Goal: Task Accomplishment & Management: Complete application form

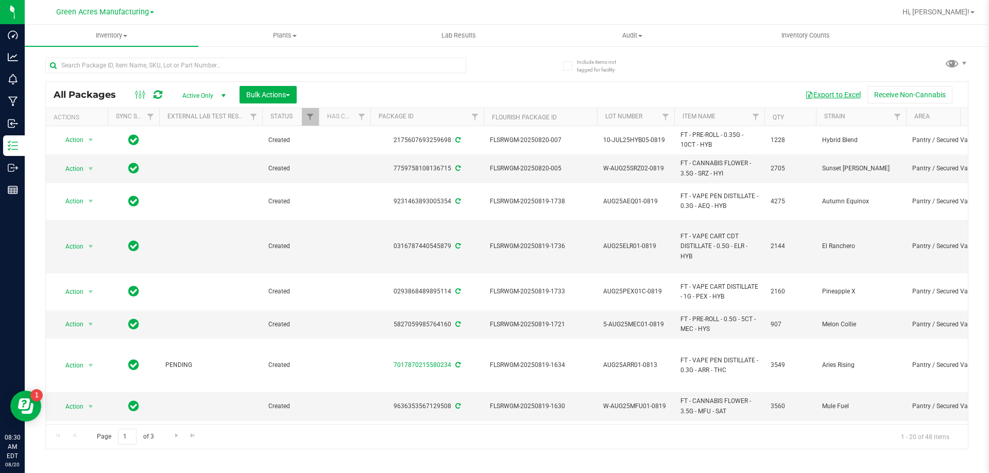
click at [850, 96] on button "Export to Excel" at bounding box center [832, 95] width 69 height 18
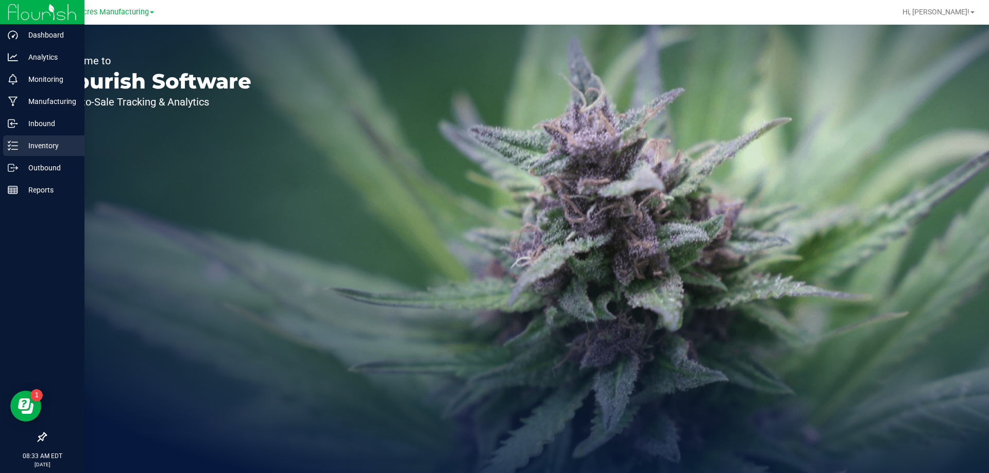
click at [7, 146] on div "Inventory" at bounding box center [43, 145] width 81 height 21
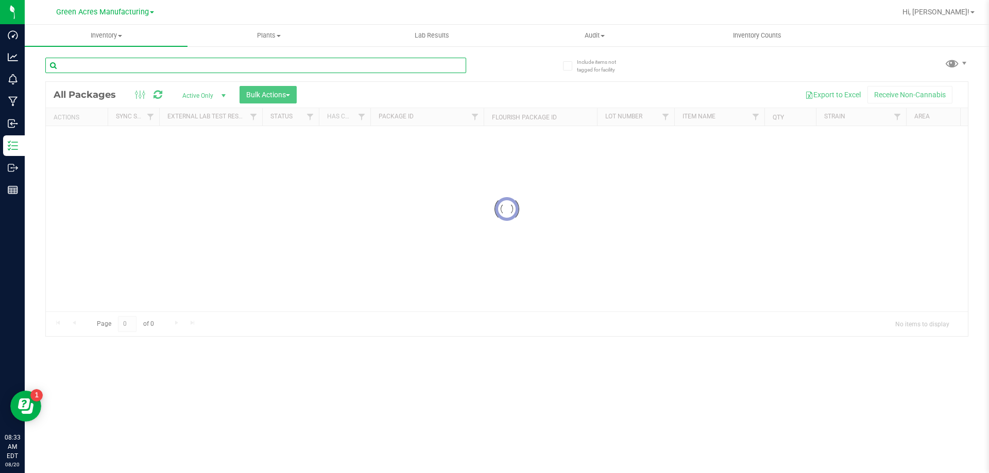
click at [250, 69] on input "text" at bounding box center [255, 65] width 421 height 15
type input "1551025659422259"
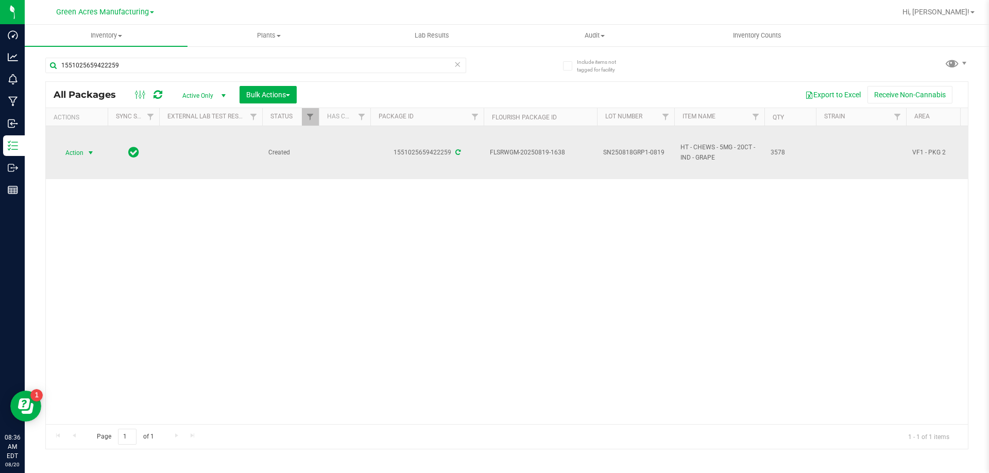
click at [92, 158] on span "select" at bounding box center [90, 153] width 13 height 14
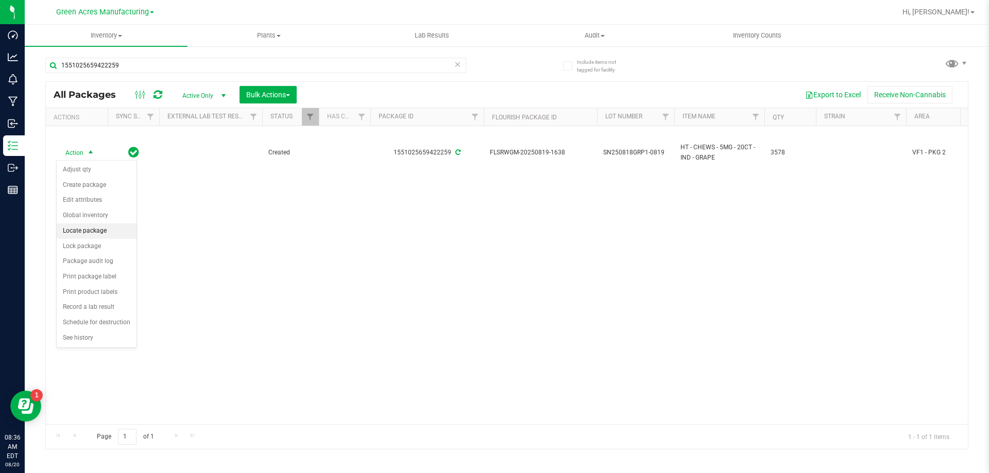
click at [109, 232] on li "Locate package" at bounding box center [97, 231] width 80 height 15
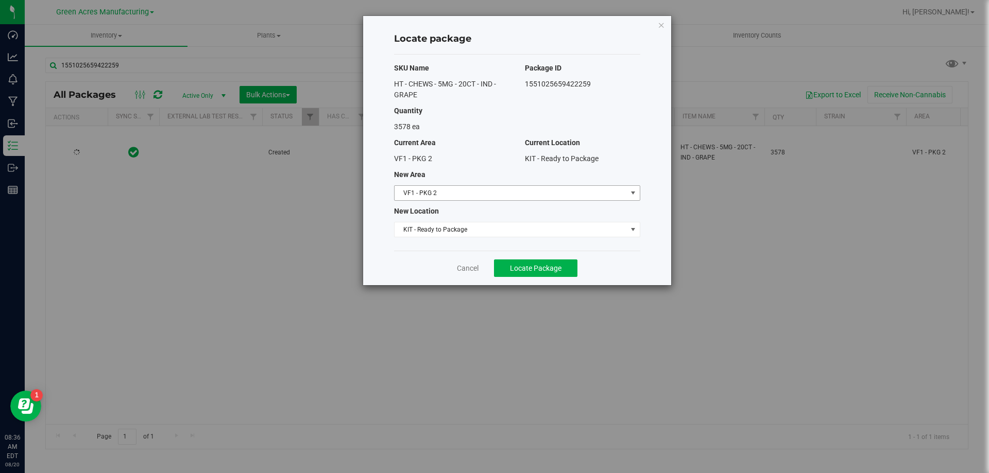
click at [519, 188] on span "VF1 - PKG 2" at bounding box center [511, 193] width 232 height 14
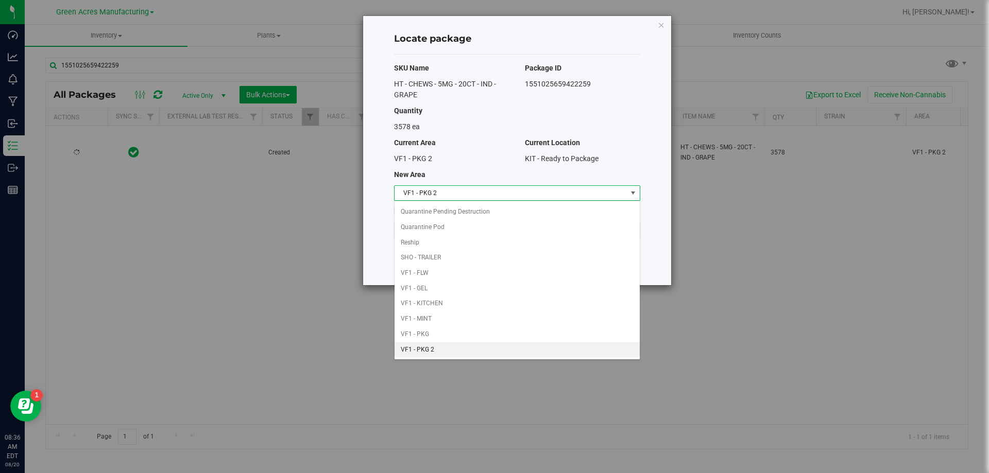
scroll to position [291, 0]
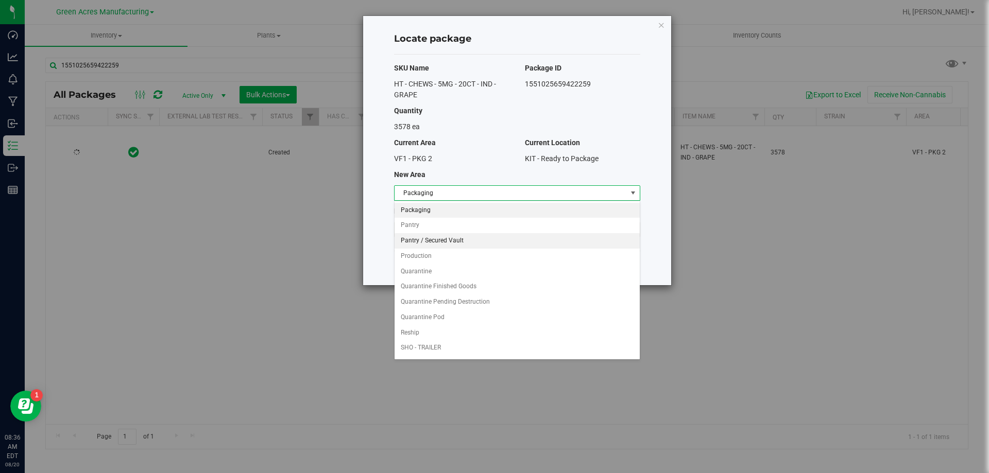
click at [481, 242] on li "Pantry / Secured Vault" at bounding box center [517, 240] width 245 height 15
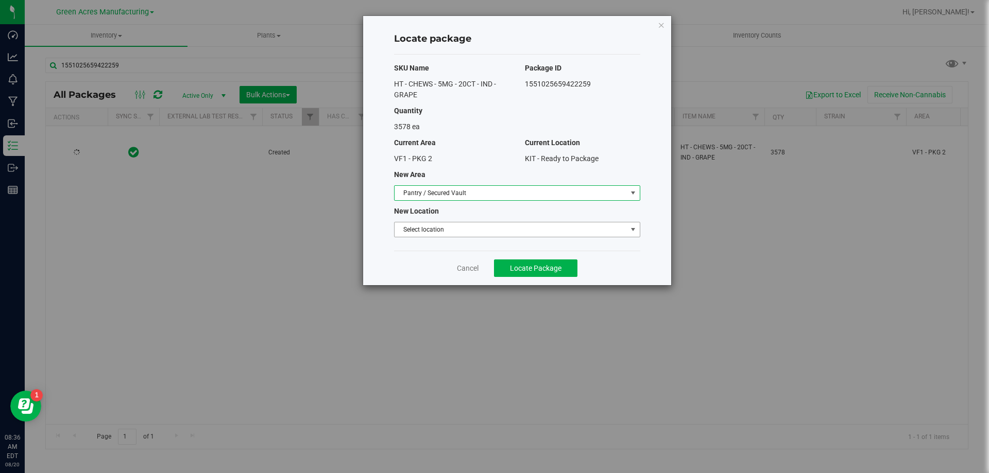
click at [488, 228] on span "Select location" at bounding box center [511, 230] width 232 height 14
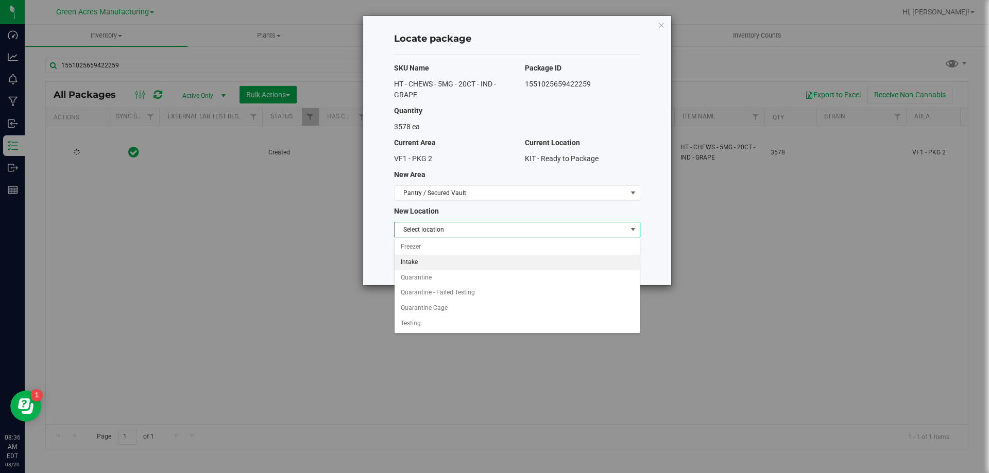
click at [474, 257] on li "Intake" at bounding box center [517, 262] width 245 height 15
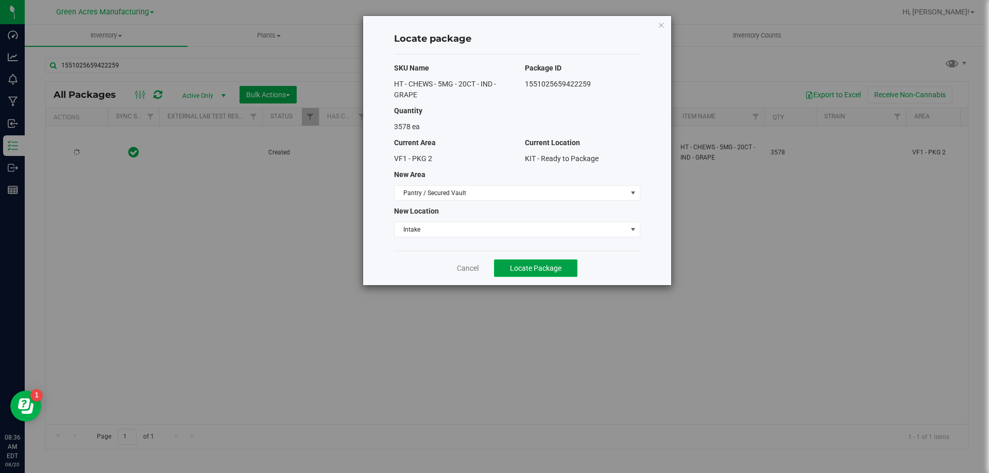
click at [507, 266] on button "Locate Package" at bounding box center [535, 269] width 83 height 18
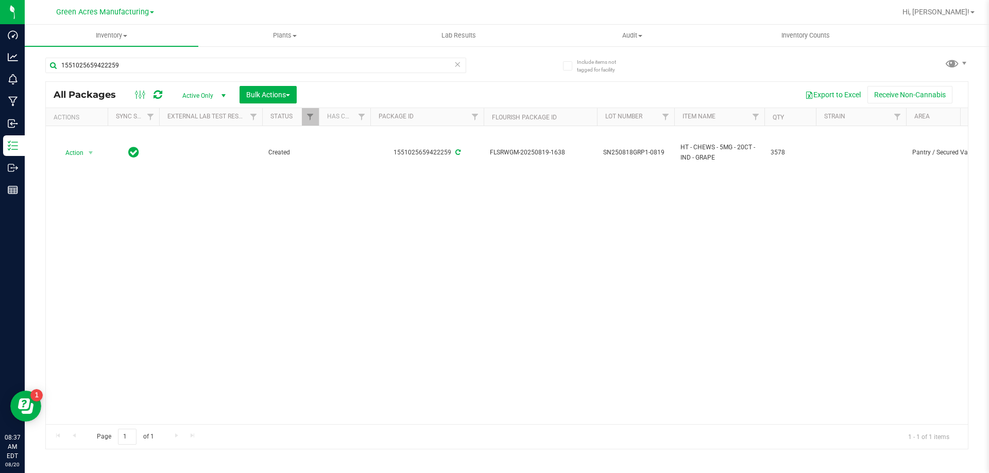
click at [402, 254] on div "Action Action Adjust qty Create package Edit attributes Global inventory Locate…" at bounding box center [507, 275] width 922 height 298
click at [849, 88] on button "Export to Excel" at bounding box center [832, 95] width 69 height 18
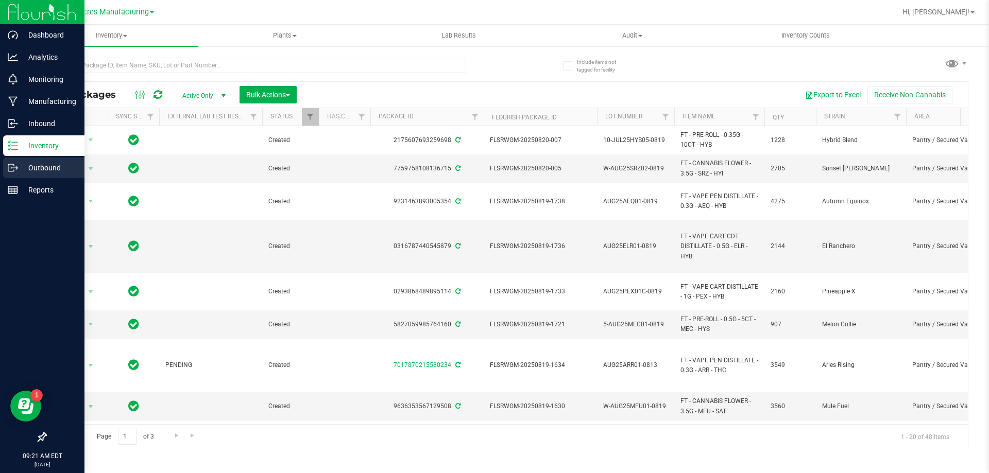
click at [15, 173] on div "Outbound" at bounding box center [43, 168] width 81 height 21
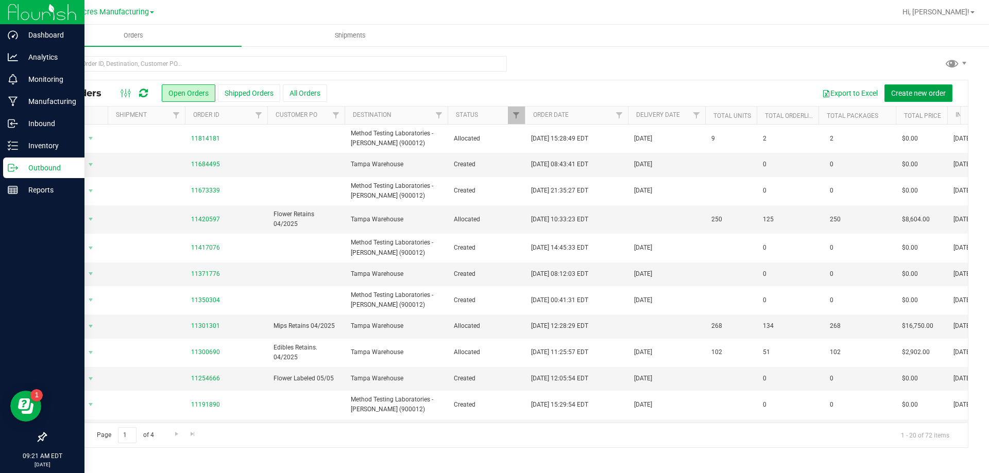
click at [933, 93] on span "Create new order" at bounding box center [918, 93] width 55 height 8
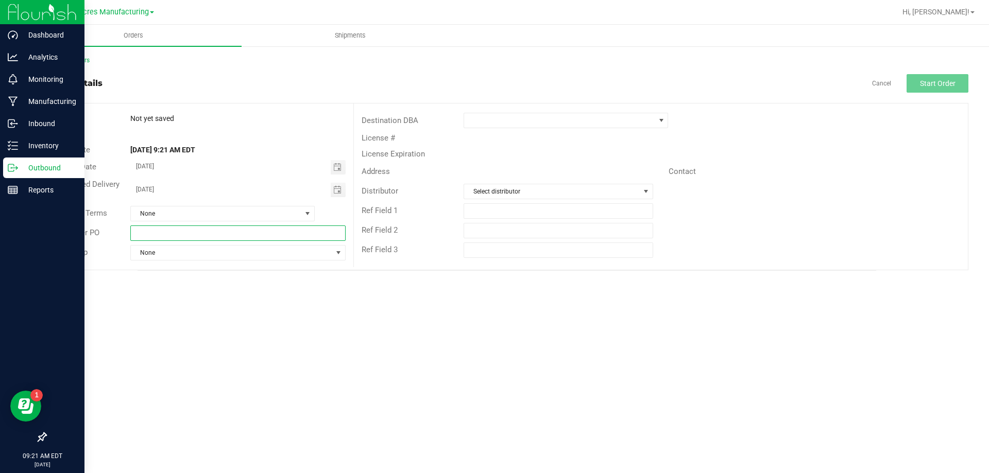
click at [299, 231] on input "text" at bounding box center [237, 233] width 215 height 15
type input "f"
type input "FG lab sample pick up"
click at [571, 128] on div "Destination DBA" at bounding box center [661, 121] width 614 height 20
click at [573, 121] on span at bounding box center [559, 120] width 191 height 14
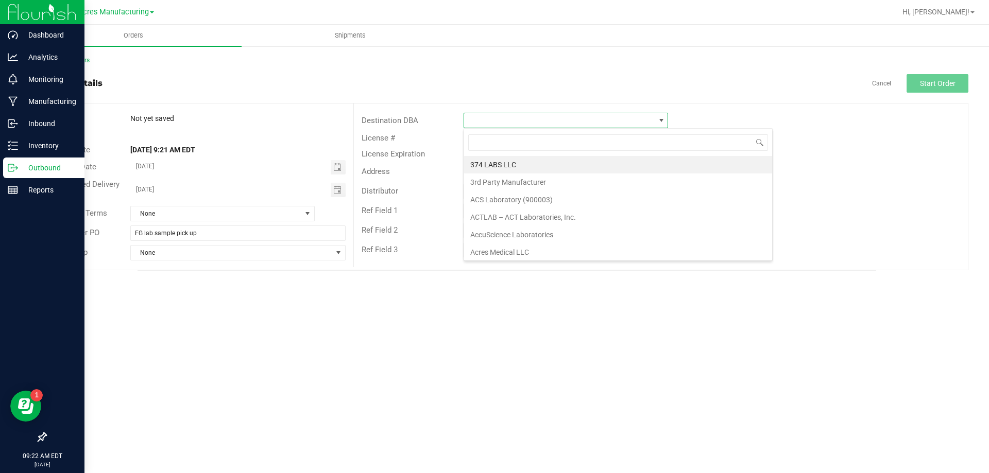
scroll to position [15, 204]
type input "metho"
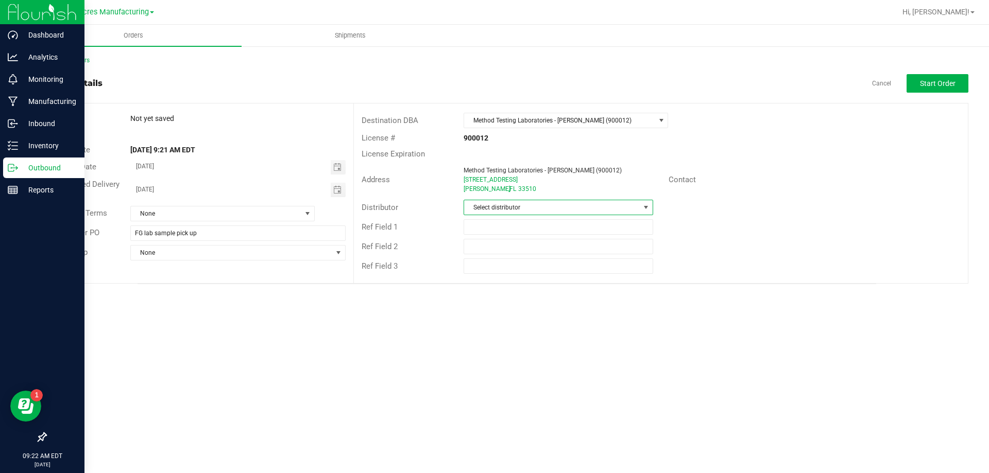
click at [554, 207] on span "Select distributor" at bounding box center [551, 207] width 175 height 14
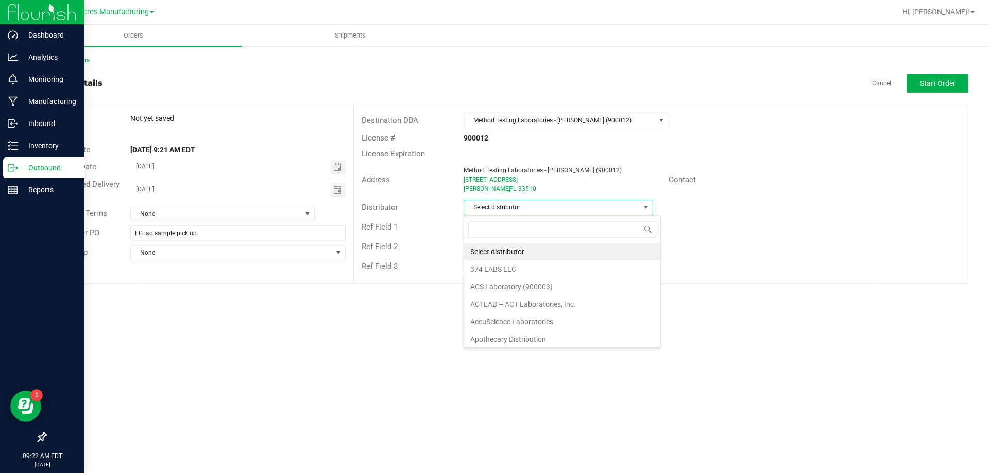
scroll to position [15, 190]
type input "para"
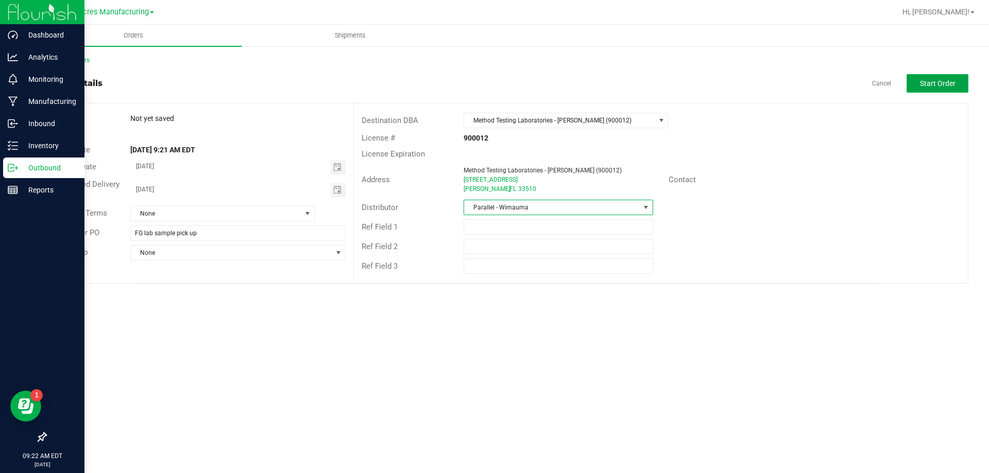
click at [927, 77] on button "Start Order" at bounding box center [938, 83] width 62 height 19
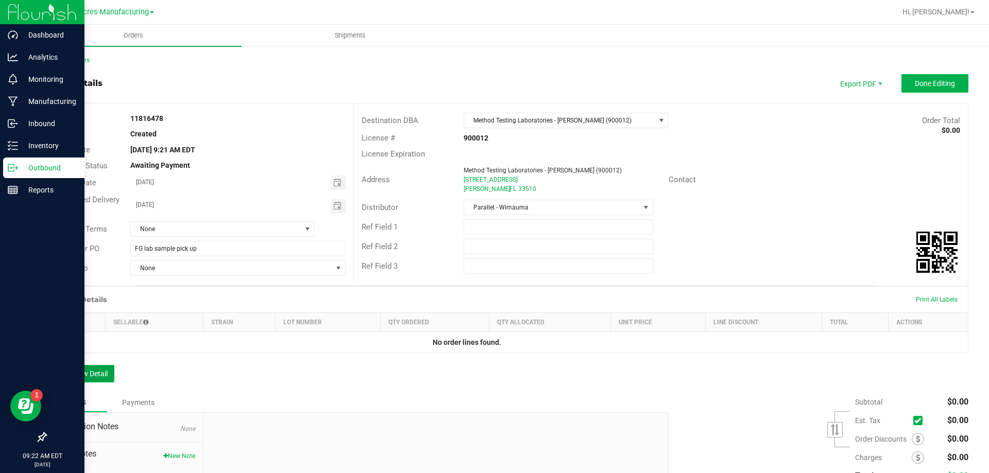
click at [79, 377] on button "Add New Detail" at bounding box center [79, 374] width 69 height 18
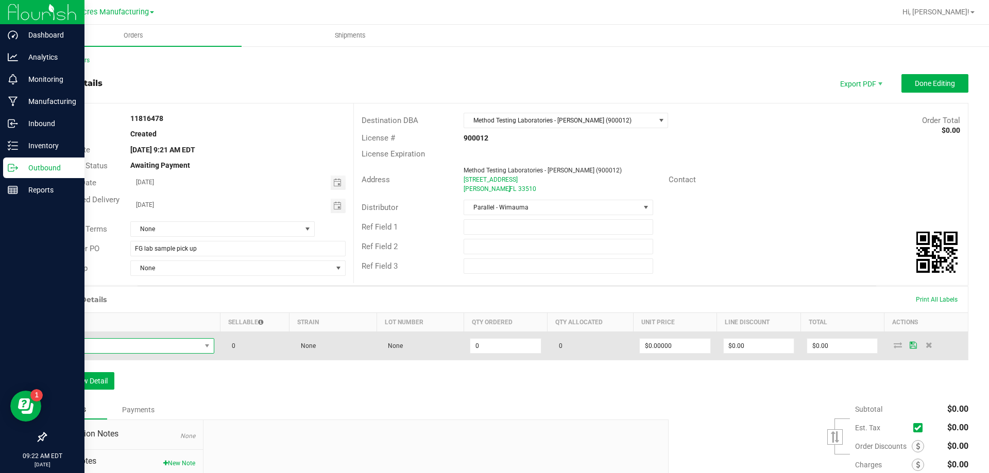
click at [145, 353] on span "NO DATA FOUND" at bounding box center [134, 345] width 162 height 15
type input "FT - CANNABIS FLOWER - 3.5G - SRZ - HYI"
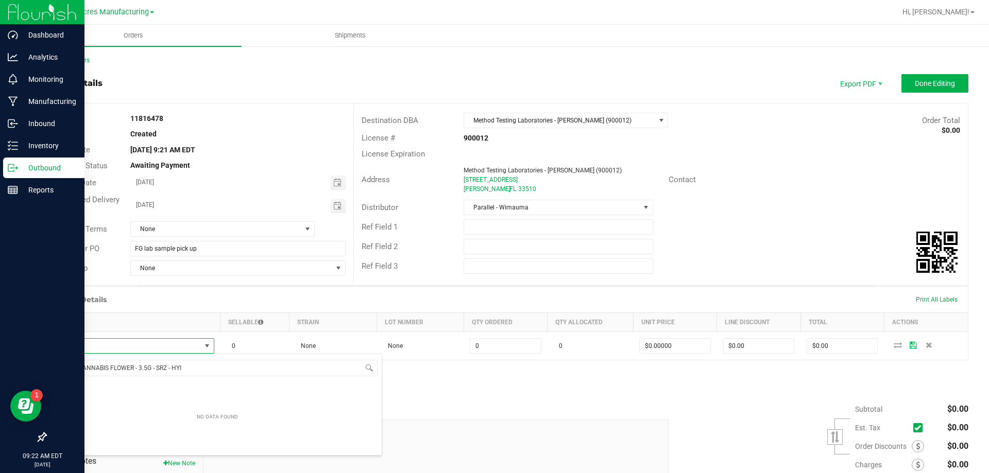
scroll to position [15, 159]
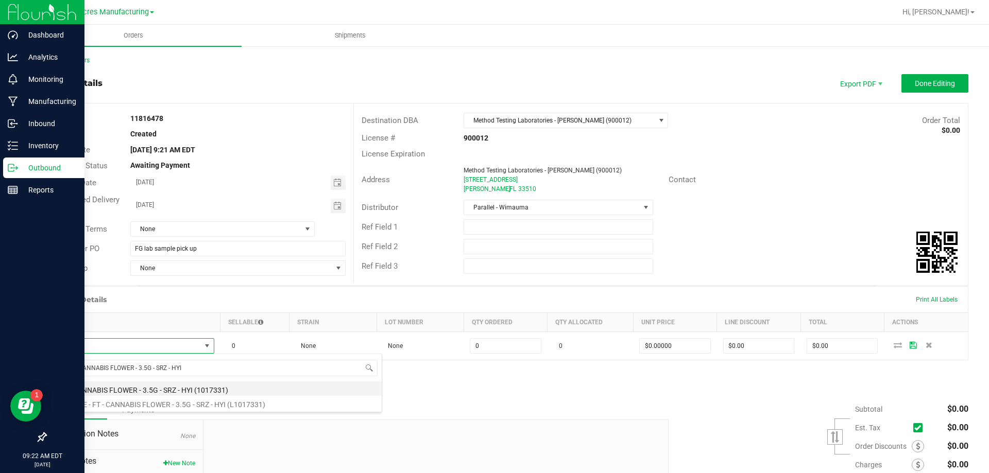
click at [116, 393] on li "FT - CANNABIS FLOWER - 3.5G - SRZ - HYI (1017331)" at bounding box center [217, 389] width 329 height 14
type input "0 ea"
type input "$50.00000"
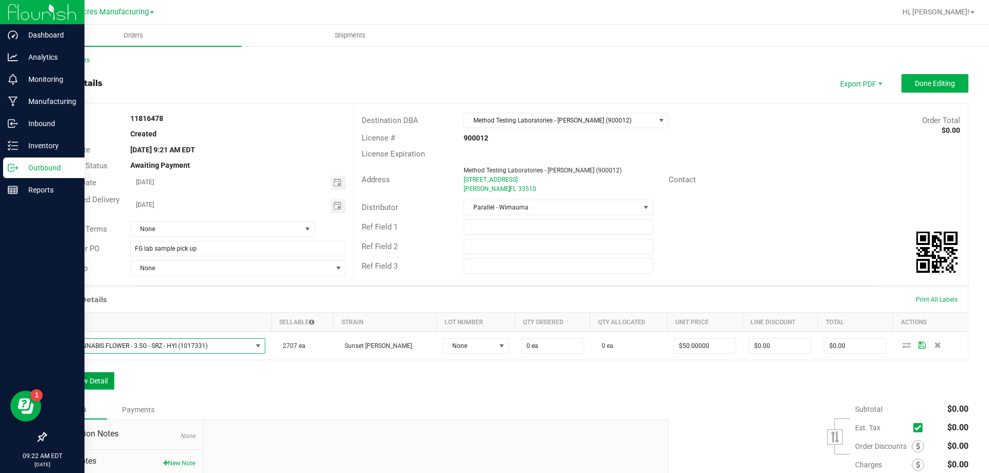
click at [104, 383] on button "Add New Detail" at bounding box center [79, 381] width 69 height 18
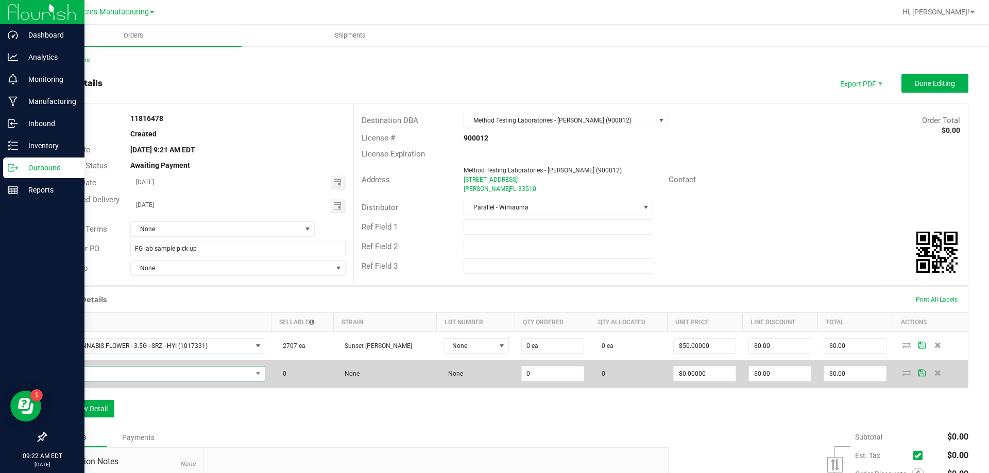
click at [118, 377] on span "NO DATA FOUND" at bounding box center [152, 374] width 199 height 14
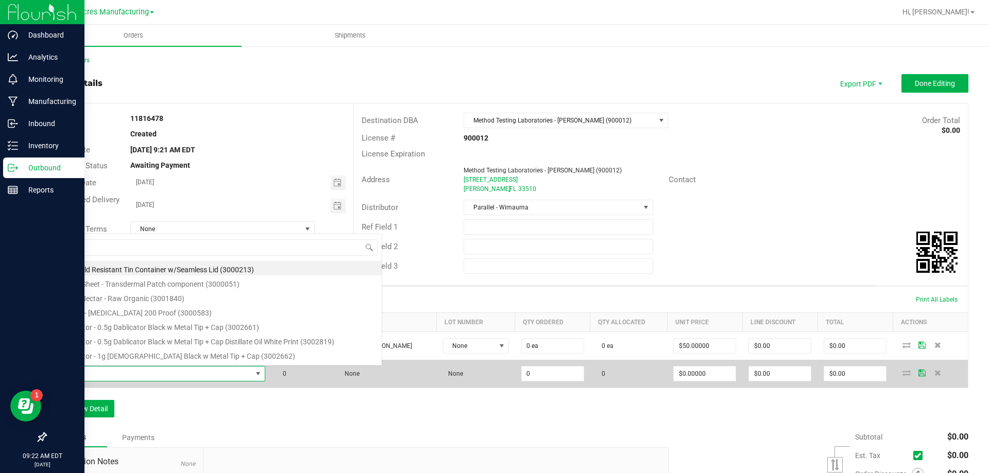
scroll to position [15, 214]
type input "FT - CANNABIS FLOWER - 3.5G - MFU - SAT"
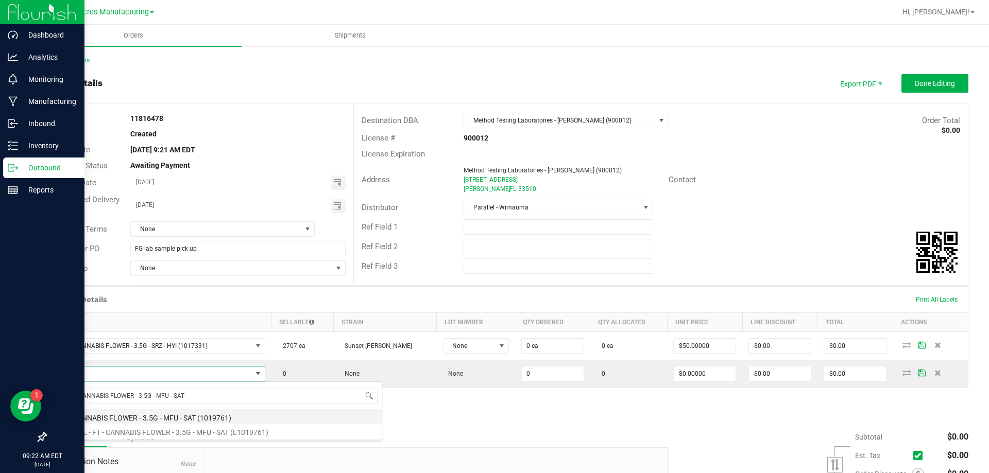
click at [125, 412] on li "FT - CANNABIS FLOWER - 3.5G - MFU - SAT (1019761)" at bounding box center [217, 417] width 329 height 14
type input "0 ea"
type input "$50.00000"
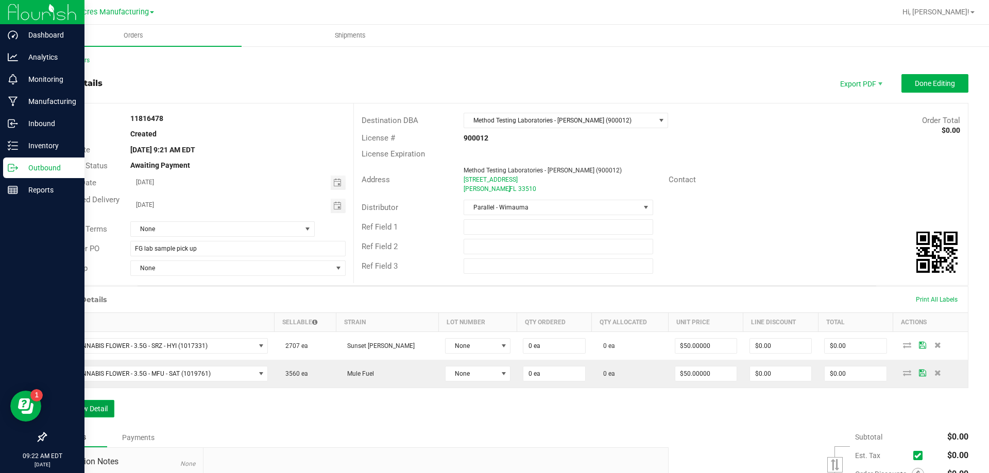
click at [95, 409] on button "Add New Detail" at bounding box center [79, 409] width 69 height 18
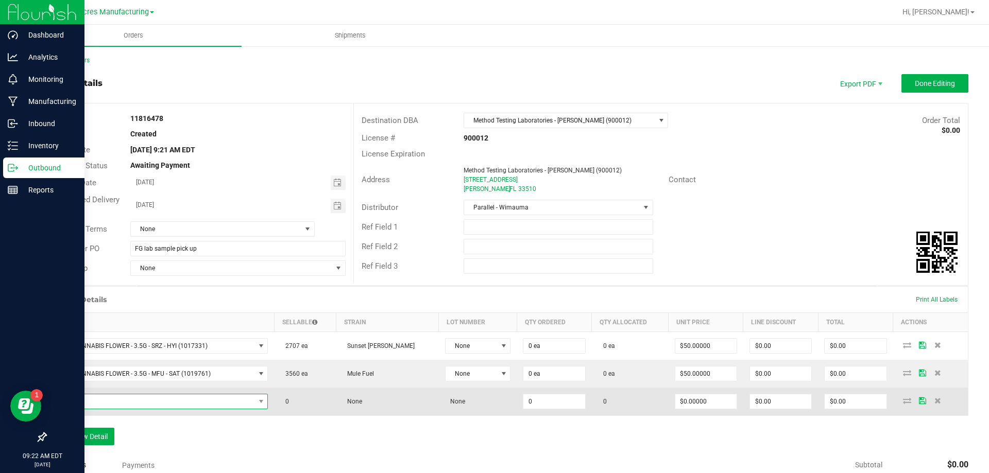
click at [118, 409] on span "NO DATA FOUND" at bounding box center [161, 401] width 216 height 15
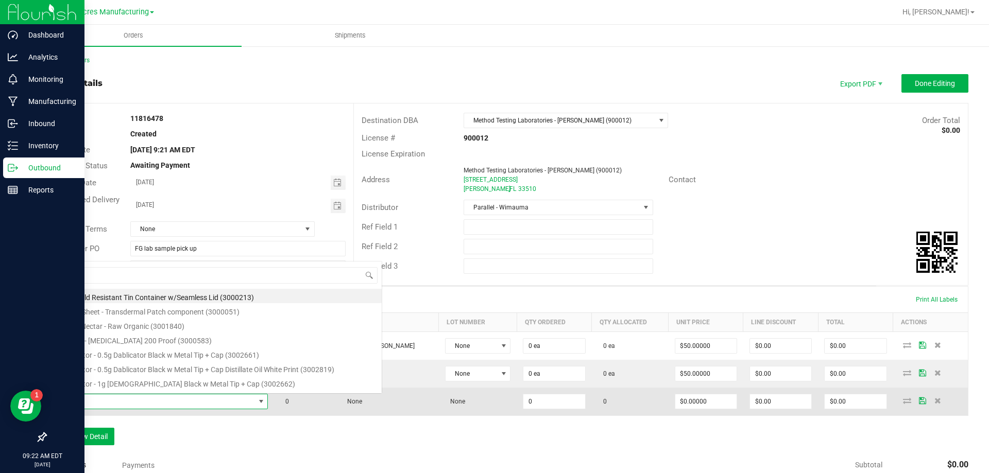
scroll to position [15, 217]
type input "FT - PRE-ROLL - 0.35G - 10CT - HYB"
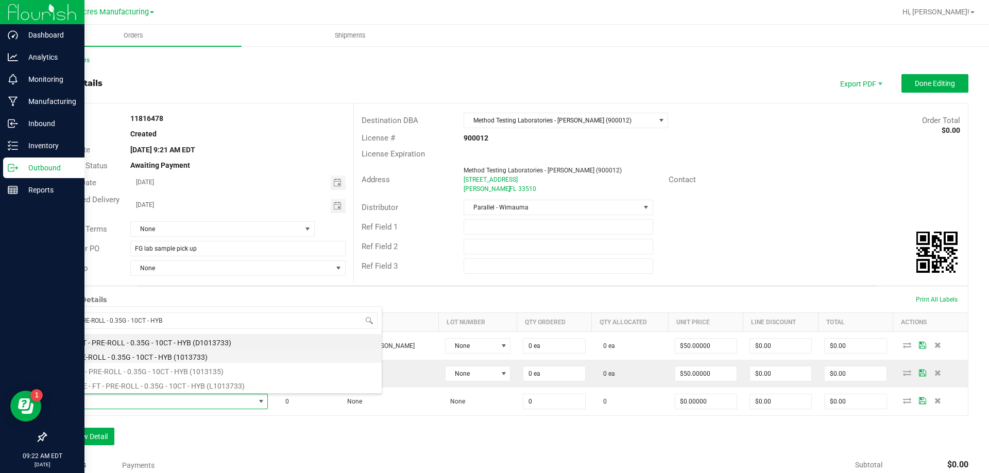
click at [166, 355] on li "FT - PRE-ROLL - 0.35G - 10CT - HYB (1013733)" at bounding box center [217, 356] width 329 height 14
type input "0 ea"
type input "$42.00000"
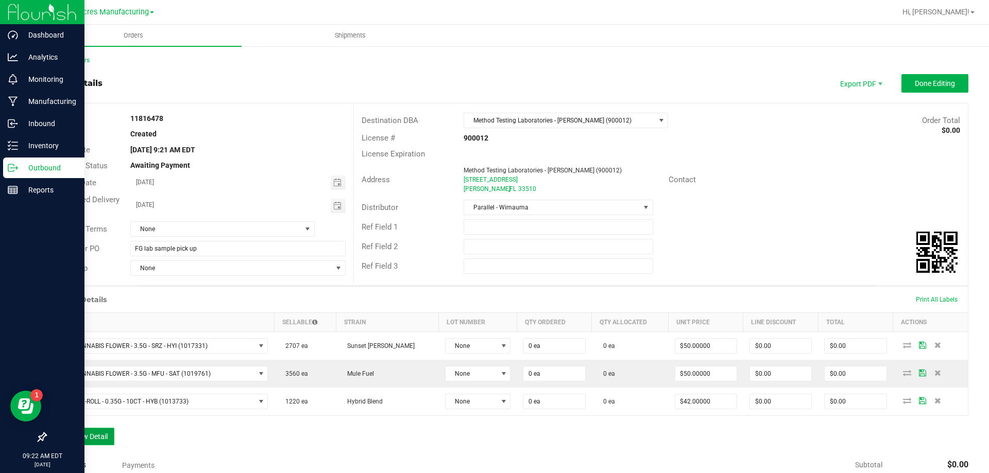
click at [99, 432] on button "Add New Detail" at bounding box center [79, 437] width 69 height 18
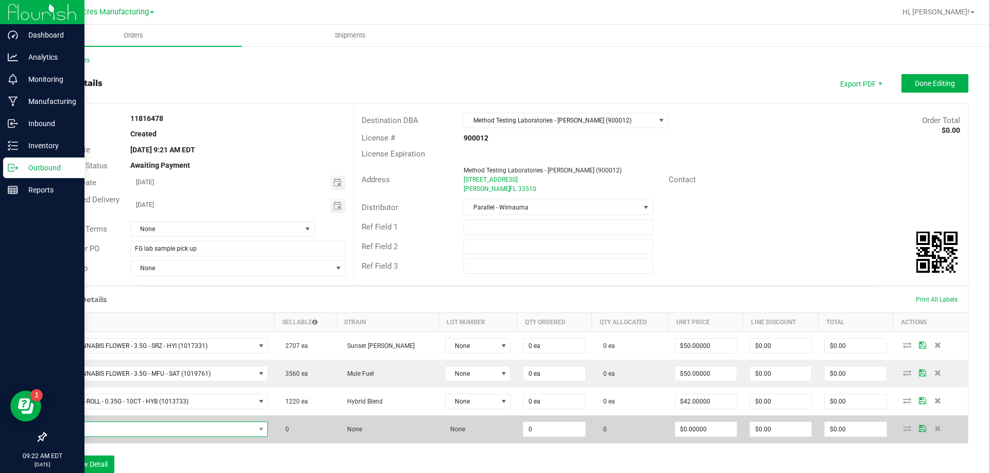
click at [212, 431] on span "NO DATA FOUND" at bounding box center [154, 429] width 202 height 14
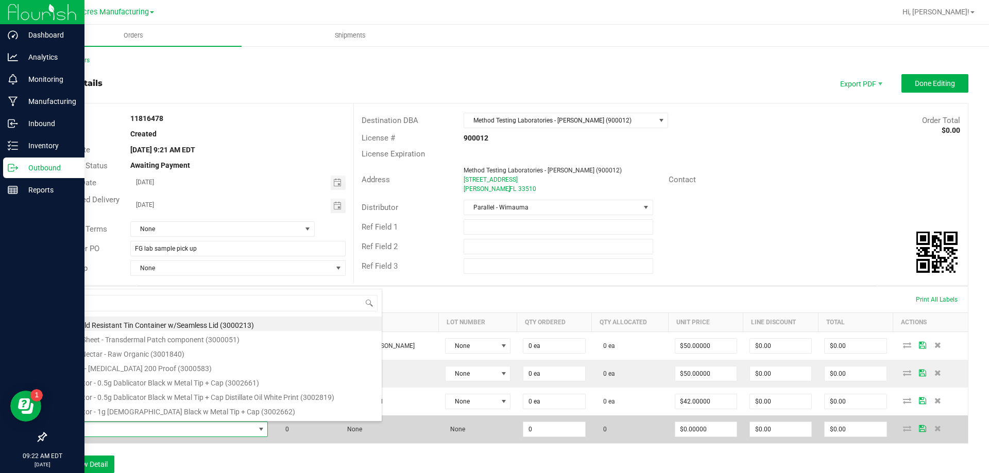
type input "FT - PRE-ROLL - 0.5G - 5CT - MEC - HYS"
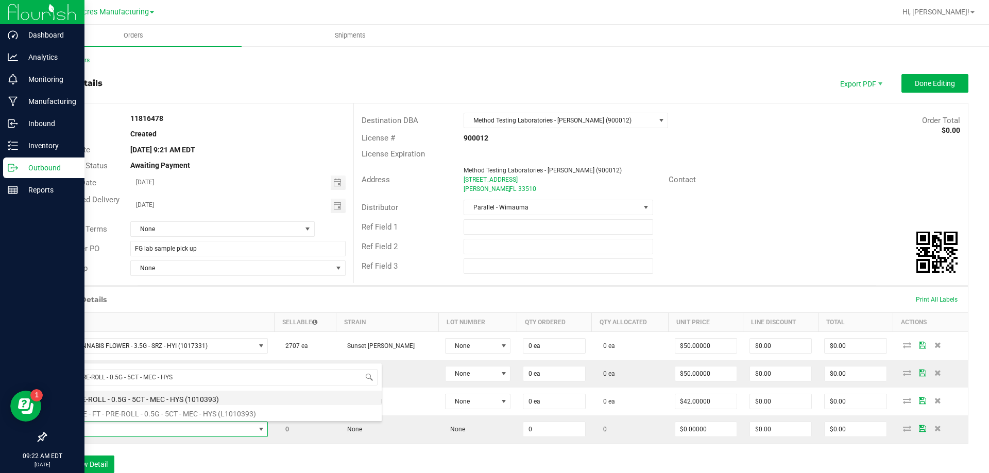
click at [173, 397] on li "FT - PRE-ROLL - 0.5G - 5CT - MEC - HYS (1010393)" at bounding box center [217, 398] width 329 height 14
type input "0 ea"
type input "$29.00000"
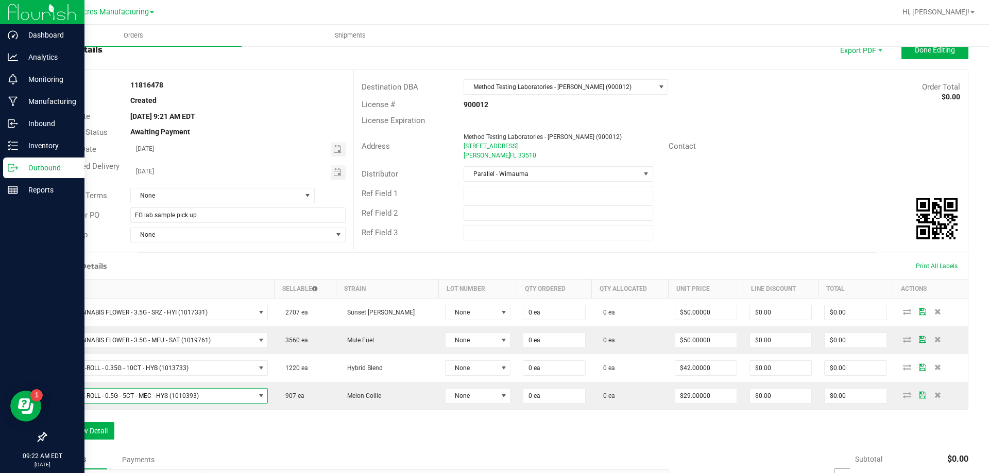
scroll to position [103, 0]
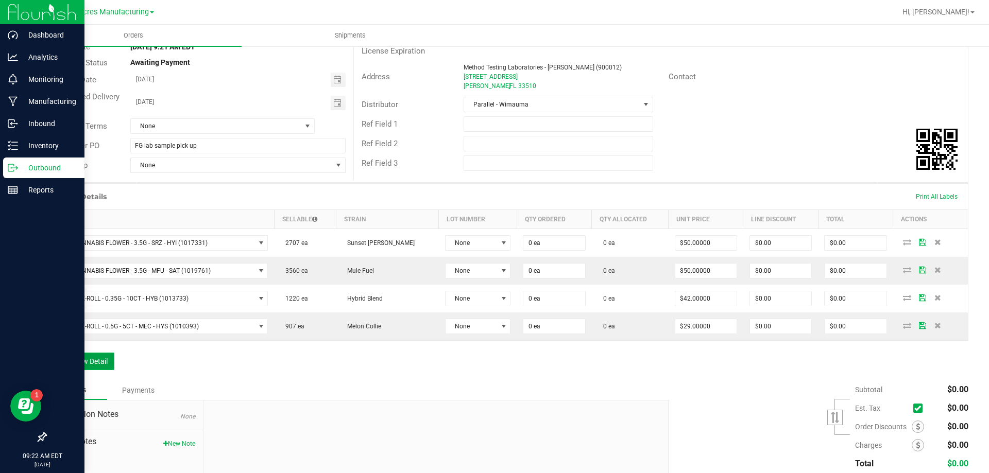
click at [87, 368] on button "Add New Detail" at bounding box center [79, 362] width 69 height 18
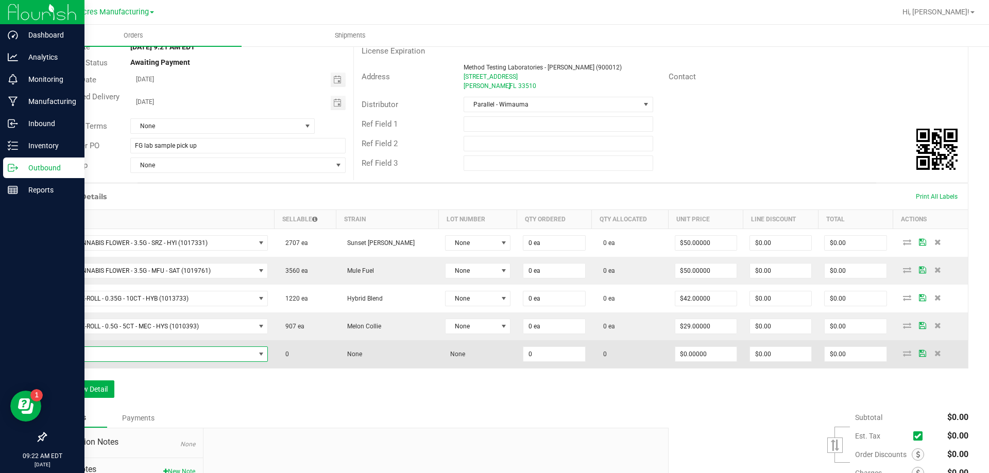
click at [112, 350] on span "NO DATA FOUND" at bounding box center [154, 354] width 202 height 14
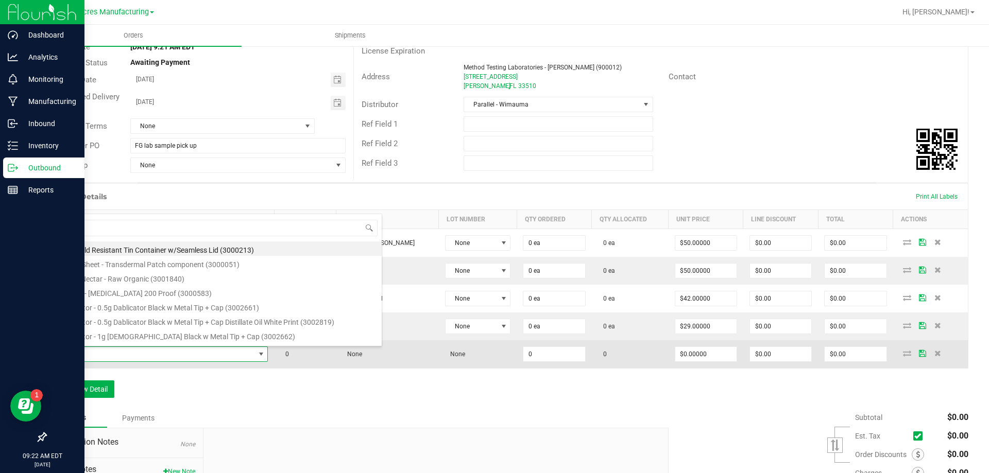
scroll to position [15, 217]
type input "FT - PRE-ROLL - 0.5G - 1CT - MEC - HYS"
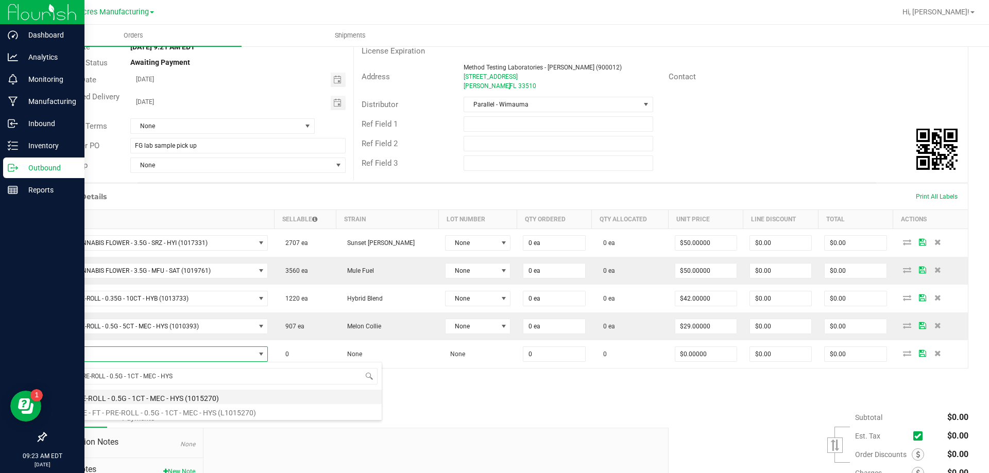
click at [108, 396] on li "FT - PRE-ROLL - 0.5G - 1CT - MEC - HYS (1015270)" at bounding box center [217, 397] width 329 height 14
type input "0 ea"
type input "$5.00000"
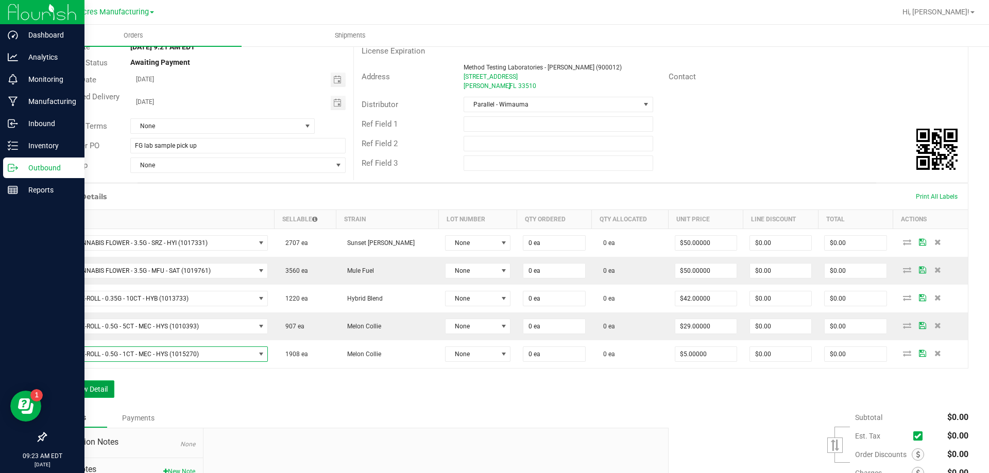
click at [90, 395] on button "Add New Detail" at bounding box center [79, 390] width 69 height 18
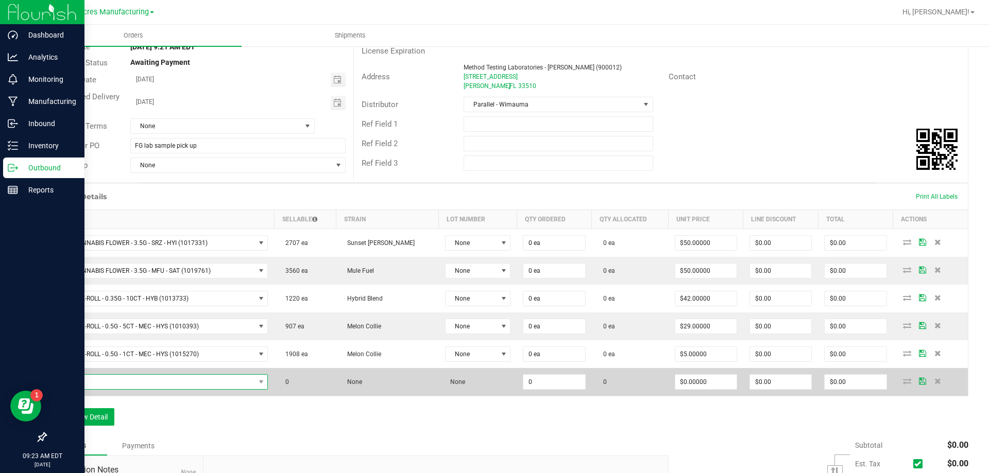
click at [140, 375] on span "NO DATA FOUND" at bounding box center [154, 382] width 202 height 14
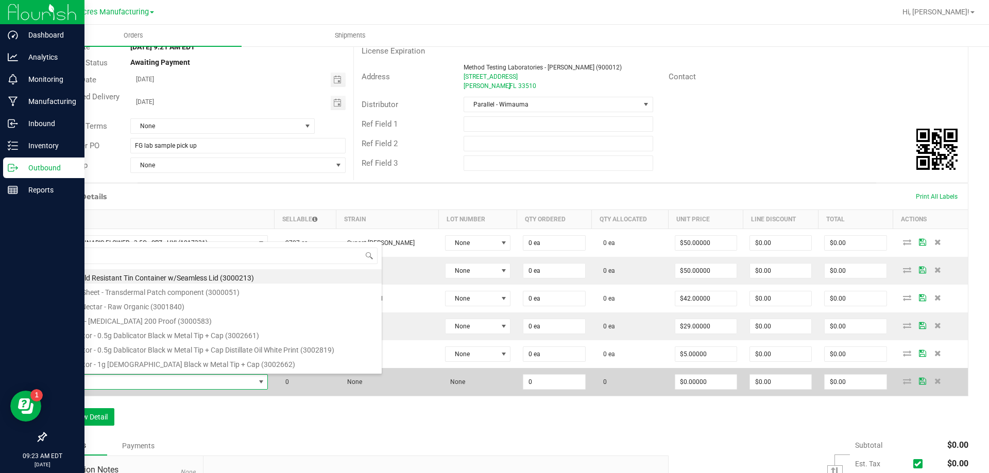
type input "FT - VAPE CART CDT DISTILLATE - 0.5G - ELR - HYB"
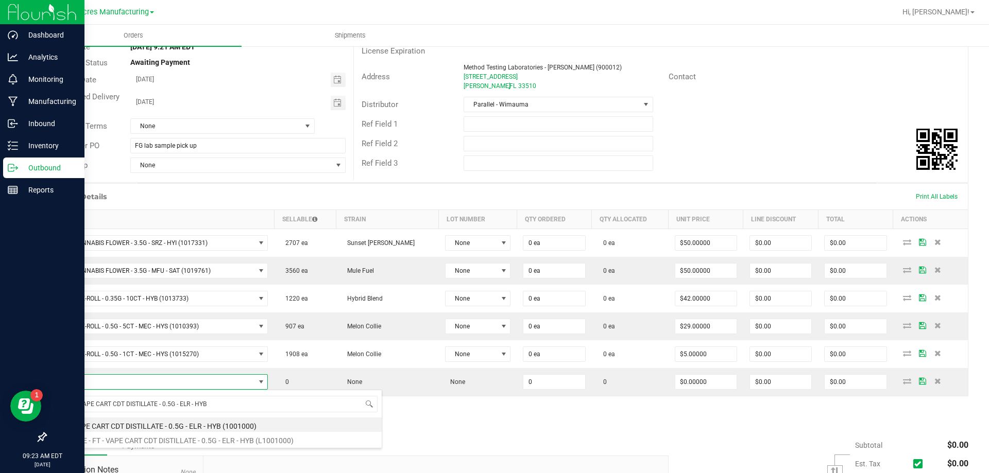
click at [127, 416] on span "FT - VAPE CART CDT DISTILLATE - 0.5G - ELR - HYB" at bounding box center [217, 404] width 329 height 24
click at [127, 424] on li "FT - VAPE CART CDT DISTILLATE - 0.5G - ELR - HYB (1001000)" at bounding box center [217, 425] width 329 height 14
type input "0 ea"
type input "$55.00000"
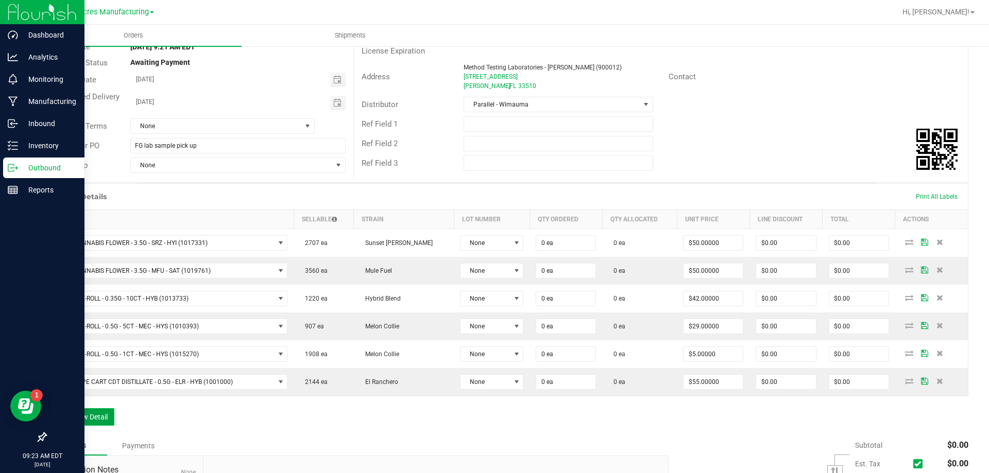
click at [87, 411] on button "Add New Detail" at bounding box center [79, 417] width 69 height 18
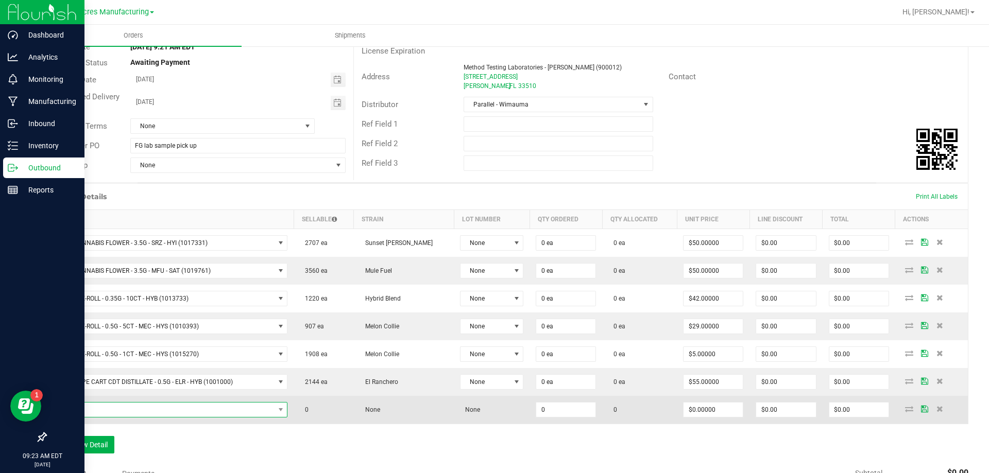
click at [139, 412] on span "NO DATA FOUND" at bounding box center [163, 410] width 221 height 14
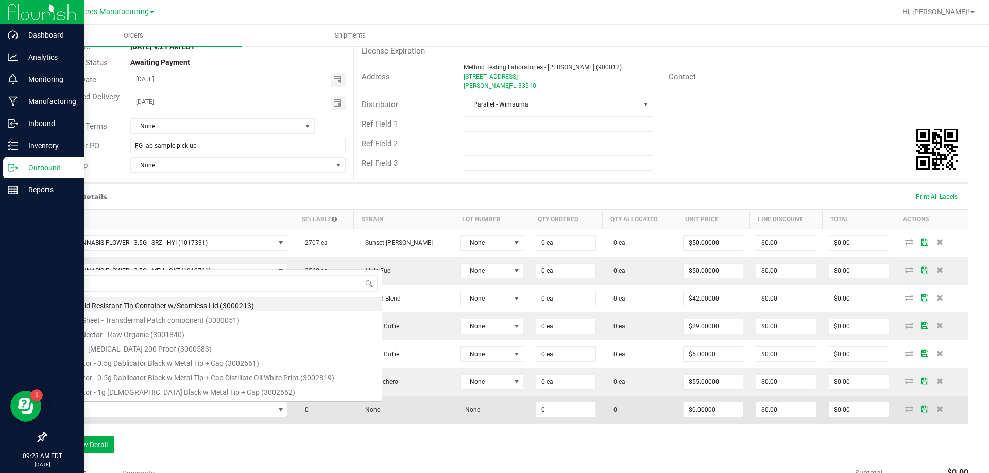
scroll to position [15, 237]
type input "FT - VAPE CART CDT DISTILLATE - 0.5G - AML - IND"
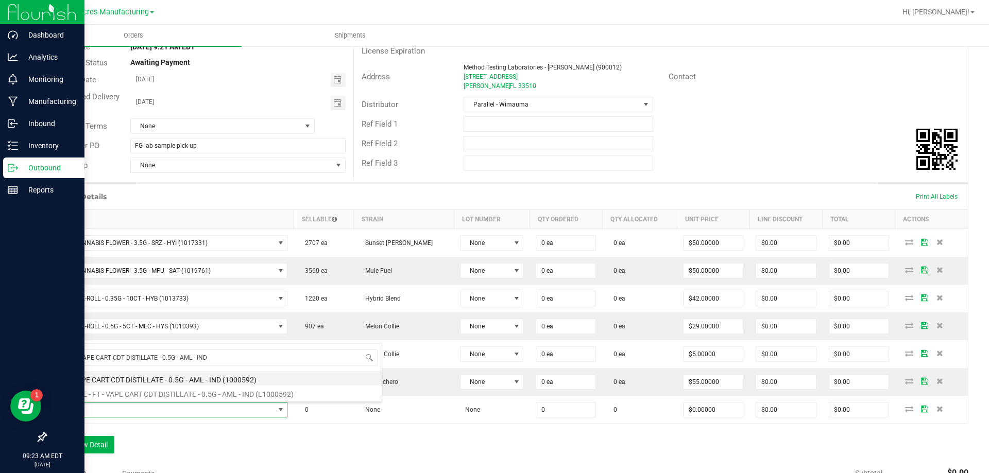
click at [137, 381] on li "FT - VAPE CART CDT DISTILLATE - 0.5G - AML - IND (1000592)" at bounding box center [217, 378] width 329 height 14
type input "0 ea"
type input "$55.00000"
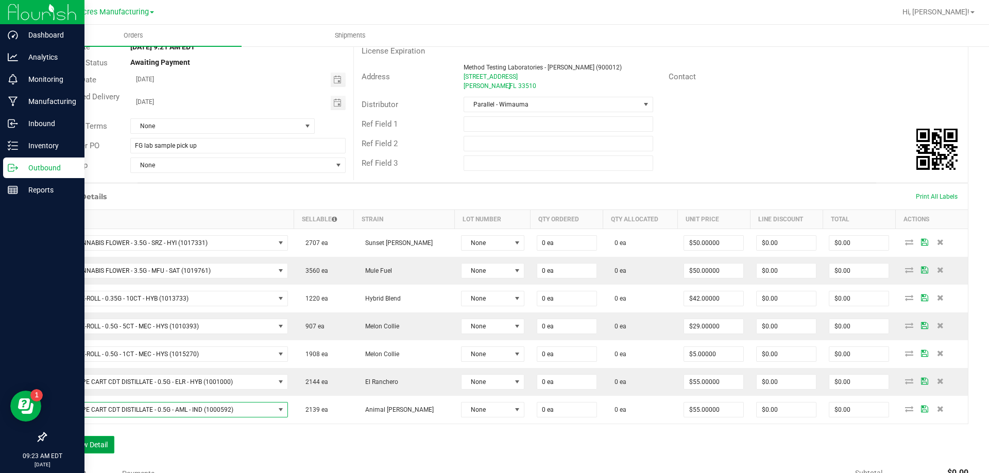
click at [105, 438] on button "Add New Detail" at bounding box center [79, 445] width 69 height 18
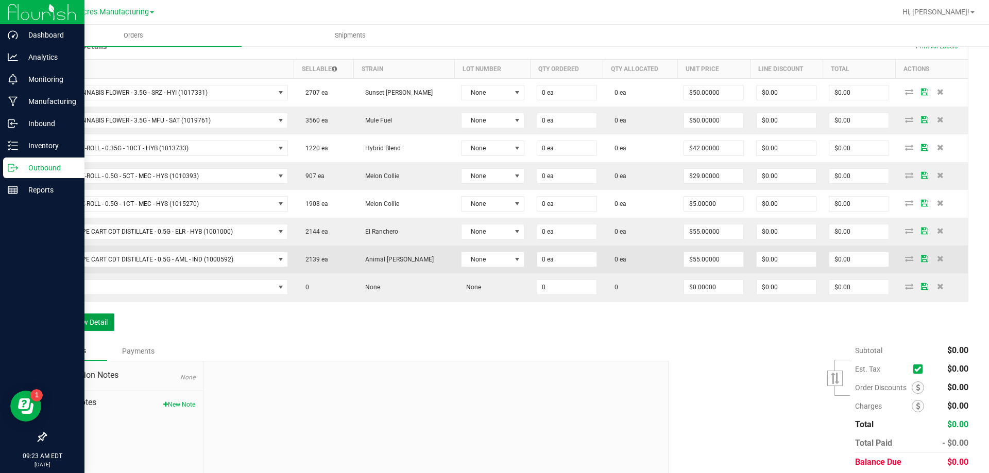
scroll to position [258, 0]
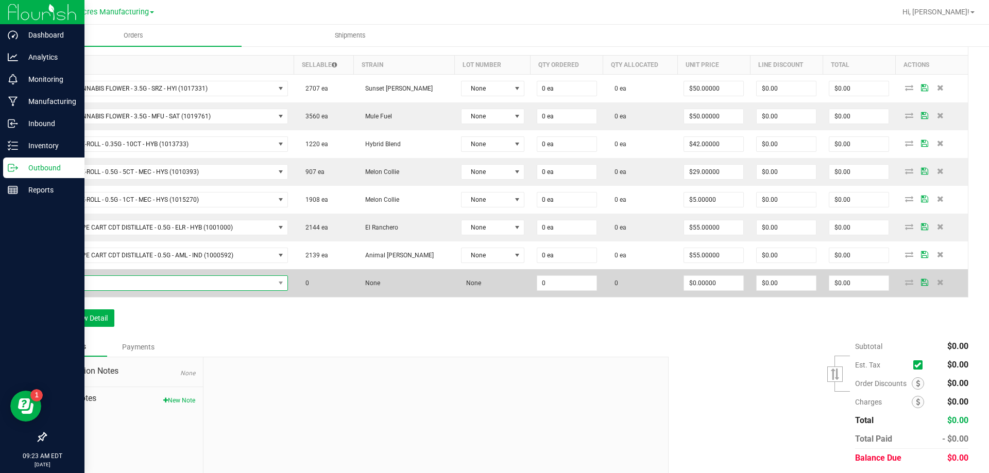
click at [234, 281] on span "NO DATA FOUND" at bounding box center [163, 283] width 221 height 14
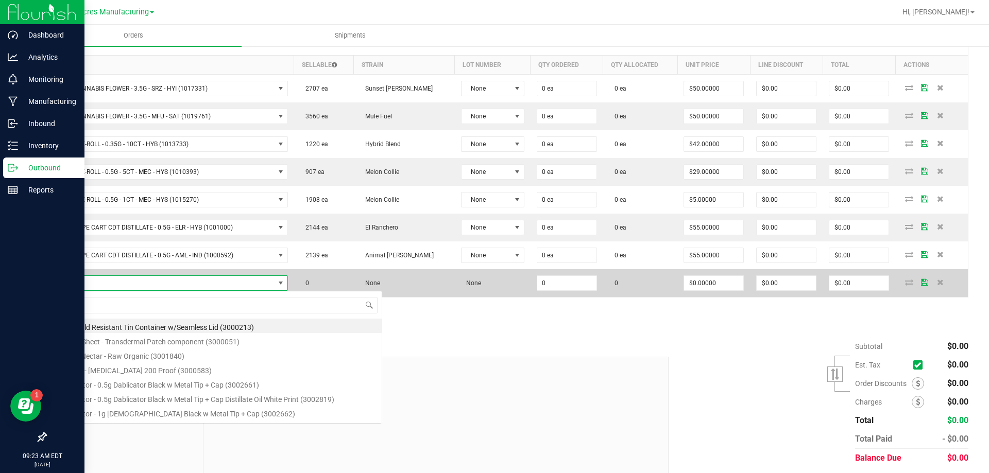
scroll to position [15, 237]
type input "FT - VAPE CART DISTILLATE - 1G - PEX - HYB"
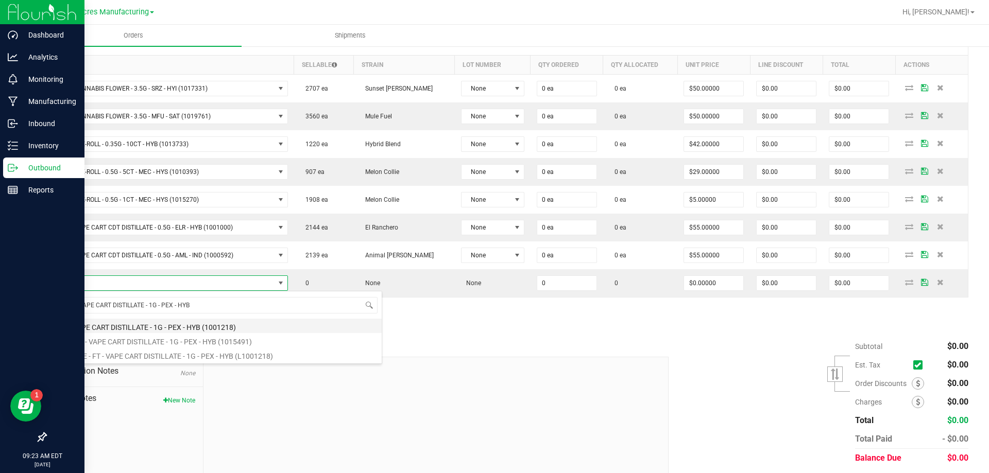
click at [170, 329] on li "FT - VAPE CART DISTILLATE - 1G - PEX - HYB (1001218)" at bounding box center [217, 326] width 329 height 14
type input "0 ea"
type input "$90.00000"
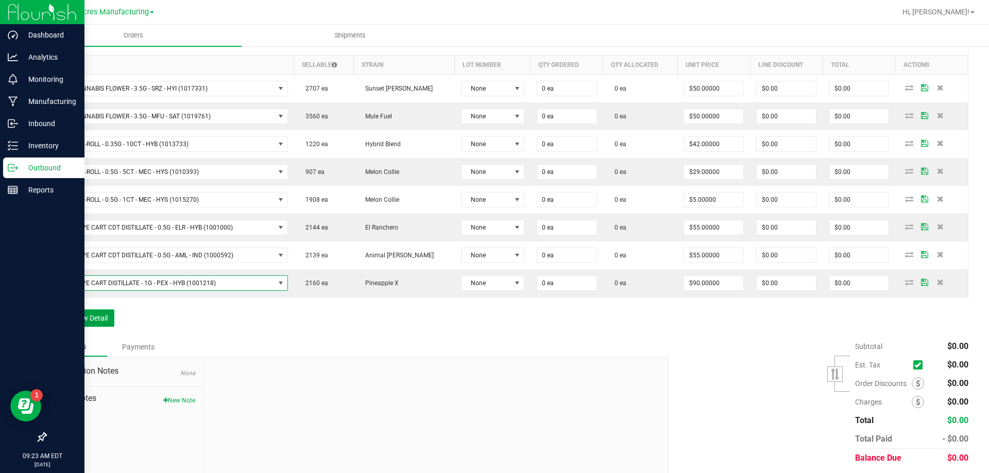
click at [98, 322] on button "Add New Detail" at bounding box center [79, 319] width 69 height 18
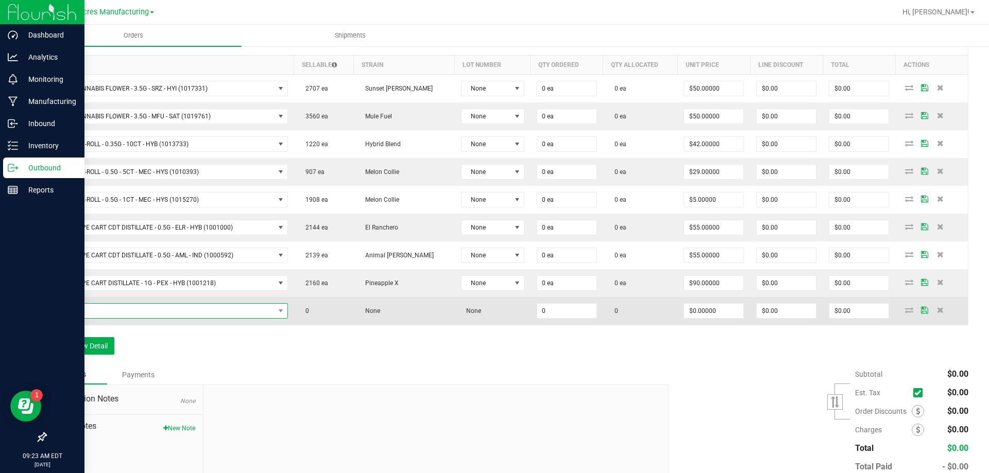
click at [237, 304] on span "NO DATA FOUND" at bounding box center [163, 311] width 221 height 14
type input "FT - VAPE CART DISTILLATE - 0.5G - PEX - HYB"
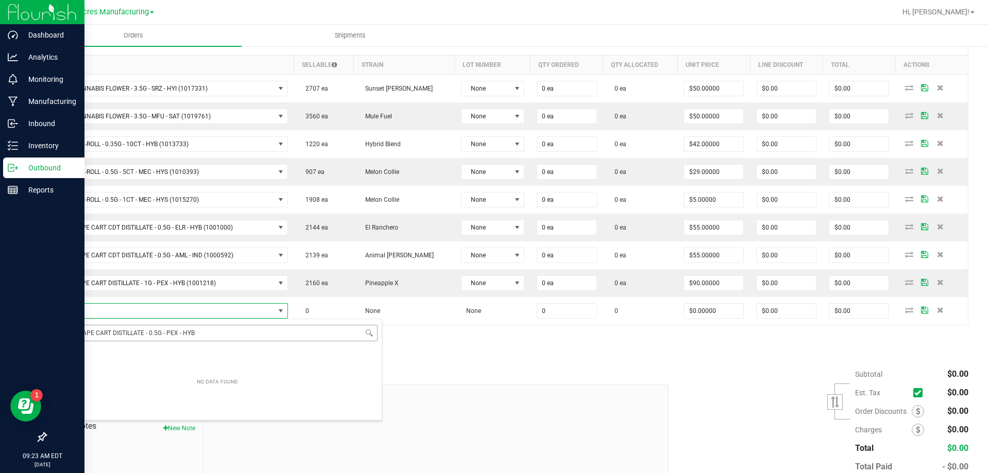
scroll to position [15, 237]
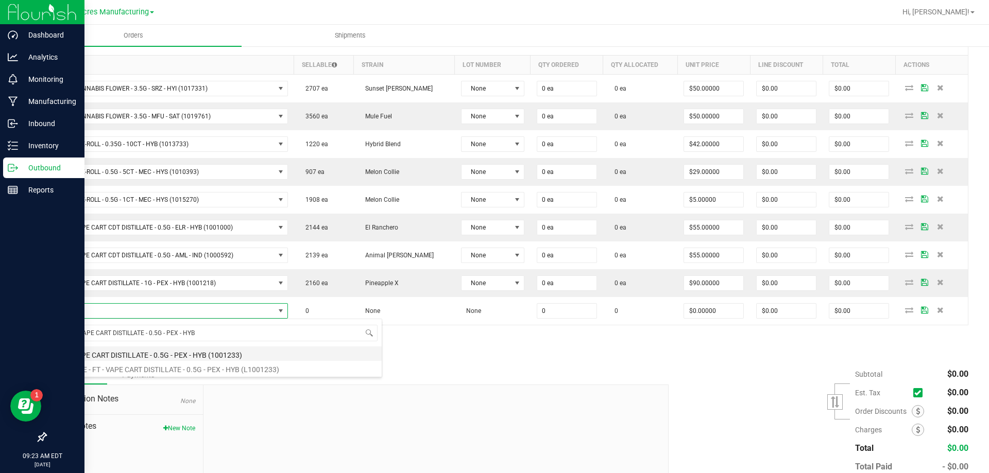
click at [158, 349] on li "FT - VAPE CART DISTILLATE - 0.5G - PEX - HYB (1001233)" at bounding box center [217, 354] width 329 height 14
type input "0 ea"
type input "$50.00000"
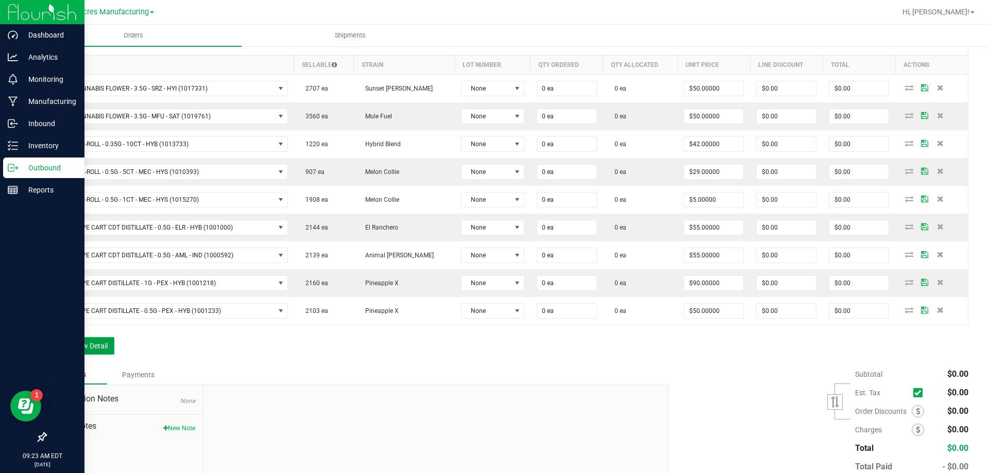
click at [84, 349] on button "Add New Detail" at bounding box center [79, 346] width 69 height 18
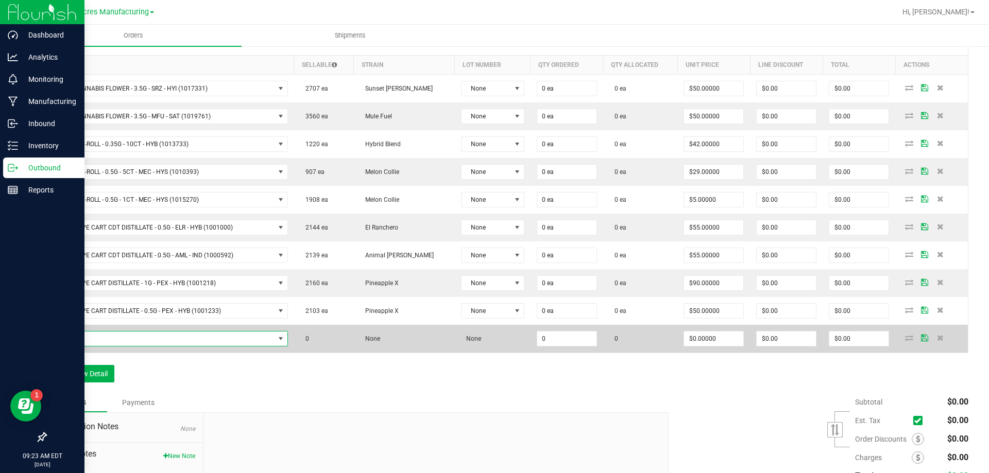
click at [147, 334] on span "NO DATA FOUND" at bounding box center [163, 339] width 221 height 14
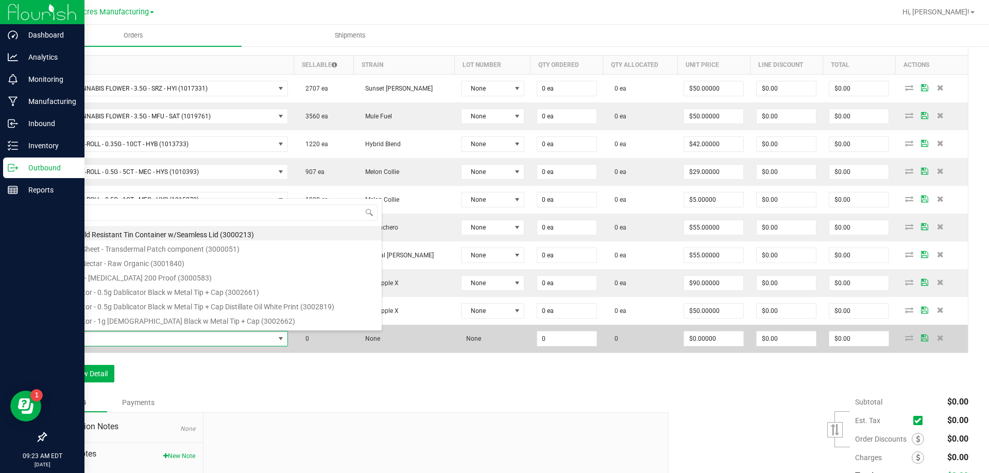
type input "FT - VAPE PEN DISTILLATE - 0.3G - AEQ - HYB"
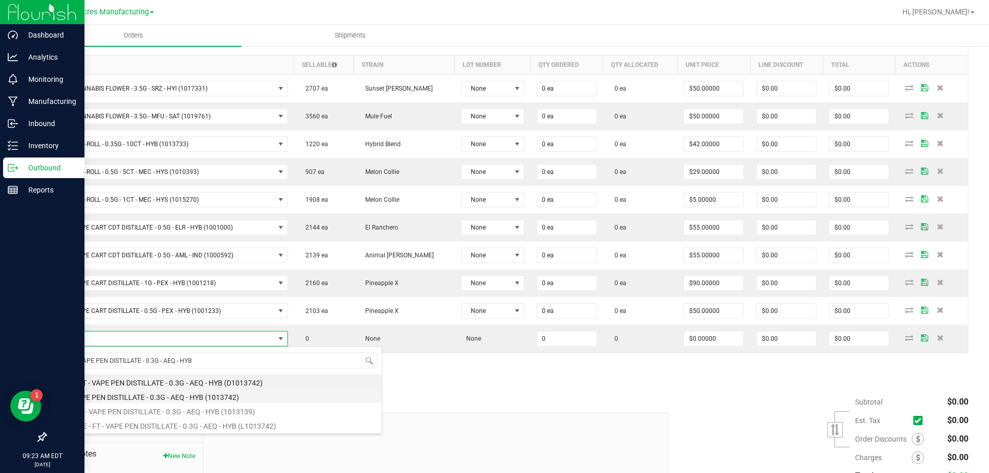
click at [137, 393] on li "FT - VAPE PEN DISTILLATE - 0.3G - AEQ - HYB (1013742)" at bounding box center [217, 396] width 329 height 14
type input "0 ea"
type input "$35.00000"
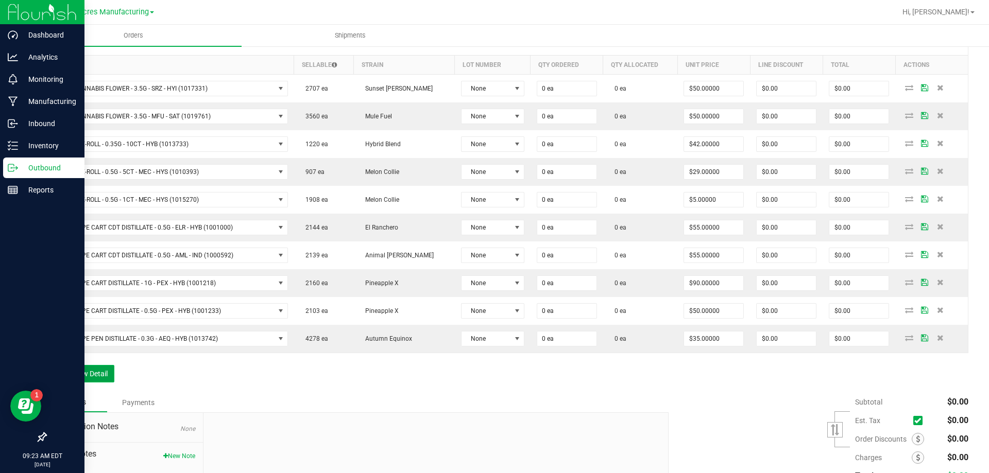
click at [108, 377] on button "Add New Detail" at bounding box center [79, 374] width 69 height 18
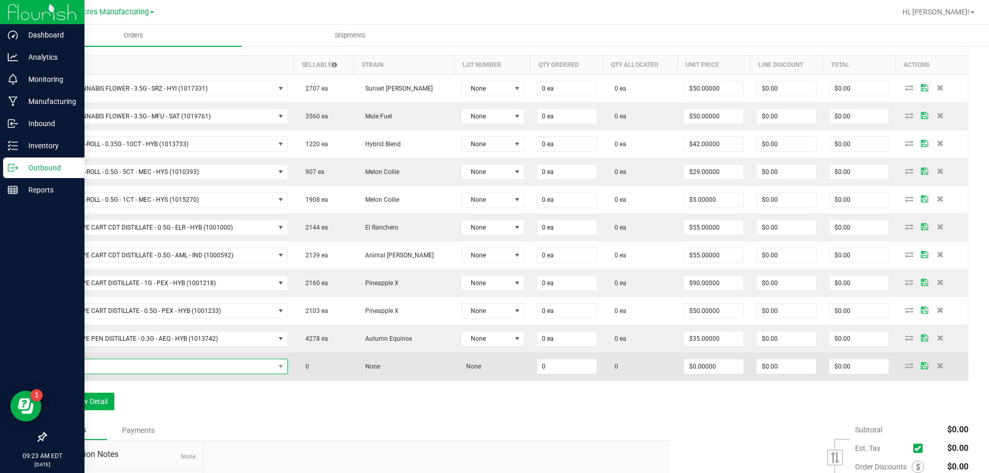
click at [135, 365] on span "NO DATA FOUND" at bounding box center [163, 367] width 221 height 14
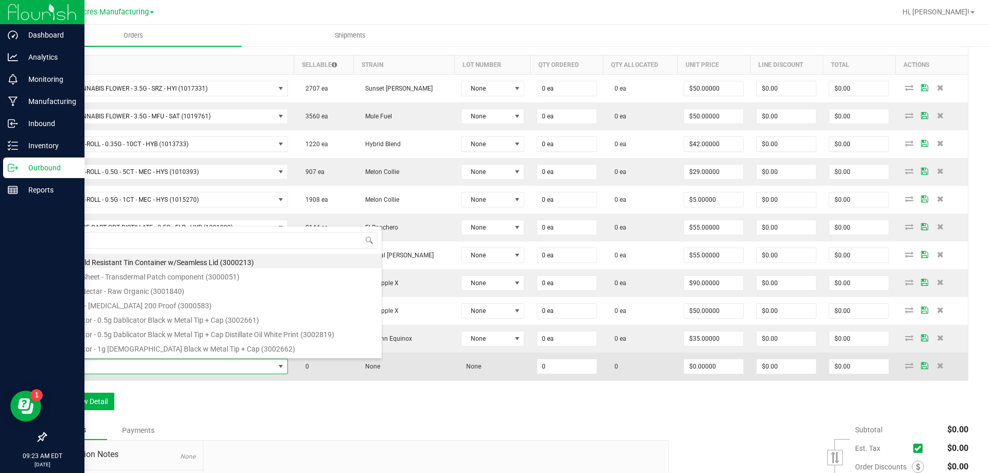
type input "SW - TINCTURE - 30ML - 600MG - ZEN - 1CBD-4THC"
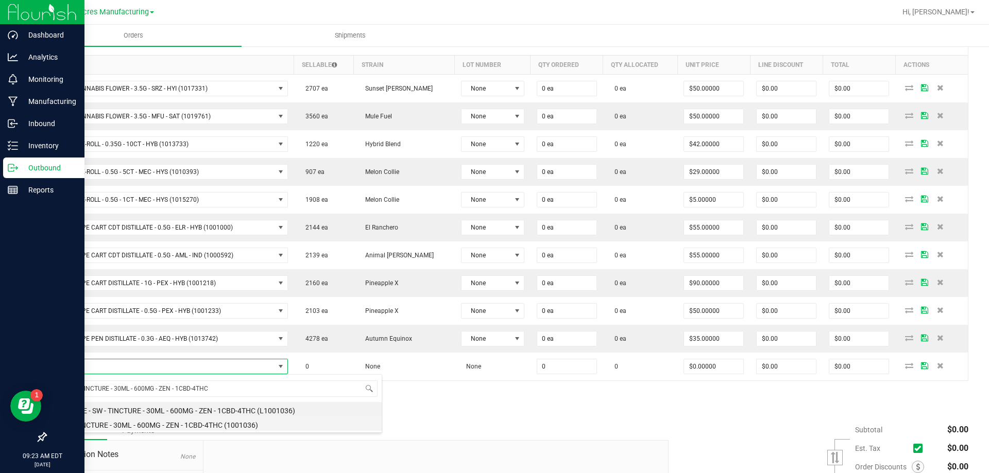
click at [116, 428] on li "SW - TINCTURE - 30ML - 600MG - ZEN - 1CBD-4THC (1001036)" at bounding box center [217, 424] width 329 height 14
type input "0 ea"
type input "$80.00000"
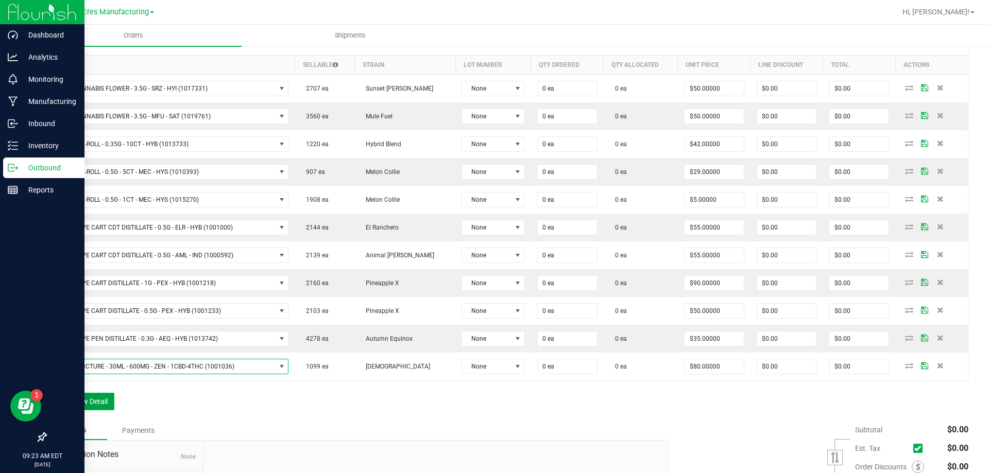
click at [103, 408] on button "Add New Detail" at bounding box center [79, 402] width 69 height 18
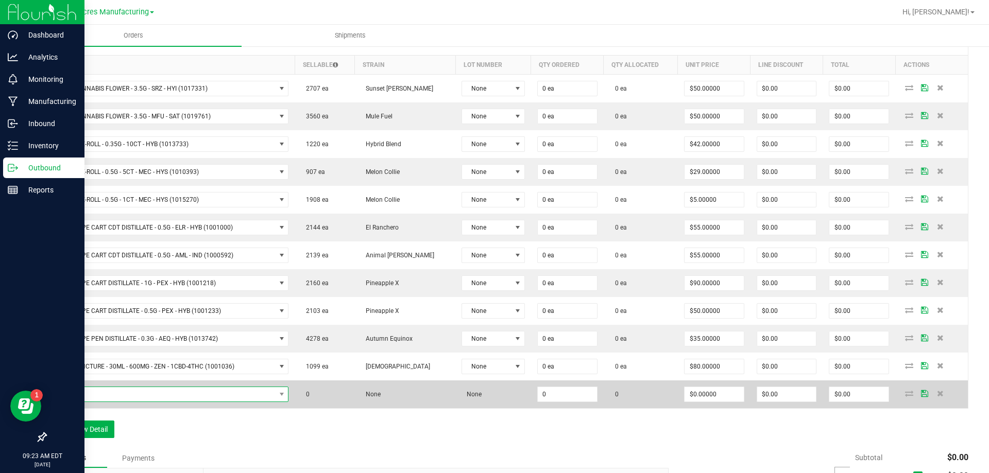
click at [168, 395] on span "NO DATA FOUND" at bounding box center [164, 394] width 223 height 14
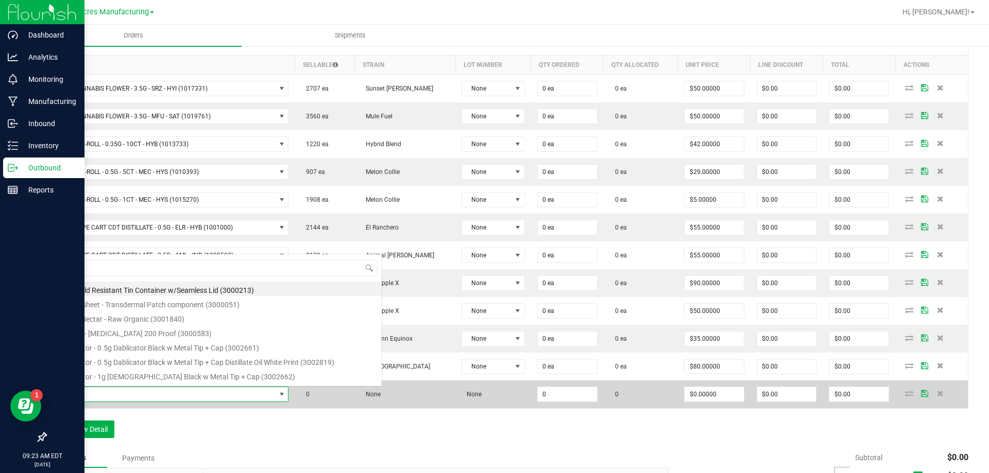
scroll to position [15, 238]
type input "HT - CHEWS - 5MG - 20CT - IND - GRAPE"
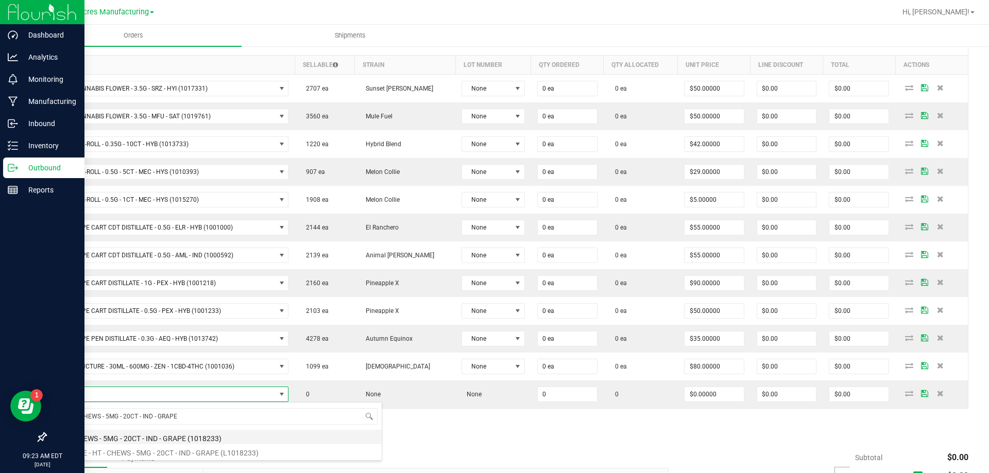
click at [159, 433] on li "HT - CHEWS - 5MG - 20CT - IND - GRAPE (1018233)" at bounding box center [217, 437] width 329 height 14
type input "0 ea"
type input "$35.00000"
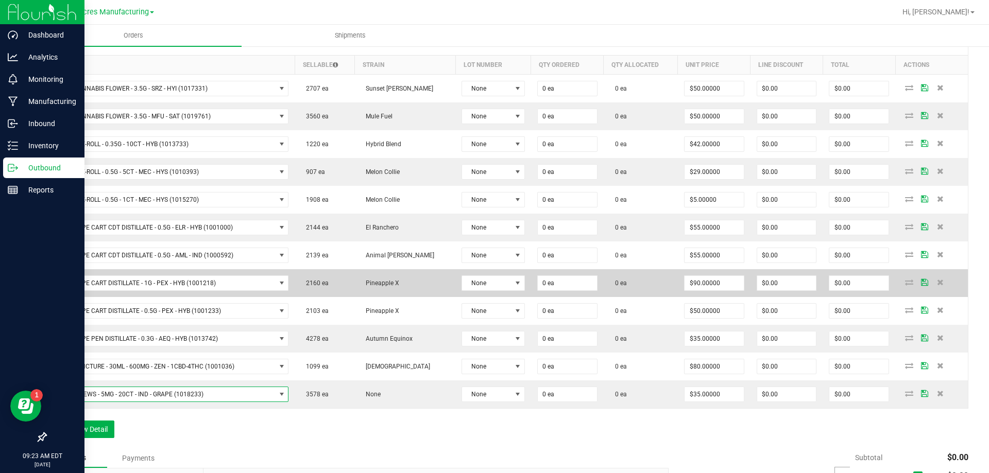
scroll to position [206, 0]
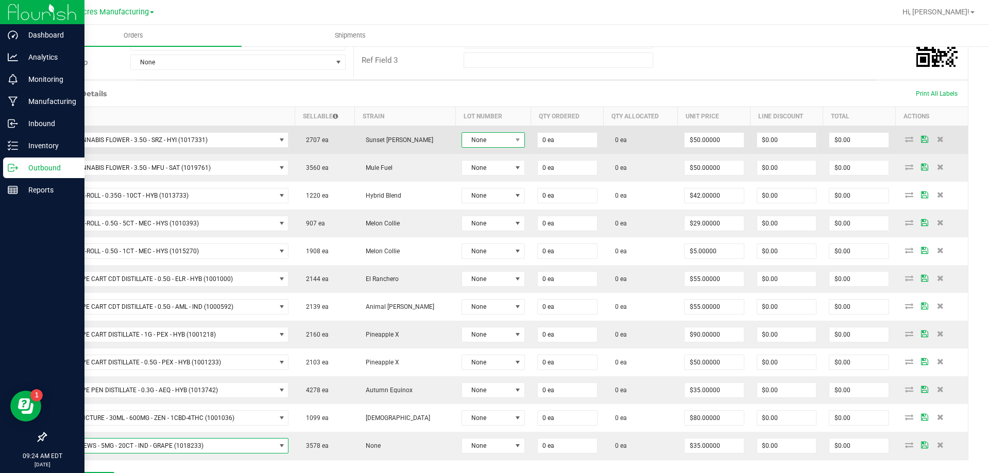
click at [511, 134] on span at bounding box center [517, 140] width 13 height 14
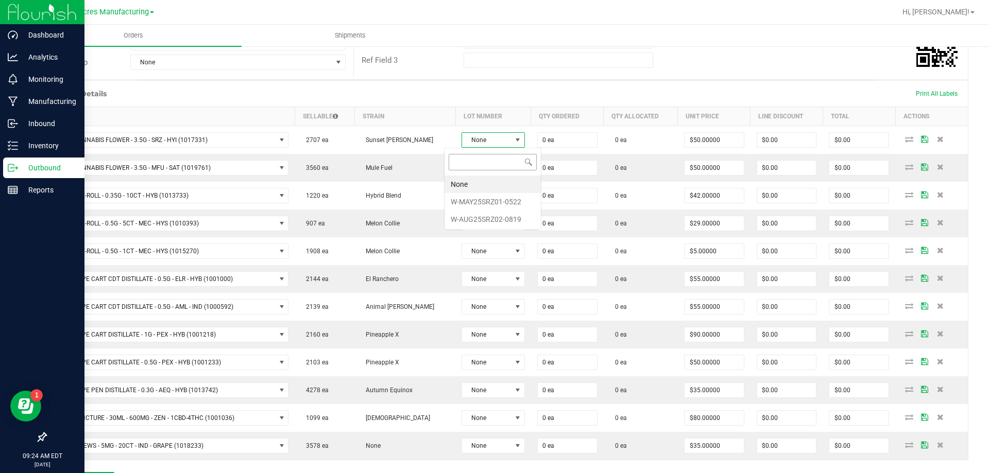
scroll to position [15, 65]
click at [501, 212] on li "W-AUG25SRZ02-0819" at bounding box center [493, 220] width 96 height 18
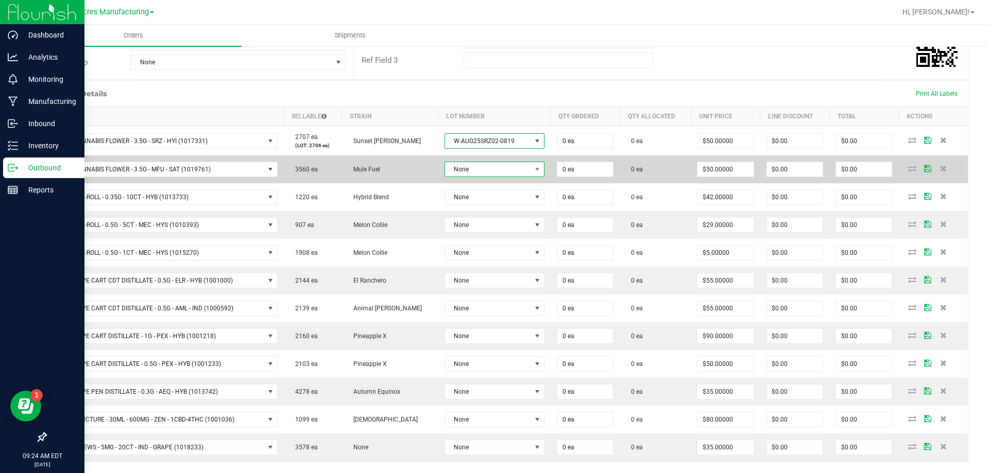
click at [492, 168] on span "None" at bounding box center [488, 169] width 86 height 14
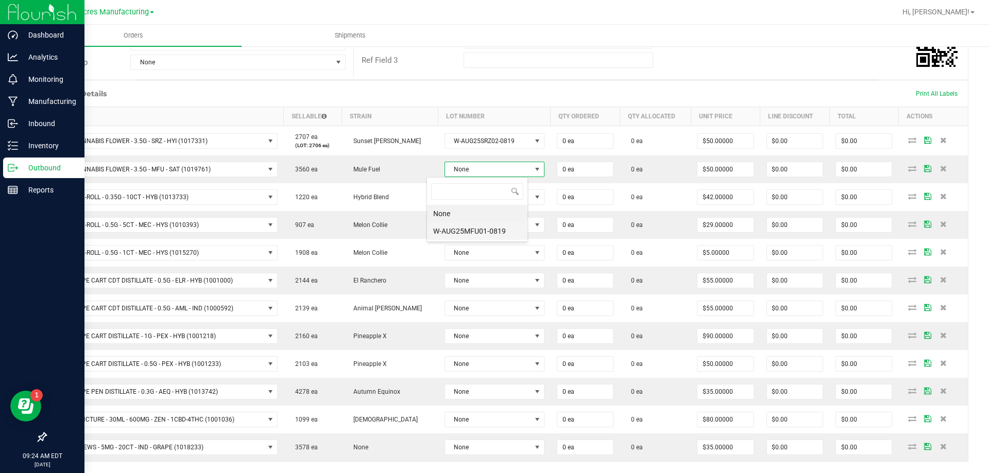
scroll to position [15, 101]
click at [496, 228] on li "W-AUG25MFU01-0819" at bounding box center [477, 232] width 100 height 18
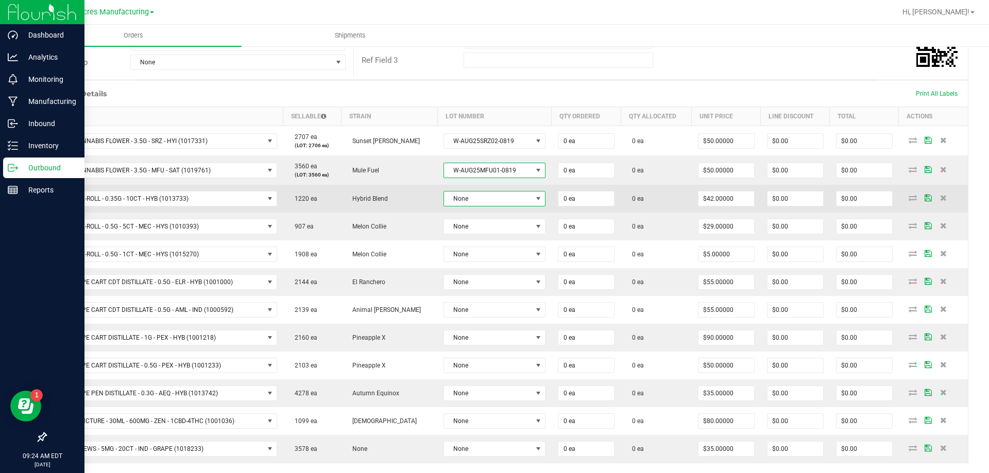
click at [534, 199] on span at bounding box center [538, 199] width 8 height 8
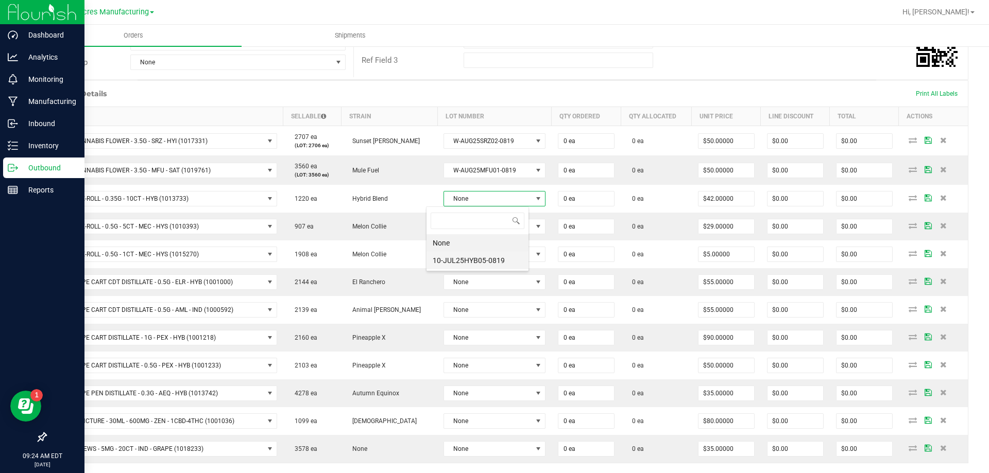
click at [502, 258] on li "10-JUL25HYB05-0819" at bounding box center [478, 261] width 102 height 18
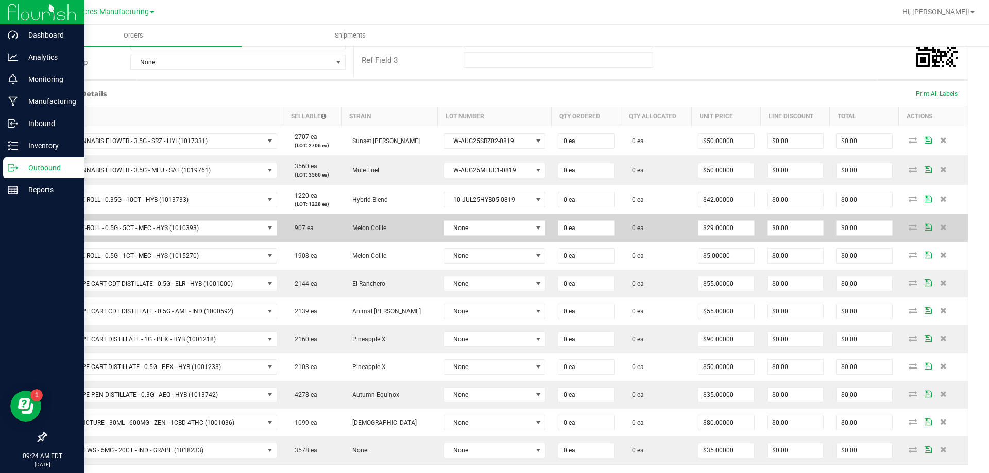
click at [498, 238] on td "None" at bounding box center [494, 228] width 114 height 28
click at [503, 229] on span "None" at bounding box center [488, 228] width 88 height 14
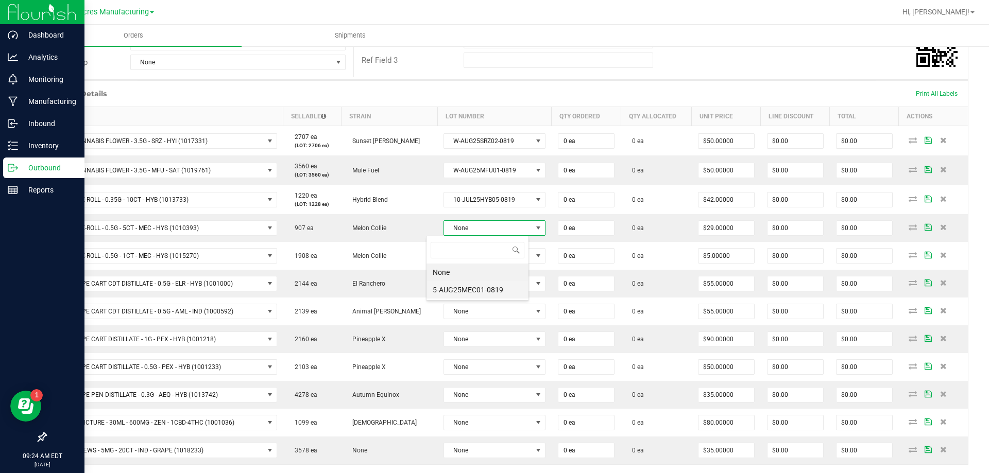
click at [508, 283] on li "5-AUG25MEC01-0819" at bounding box center [478, 290] width 102 height 18
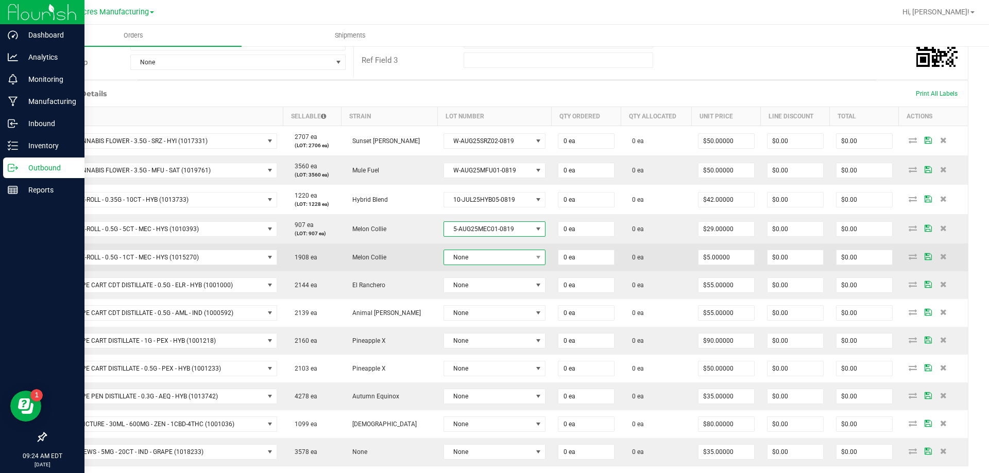
click at [514, 258] on span "None" at bounding box center [488, 257] width 88 height 14
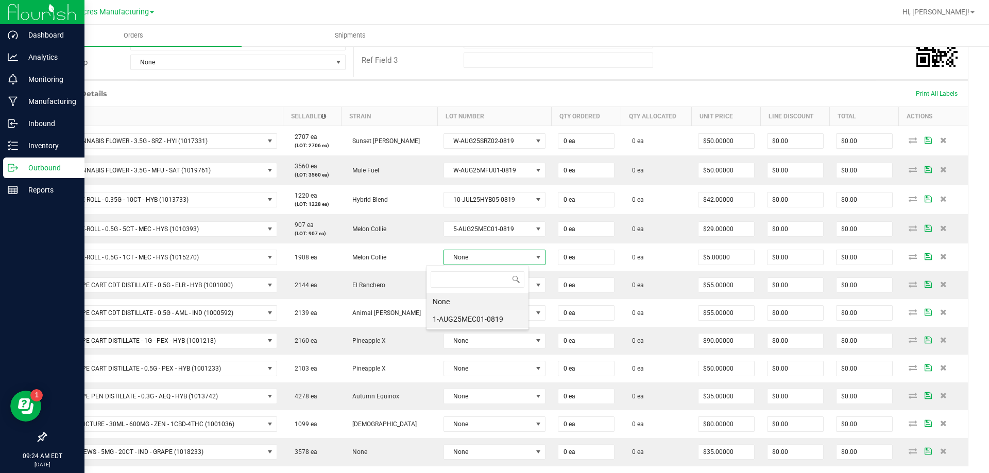
click at [504, 317] on li "1-AUG25MEC01-0819" at bounding box center [478, 320] width 102 height 18
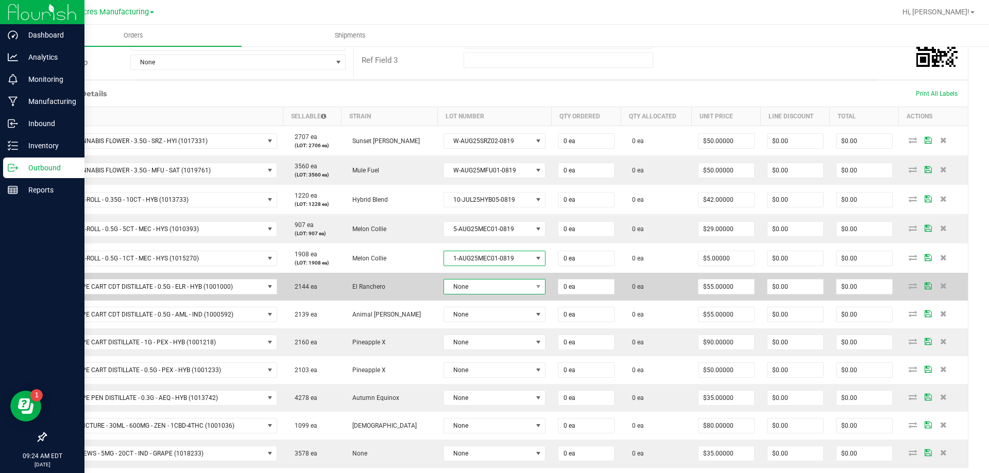
click at [507, 294] on span "None" at bounding box center [488, 287] width 88 height 14
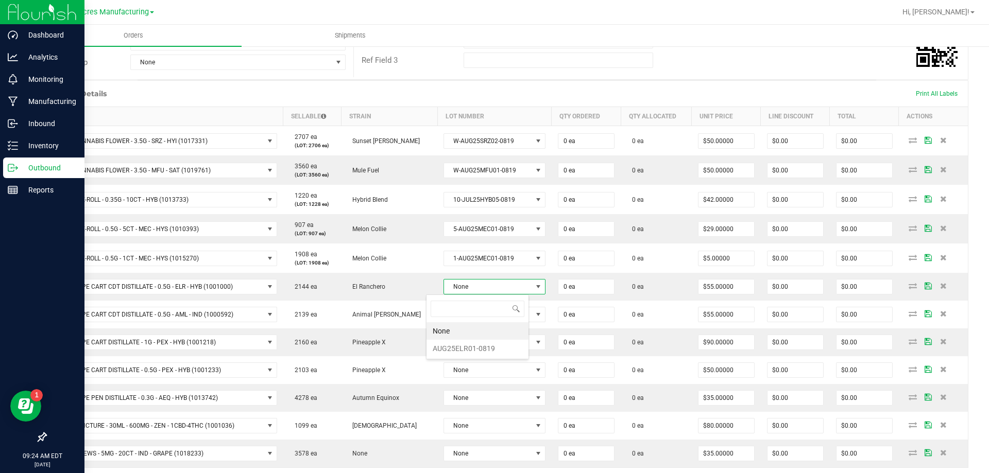
click at [498, 338] on li "None" at bounding box center [478, 331] width 102 height 18
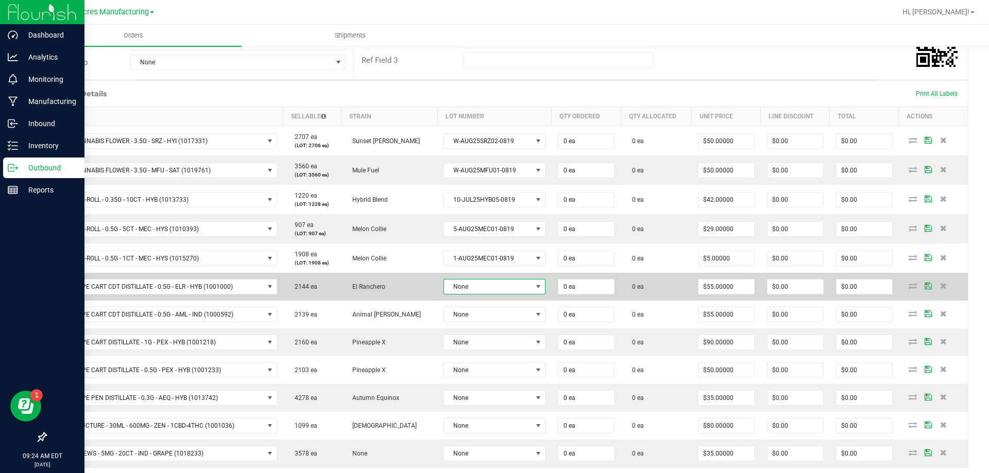
click at [515, 296] on td "None" at bounding box center [494, 287] width 114 height 28
click at [513, 284] on span "None" at bounding box center [488, 287] width 88 height 14
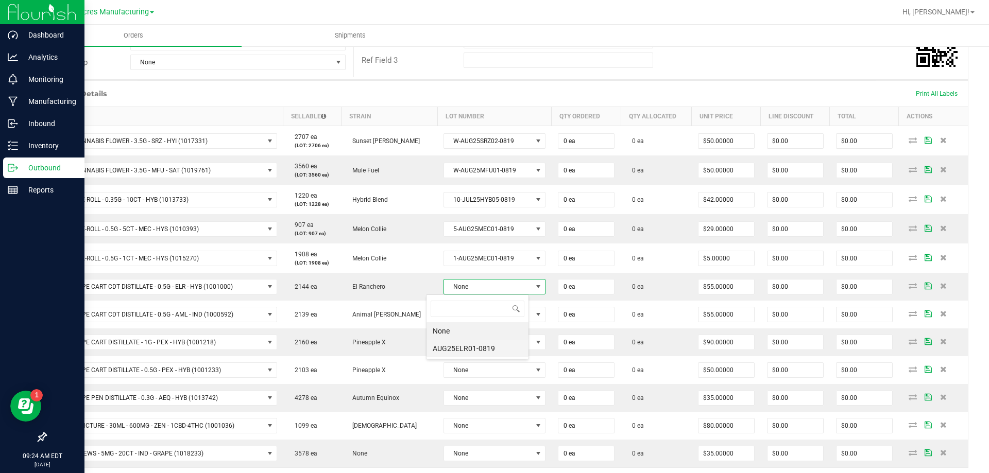
click at [490, 343] on li "AUG25ELR01-0819" at bounding box center [478, 349] width 102 height 18
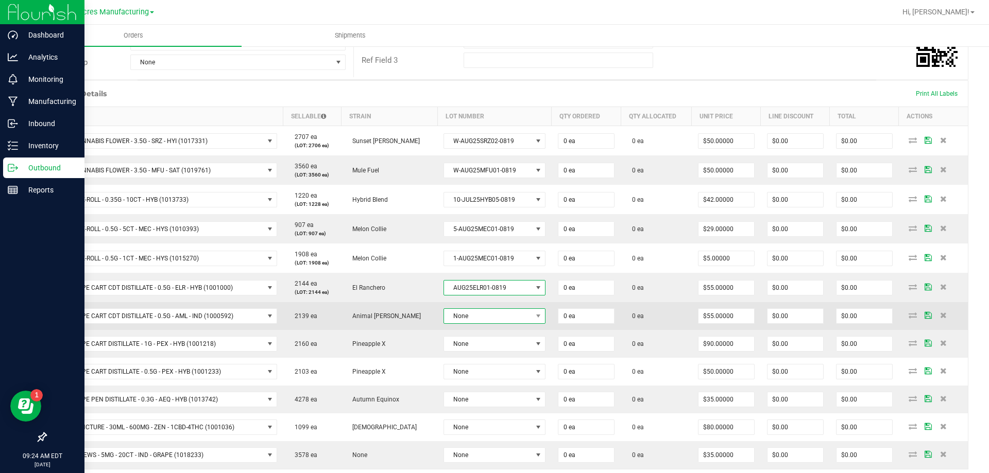
click at [504, 313] on span "None" at bounding box center [488, 316] width 88 height 14
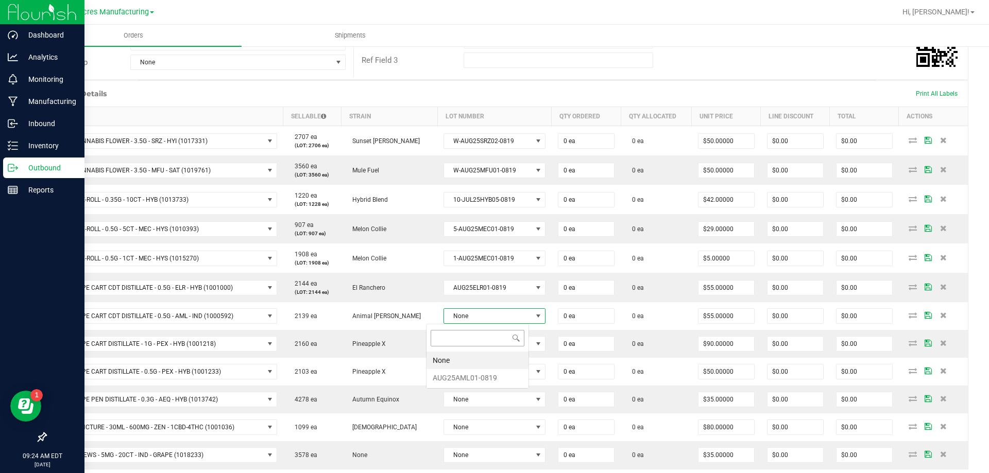
scroll to position [0, 0]
click at [485, 376] on li "AUG25AML01-0819" at bounding box center [478, 378] width 102 height 18
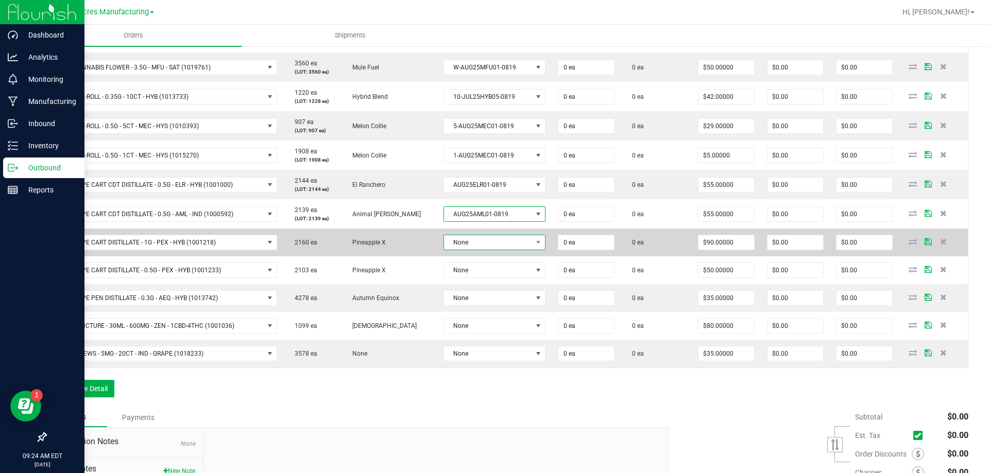
click at [503, 243] on span "None" at bounding box center [488, 242] width 88 height 14
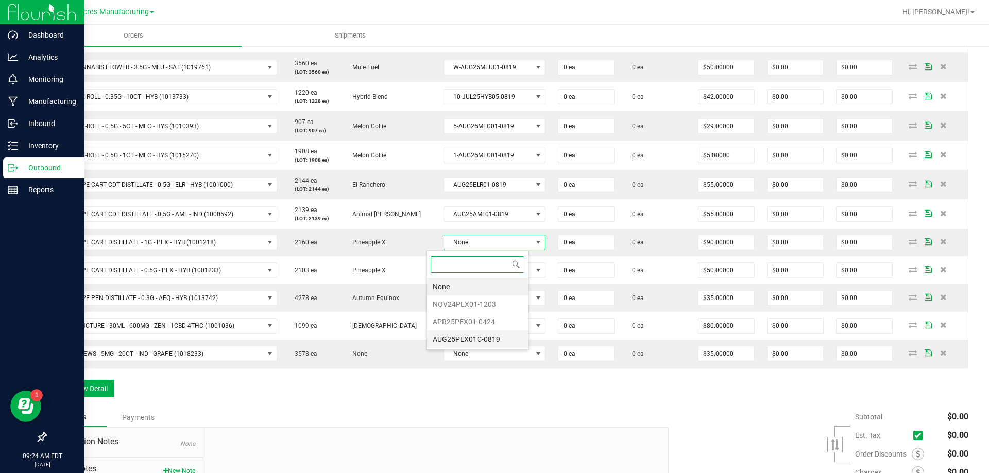
click at [489, 341] on li "AUG25PEX01C-0819" at bounding box center [478, 340] width 102 height 18
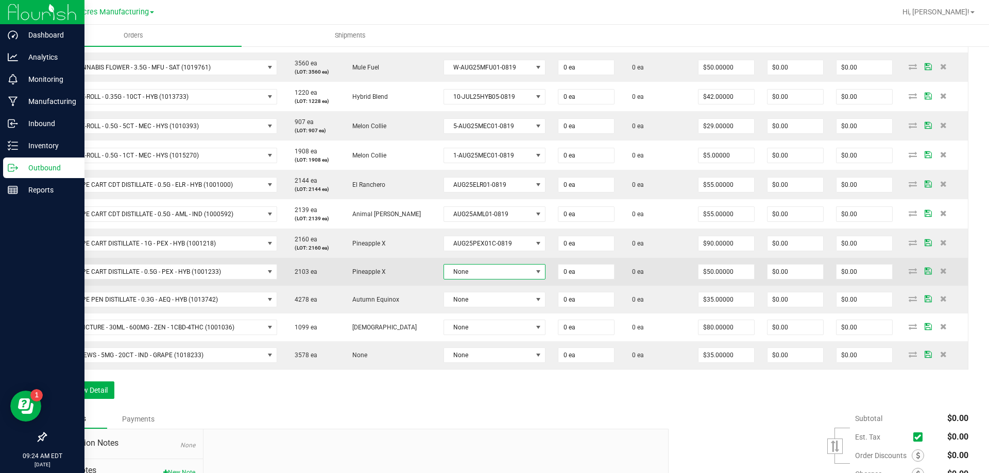
click at [505, 278] on span "None" at bounding box center [488, 272] width 88 height 14
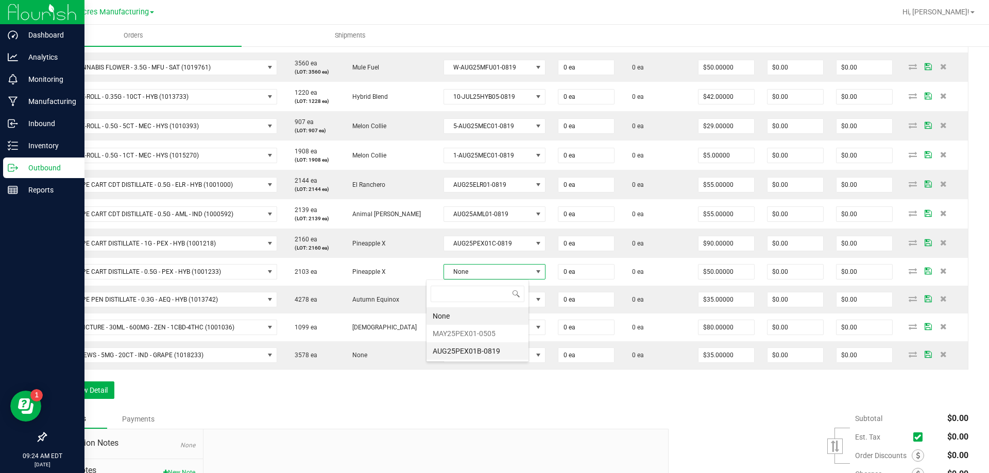
click at [490, 345] on li "AUG25PEX01B-0819" at bounding box center [478, 352] width 102 height 18
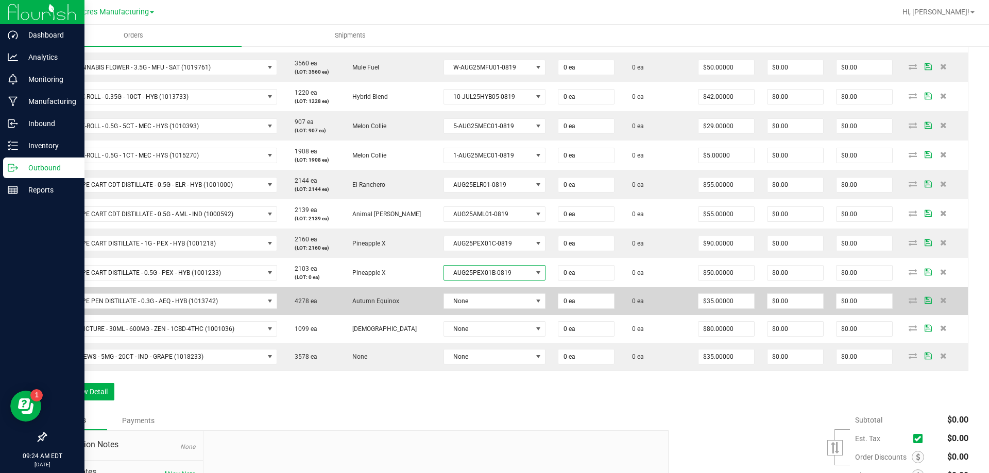
click at [500, 309] on td "None" at bounding box center [494, 301] width 114 height 28
click at [503, 304] on span "None" at bounding box center [488, 301] width 88 height 14
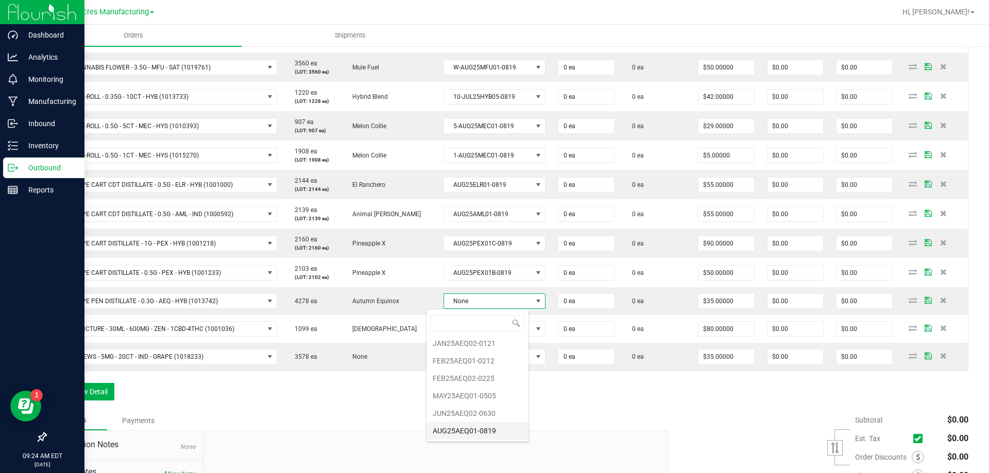
click at [493, 430] on li "AUG25AEQ01-0819" at bounding box center [478, 431] width 102 height 18
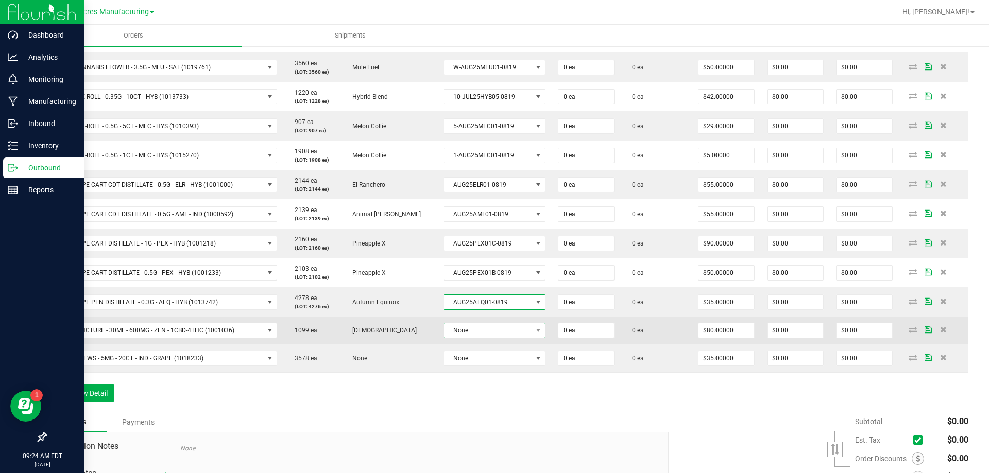
click at [492, 332] on span "None" at bounding box center [488, 330] width 88 height 14
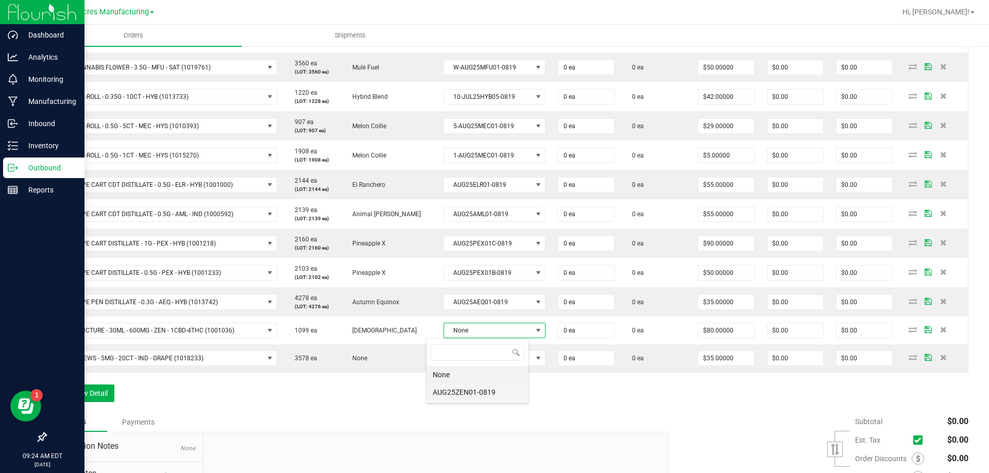
click at [495, 395] on li "AUG25ZEN01-0819" at bounding box center [478, 393] width 102 height 18
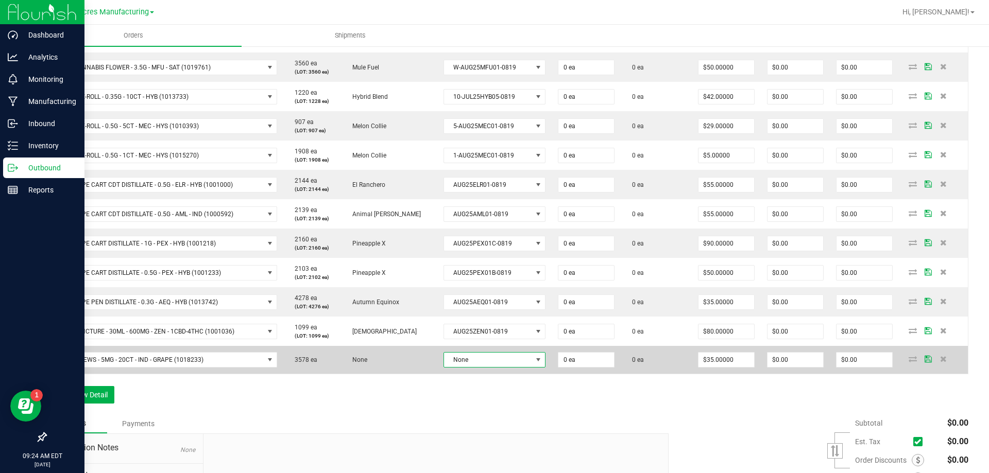
click at [491, 357] on span "None" at bounding box center [488, 360] width 88 height 14
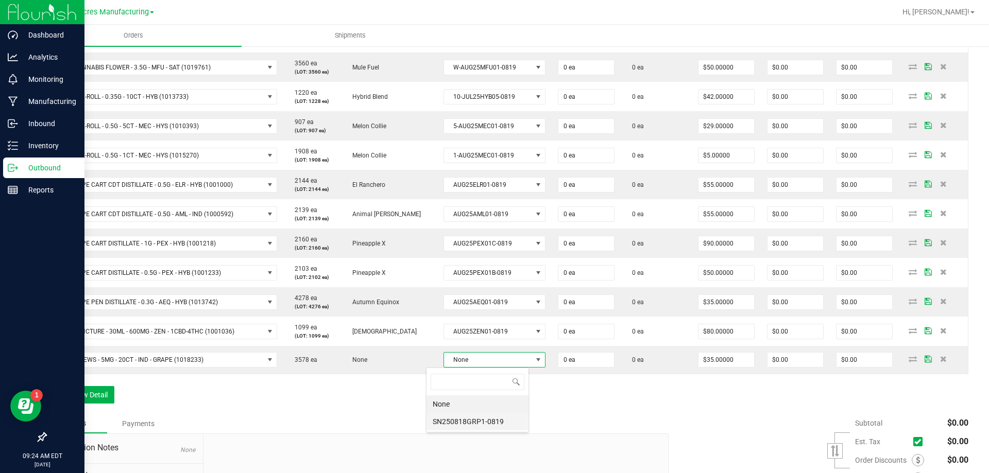
click at [479, 422] on li "SN250818GRP1-0819" at bounding box center [478, 422] width 102 height 18
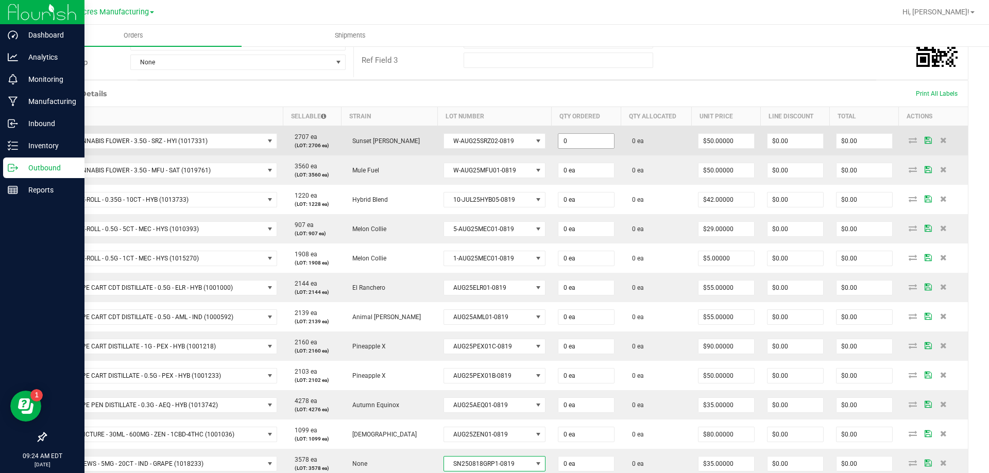
click at [576, 144] on input "0" at bounding box center [586, 141] width 56 height 14
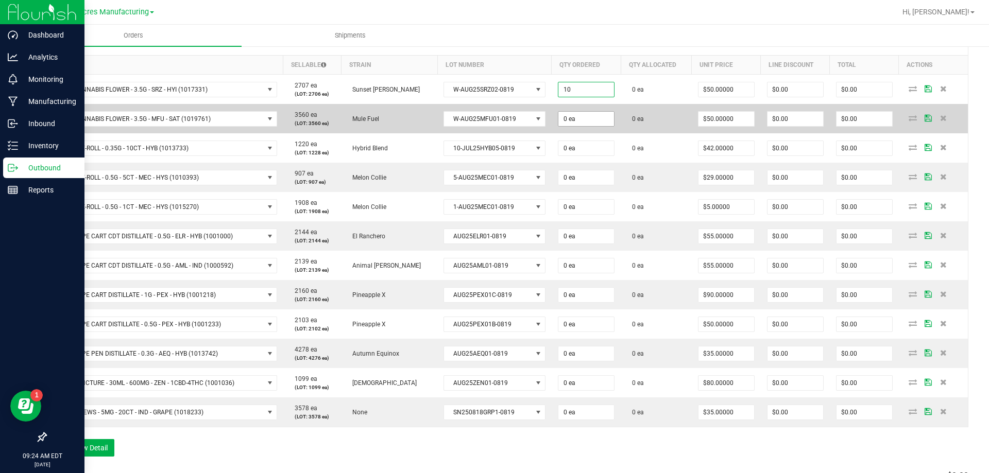
type input "10 ea"
type input "$500.00"
click at [575, 125] on input "0" at bounding box center [586, 119] width 56 height 14
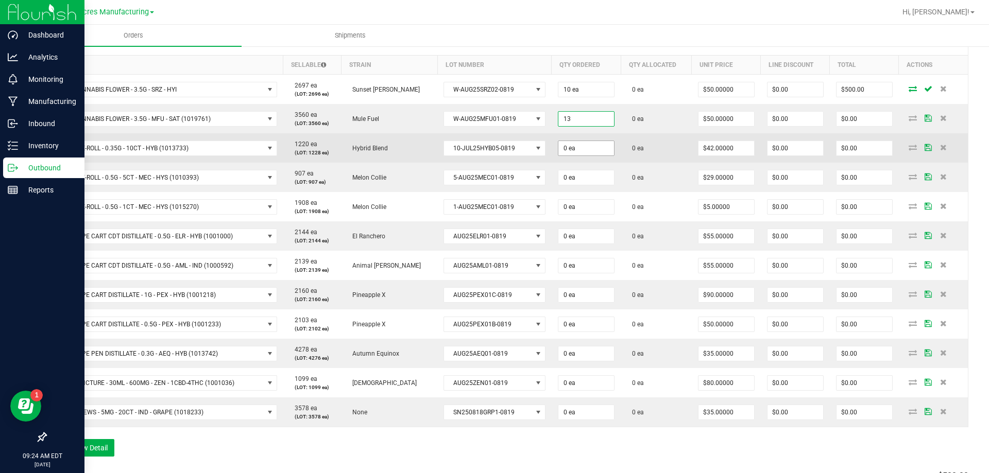
type input "13 ea"
type input "$650.00"
click at [569, 147] on input "0" at bounding box center [586, 148] width 56 height 14
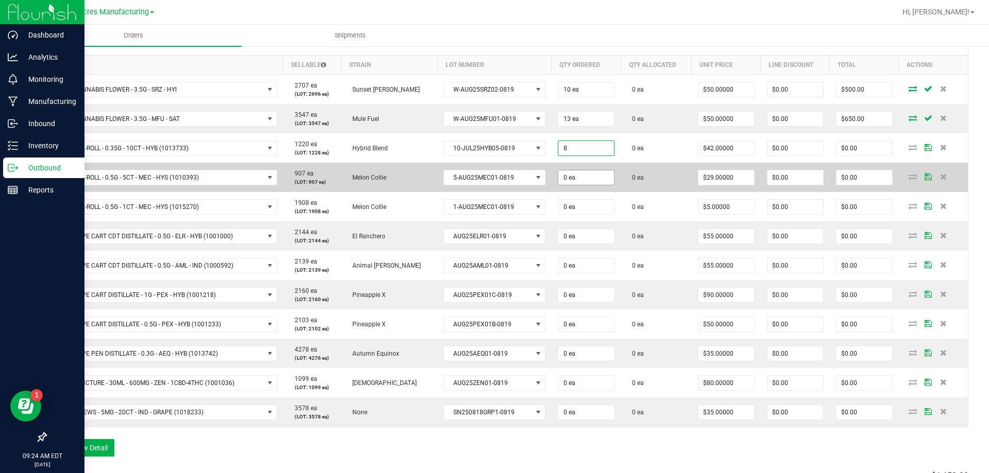
type input "8 ea"
type input "$336.00"
click at [578, 174] on input "0" at bounding box center [586, 177] width 56 height 14
click at [575, 184] on input "10" at bounding box center [586, 177] width 56 height 14
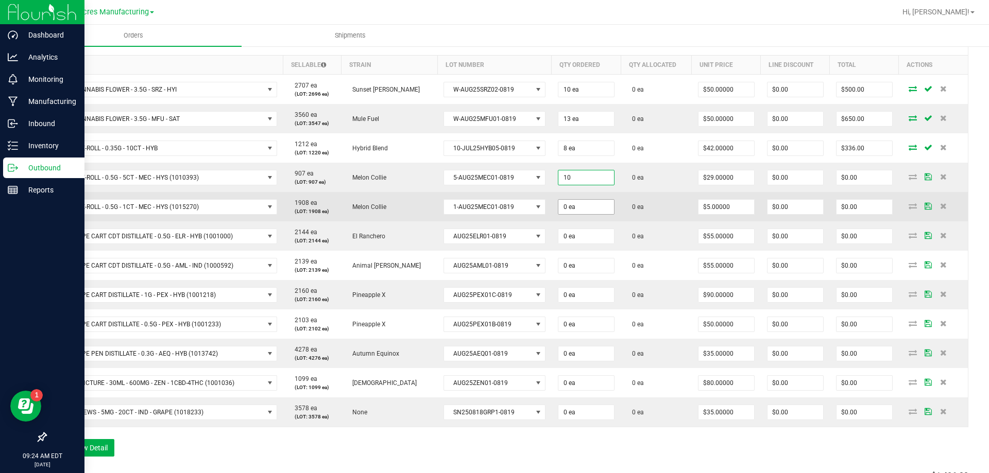
type input "10 ea"
type input "$290.00"
click at [571, 206] on input "0" at bounding box center [586, 207] width 56 height 14
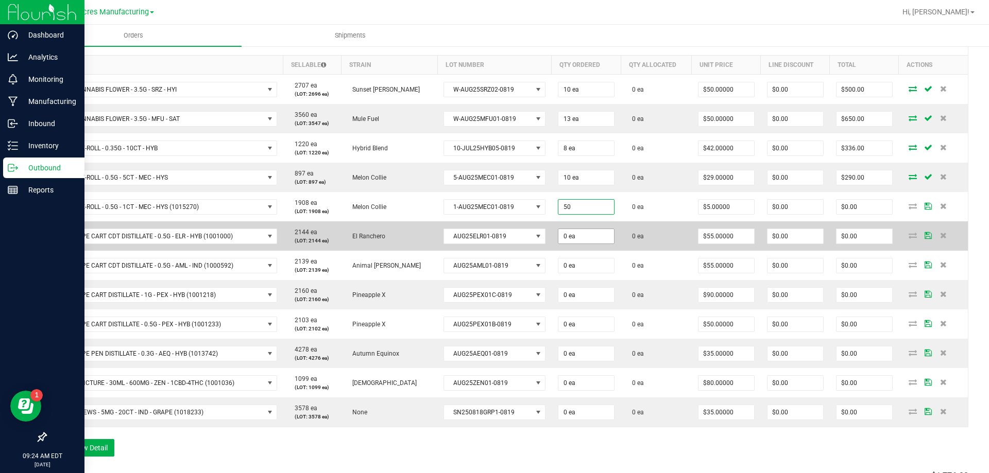
type input "50 ea"
type input "$250.00"
click at [573, 238] on input "0" at bounding box center [586, 236] width 56 height 14
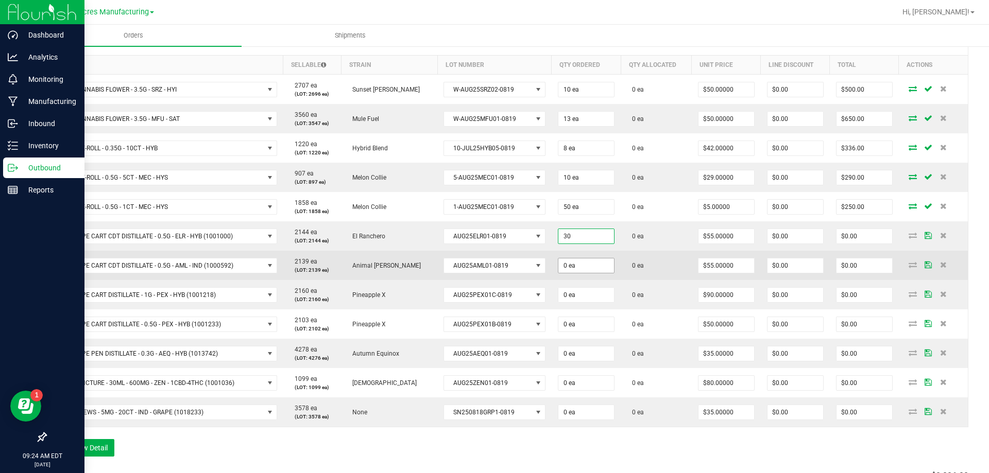
type input "30 ea"
type input "$1,650.00"
click at [584, 261] on input "0" at bounding box center [586, 266] width 56 height 14
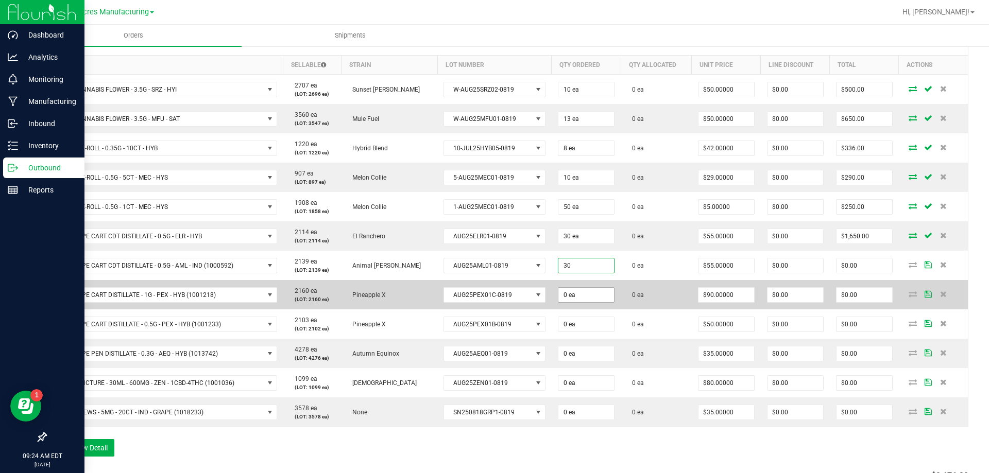
type input "30 ea"
type input "$1,650.00"
click at [590, 297] on input "0" at bounding box center [586, 295] width 56 height 14
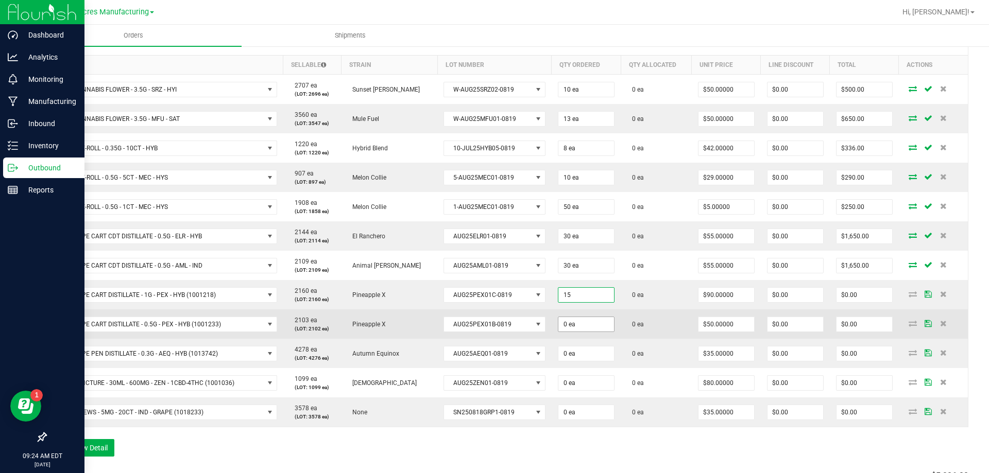
type input "15 ea"
type input "$1,350.00"
click at [586, 325] on input "0" at bounding box center [586, 324] width 56 height 14
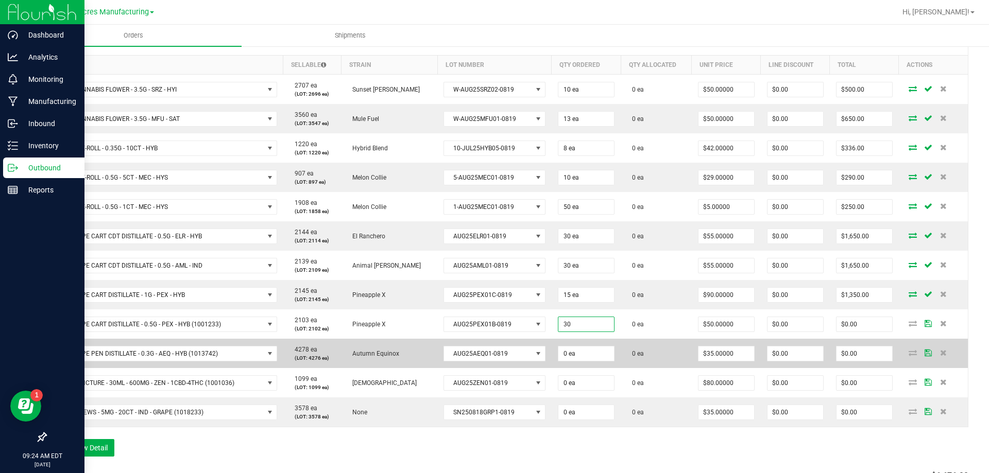
type input "30 ea"
type input "$1,500.00"
click at [577, 364] on td "0 ea" at bounding box center [586, 353] width 69 height 29
click at [576, 363] on td "0 ea" at bounding box center [586, 353] width 69 height 29
click at [577, 360] on input "0" at bounding box center [586, 354] width 56 height 14
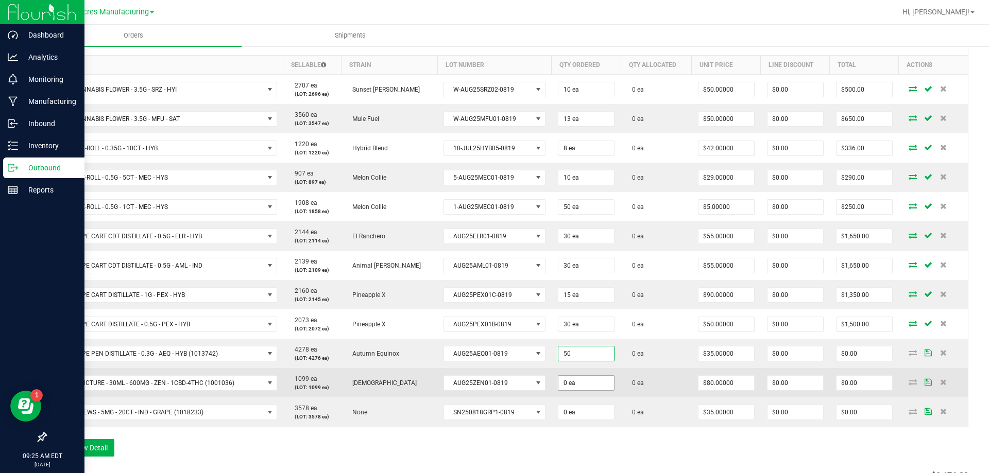
type input "50 ea"
type input "$1,750.00"
click at [575, 379] on input "0" at bounding box center [586, 383] width 56 height 14
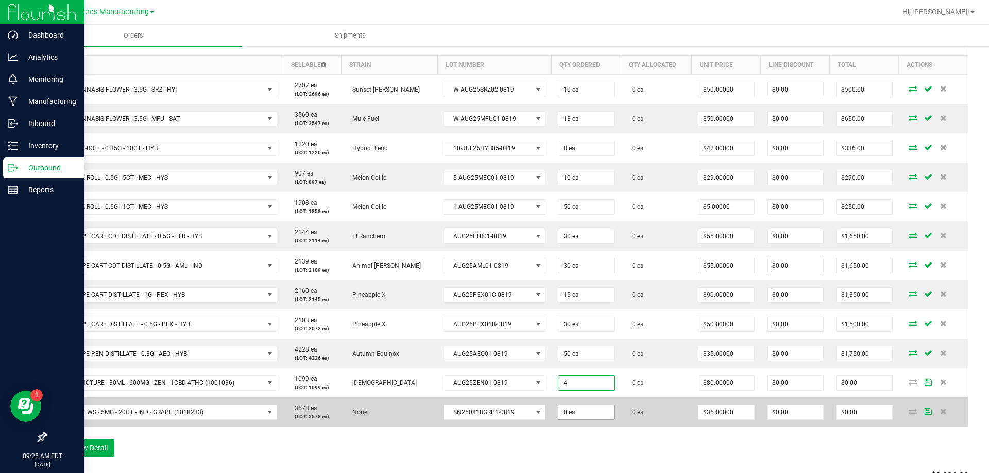
type input "4 ea"
type input "$320.00"
click at [565, 417] on input "0" at bounding box center [586, 412] width 56 height 14
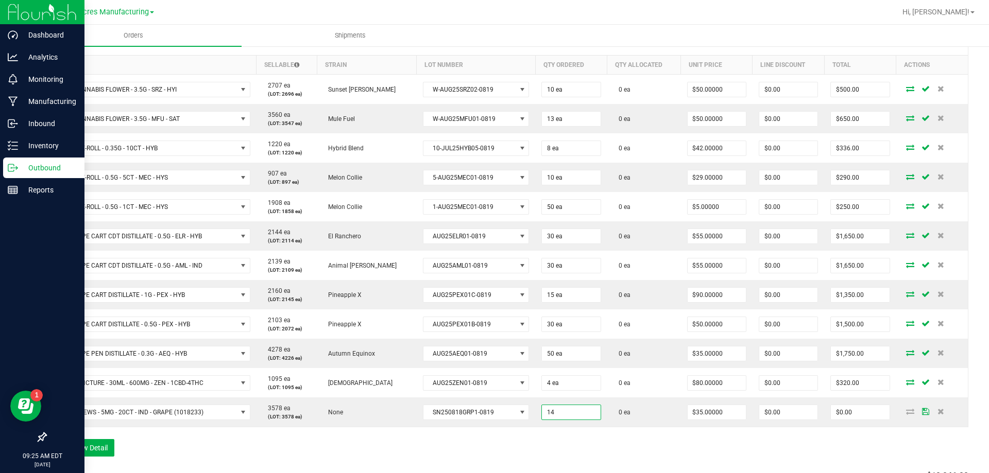
type input "14 ea"
type input "$490.00"
click at [635, 438] on div "Order Details Print All Labels Item Sellable Strain Lot Number Qty Ordered Qty …" at bounding box center [506, 248] width 923 height 438
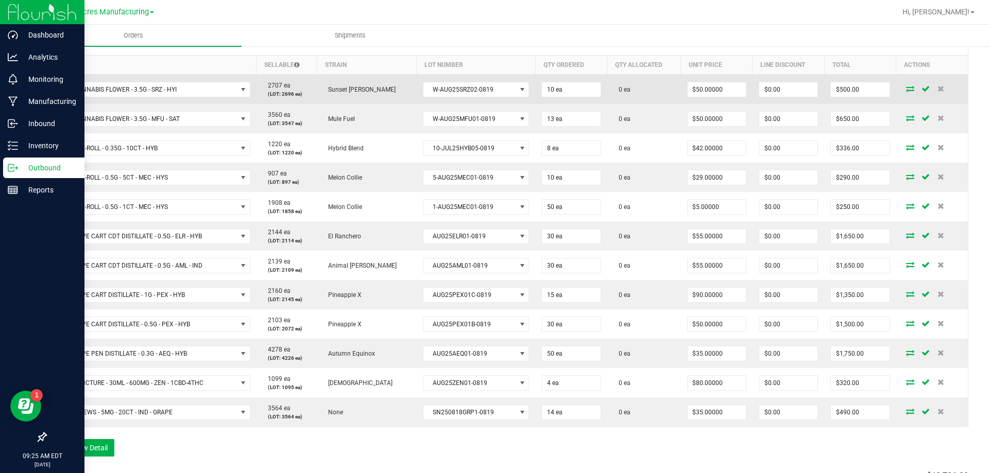
click at [906, 88] on icon at bounding box center [910, 89] width 8 height 6
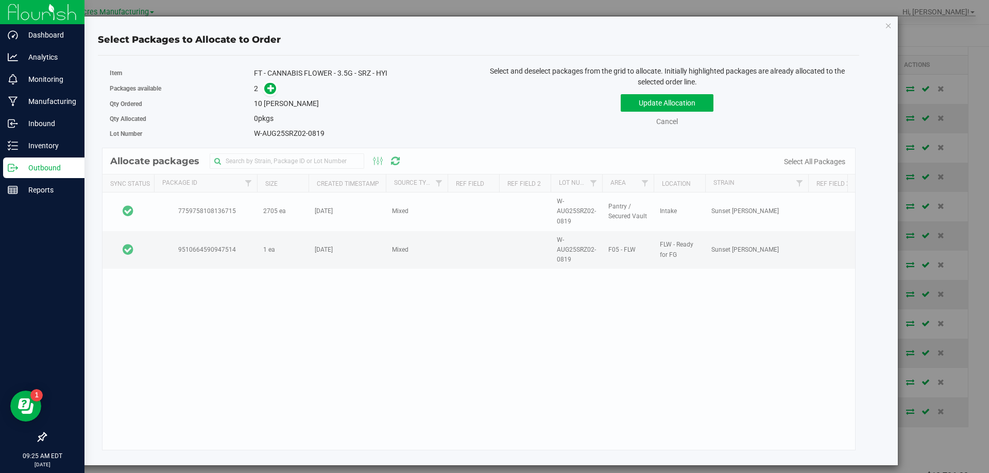
click at [162, 211] on div "Allocate packages Sync Status Package Id Size Created Timestamp Source Type Ref…" at bounding box center [479, 299] width 754 height 303
drag, startPoint x: 151, startPoint y: 211, endPoint x: 199, endPoint y: 188, distance: 52.5
click at [150, 211] on td at bounding box center [129, 212] width 52 height 39
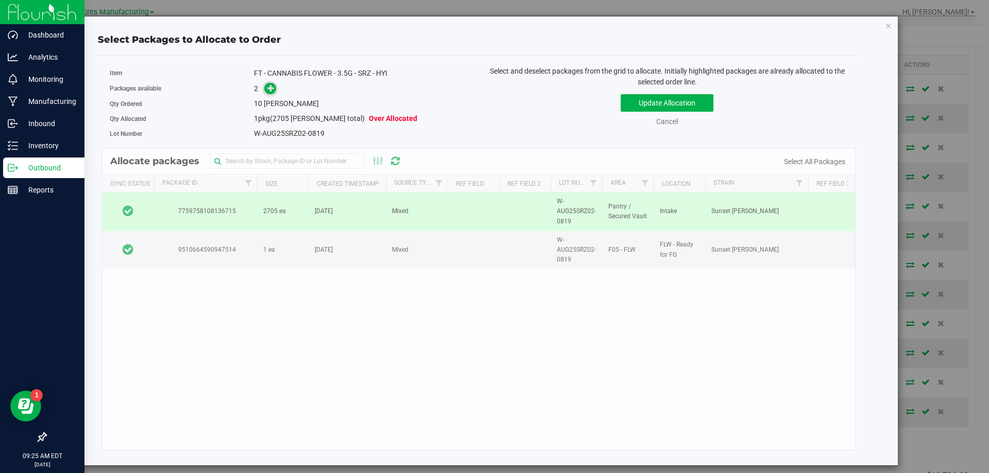
click at [270, 92] on icon at bounding box center [271, 87] width 9 height 9
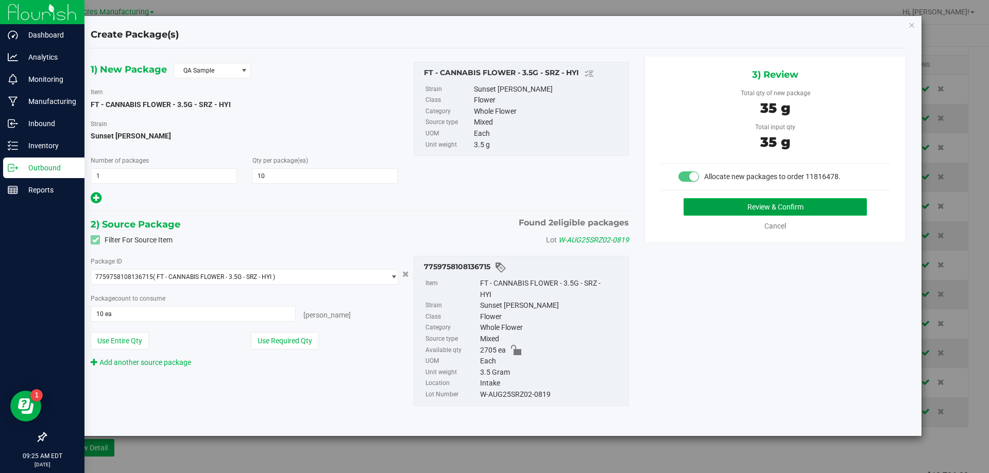
click at [702, 202] on button "Review & Confirm" at bounding box center [775, 207] width 183 height 18
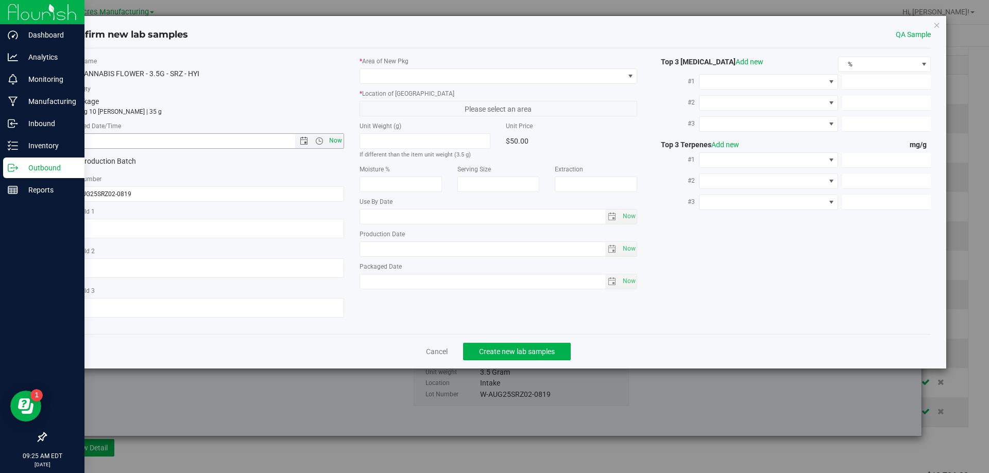
click at [330, 144] on span "Now" at bounding box center [336, 140] width 18 height 15
type input "8/20/2025 9:25 AM"
click at [459, 71] on span at bounding box center [492, 76] width 264 height 14
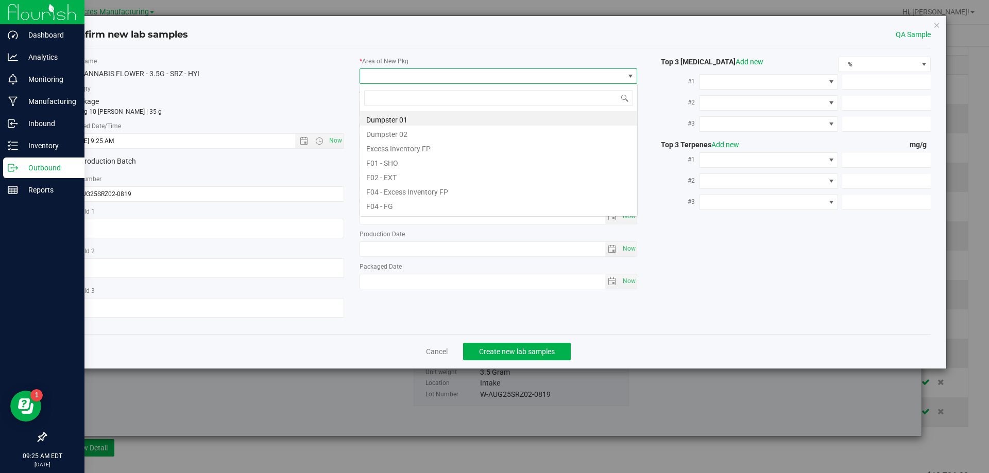
scroll to position [15, 278]
type input "pa"
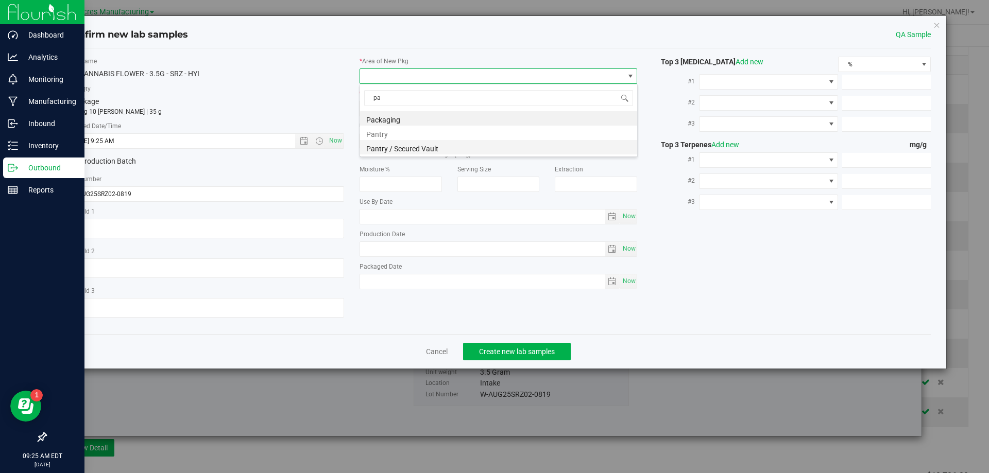
click at [430, 143] on li "Pantry / Secured Vault" at bounding box center [498, 147] width 277 height 14
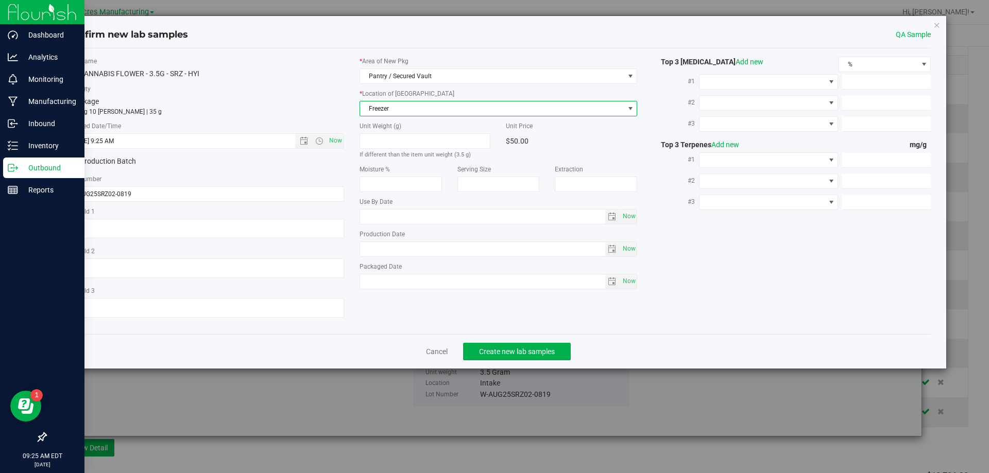
click at [449, 110] on span "Freezer" at bounding box center [492, 108] width 264 height 14
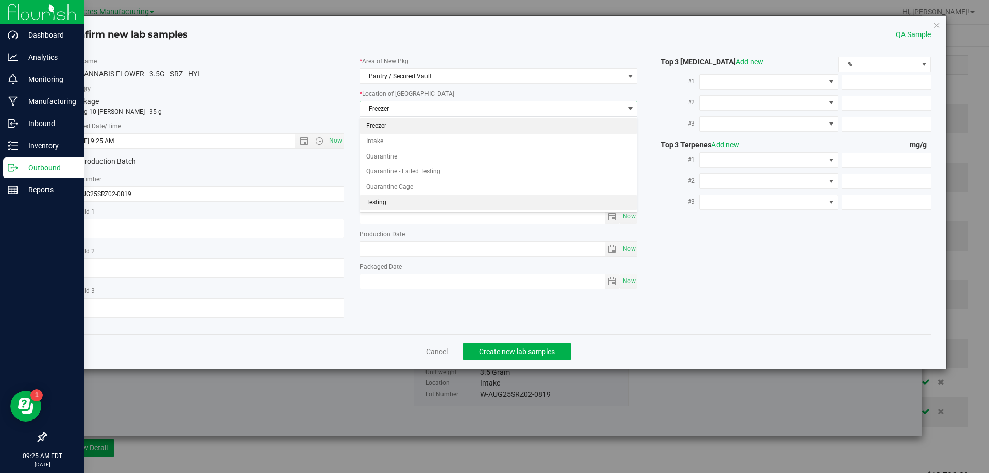
click at [418, 199] on li "Testing" at bounding box center [498, 202] width 277 height 15
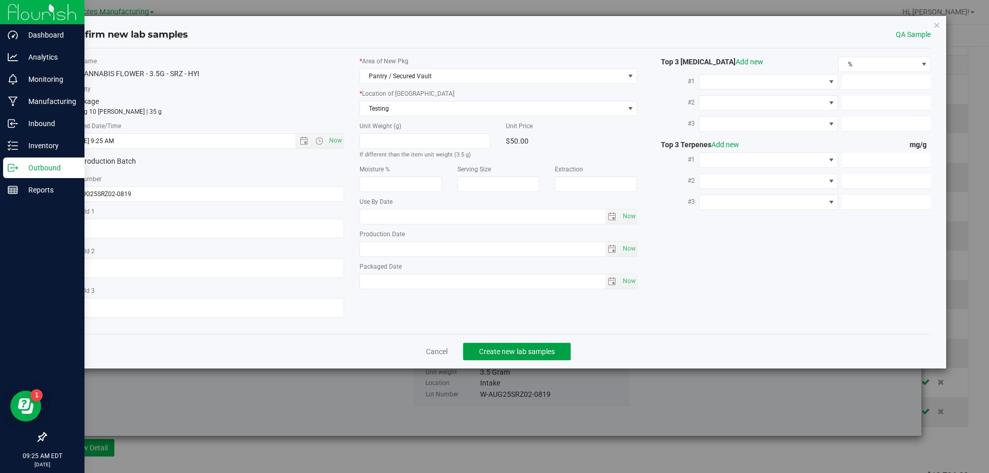
click at [507, 356] on button "Create new lab samples" at bounding box center [517, 352] width 108 height 18
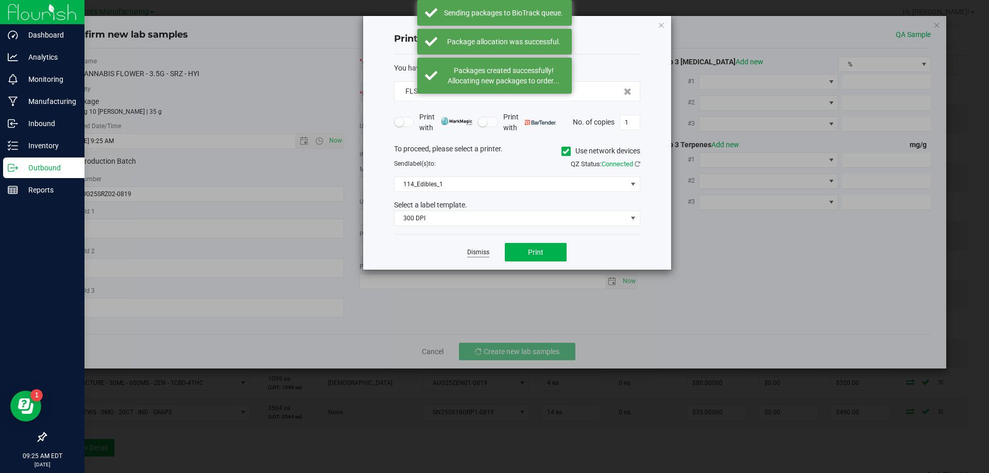
click at [472, 254] on link "Dismiss" at bounding box center [478, 252] width 22 height 9
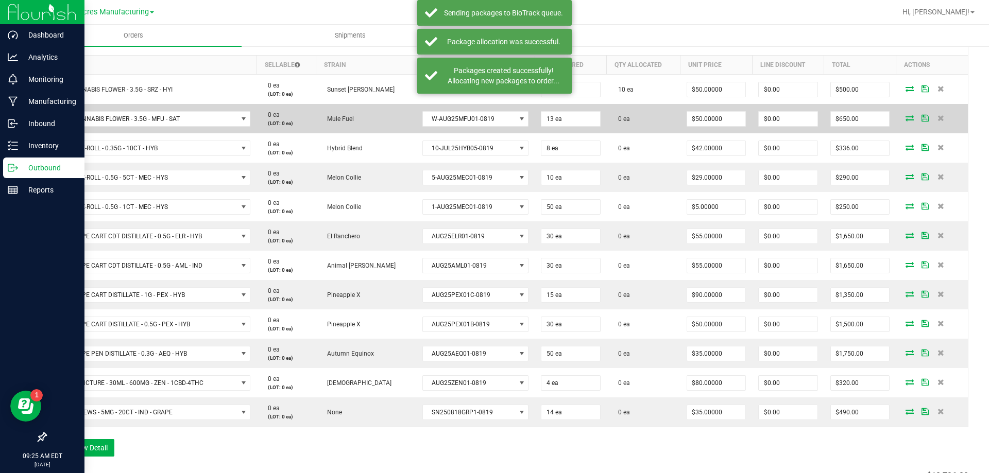
click at [906, 120] on icon at bounding box center [910, 118] width 8 height 6
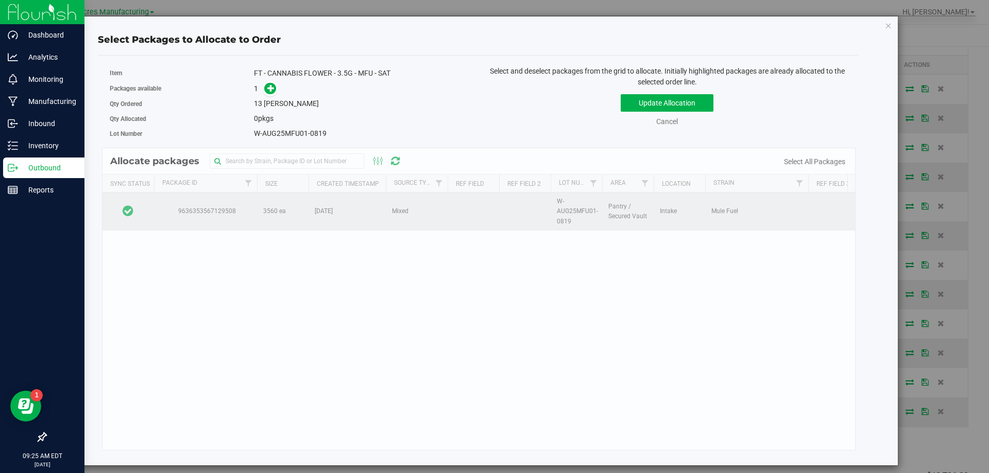
click at [142, 207] on td at bounding box center [129, 212] width 52 height 38
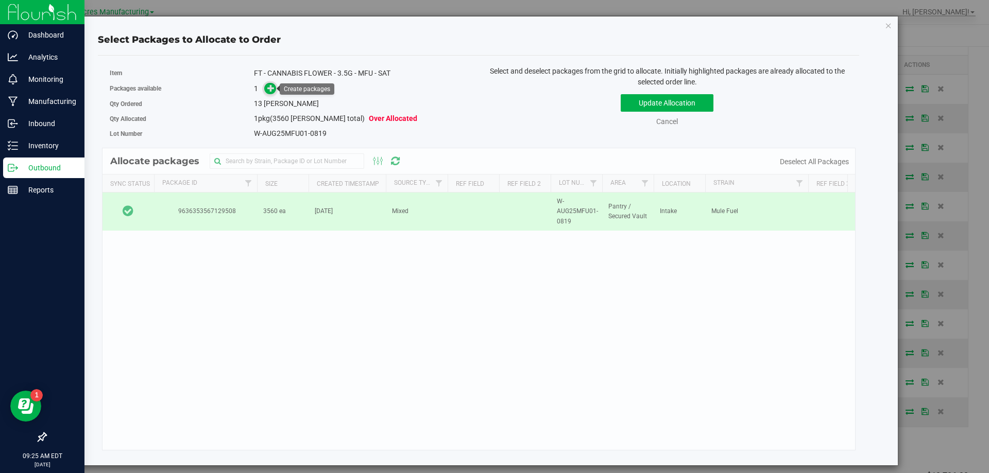
click at [272, 93] on span at bounding box center [271, 88] width 14 height 14
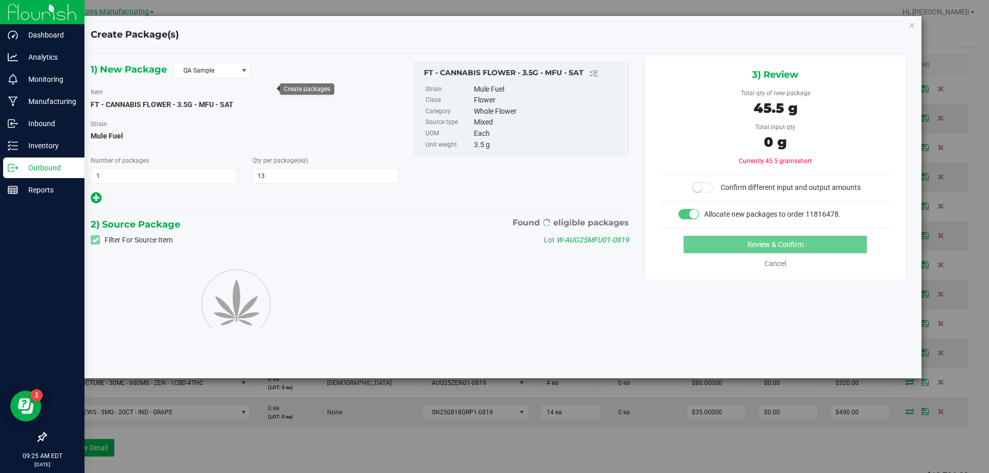
type input "13"
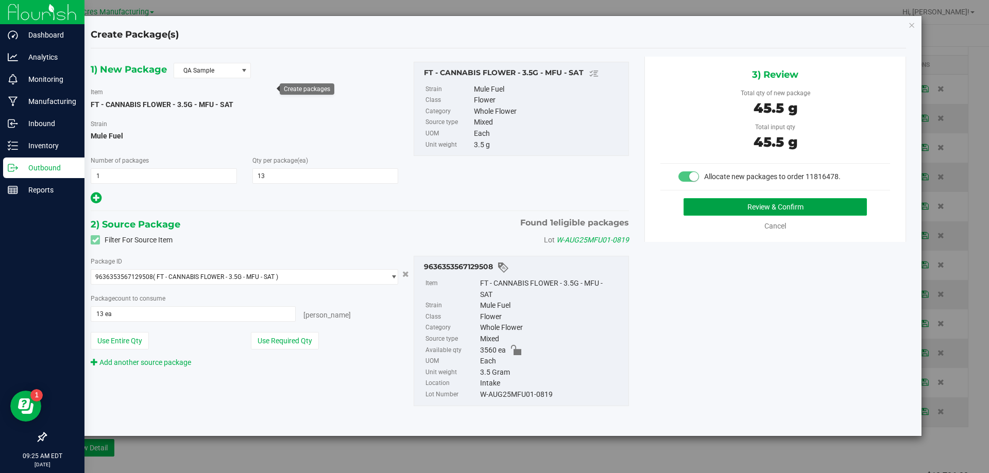
click at [758, 205] on button "Review & Confirm" at bounding box center [775, 207] width 183 height 18
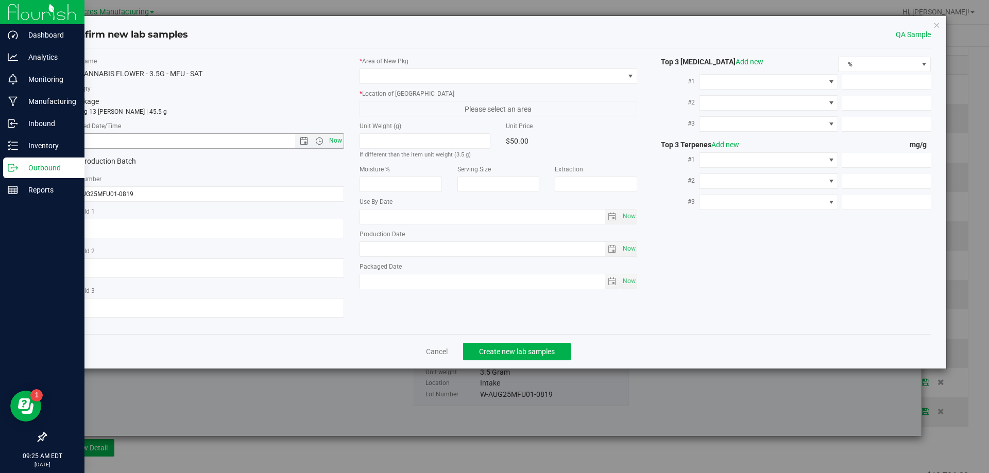
click at [336, 134] on span "Now" at bounding box center [336, 140] width 18 height 15
type input "8/20/2025 9:25 AM"
click at [422, 80] on span at bounding box center [492, 76] width 264 height 14
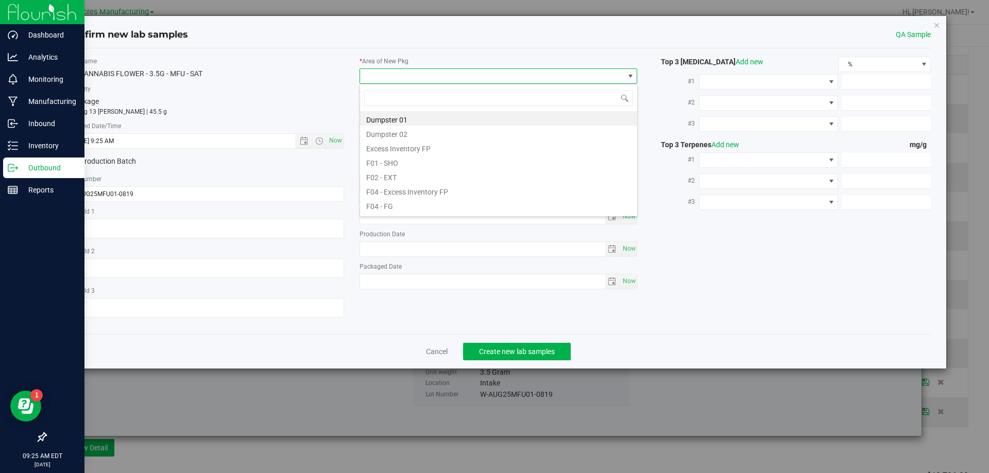
scroll to position [15, 278]
type input "pa"
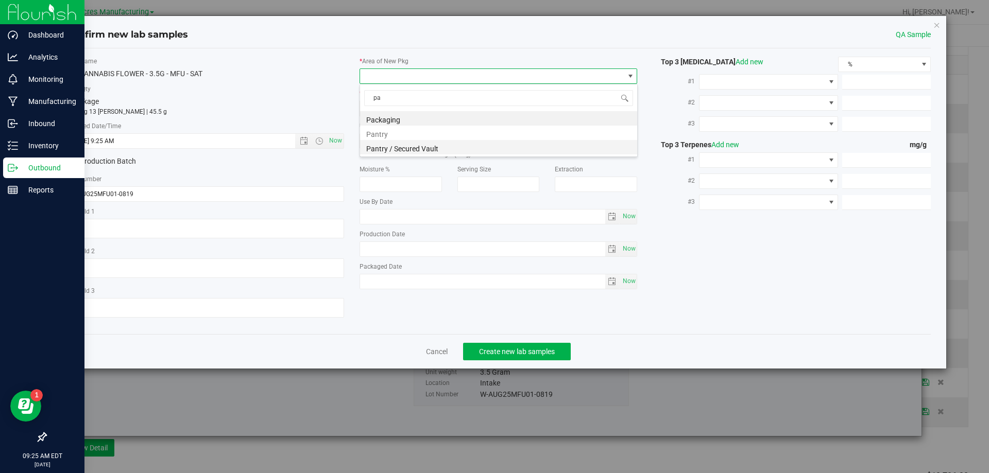
click at [430, 146] on li "Pantry / Secured Vault" at bounding box center [498, 147] width 277 height 14
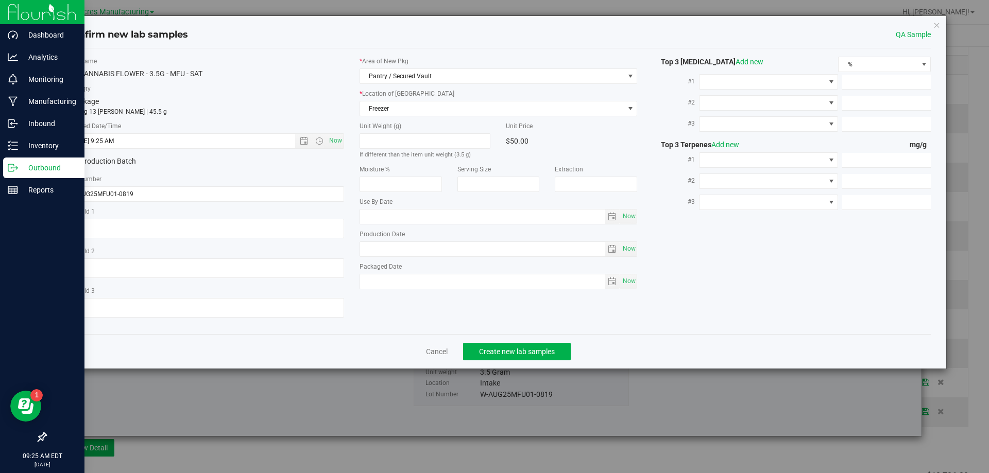
click at [462, 117] on div "* Area of New Pkg Pantry / Secured Vault * Location of New Pkg Freezer Freezer …" at bounding box center [499, 176] width 294 height 238
click at [471, 109] on span "Freezer" at bounding box center [492, 108] width 264 height 14
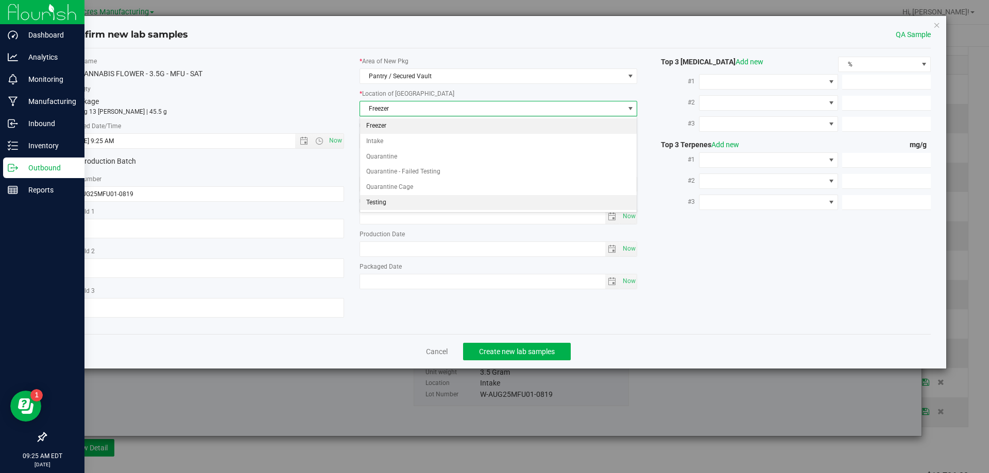
click at [434, 199] on li "Testing" at bounding box center [498, 202] width 277 height 15
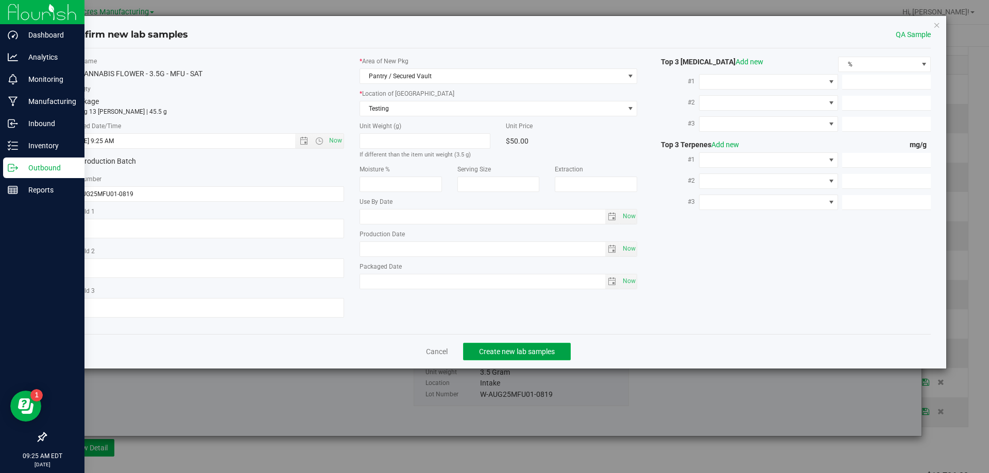
click at [502, 355] on span "Create new lab samples" at bounding box center [517, 352] width 76 height 8
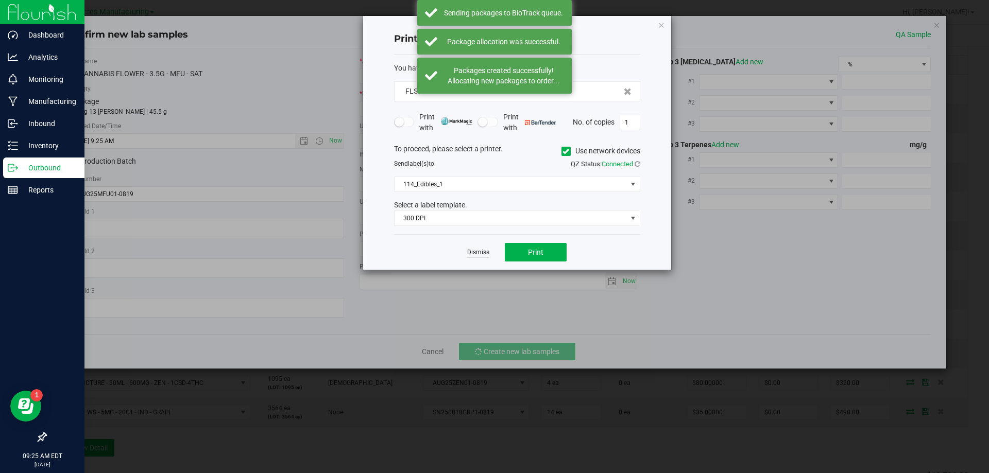
click at [480, 252] on link "Dismiss" at bounding box center [478, 252] width 22 height 9
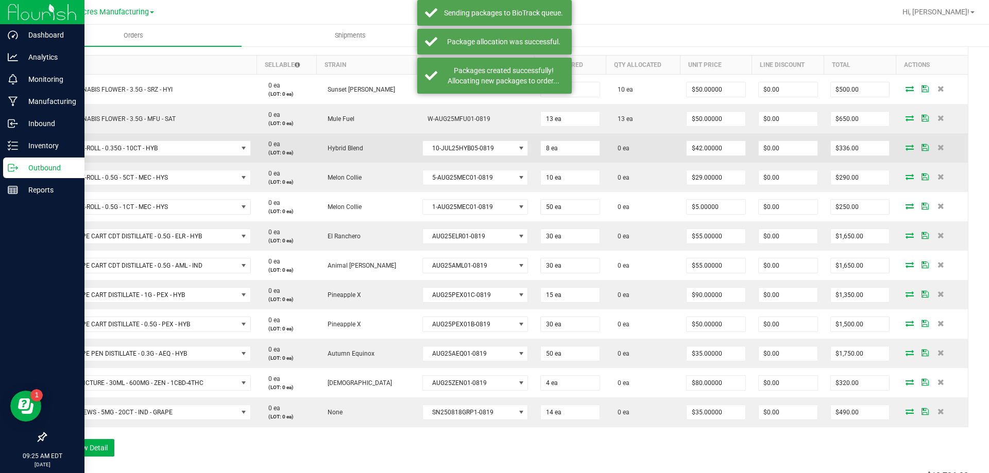
click at [906, 145] on icon at bounding box center [910, 147] width 8 height 6
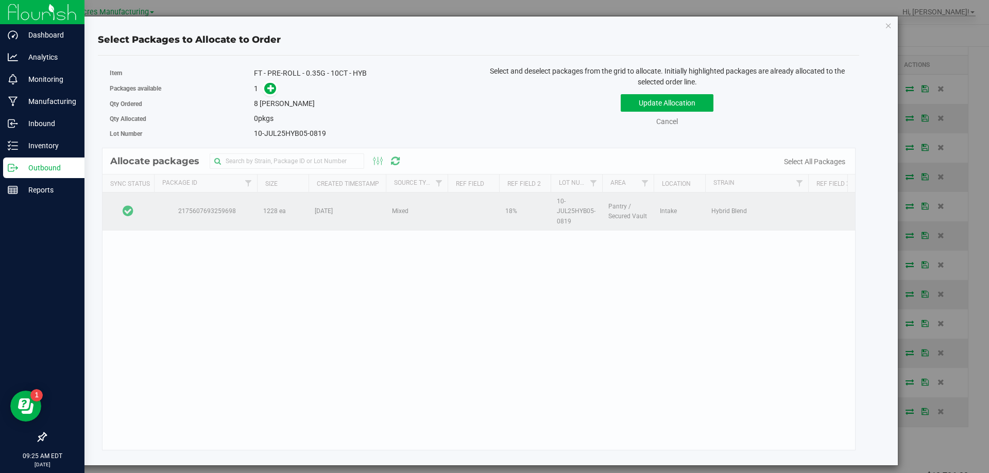
click at [142, 207] on td at bounding box center [129, 212] width 52 height 38
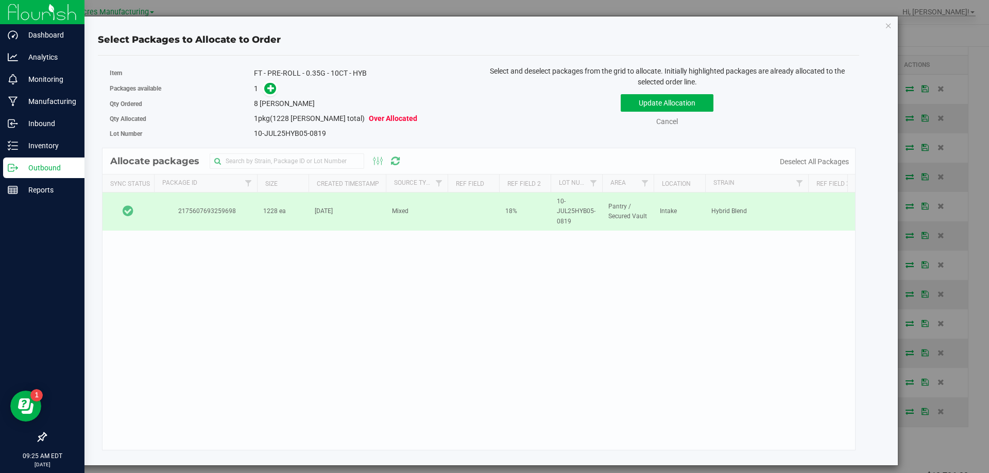
click at [280, 86] on div "1" at bounding box center [362, 89] width 217 height 12
click at [275, 86] on span at bounding box center [270, 88] width 12 height 12
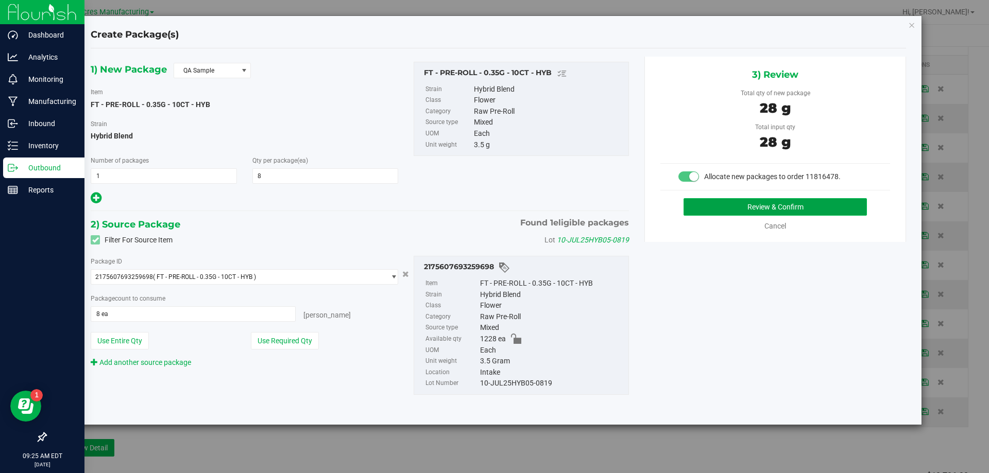
click at [696, 207] on button "Review & Confirm" at bounding box center [775, 207] width 183 height 18
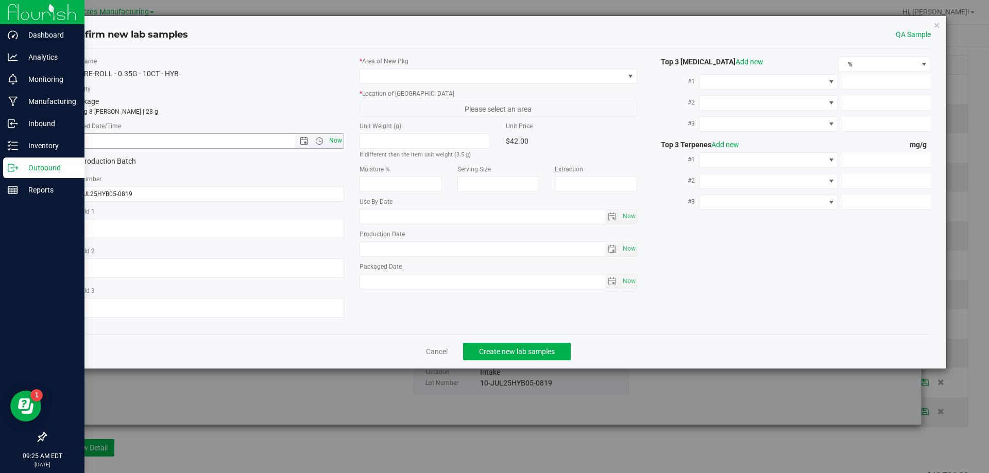
click at [338, 138] on span "Now" at bounding box center [336, 140] width 18 height 15
type input "8/20/2025 9:25 AM"
click at [449, 78] on span at bounding box center [492, 76] width 264 height 14
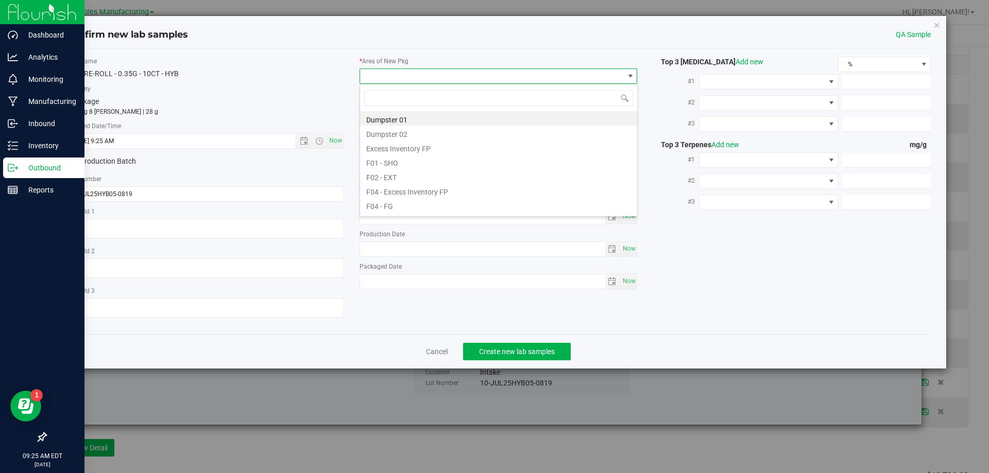
scroll to position [15, 278]
type input "pa"
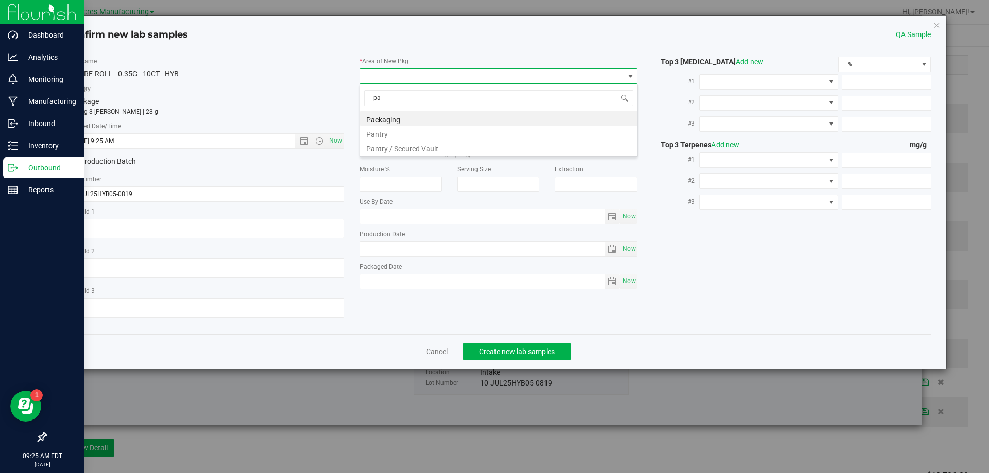
click at [431, 143] on li "Pantry / Secured Vault" at bounding box center [498, 147] width 277 height 14
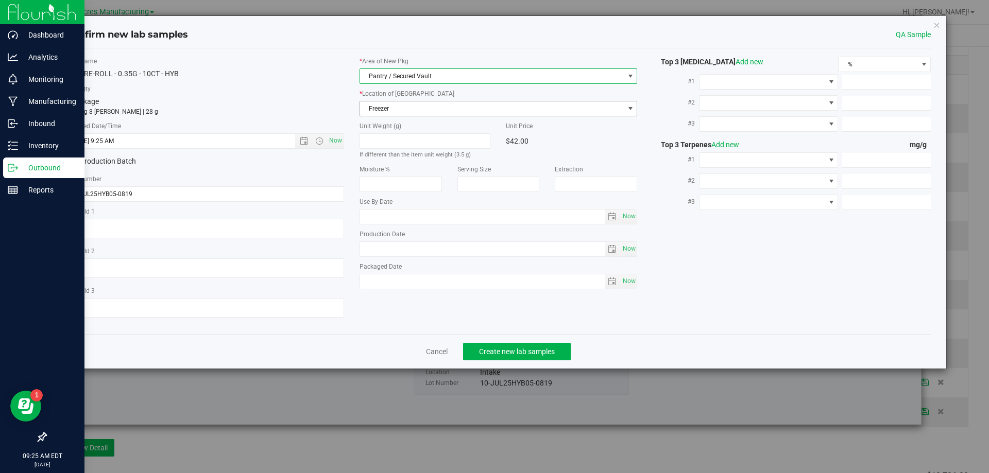
click at [437, 114] on span "Freezer" at bounding box center [492, 108] width 264 height 14
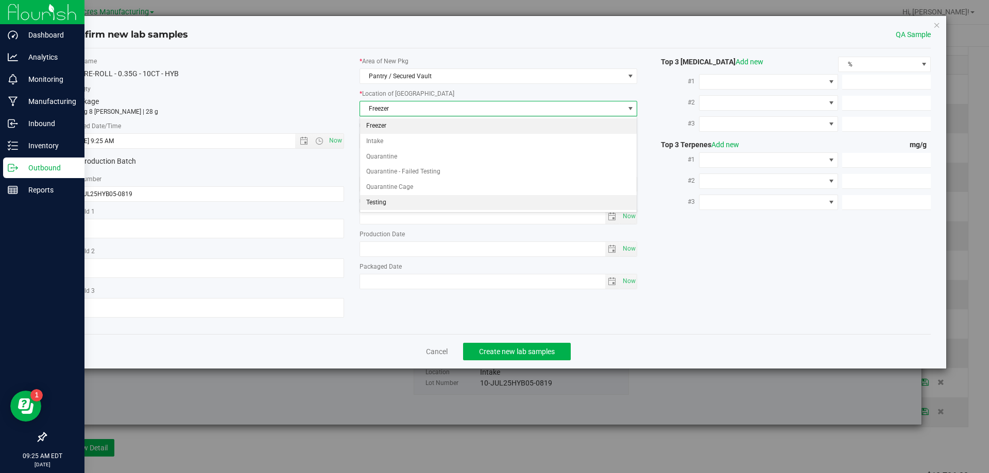
click at [410, 199] on li "Testing" at bounding box center [498, 202] width 277 height 15
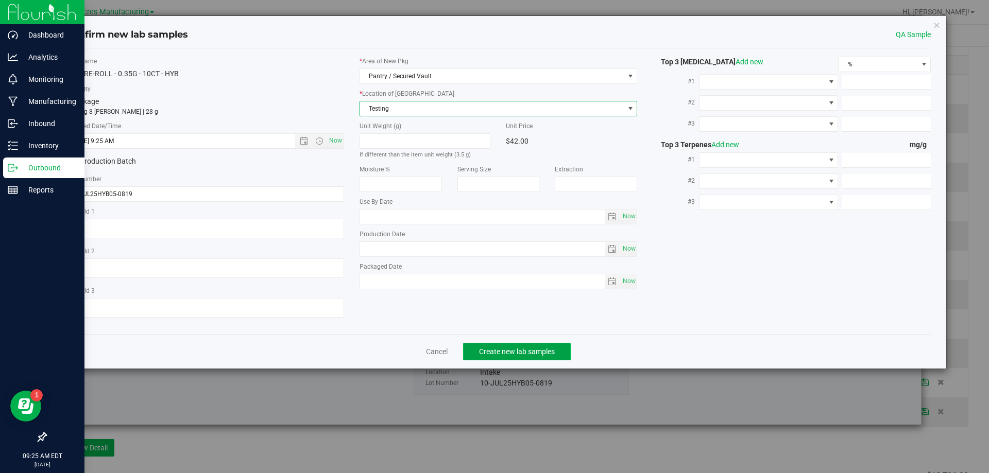
click at [496, 343] on button "Create new lab samples" at bounding box center [517, 352] width 108 height 18
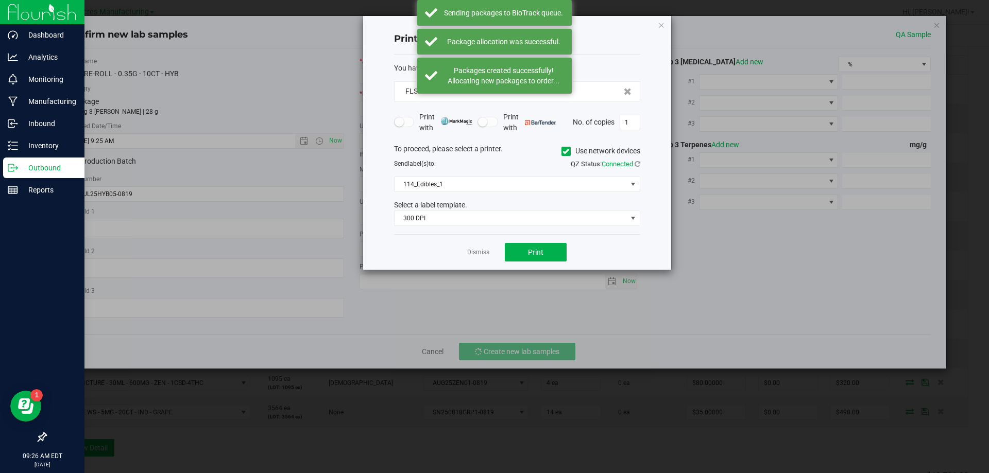
click at [490, 249] on div "Dismiss Print" at bounding box center [517, 252] width 246 height 36
click at [482, 252] on link "Dismiss" at bounding box center [478, 252] width 22 height 9
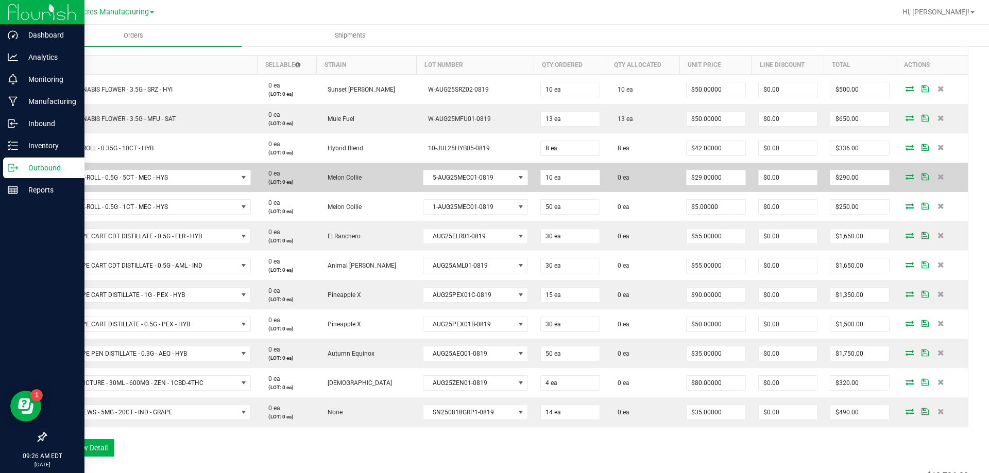
click at [906, 177] on icon at bounding box center [910, 177] width 8 height 6
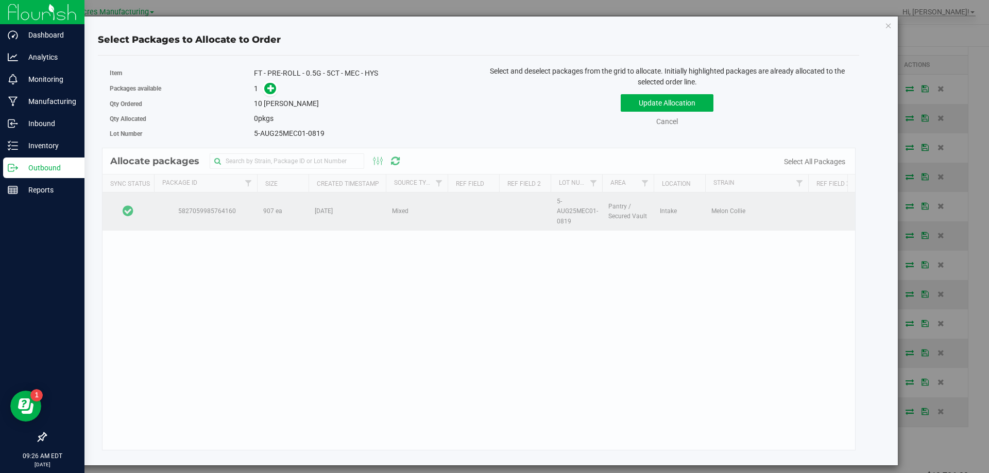
click at [146, 210] on td at bounding box center [129, 212] width 52 height 38
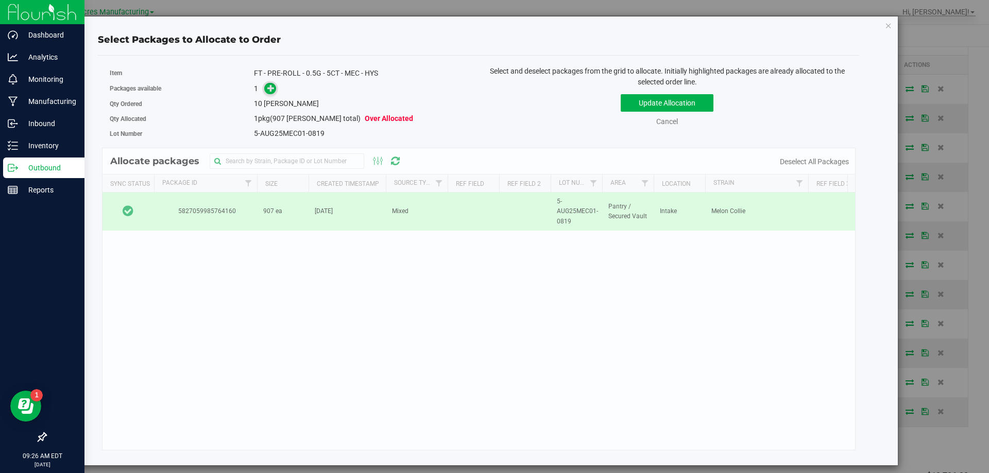
click at [269, 92] on icon at bounding box center [271, 88] width 8 height 8
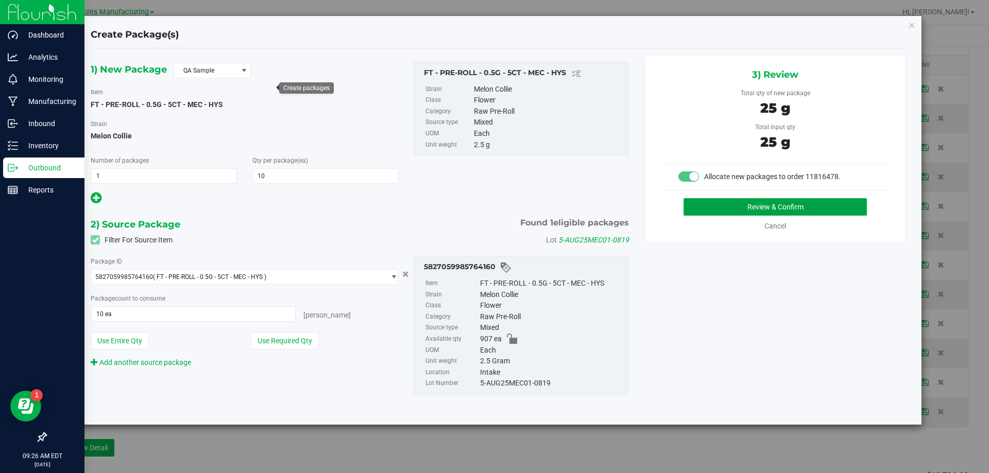
click at [684, 208] on button "Review & Confirm" at bounding box center [775, 207] width 183 height 18
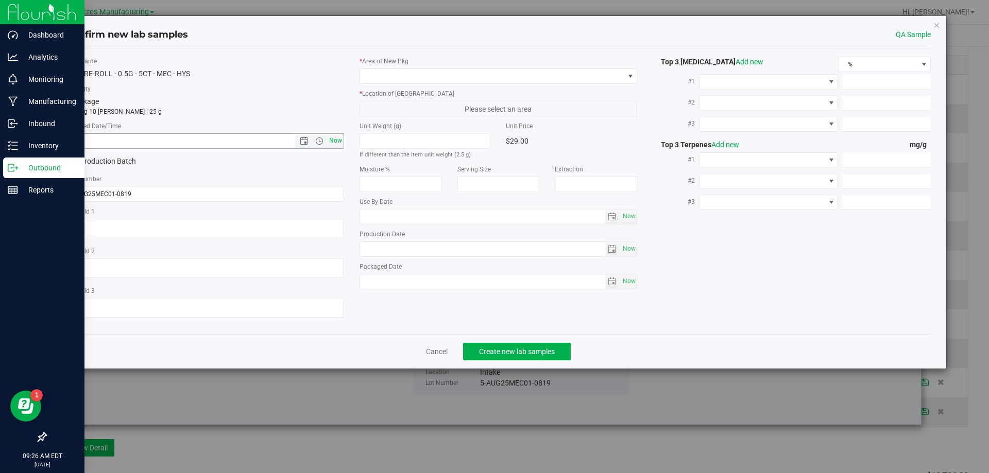
click at [335, 141] on span "Now" at bounding box center [336, 140] width 18 height 15
type input "8/20/2025 9:26 AM"
click at [417, 87] on div "* Area of New Pkg * Location of New Pkg Please select an area Unit Weight (g) I…" at bounding box center [499, 176] width 294 height 238
click at [435, 81] on span at bounding box center [492, 76] width 264 height 14
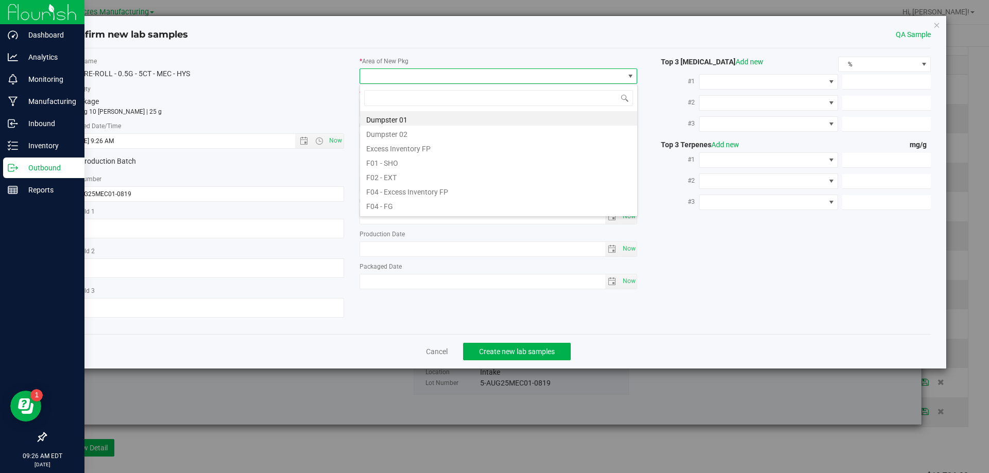
scroll to position [15, 278]
type input "pa"
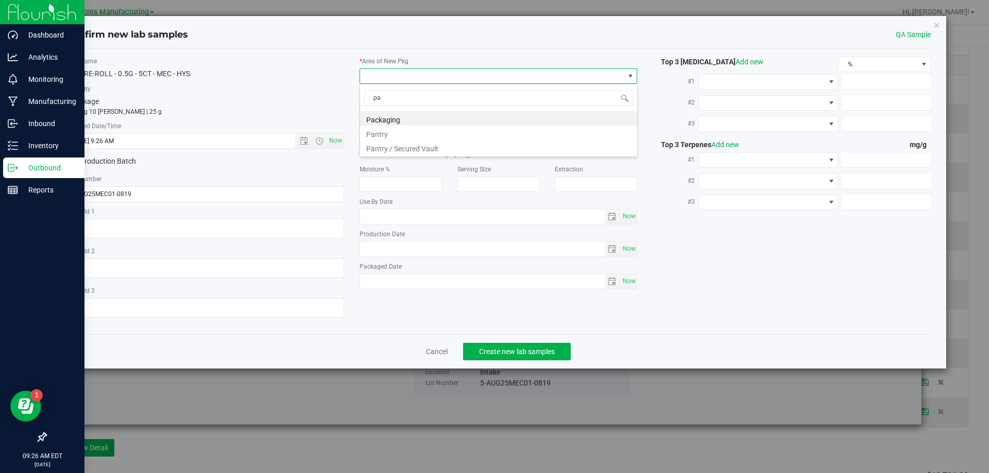
click at [427, 155] on div "pa Packaging Pantry Pantry / Secured Vault" at bounding box center [499, 120] width 278 height 73
click at [432, 147] on li "Pantry / Secured Vault" at bounding box center [498, 147] width 277 height 14
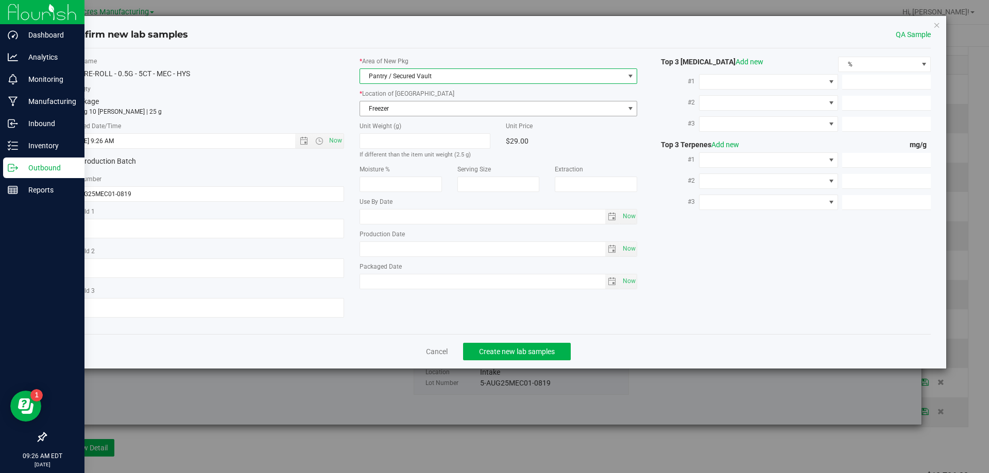
click at [452, 116] on span "Freezer" at bounding box center [499, 108] width 278 height 15
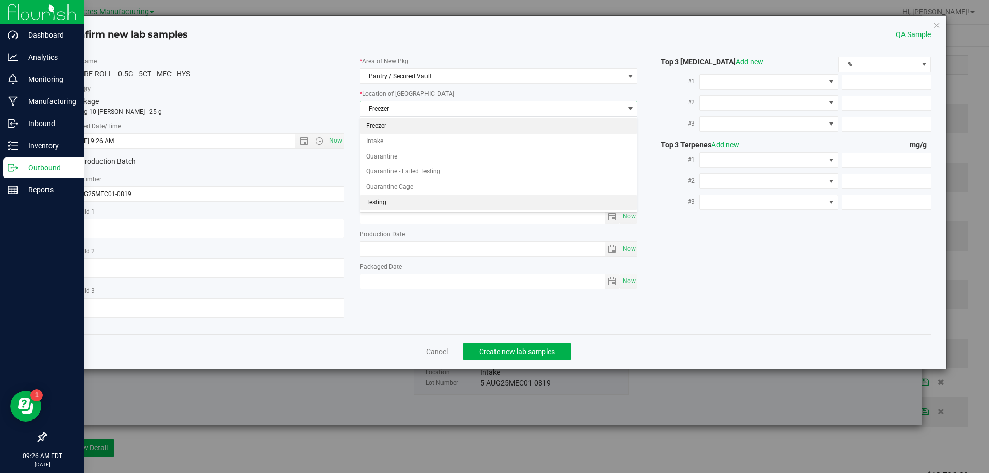
click at [413, 201] on li "Testing" at bounding box center [498, 202] width 277 height 15
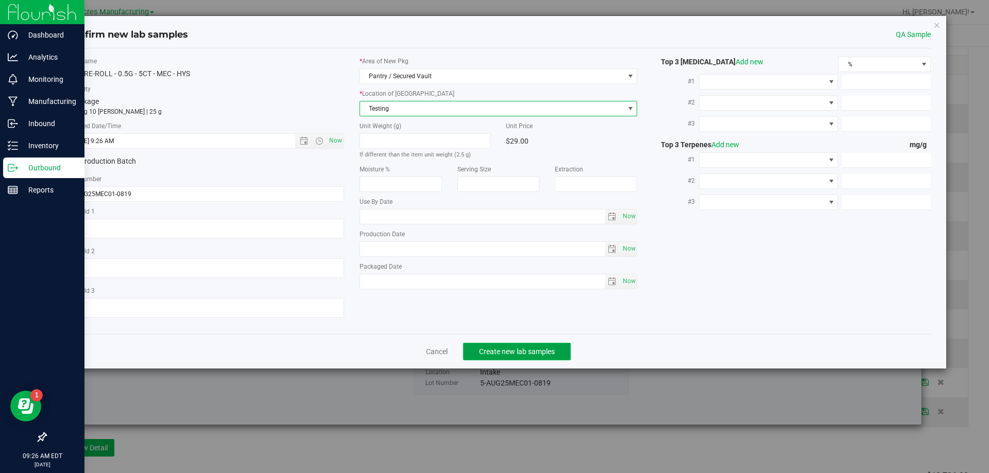
click at [488, 352] on span "Create new lab samples" at bounding box center [517, 352] width 76 height 8
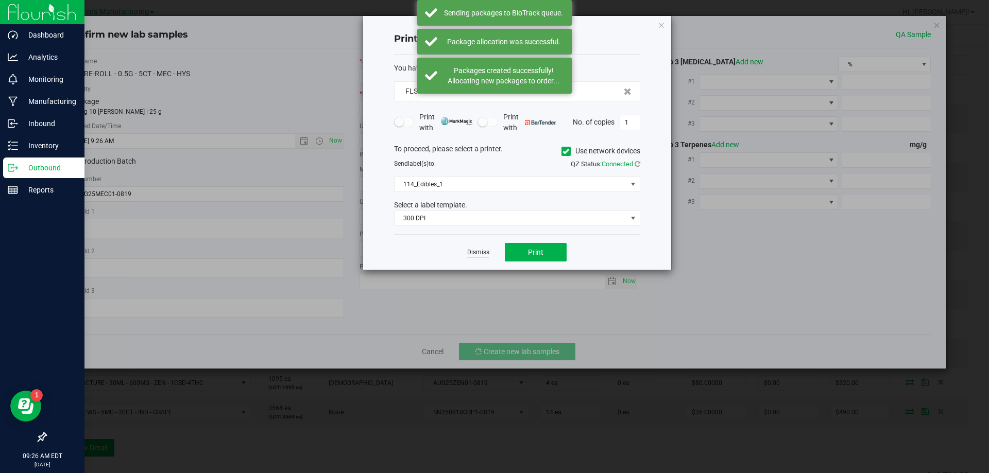
click at [487, 251] on link "Dismiss" at bounding box center [478, 252] width 22 height 9
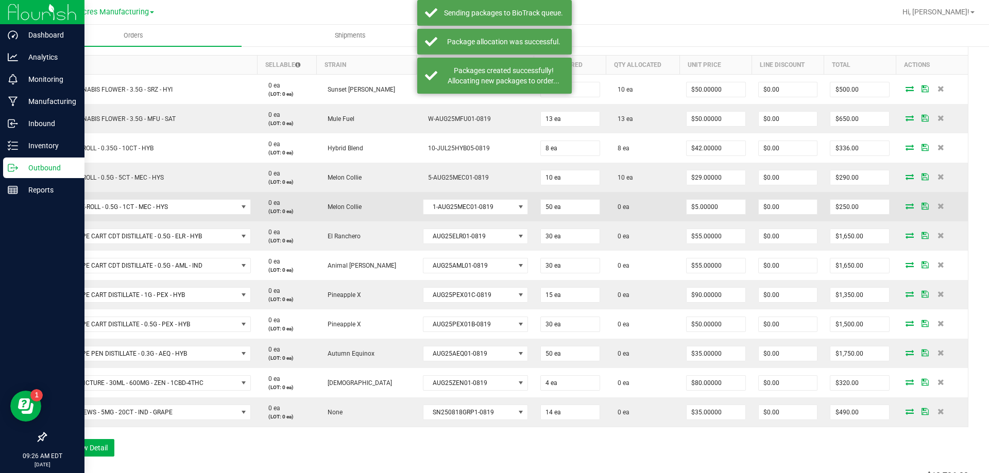
click at [906, 203] on icon at bounding box center [910, 206] width 8 height 6
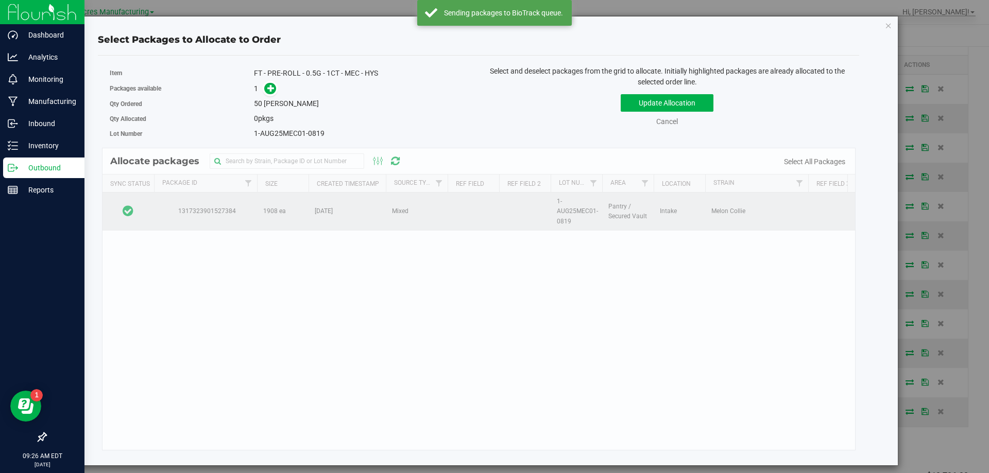
click at [145, 205] on td at bounding box center [129, 212] width 52 height 38
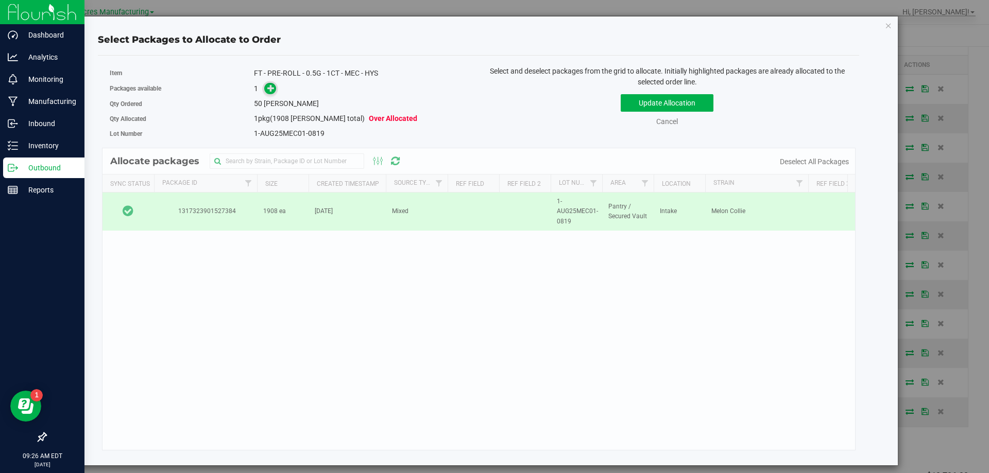
click at [269, 92] on icon at bounding box center [270, 87] width 7 height 7
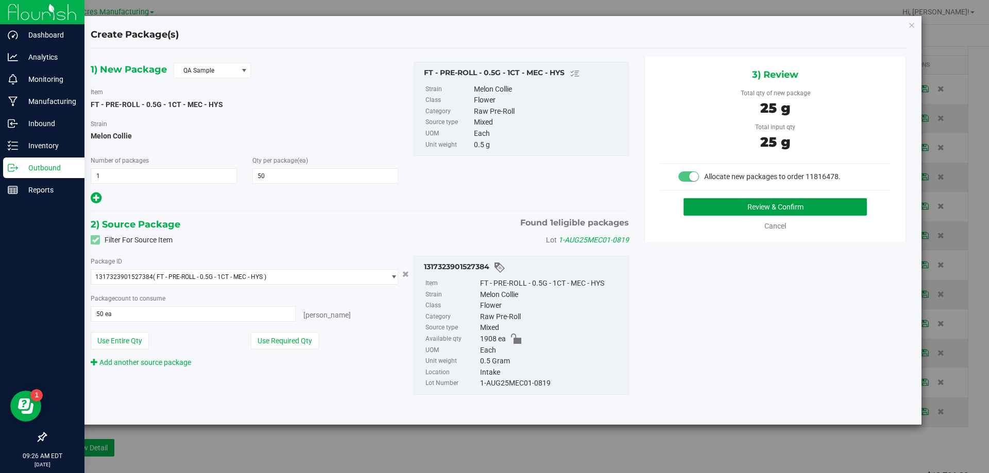
click at [739, 215] on button "Review & Confirm" at bounding box center [775, 207] width 183 height 18
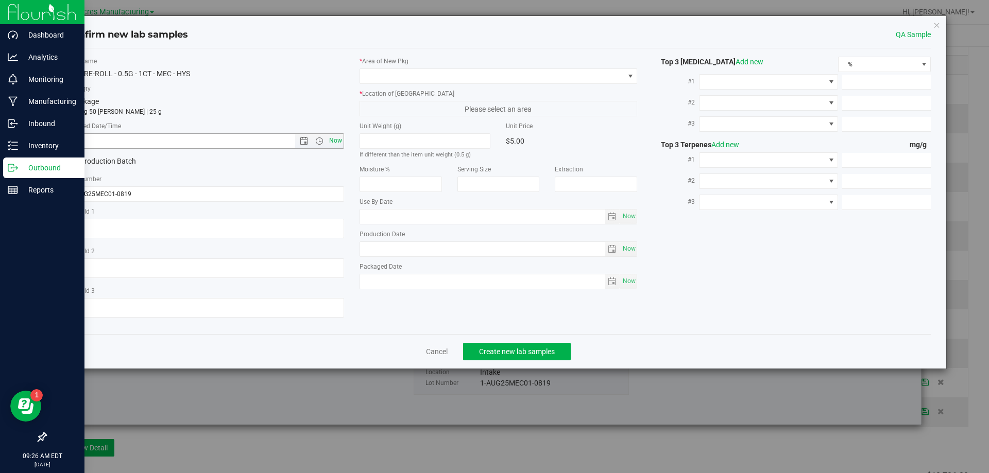
click at [341, 143] on span "Now" at bounding box center [336, 140] width 18 height 15
type input "8/20/2025 9:26 AM"
click at [474, 84] on div "* Area of New Pkg * Location of New Pkg Please select an area Unit Weight (g) I…" at bounding box center [499, 176] width 294 height 238
click at [503, 79] on span at bounding box center [492, 76] width 264 height 14
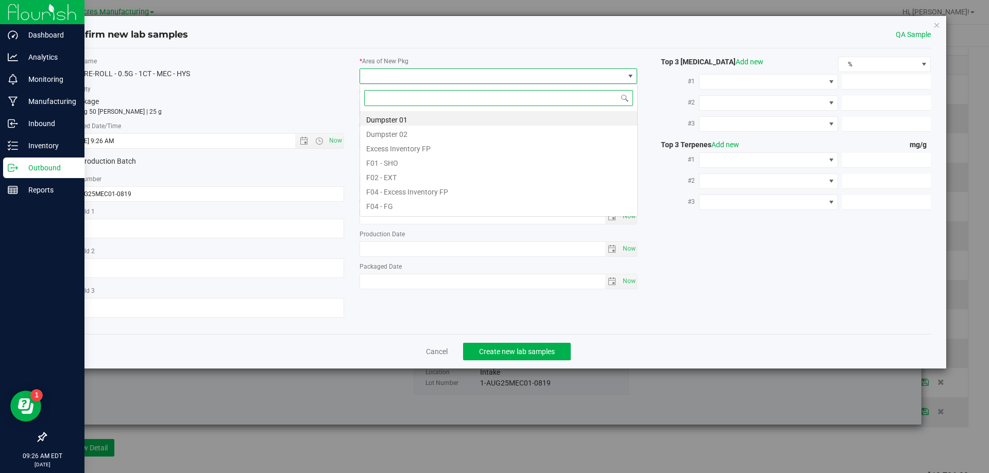
scroll to position [15, 278]
type input "pa"
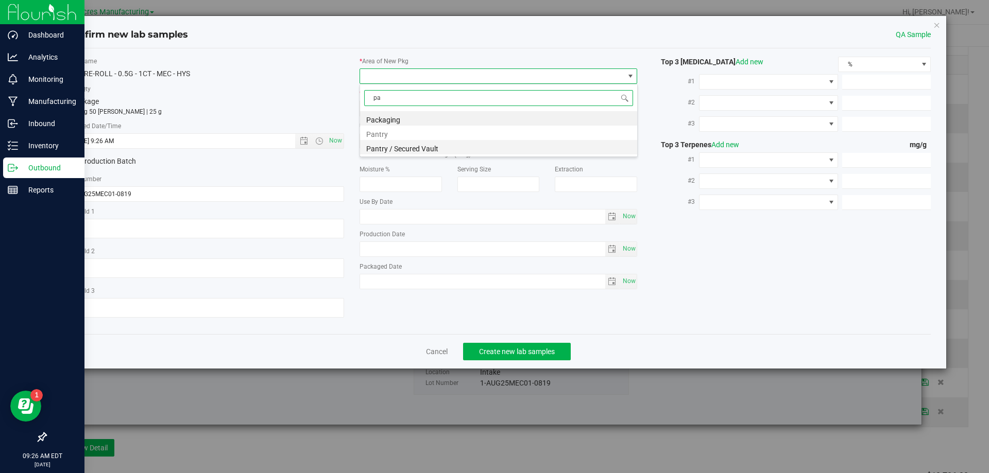
click at [462, 144] on li "Pantry / Secured Vault" at bounding box center [498, 147] width 277 height 14
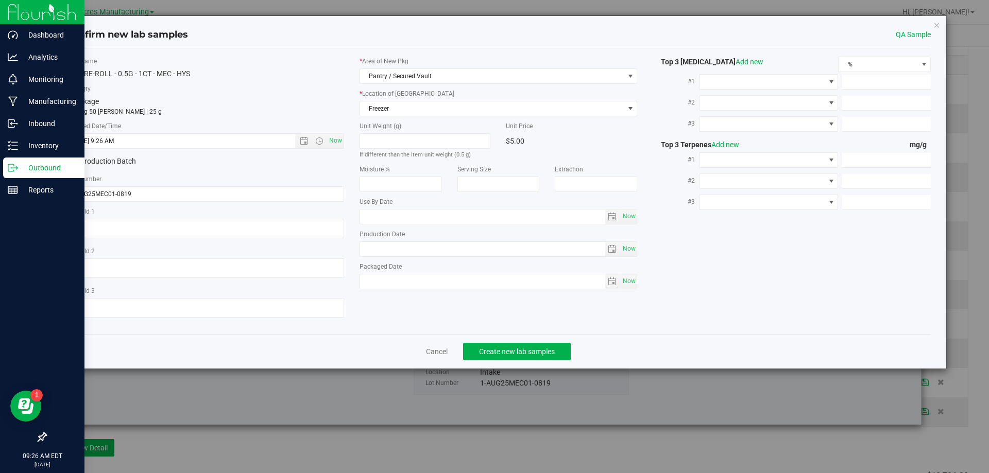
click at [498, 120] on div "* Area of New Pkg Pantry / Secured Vault * Location of New Pkg Freezer Freezer …" at bounding box center [499, 176] width 294 height 238
click at [509, 112] on span "Freezer" at bounding box center [492, 108] width 264 height 14
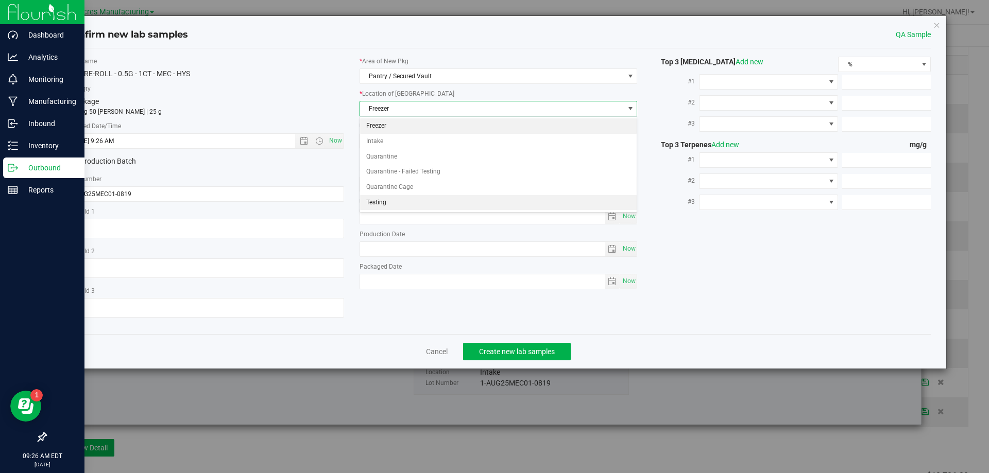
click at [446, 204] on li "Testing" at bounding box center [498, 202] width 277 height 15
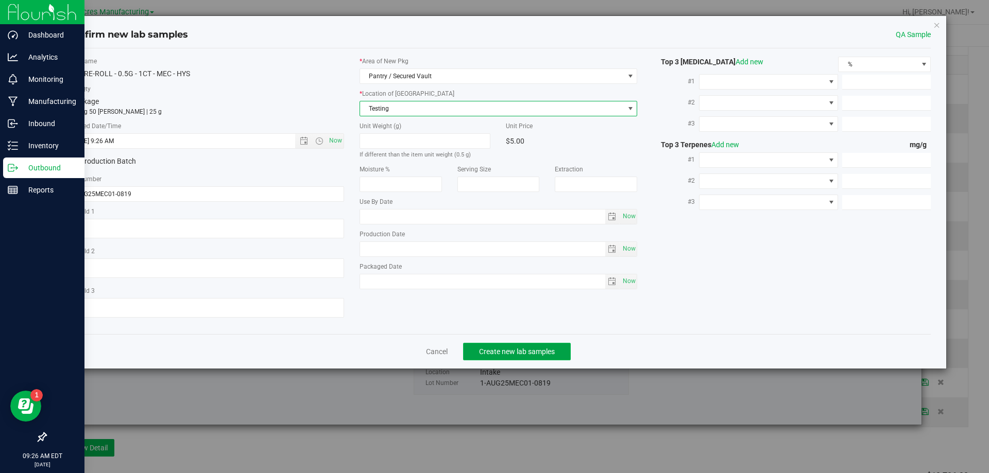
click at [508, 348] on span "Create new lab samples" at bounding box center [517, 352] width 76 height 8
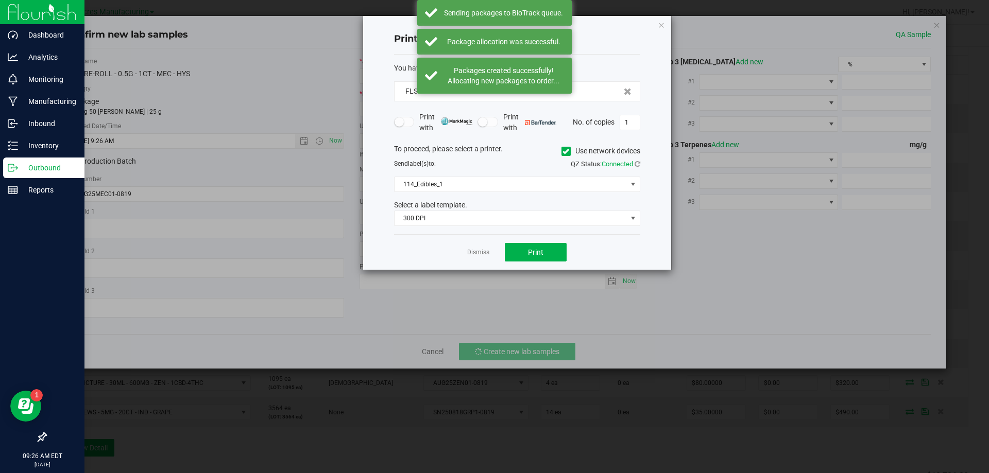
click at [465, 255] on div "Dismiss Print" at bounding box center [517, 252] width 246 height 36
click at [477, 253] on link "Dismiss" at bounding box center [478, 252] width 22 height 9
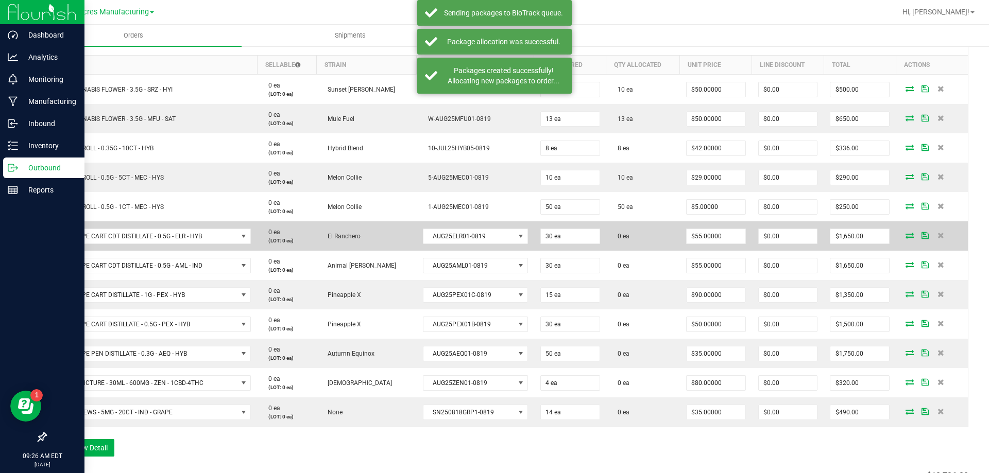
click at [906, 234] on icon at bounding box center [910, 235] width 8 height 6
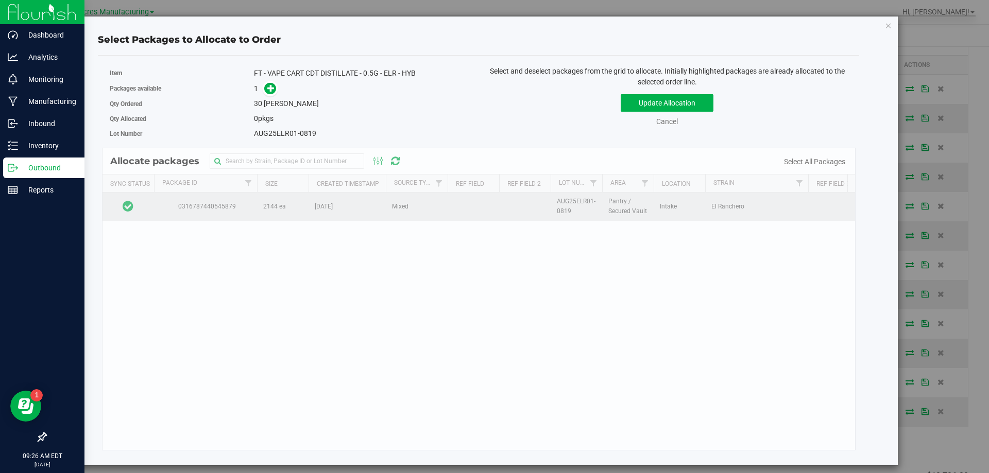
click at [147, 205] on td at bounding box center [129, 207] width 52 height 28
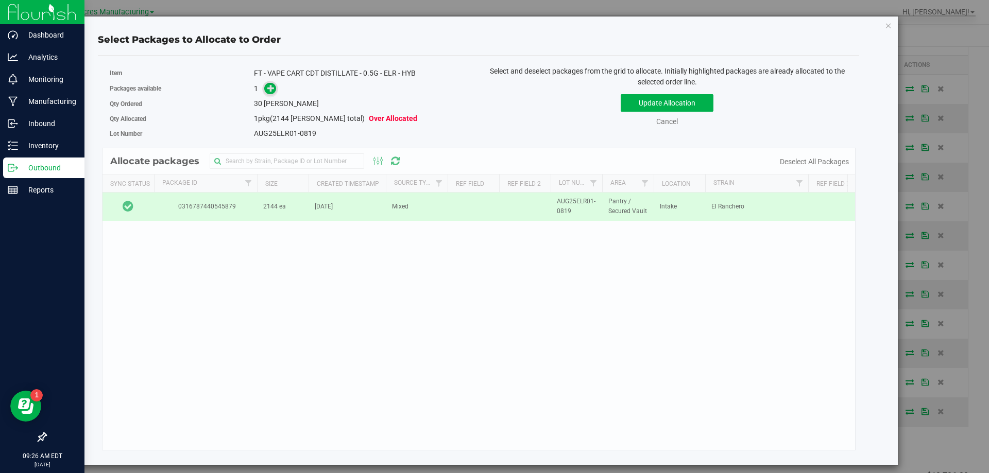
click at [269, 94] on span at bounding box center [270, 89] width 12 height 12
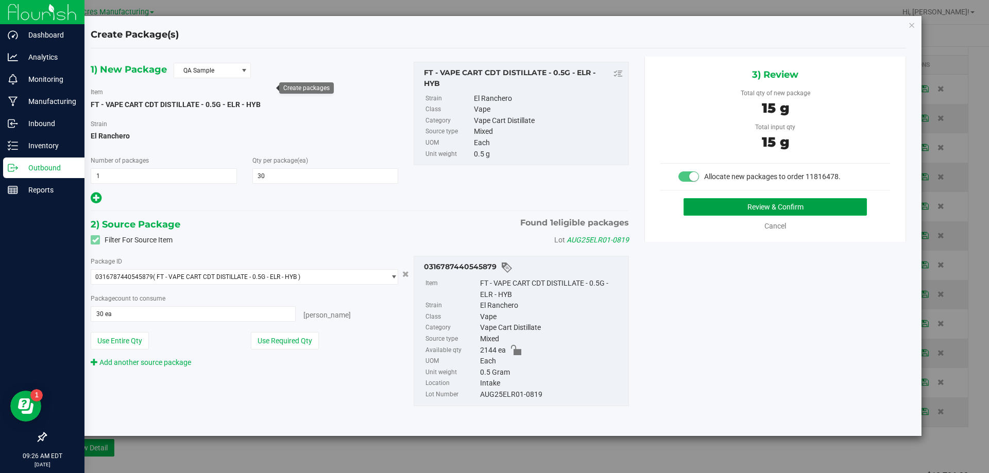
click at [714, 206] on button "Review & Confirm" at bounding box center [775, 207] width 183 height 18
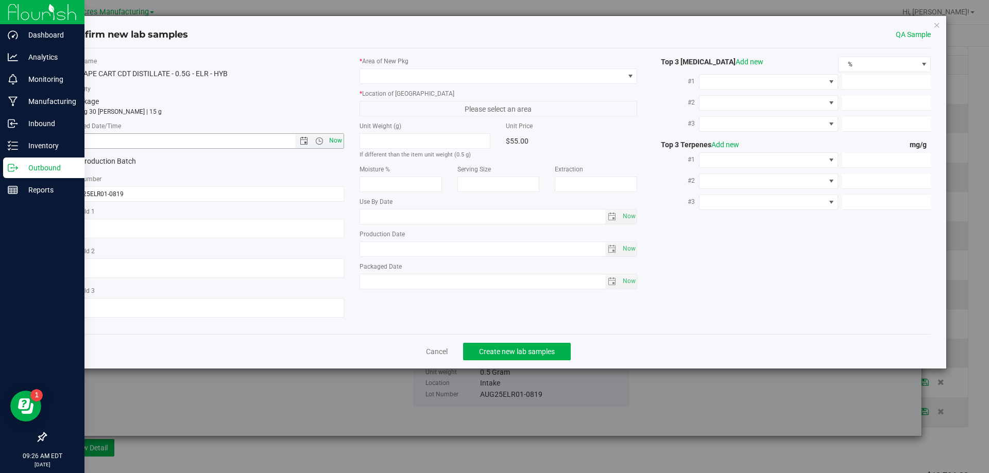
click at [339, 142] on span "Now" at bounding box center [336, 140] width 18 height 15
type input "8/20/2025 9:26 AM"
click at [475, 76] on span at bounding box center [492, 76] width 264 height 14
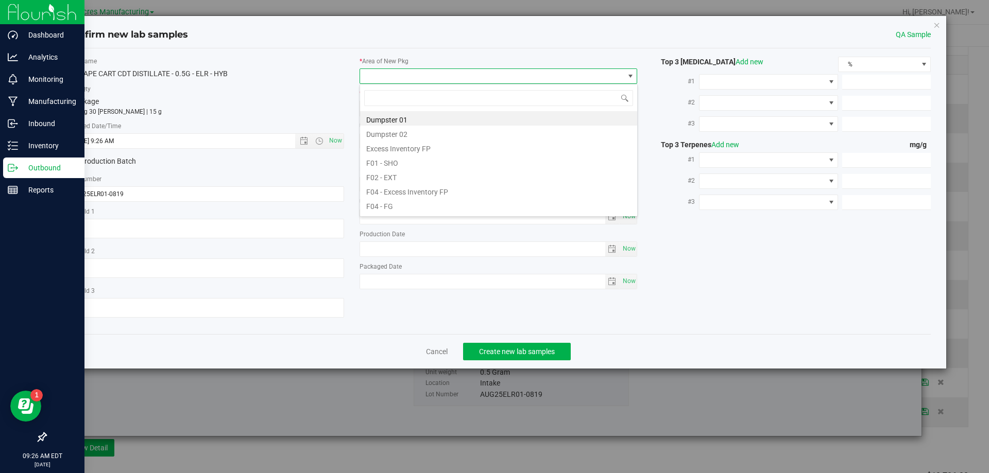
scroll to position [15, 278]
type input "pa"
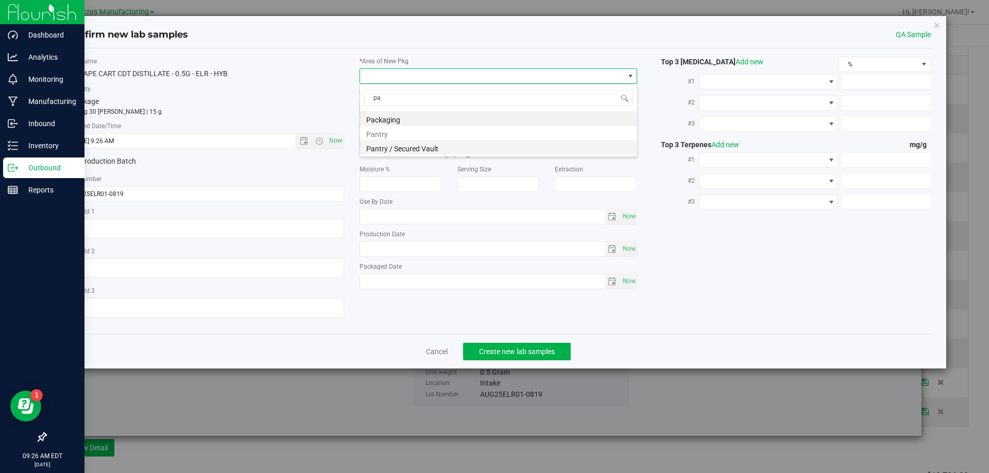
click at [445, 144] on li "Pantry / Secured Vault" at bounding box center [498, 147] width 277 height 14
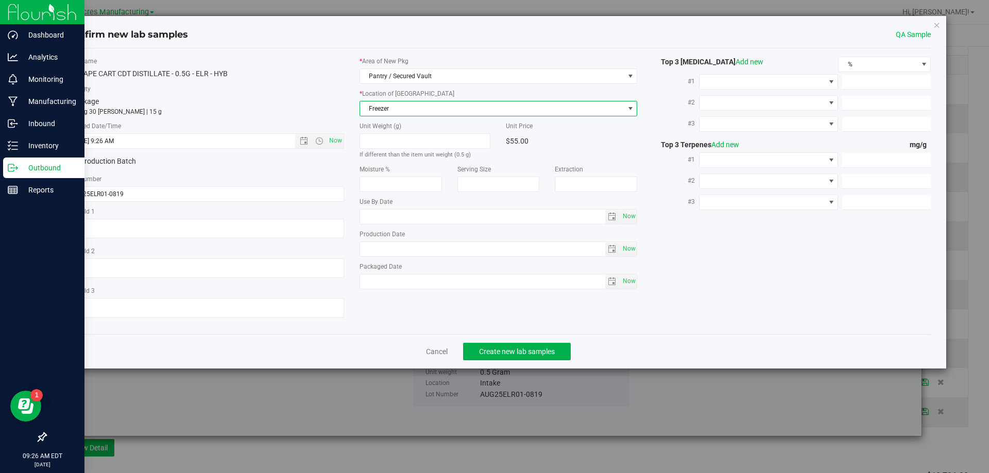
click at [472, 111] on span "Freezer" at bounding box center [492, 108] width 264 height 14
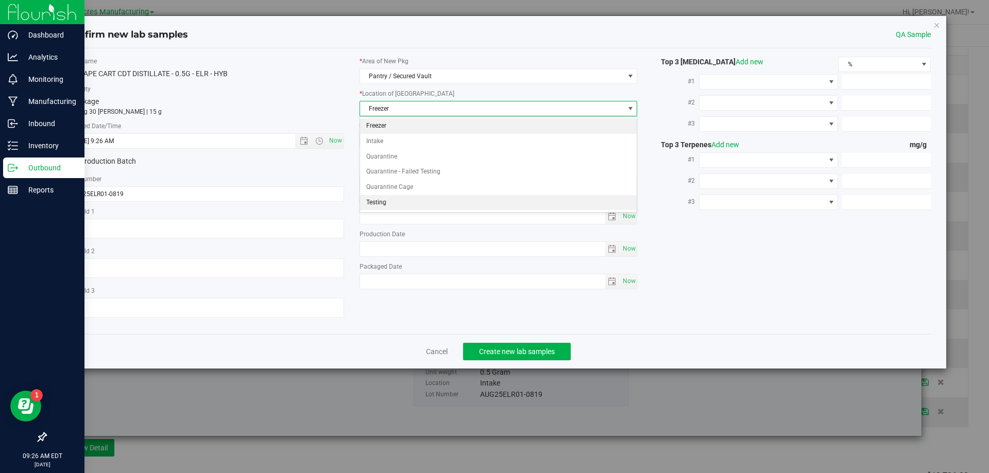
click at [433, 208] on li "Testing" at bounding box center [498, 202] width 277 height 15
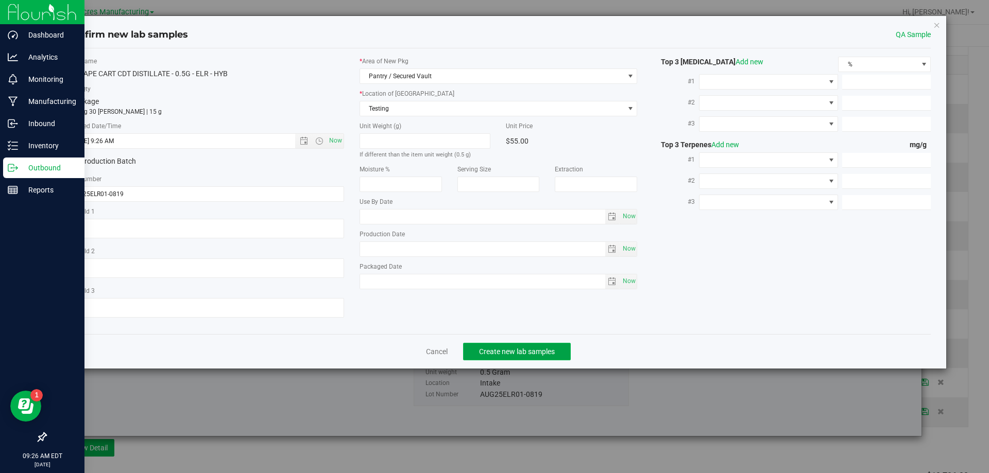
click at [483, 353] on span "Create new lab samples" at bounding box center [517, 352] width 76 height 8
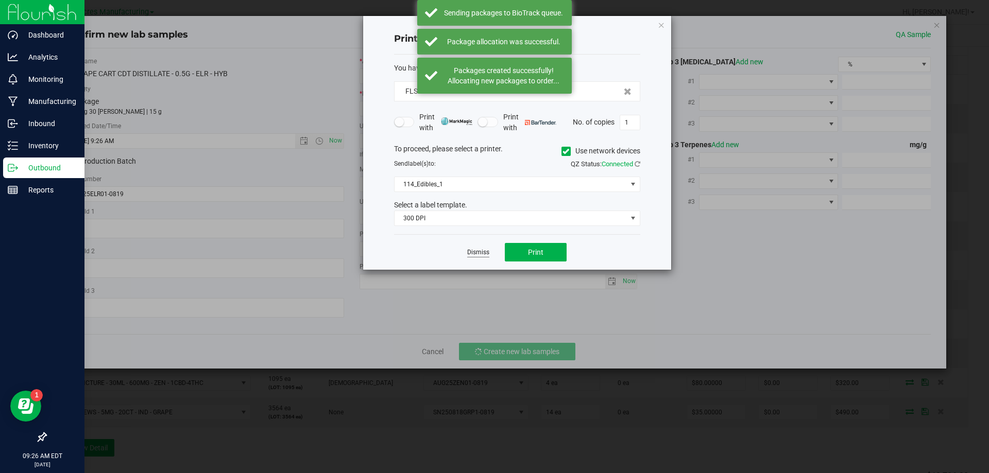
click at [477, 256] on link "Dismiss" at bounding box center [478, 252] width 22 height 9
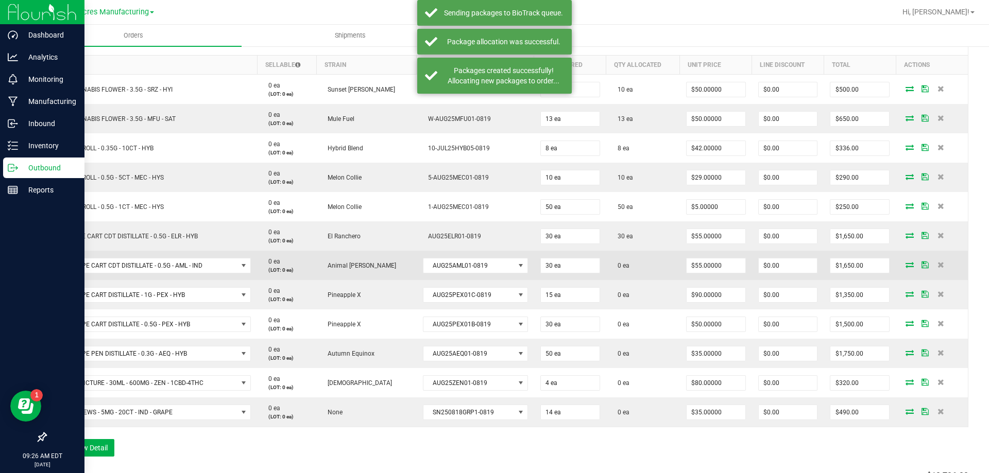
click at [906, 263] on icon at bounding box center [910, 265] width 8 height 6
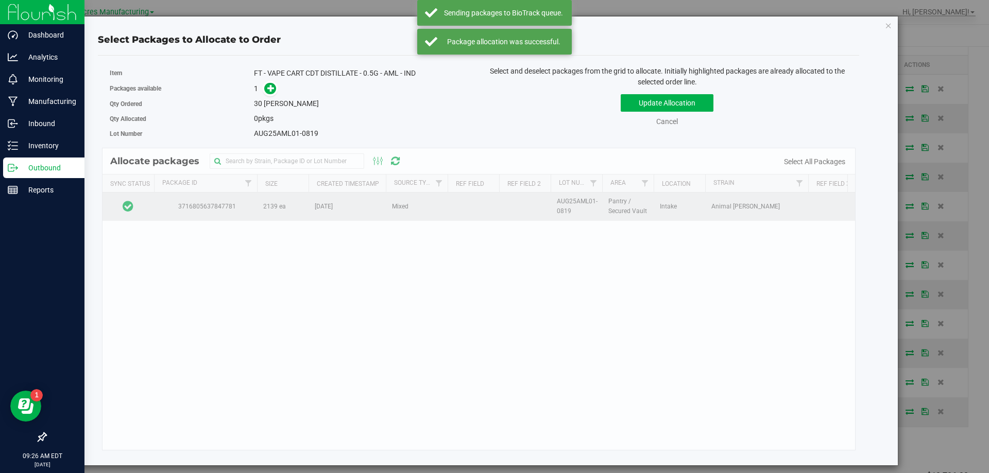
click at [152, 205] on td at bounding box center [129, 207] width 52 height 28
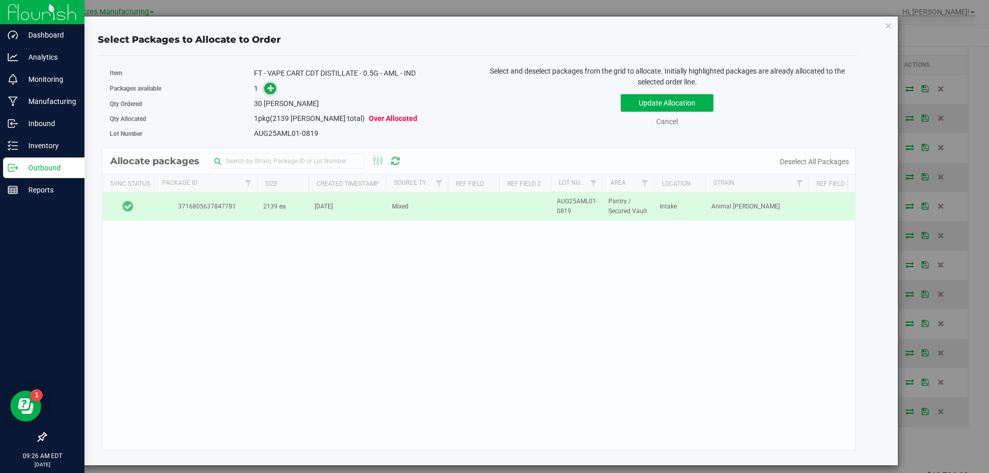
click at [270, 93] on span at bounding box center [270, 88] width 13 height 13
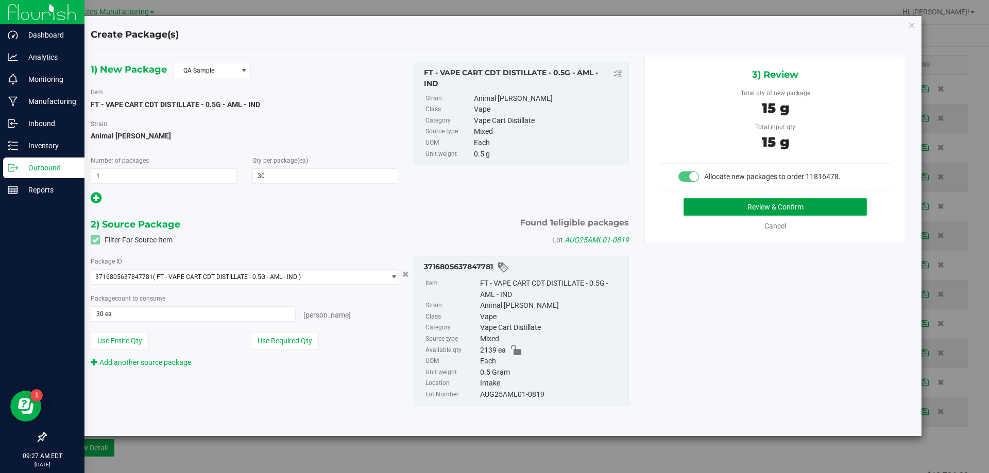
click at [704, 208] on button "Review & Confirm" at bounding box center [775, 207] width 183 height 18
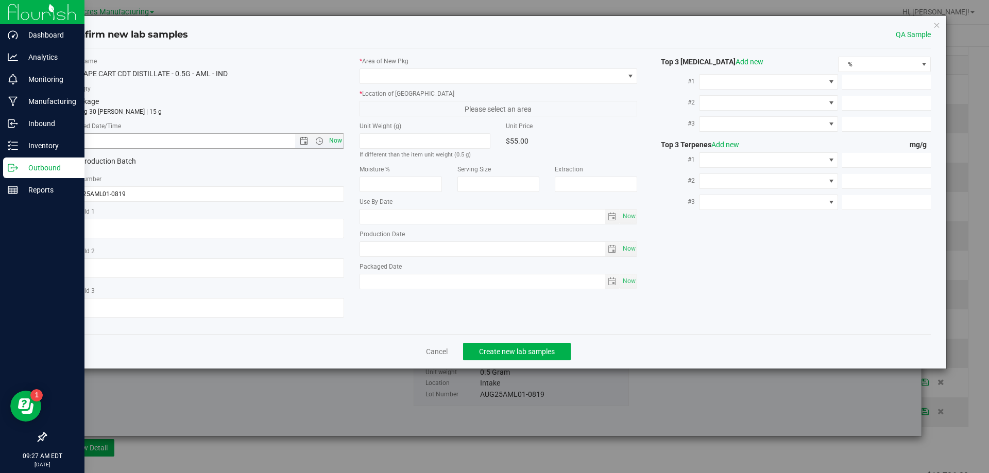
click at [343, 145] on span "Now" at bounding box center [336, 140] width 18 height 15
type input "8/20/2025 9:27 AM"
click at [460, 77] on span at bounding box center [492, 76] width 264 height 14
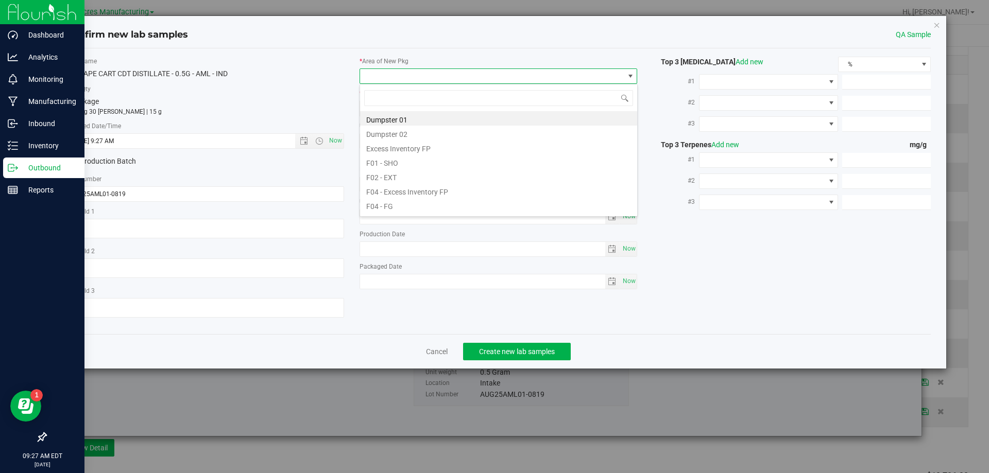
scroll to position [15, 278]
type input "pa"
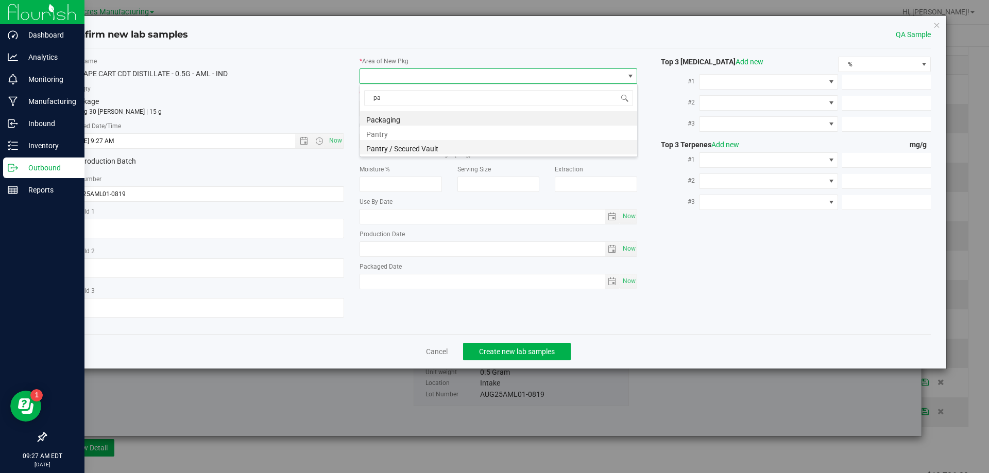
click at [439, 147] on li "Pantry / Secured Vault" at bounding box center [498, 147] width 277 height 14
click at [456, 108] on span "Freezer" at bounding box center [492, 108] width 264 height 14
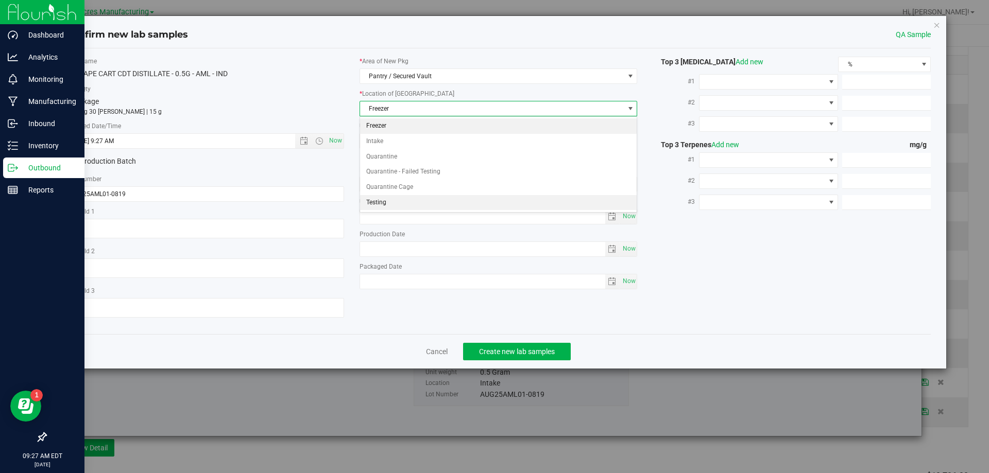
click at [403, 198] on li "Testing" at bounding box center [498, 202] width 277 height 15
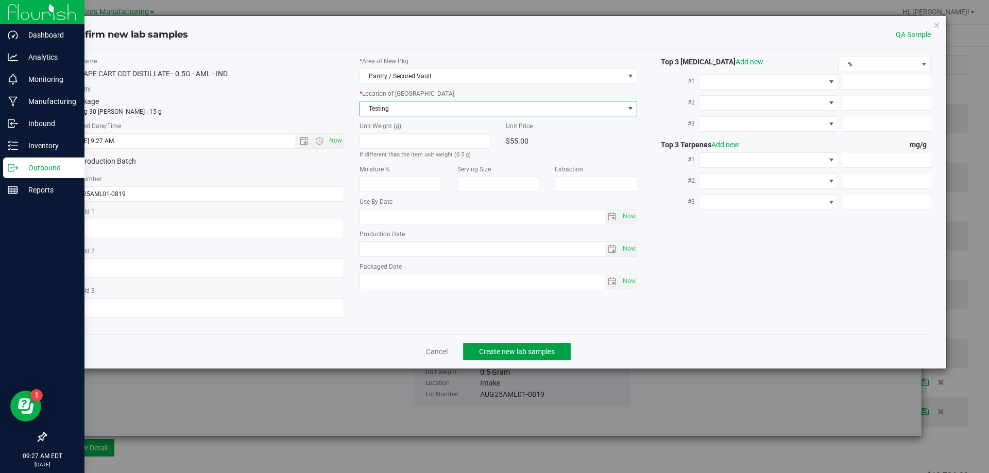
click at [484, 357] on button "Create new lab samples" at bounding box center [517, 352] width 108 height 18
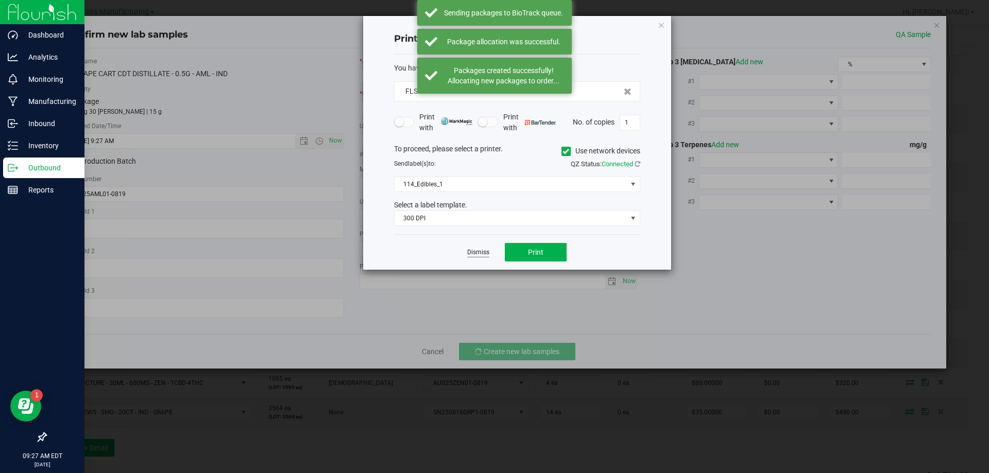
click at [481, 257] on link "Dismiss" at bounding box center [478, 252] width 22 height 9
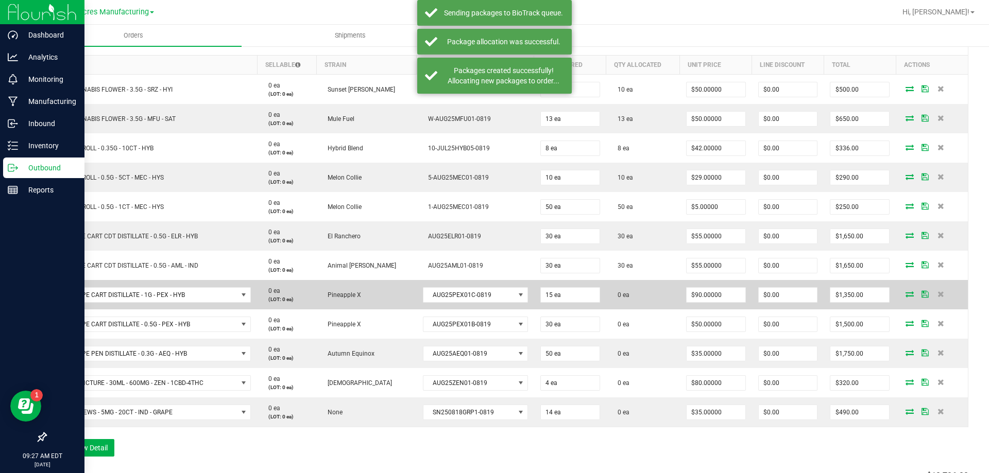
click at [906, 293] on icon at bounding box center [910, 294] width 8 height 6
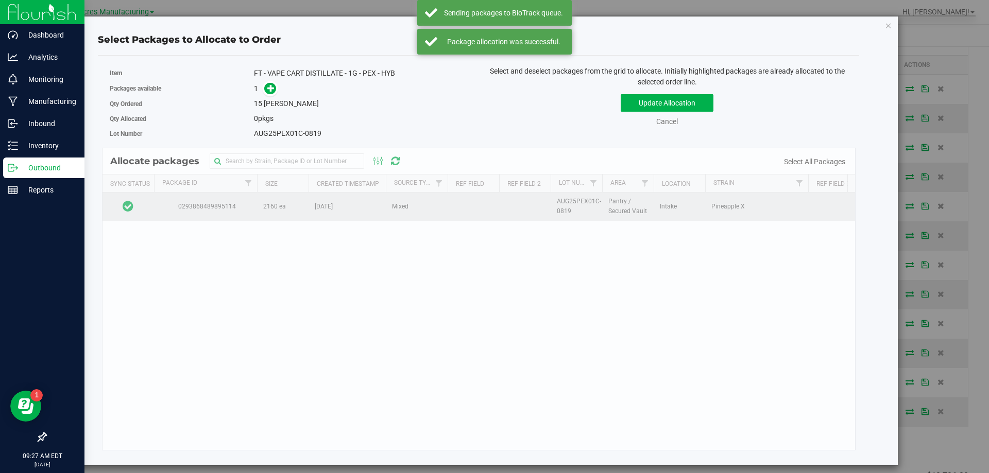
click at [145, 205] on td at bounding box center [129, 207] width 52 height 28
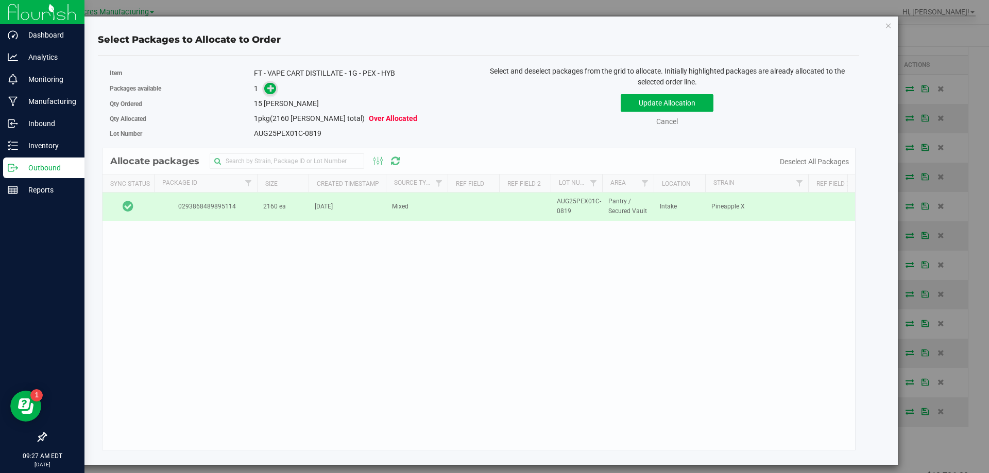
drag, startPoint x: 263, startPoint y: 92, endPoint x: 274, endPoint y: 89, distance: 11.1
click at [270, 90] on span at bounding box center [268, 89] width 16 height 12
click at [274, 89] on icon at bounding box center [270, 87] width 7 height 7
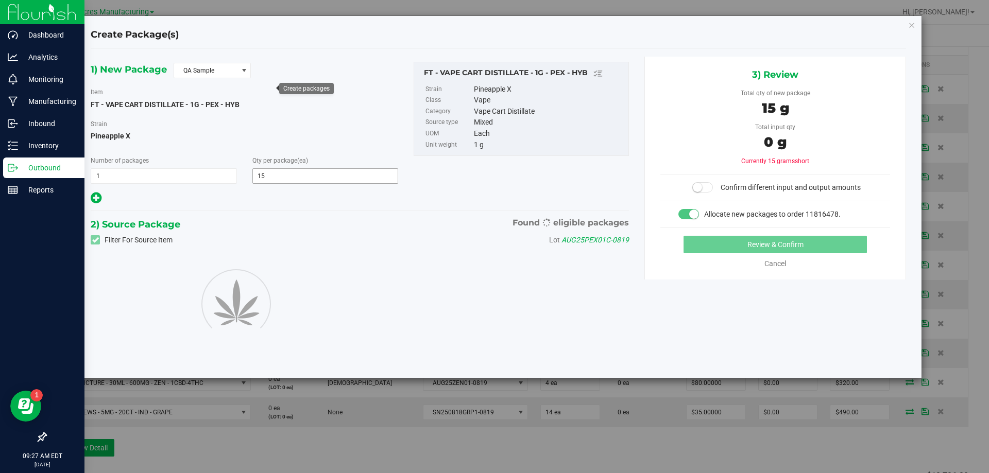
type input "15"
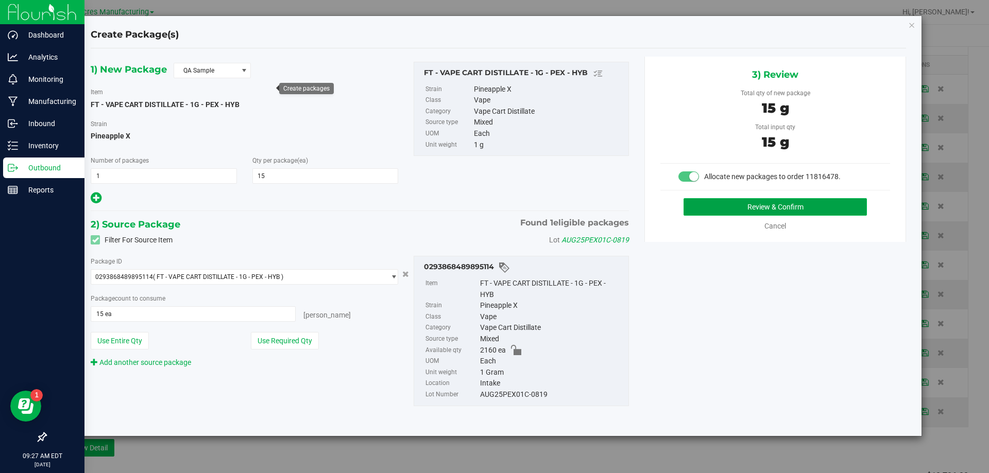
click at [696, 205] on button "Review & Confirm" at bounding box center [775, 207] width 183 height 18
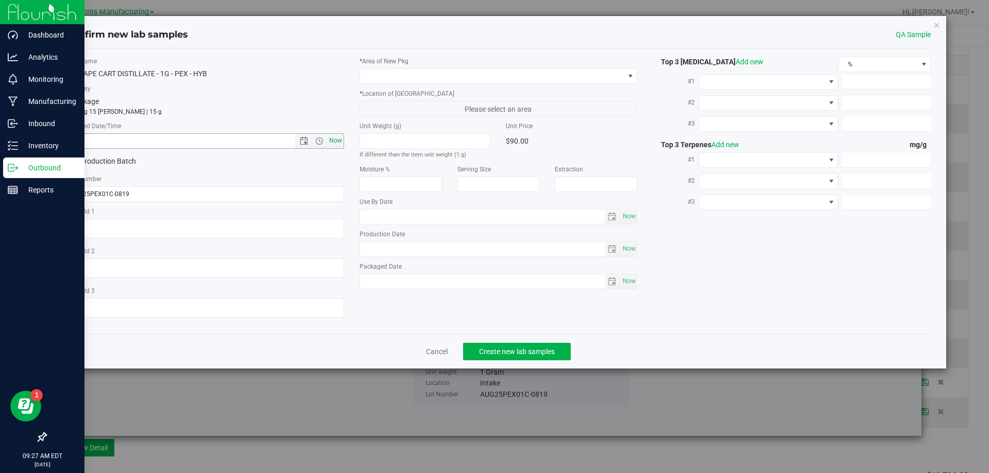
click at [339, 143] on span "Now" at bounding box center [336, 140] width 18 height 15
type input "8/20/2025 9:27 AM"
click at [425, 78] on span at bounding box center [492, 76] width 264 height 14
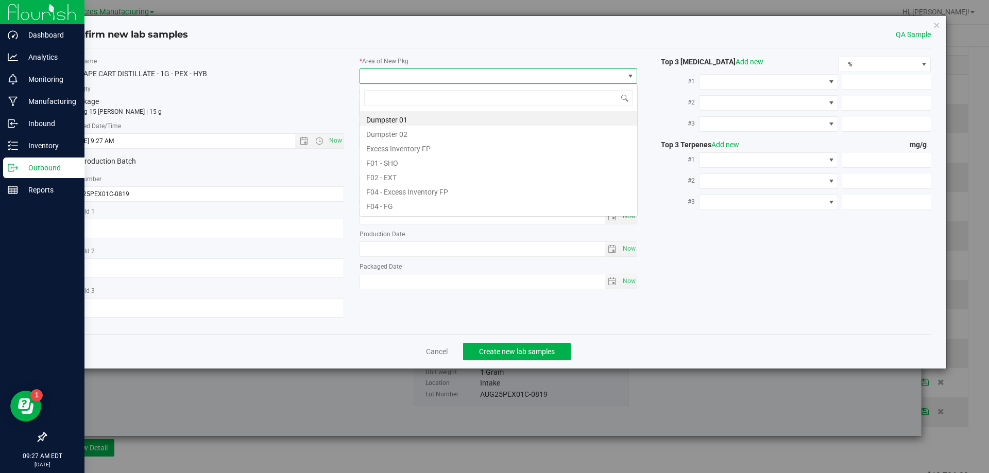
scroll to position [15, 278]
type input "pa"
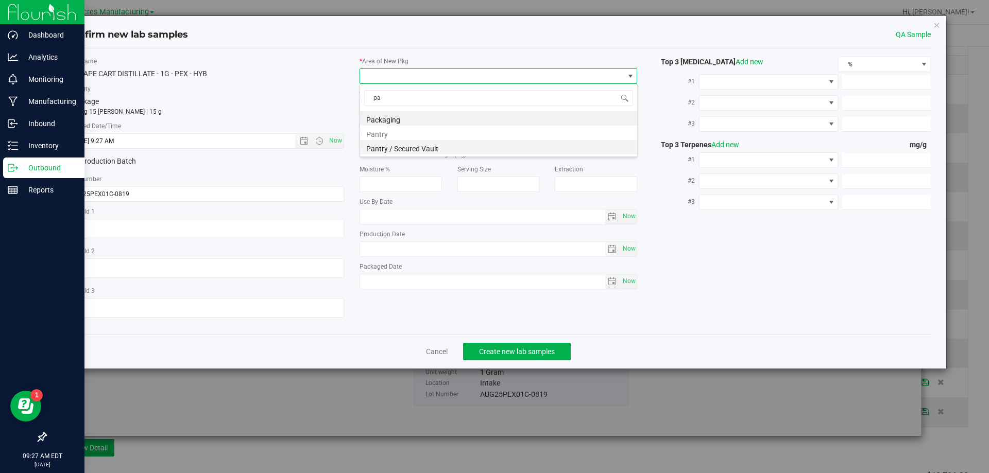
click at [406, 148] on li "Pantry / Secured Vault" at bounding box center [498, 147] width 277 height 14
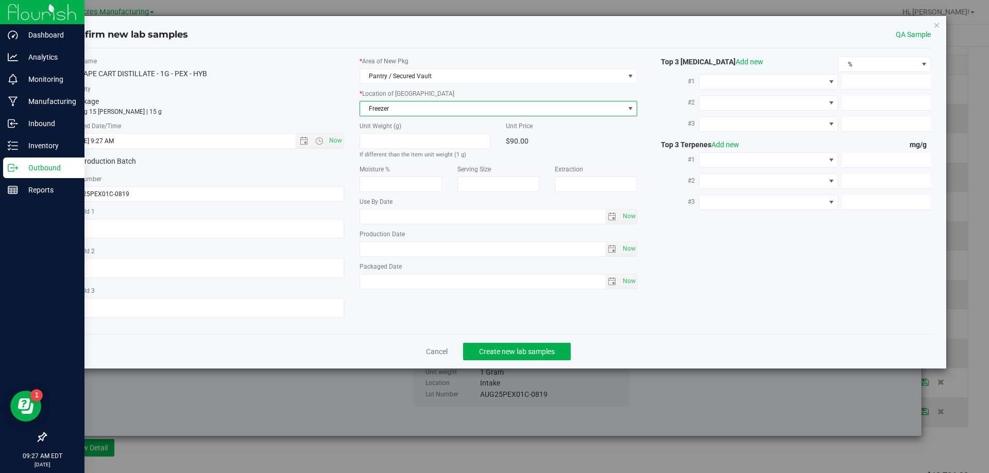
click at [442, 110] on span "Freezer" at bounding box center [492, 108] width 264 height 14
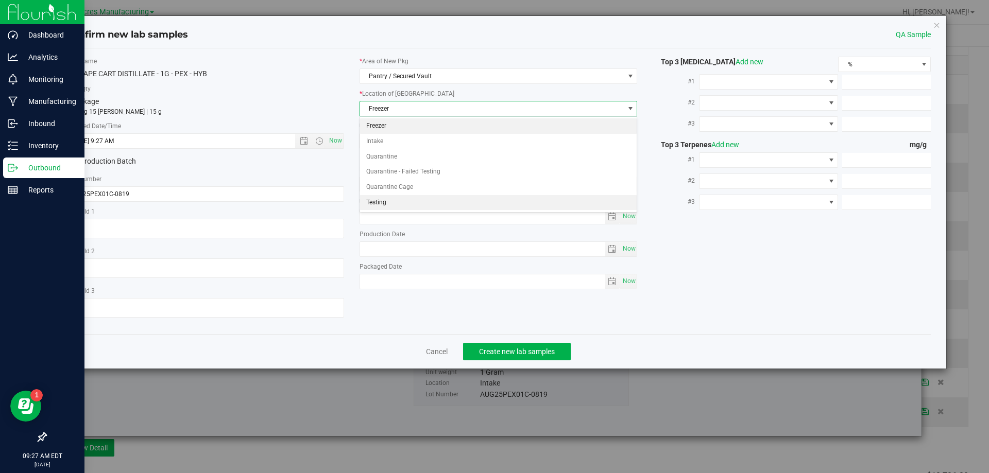
click at [400, 202] on li "Testing" at bounding box center [498, 202] width 277 height 15
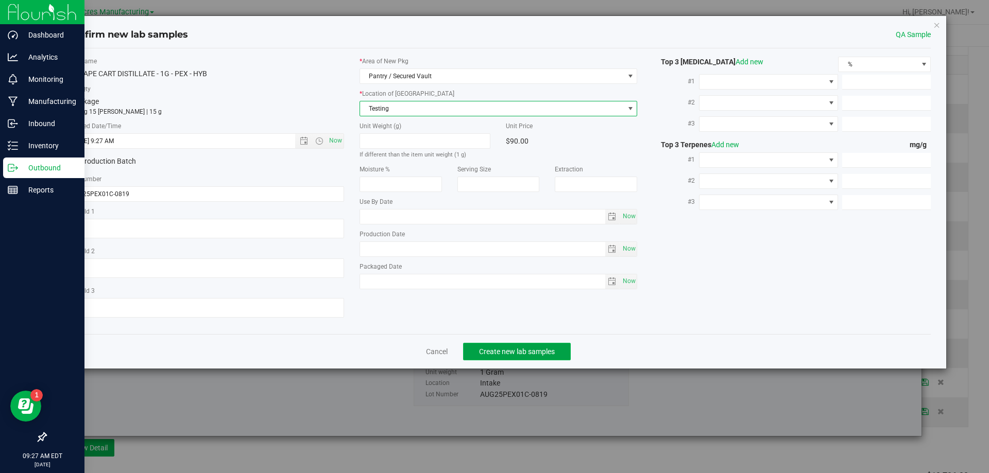
click at [487, 348] on span "Create new lab samples" at bounding box center [517, 352] width 76 height 8
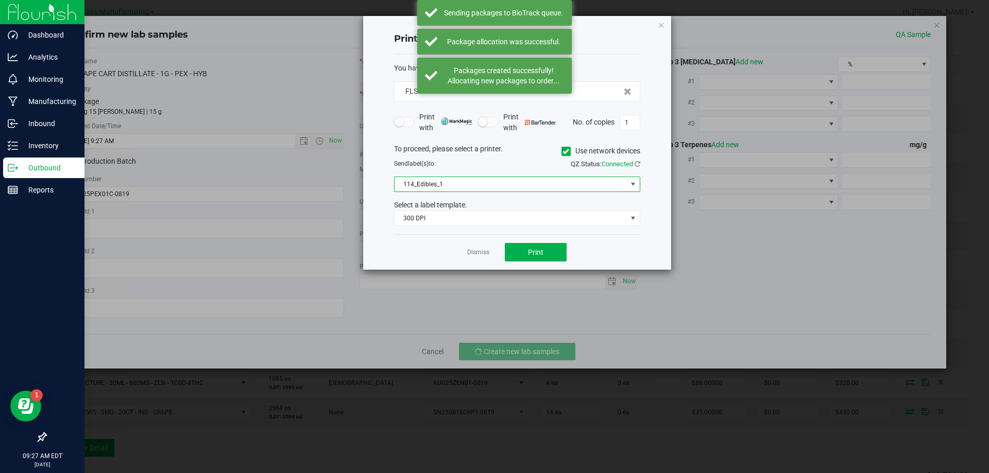
click at [498, 180] on span "114_Edibles_1" at bounding box center [511, 184] width 232 height 14
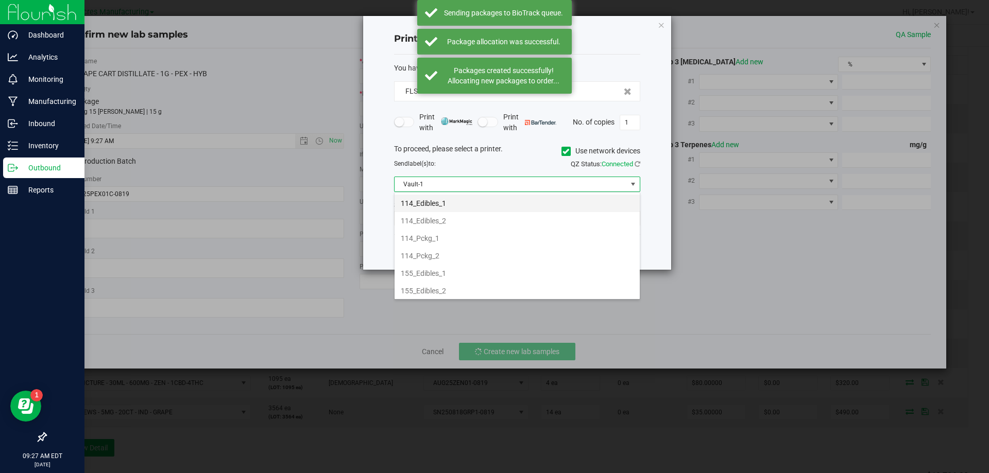
scroll to position [352, 0]
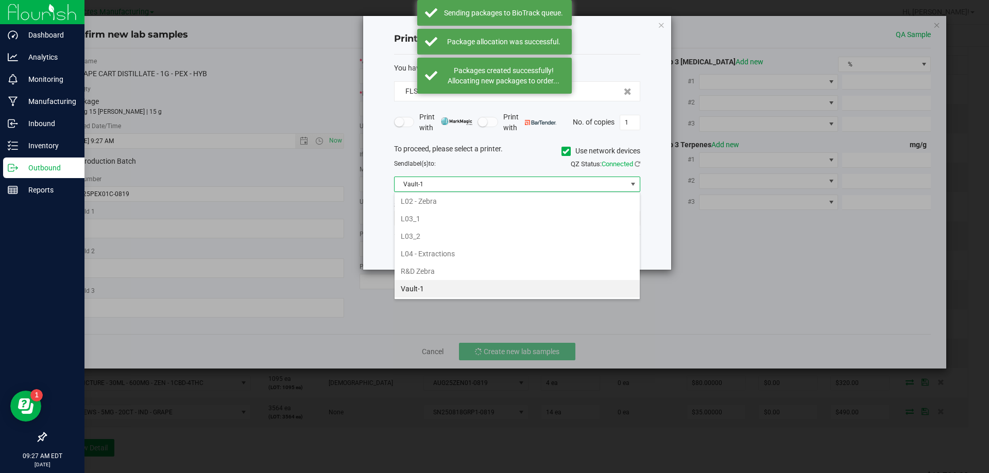
click at [454, 286] on li "Vault-1" at bounding box center [517, 289] width 245 height 18
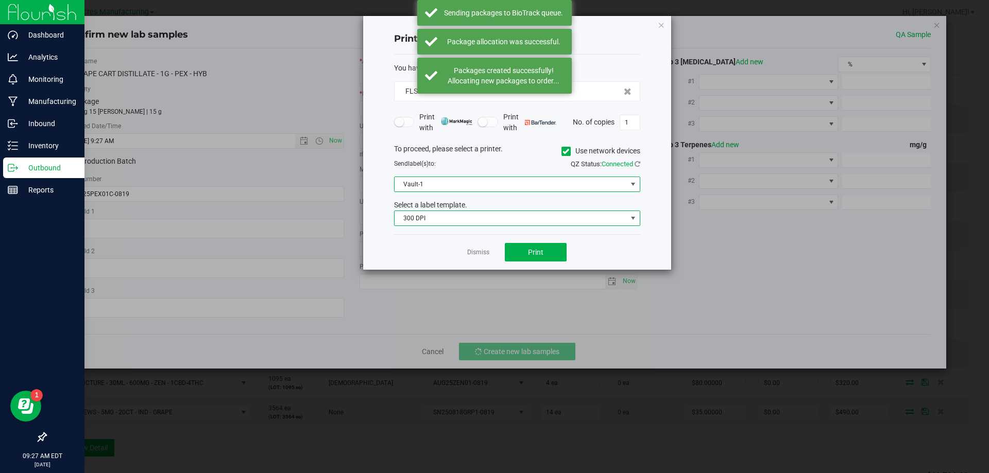
click at [487, 225] on span "300 DPI" at bounding box center [511, 218] width 232 height 14
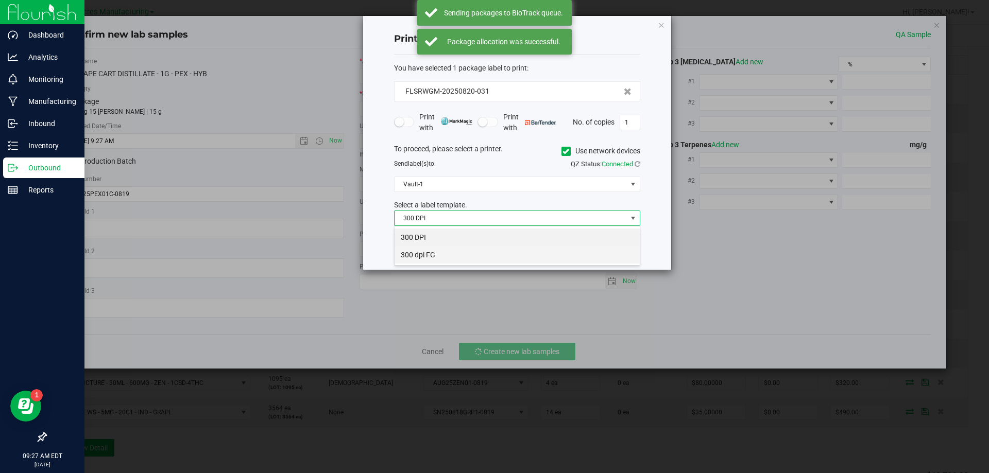
scroll to position [15, 246]
click at [465, 255] on li "300 dpi FG" at bounding box center [517, 255] width 245 height 18
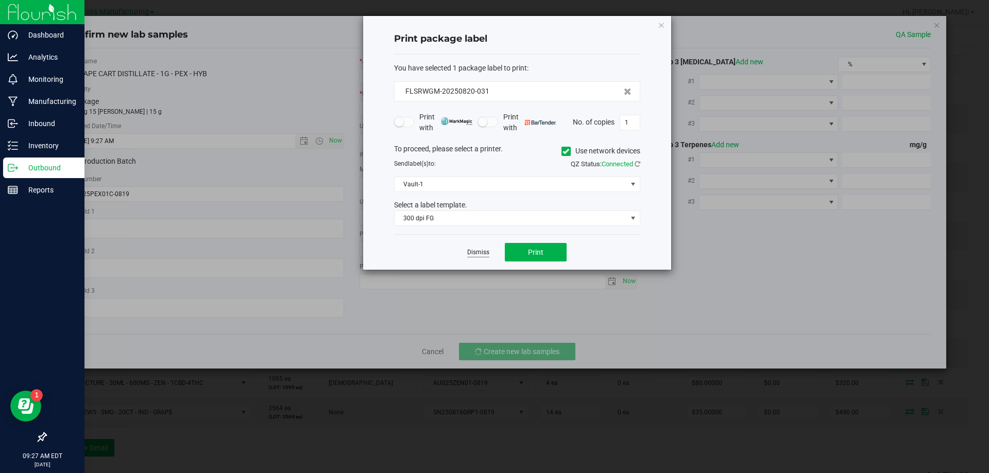
click at [478, 253] on link "Dismiss" at bounding box center [478, 252] width 22 height 9
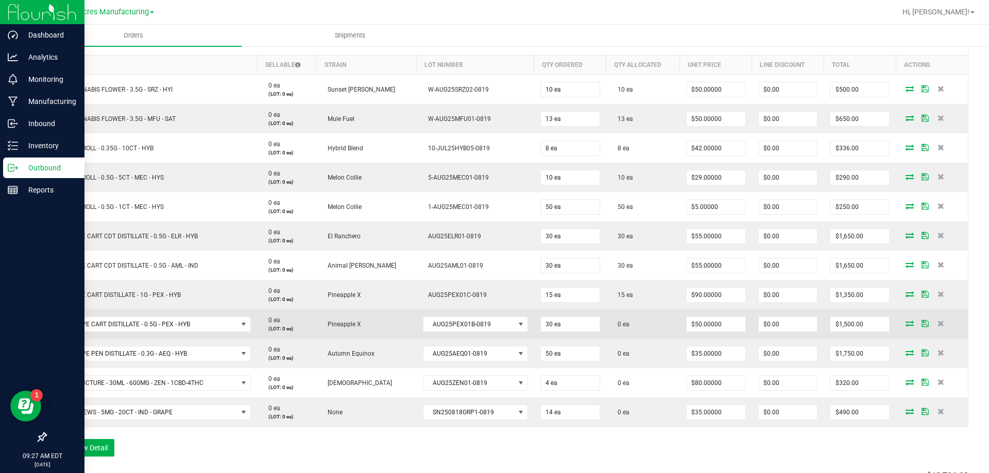
click at [906, 322] on icon at bounding box center [910, 323] width 8 height 6
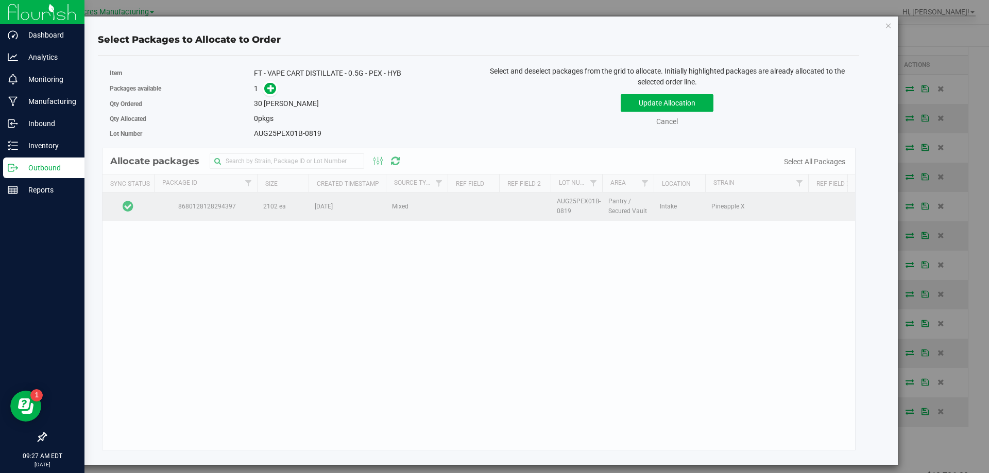
click at [150, 204] on td at bounding box center [129, 207] width 52 height 28
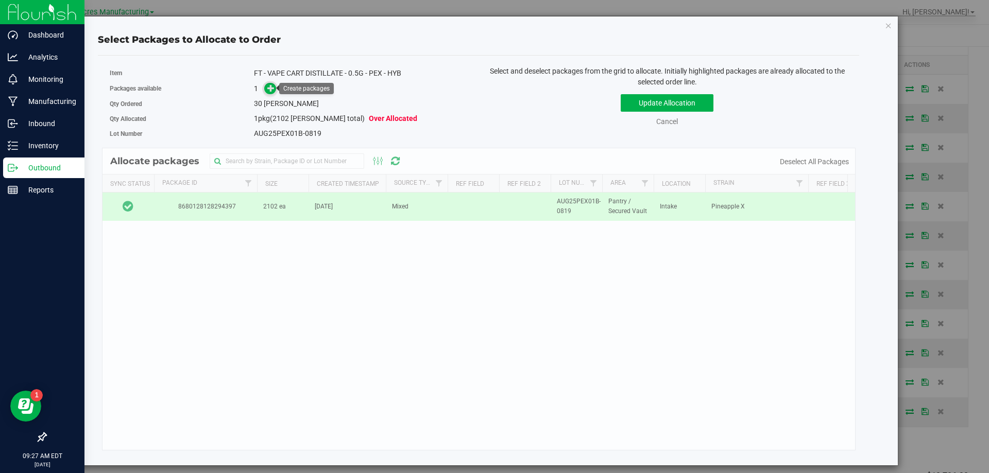
click at [270, 94] on span at bounding box center [270, 88] width 13 height 13
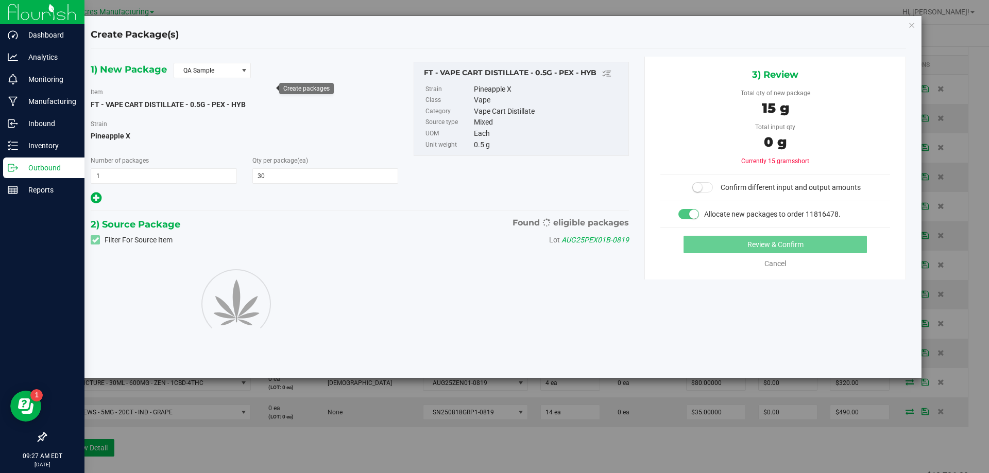
type input "30"
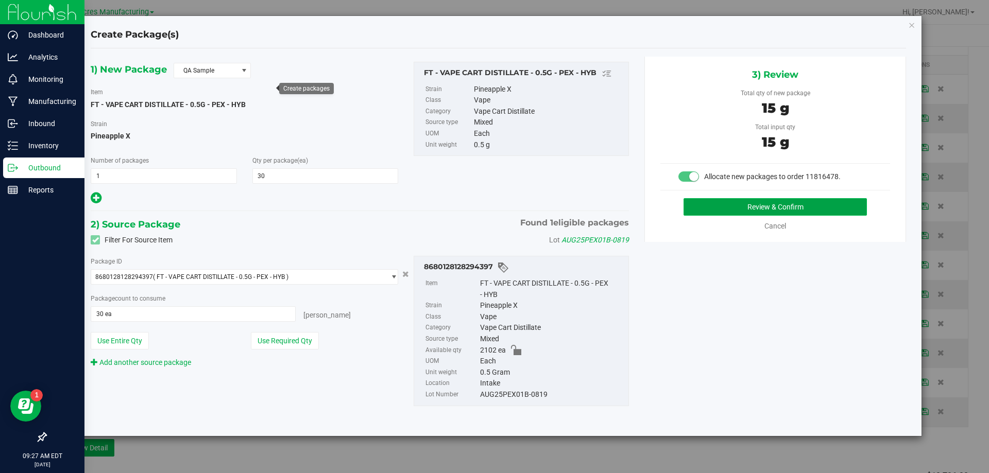
click at [693, 210] on button "Review & Confirm" at bounding box center [775, 207] width 183 height 18
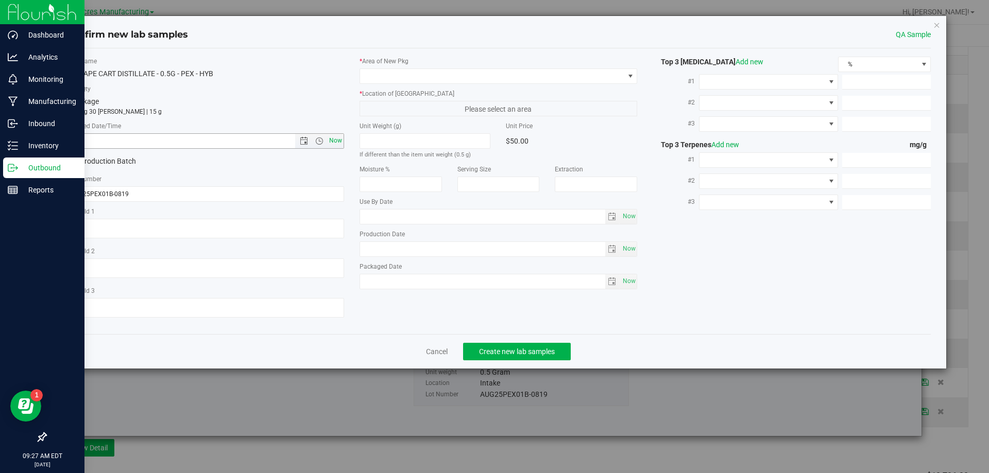
click at [341, 142] on span "Now" at bounding box center [336, 140] width 18 height 15
type input "8/20/2025 9:27 AM"
click at [414, 83] on span at bounding box center [499, 76] width 278 height 15
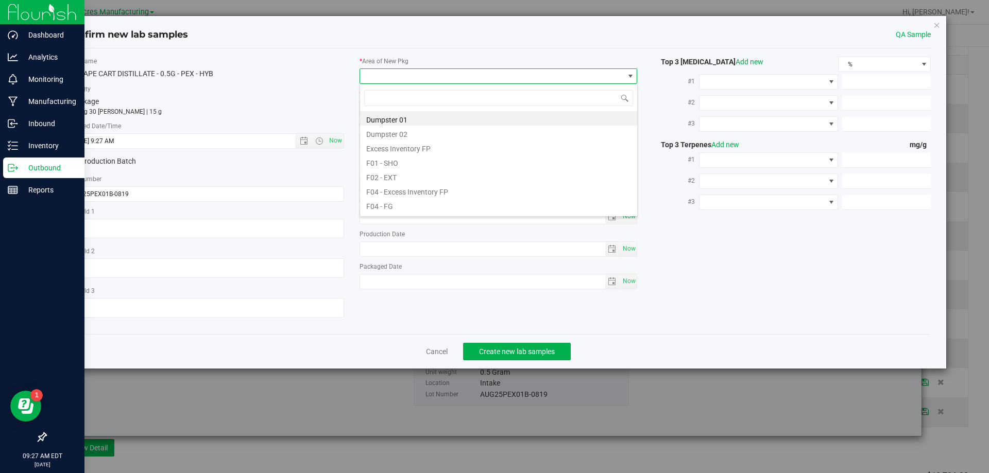
scroll to position [15, 278]
type input "pa"
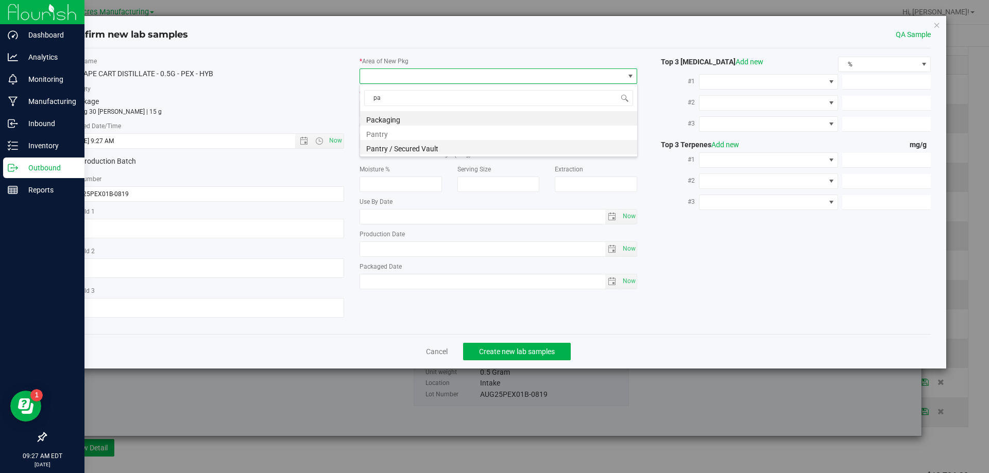
click at [421, 150] on li "Pantry / Secured Vault" at bounding box center [498, 147] width 277 height 14
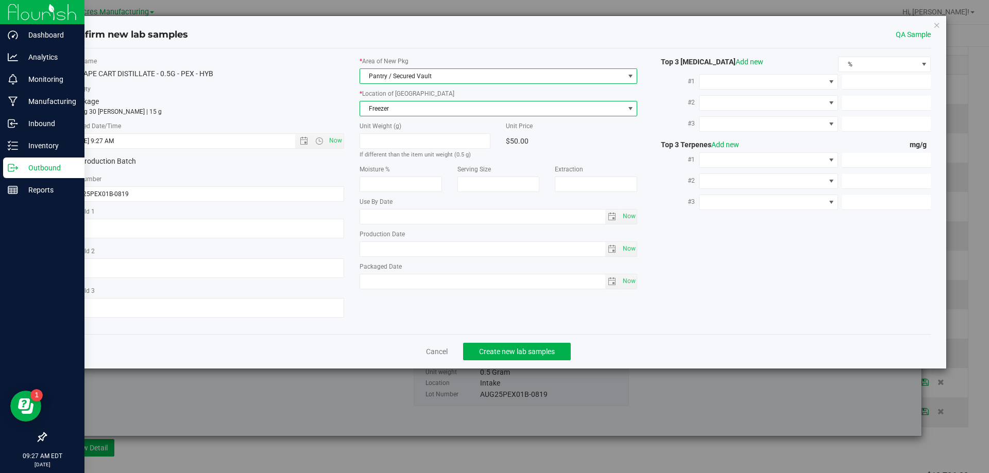
click at [480, 111] on span "Freezer" at bounding box center [492, 108] width 264 height 14
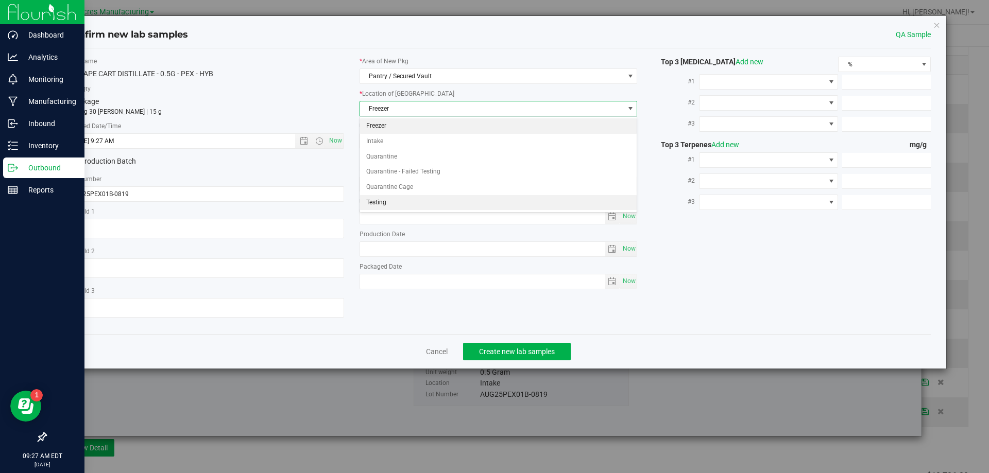
click at [438, 201] on li "Testing" at bounding box center [498, 202] width 277 height 15
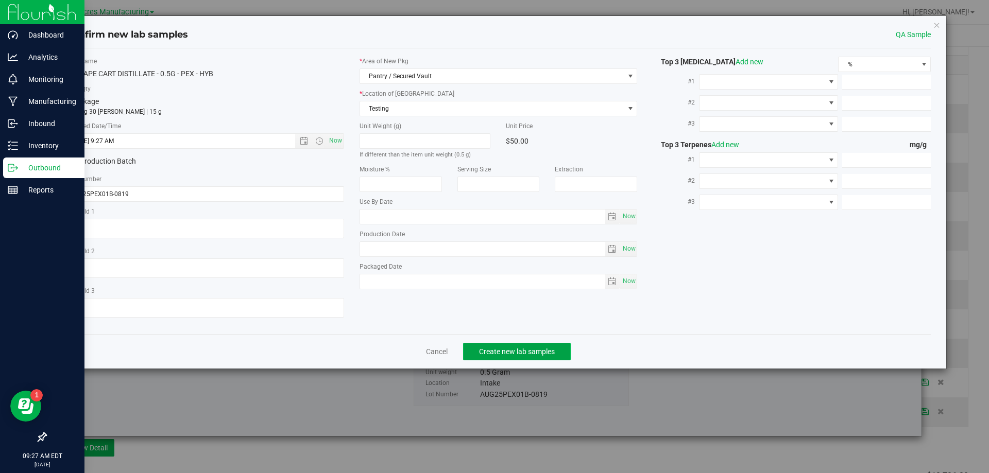
click at [501, 344] on button "Create new lab samples" at bounding box center [517, 352] width 108 height 18
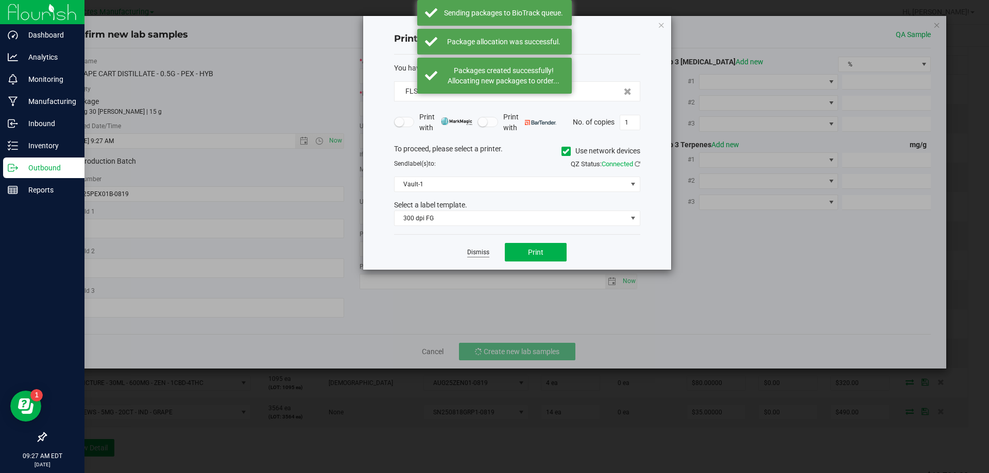
click at [477, 250] on link "Dismiss" at bounding box center [478, 252] width 22 height 9
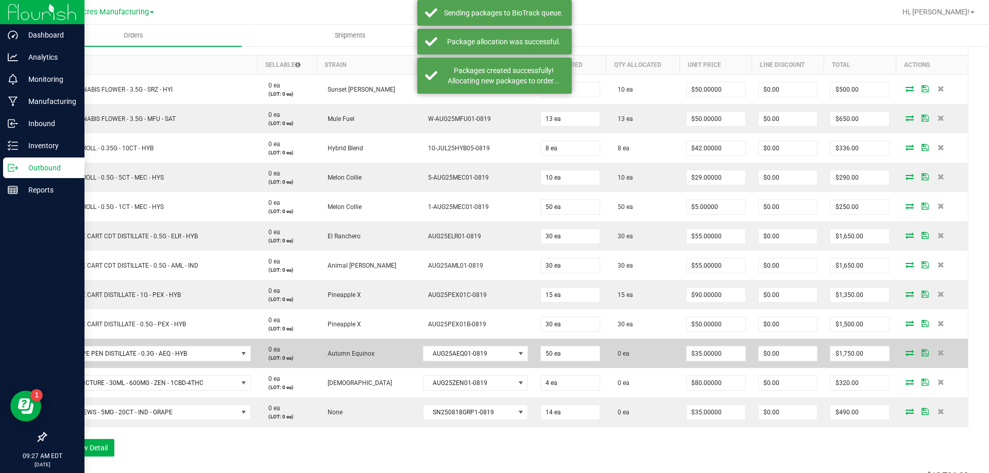
click at [906, 352] on icon at bounding box center [910, 353] width 8 height 6
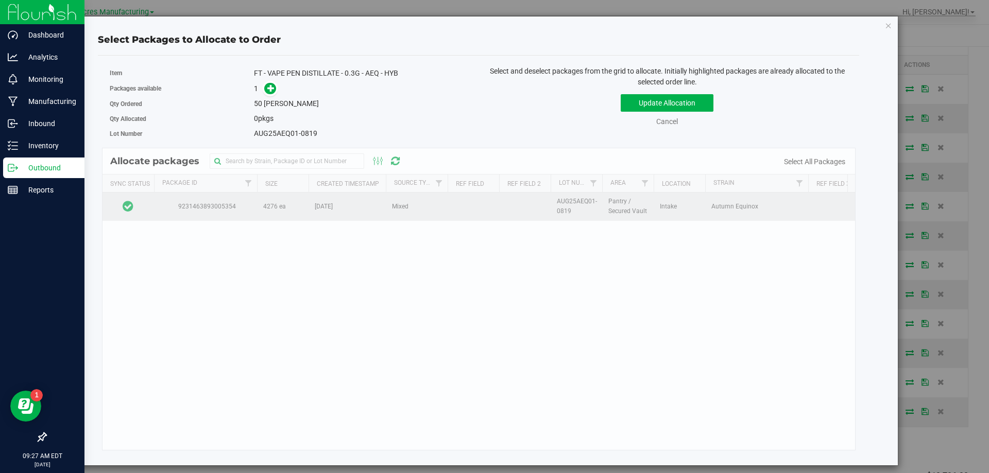
click at [146, 202] on td at bounding box center [129, 207] width 52 height 28
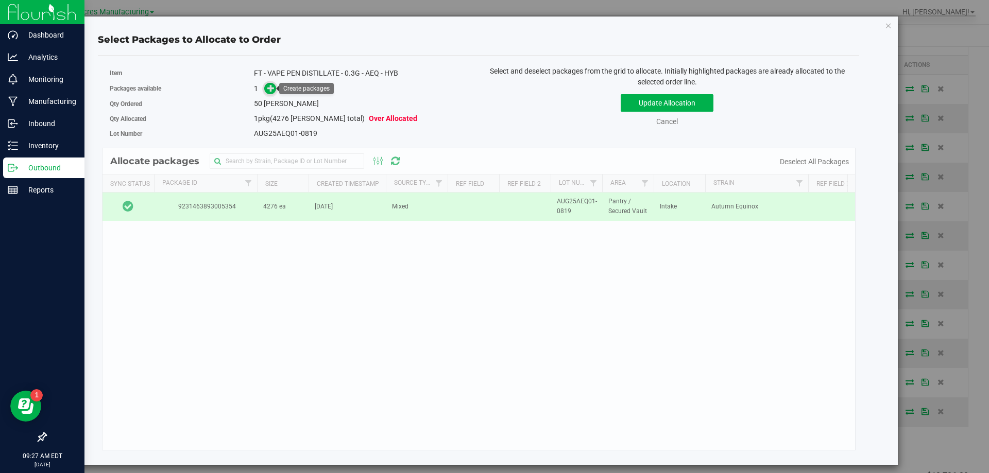
click at [276, 88] on span at bounding box center [271, 88] width 14 height 14
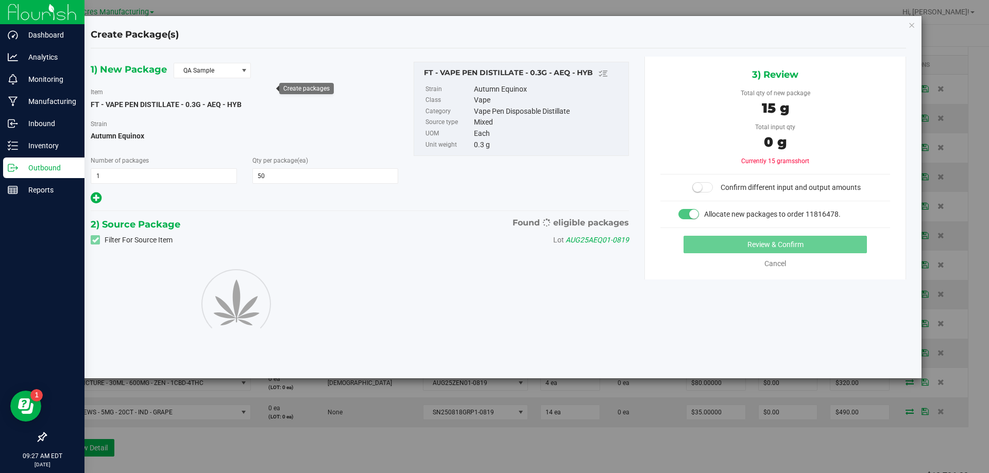
type input "50"
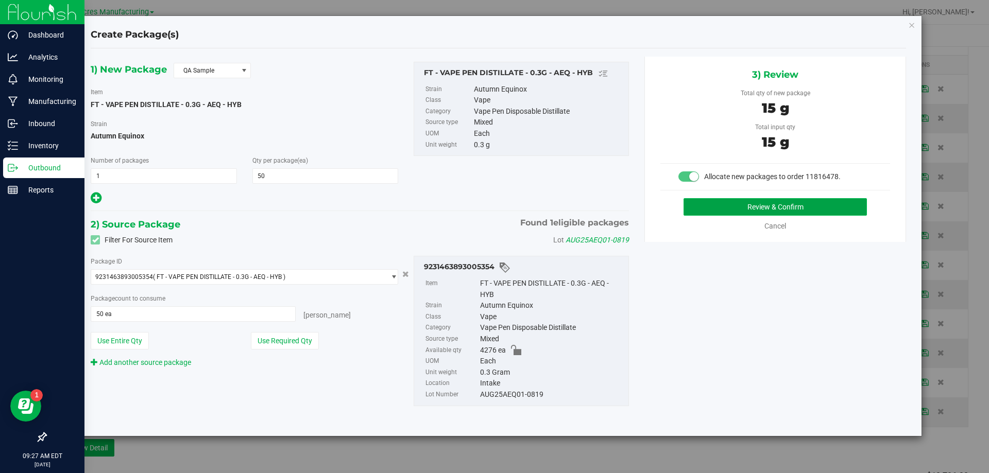
click at [707, 204] on button "Review & Confirm" at bounding box center [775, 207] width 183 height 18
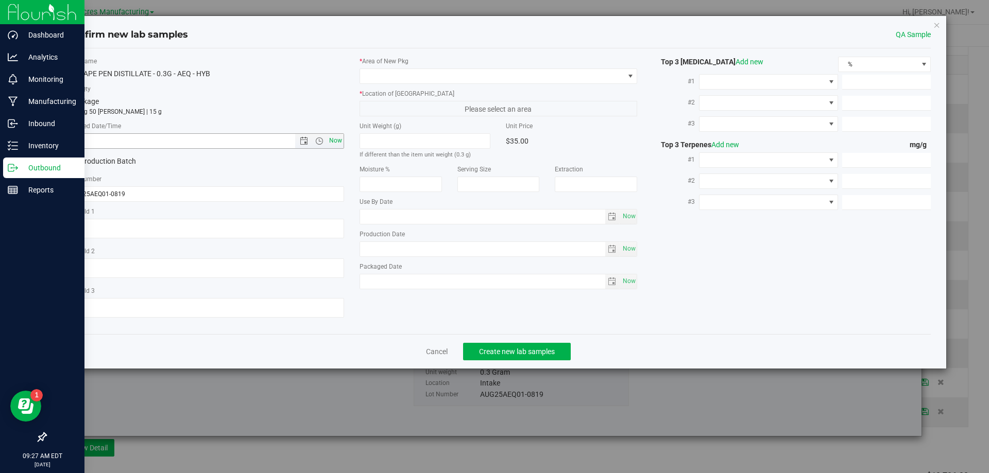
click at [336, 136] on span "Now" at bounding box center [336, 140] width 18 height 15
type input "8/20/2025 9:27 AM"
click at [414, 91] on label "* Location of New Pkg" at bounding box center [499, 93] width 278 height 9
click at [436, 79] on span at bounding box center [492, 76] width 264 height 14
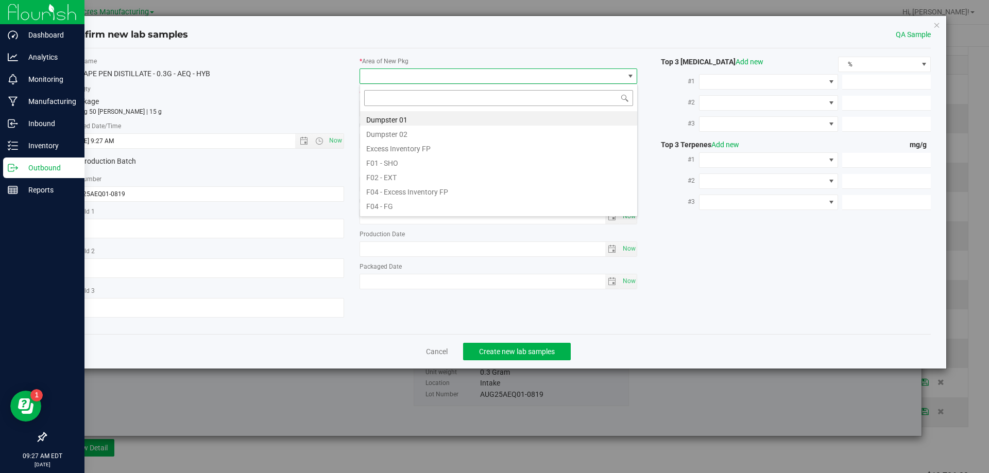
scroll to position [15, 278]
type input "pa"
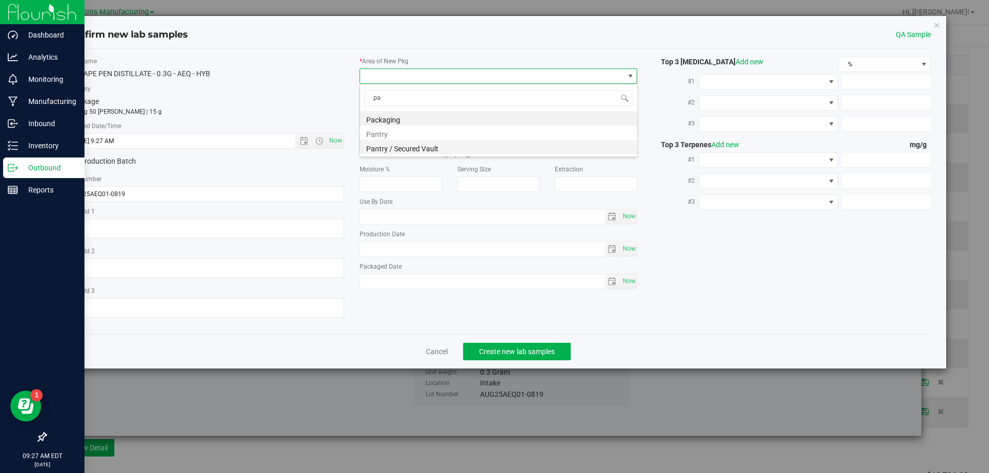
click at [430, 146] on li "Pantry / Secured Vault" at bounding box center [498, 147] width 277 height 14
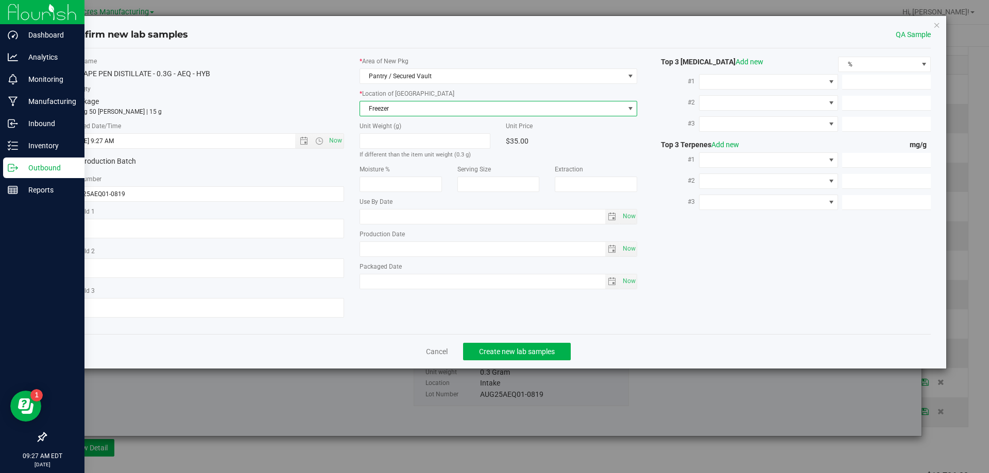
click at [448, 114] on span "Freezer" at bounding box center [492, 108] width 264 height 14
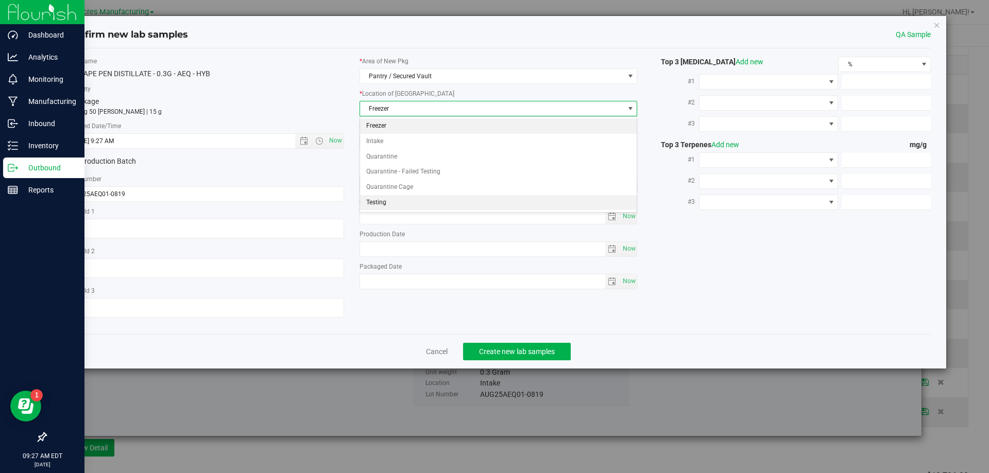
click at [410, 201] on li "Testing" at bounding box center [498, 202] width 277 height 15
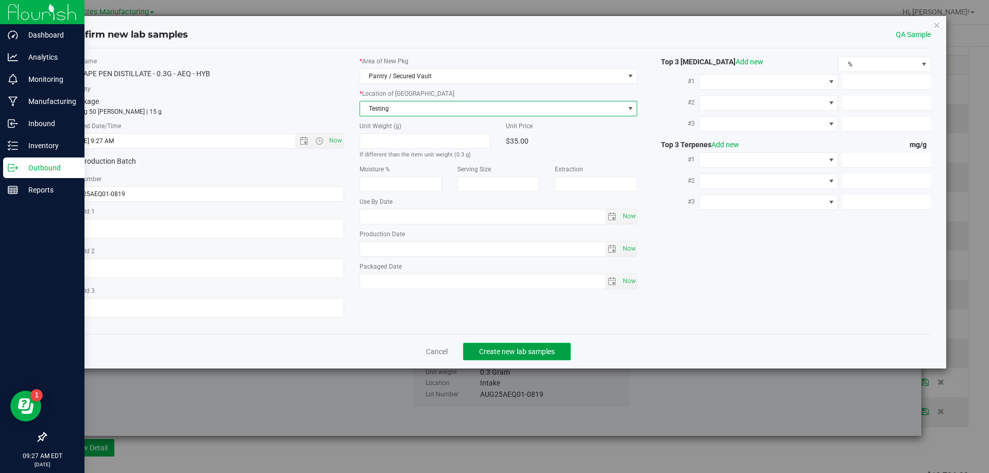
click at [506, 359] on button "Create new lab samples" at bounding box center [517, 352] width 108 height 18
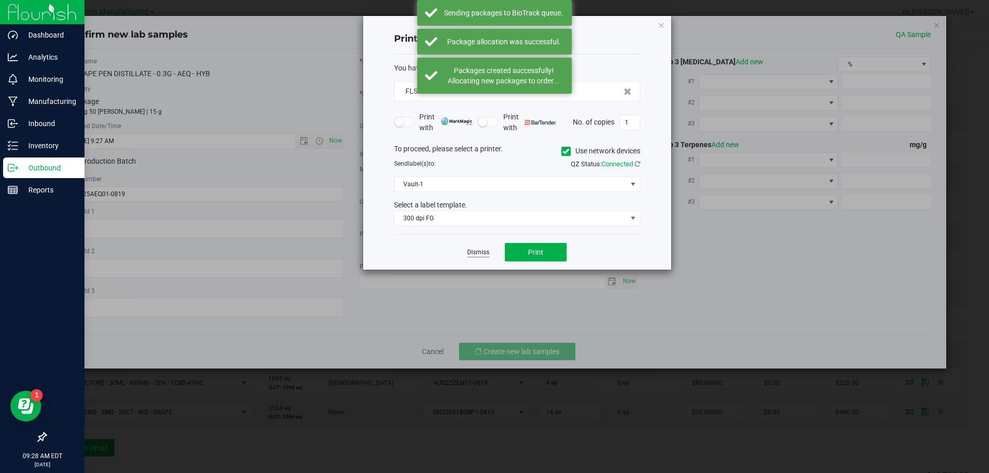
click at [482, 252] on link "Dismiss" at bounding box center [478, 252] width 22 height 9
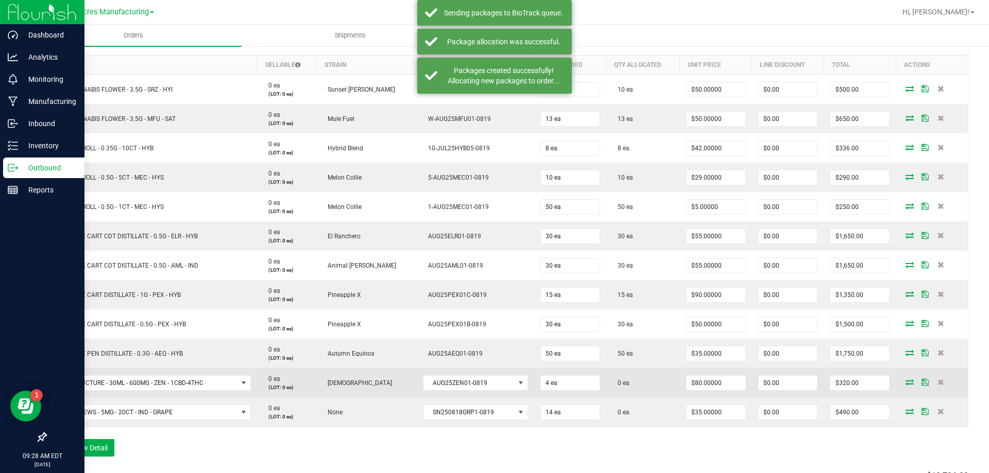
click at [906, 383] on icon at bounding box center [910, 382] width 8 height 6
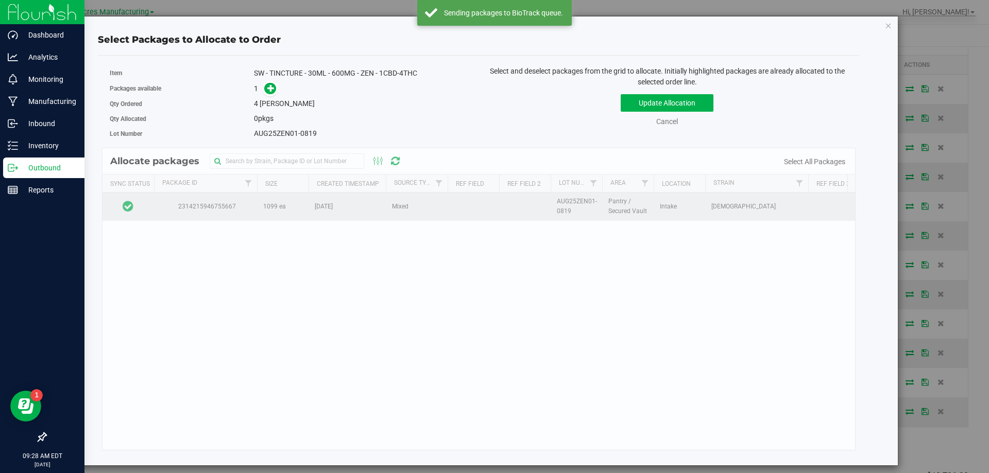
click at [146, 203] on td at bounding box center [129, 207] width 52 height 28
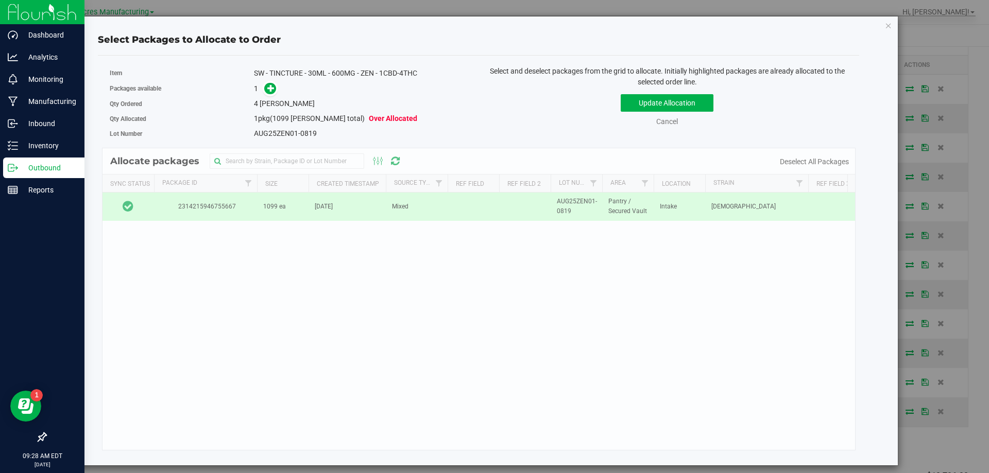
click at [265, 93] on link at bounding box center [270, 88] width 12 height 9
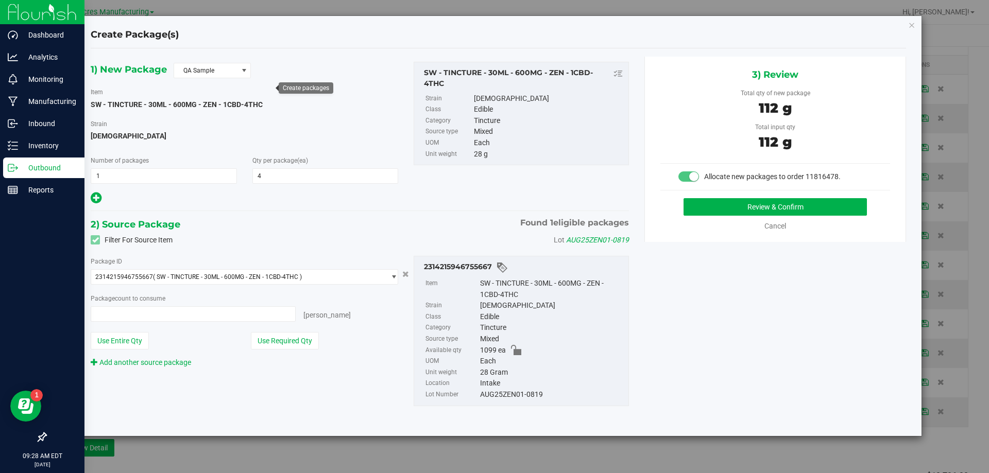
type input "4 ea"
click at [746, 202] on button "Review & Confirm" at bounding box center [775, 207] width 183 height 18
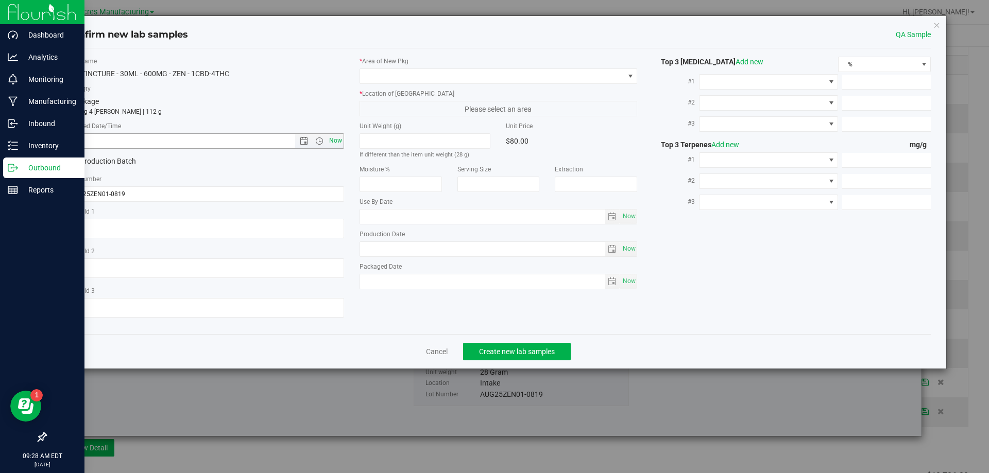
click at [341, 141] on span "Now" at bounding box center [336, 140] width 18 height 15
type input "8/20/2025 9:28 AM"
click at [416, 81] on span at bounding box center [492, 76] width 264 height 14
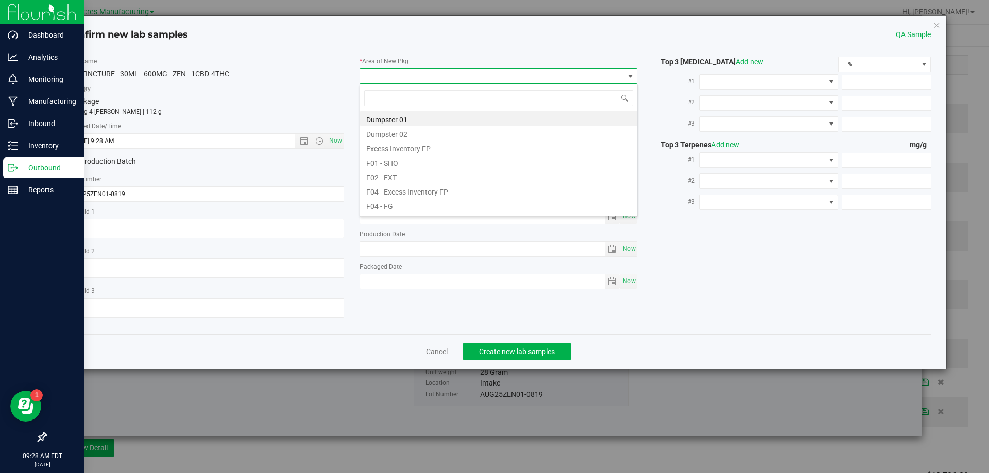
scroll to position [15, 278]
type input "pa"
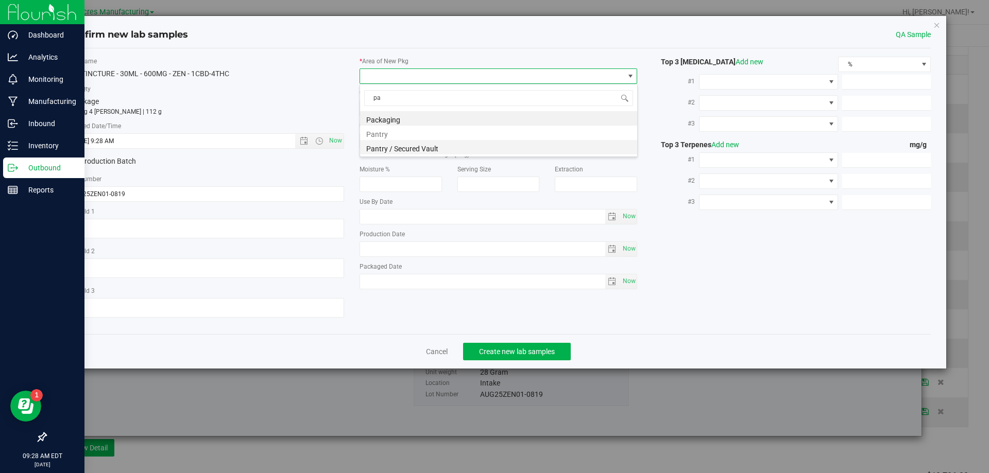
click at [414, 148] on li "Pantry / Secured Vault" at bounding box center [498, 147] width 277 height 14
click at [435, 115] on span "Freezer" at bounding box center [492, 108] width 264 height 14
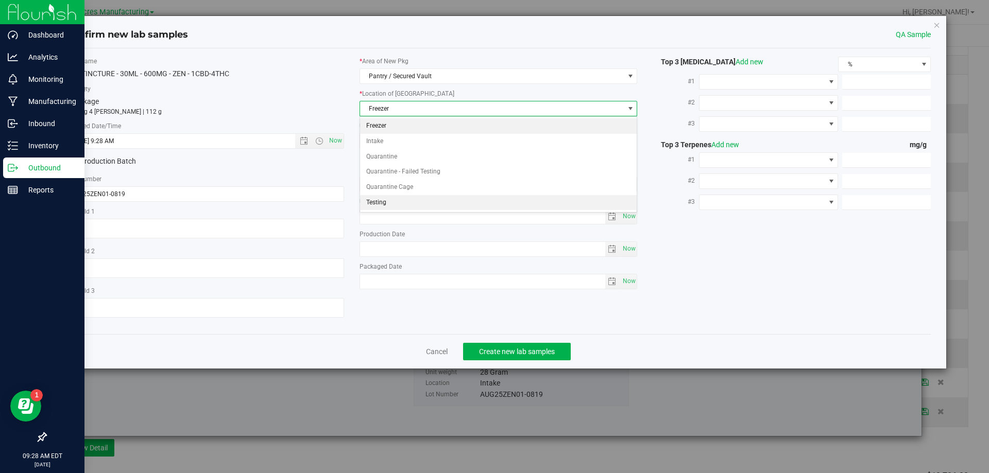
click at [410, 203] on li "Testing" at bounding box center [498, 202] width 277 height 15
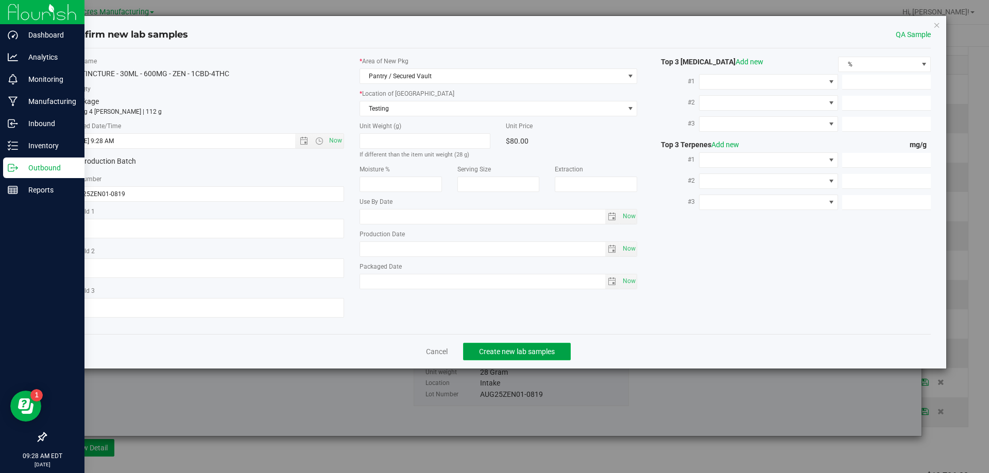
click at [490, 356] on button "Create new lab samples" at bounding box center [517, 352] width 108 height 18
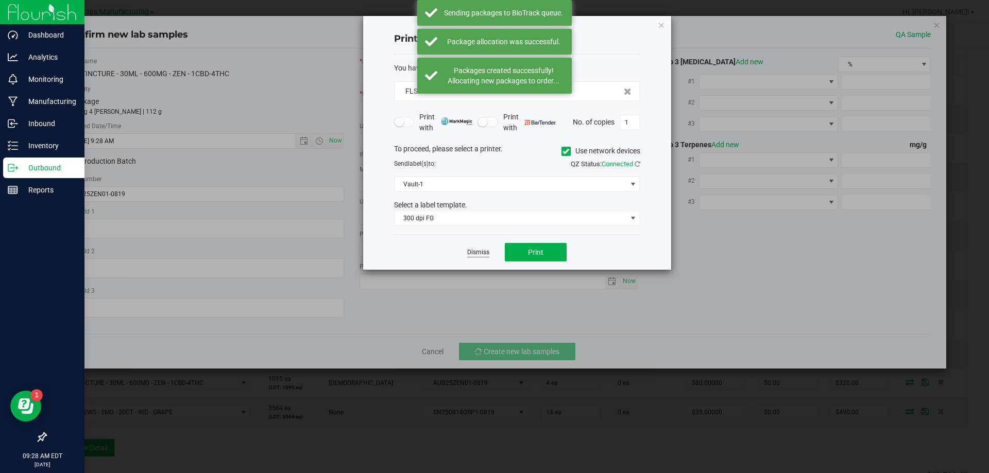
click at [475, 255] on link "Dismiss" at bounding box center [478, 252] width 22 height 9
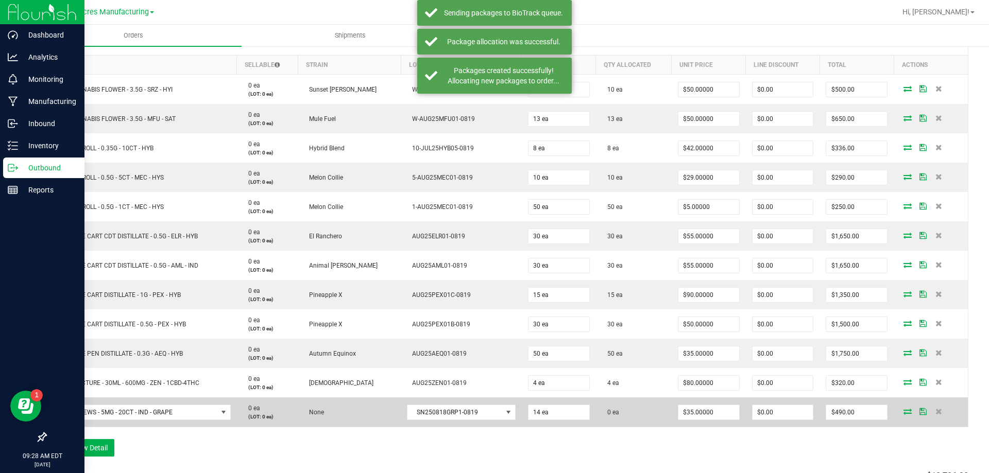
click at [903, 413] on icon at bounding box center [907, 411] width 8 height 6
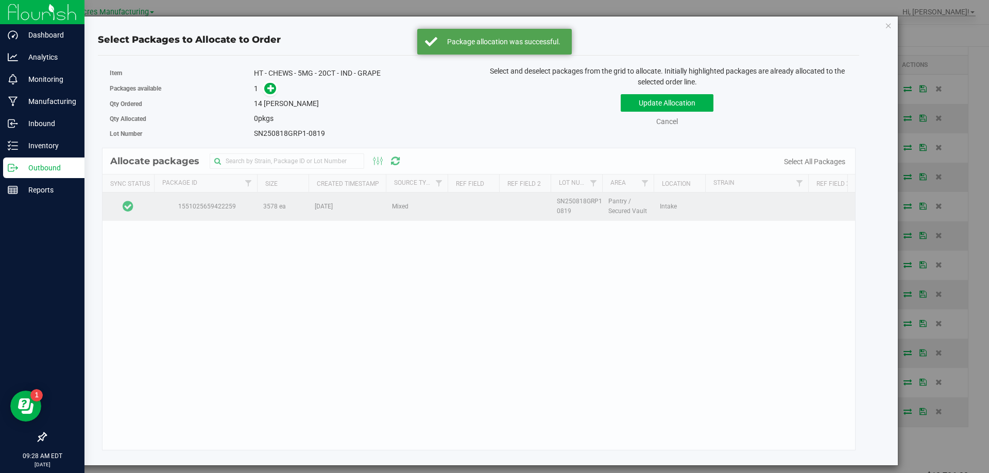
click at [134, 202] on td at bounding box center [129, 207] width 52 height 28
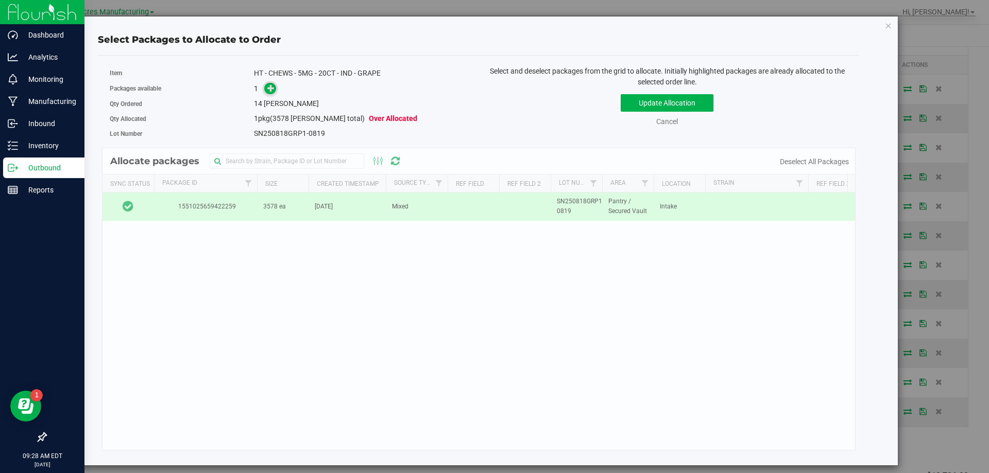
click at [275, 84] on span at bounding box center [270, 88] width 13 height 13
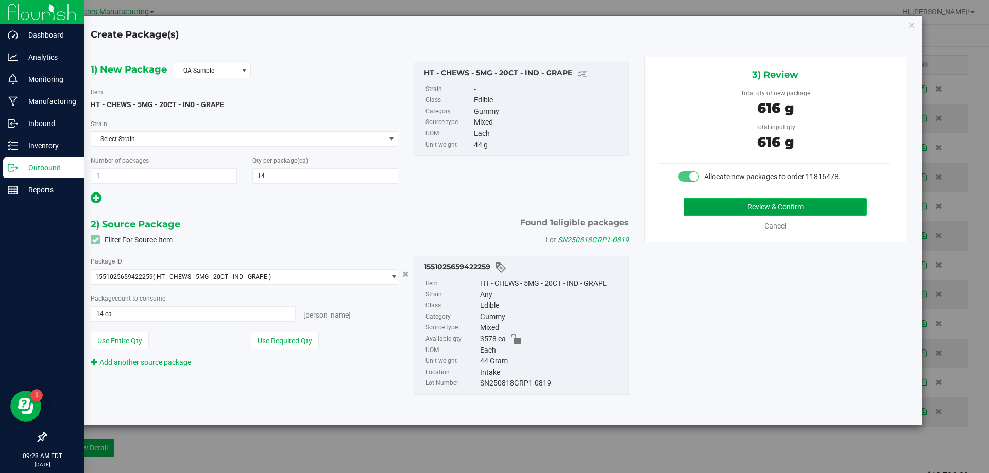
click at [718, 210] on button "Review & Confirm" at bounding box center [775, 207] width 183 height 18
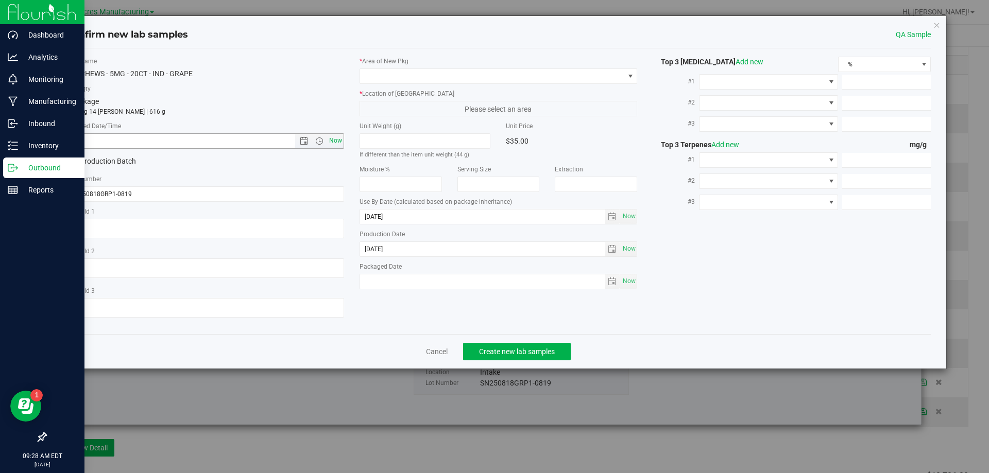
click at [333, 142] on span "Now" at bounding box center [336, 140] width 18 height 15
type input "8/20/2025 9:28 AM"
click at [474, 76] on span at bounding box center [492, 76] width 264 height 14
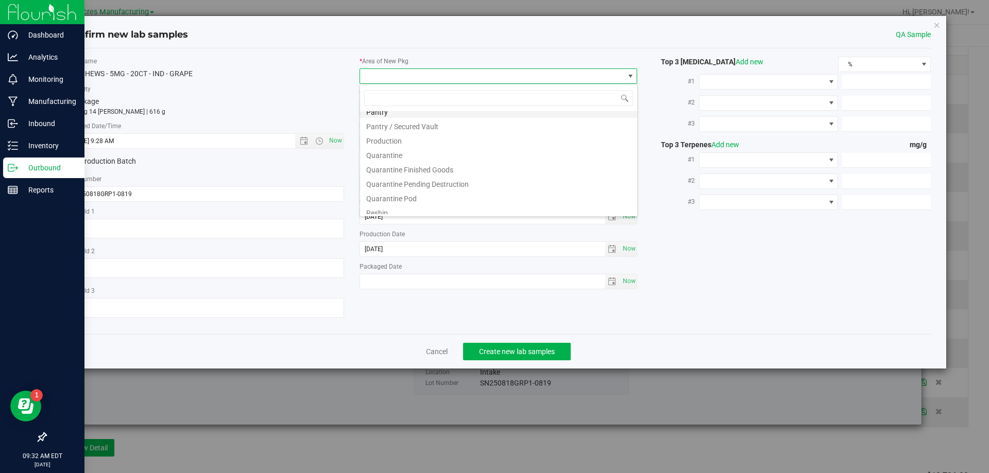
scroll to position [258, 0]
click at [416, 159] on li "Pantry / Secured Vault" at bounding box center [498, 164] width 277 height 14
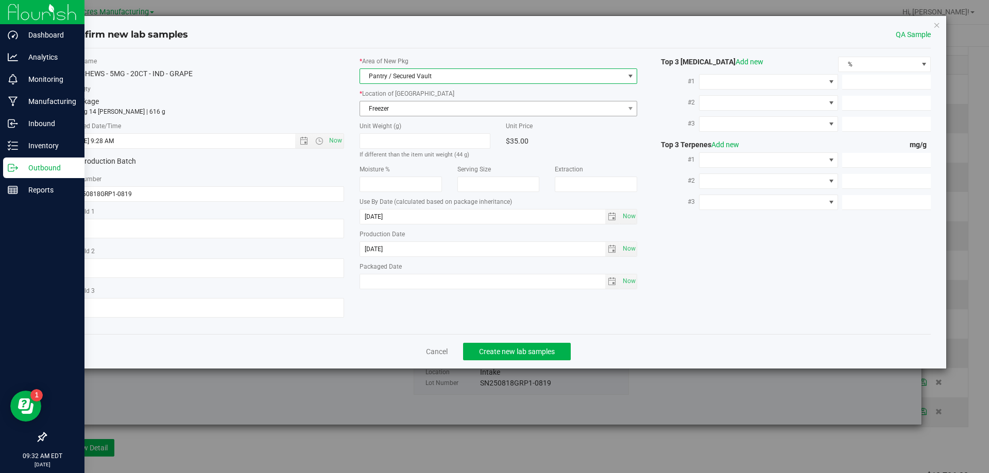
click at [447, 115] on span "Freezer" at bounding box center [492, 108] width 264 height 14
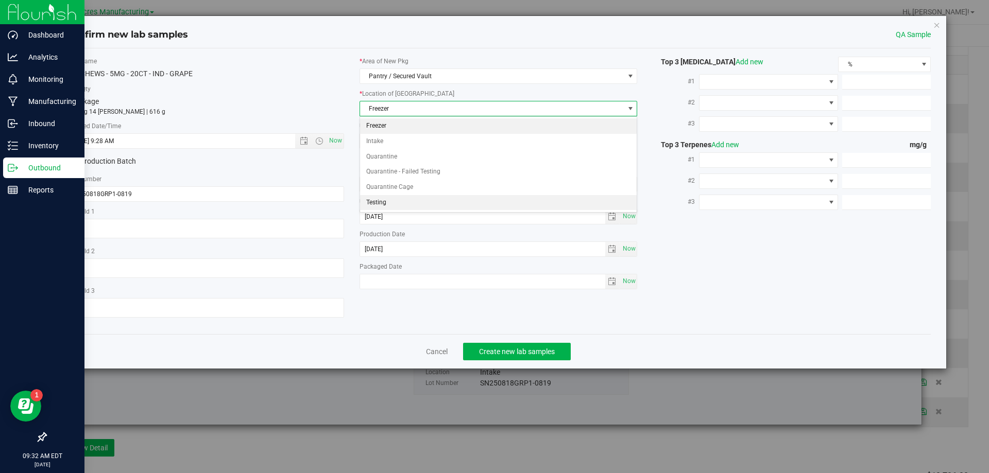
click at [396, 198] on li "Testing" at bounding box center [498, 202] width 277 height 15
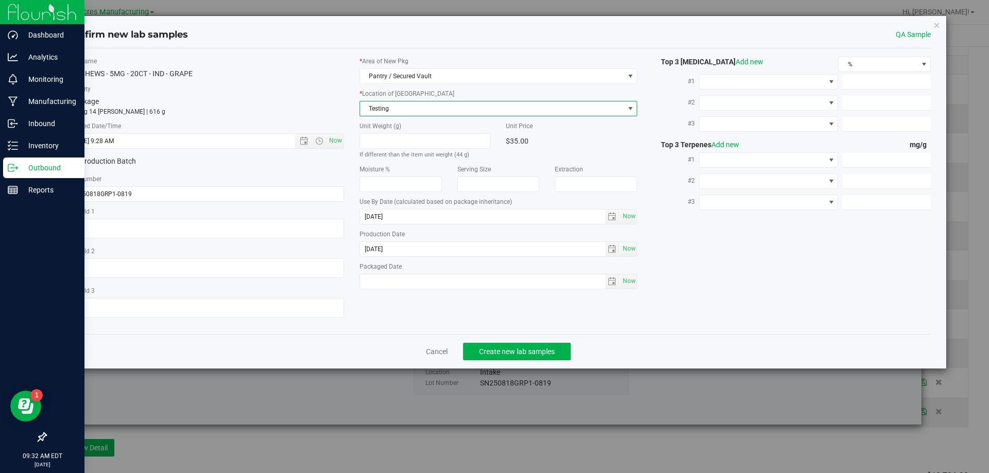
click at [502, 341] on div "Cancel Create new lab samples" at bounding box center [498, 351] width 865 height 35
click at [504, 345] on button "Create new lab samples" at bounding box center [517, 352] width 108 height 18
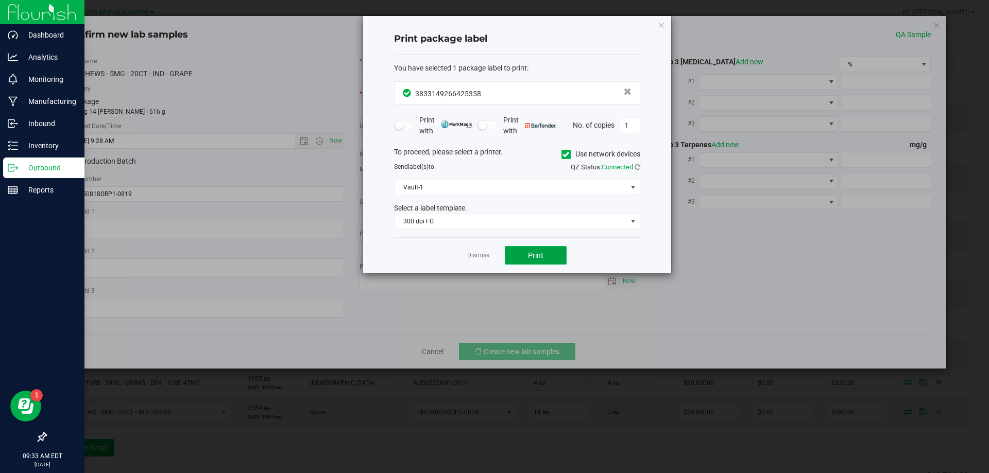
click at [557, 257] on button "Print" at bounding box center [536, 255] width 62 height 19
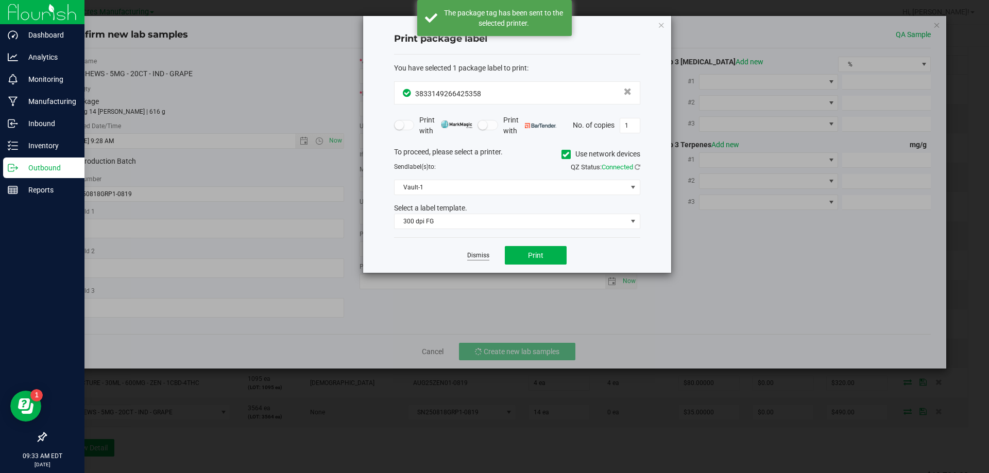
click at [487, 253] on link "Dismiss" at bounding box center [478, 255] width 22 height 9
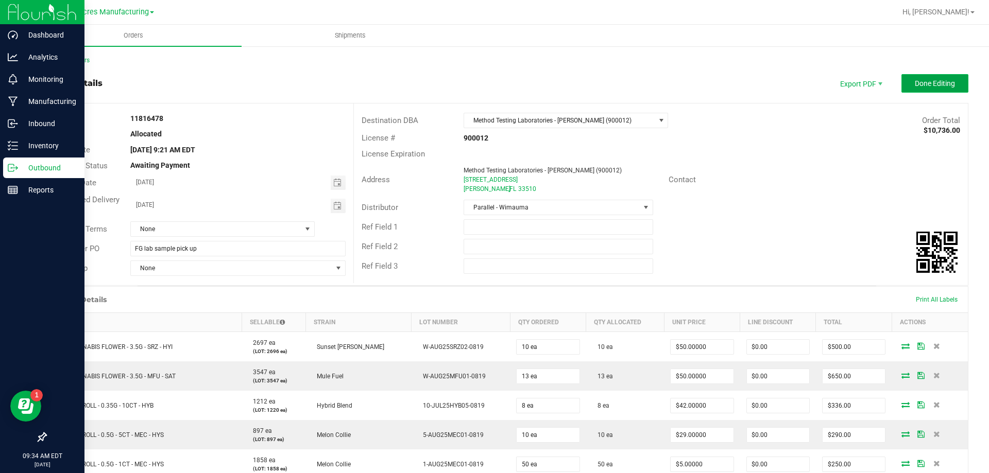
click at [929, 90] on button "Done Editing" at bounding box center [934, 83] width 67 height 19
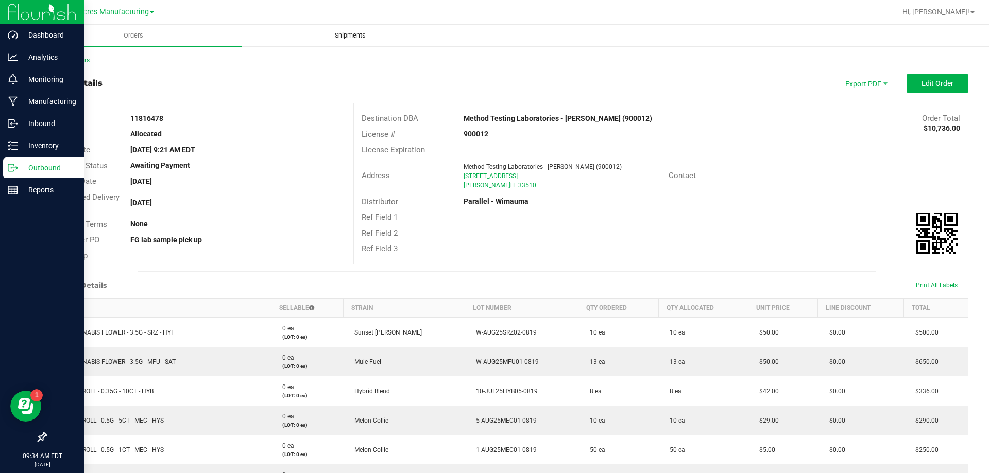
click at [377, 41] on uib-tab-heading "Shipments" at bounding box center [350, 35] width 216 height 21
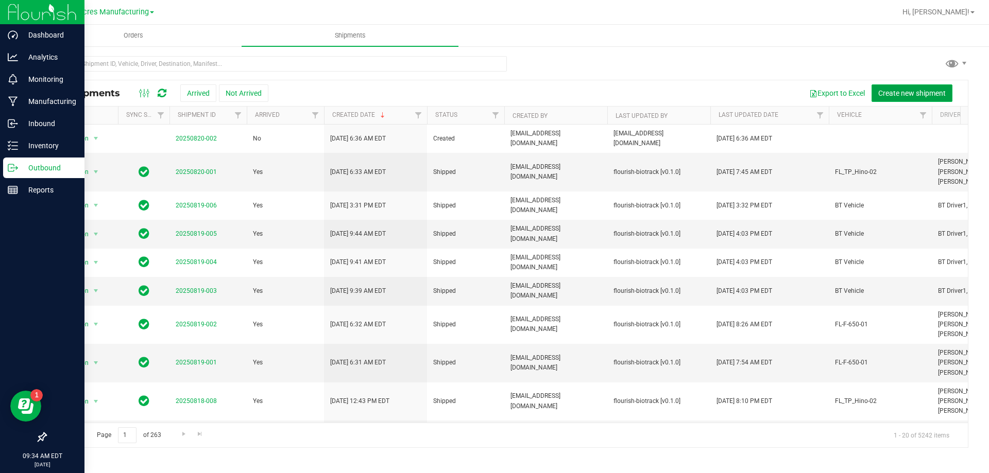
click at [905, 93] on span "Create new shipment" at bounding box center [911, 93] width 67 height 8
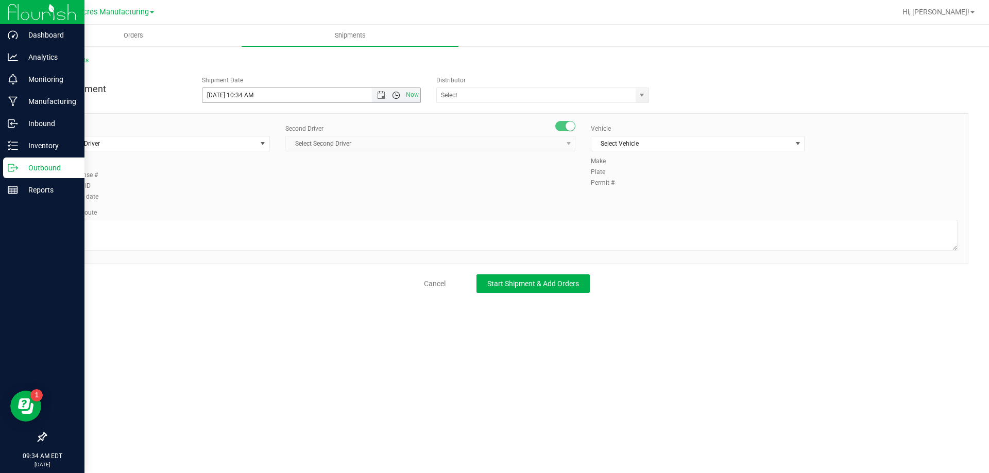
click at [398, 96] on span "Open the time view" at bounding box center [396, 95] width 8 height 8
click at [267, 145] on li "3:00 PM" at bounding box center [310, 148] width 217 height 13
type input "[DATE] 3:00 PM"
click at [447, 96] on input "text" at bounding box center [533, 95] width 193 height 14
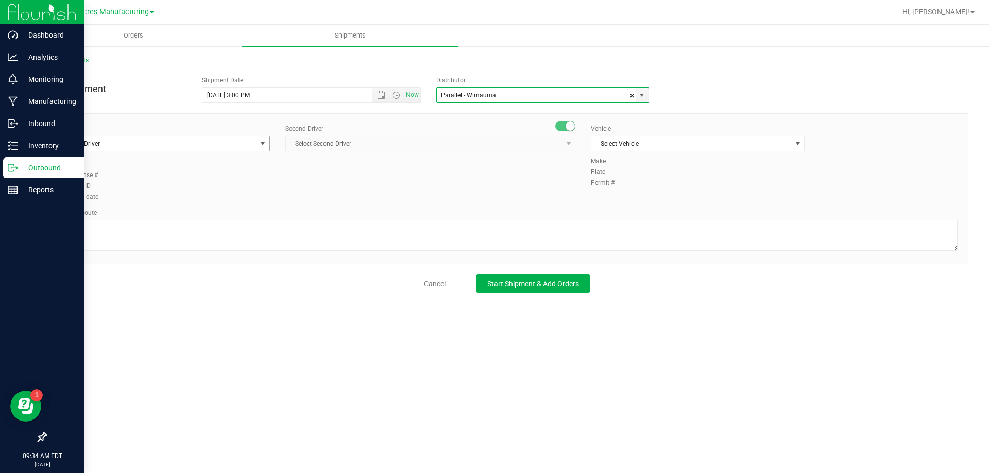
type input "Parallel - Wimauma"
click at [259, 138] on span "select" at bounding box center [263, 144] width 13 height 14
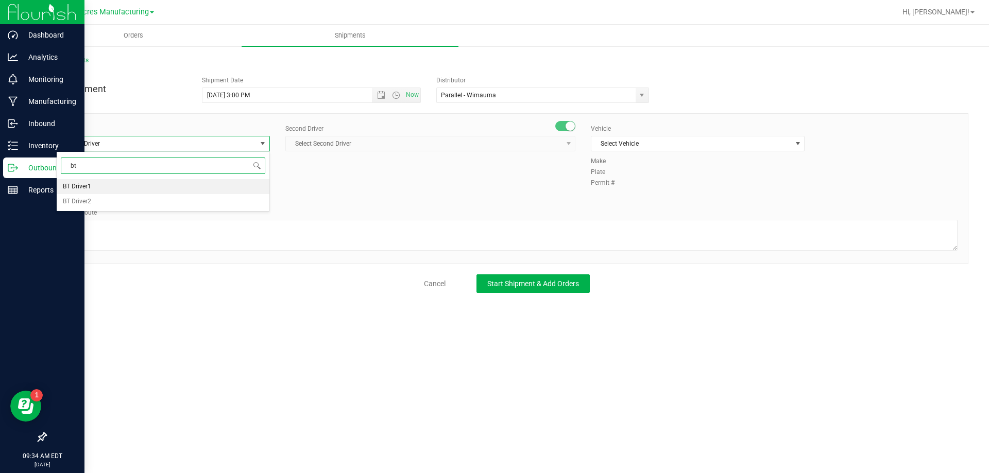
click at [196, 181] on li "BT Driver1" at bounding box center [163, 186] width 213 height 15
type input "bt"
click at [349, 145] on span "Select Second Driver" at bounding box center [424, 144] width 276 height 14
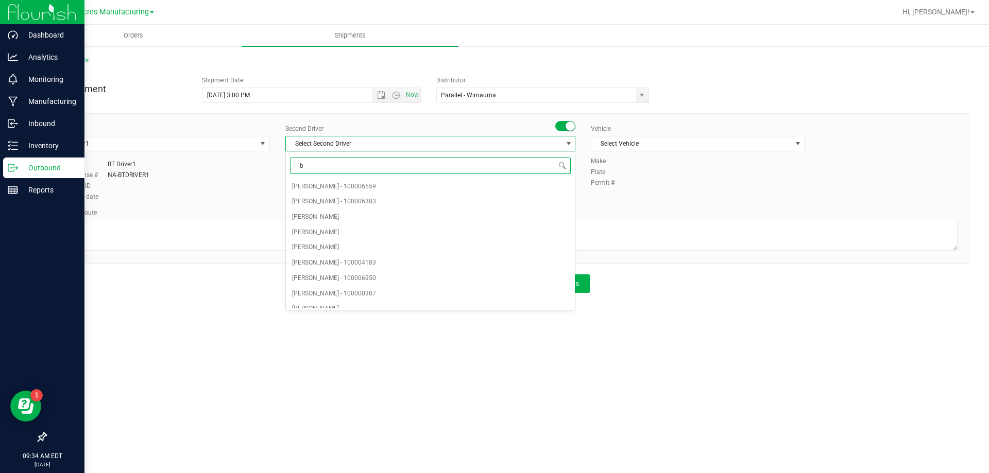
type input "bt"
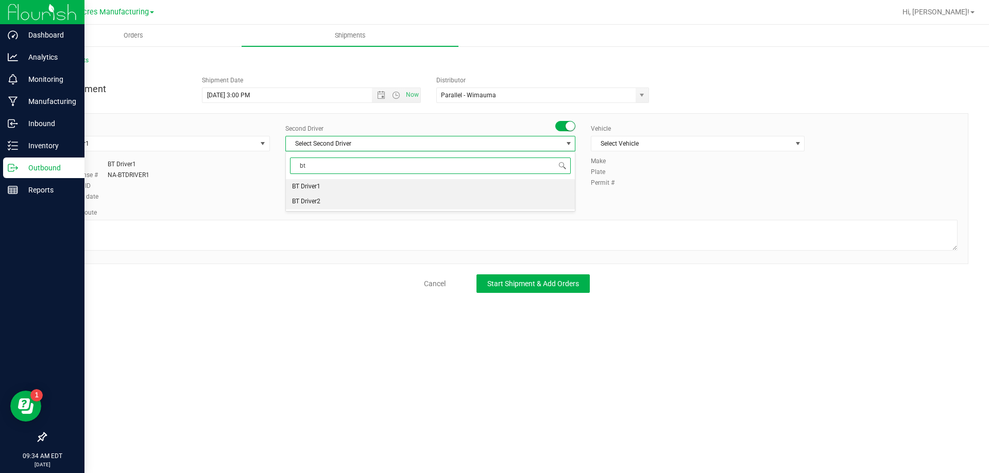
click at [320, 199] on span "BT Driver2" at bounding box center [306, 201] width 28 height 13
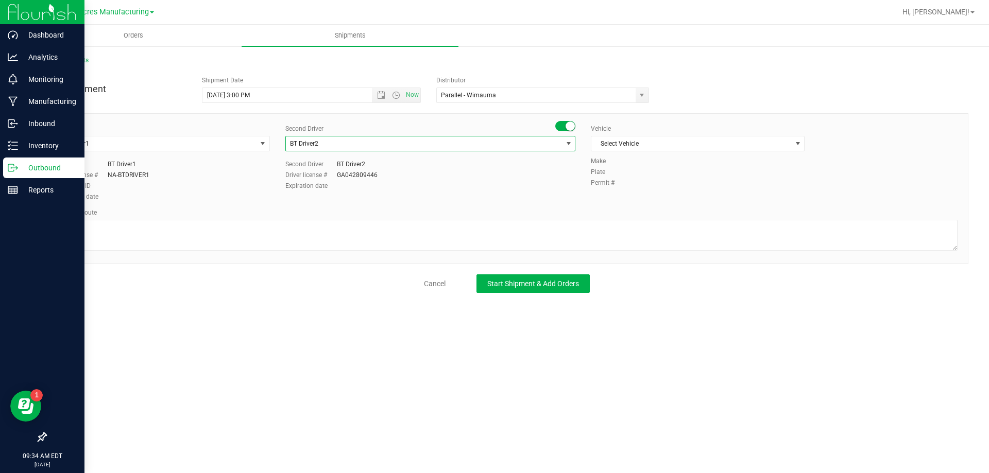
click at [613, 133] on div "Vehicle Select Vehicle Select Vehicle BT Vehicle FL-CHEROKEE-02 FL-E-450-01 FL-…" at bounding box center [697, 140] width 229 height 32
click at [617, 140] on span "Select Vehicle" at bounding box center [691, 144] width 200 height 14
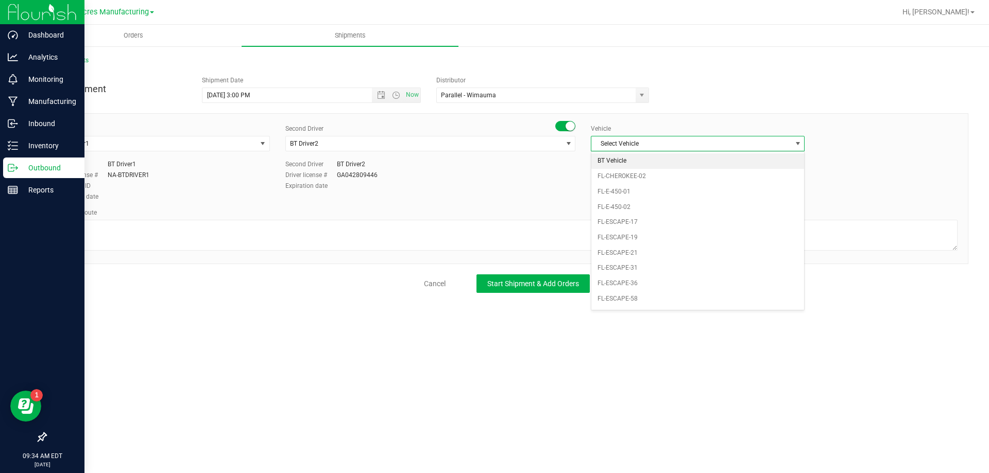
click at [612, 156] on li "BT Vehicle" at bounding box center [697, 160] width 213 height 15
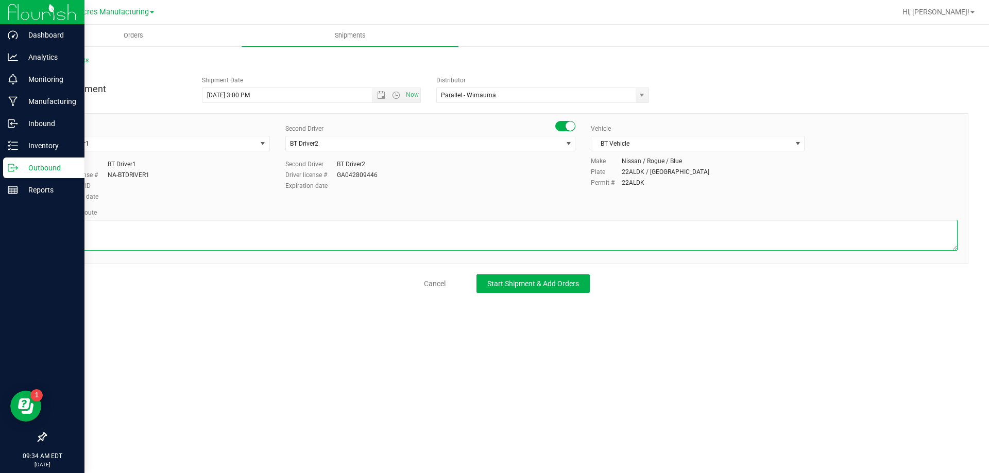
click at [528, 226] on textarea at bounding box center [506, 235] width 901 height 31
type textarea "Route for lab sample pick up on file. Compliance"
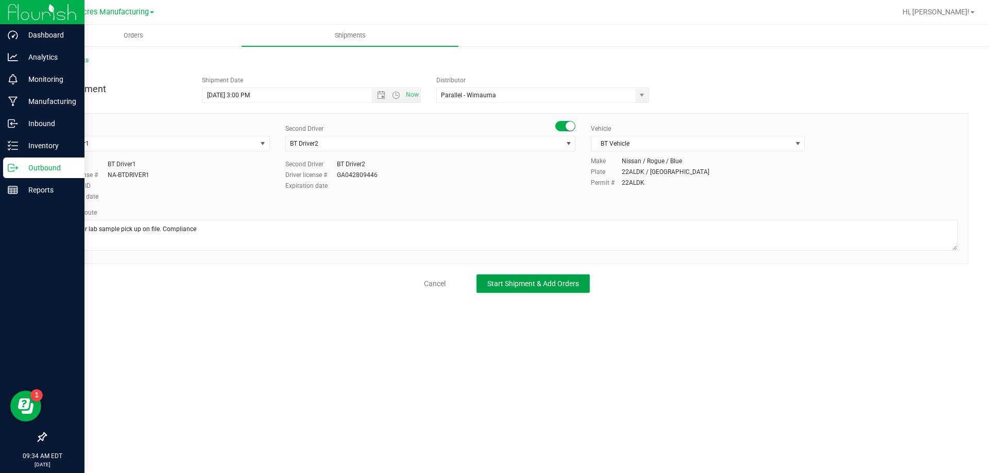
click at [520, 280] on span "Start Shipment & Add Orders" at bounding box center [533, 284] width 92 height 8
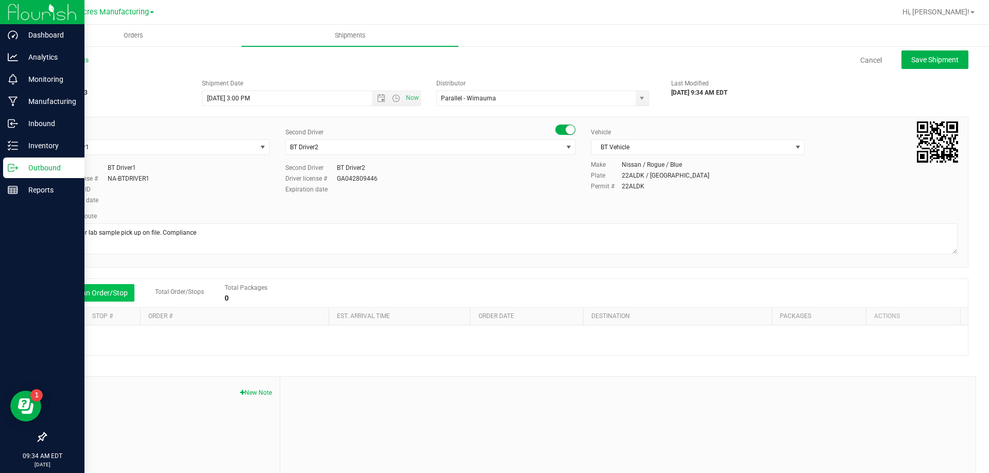
click at [117, 293] on button "Add an Order/Stop" at bounding box center [94, 293] width 81 height 18
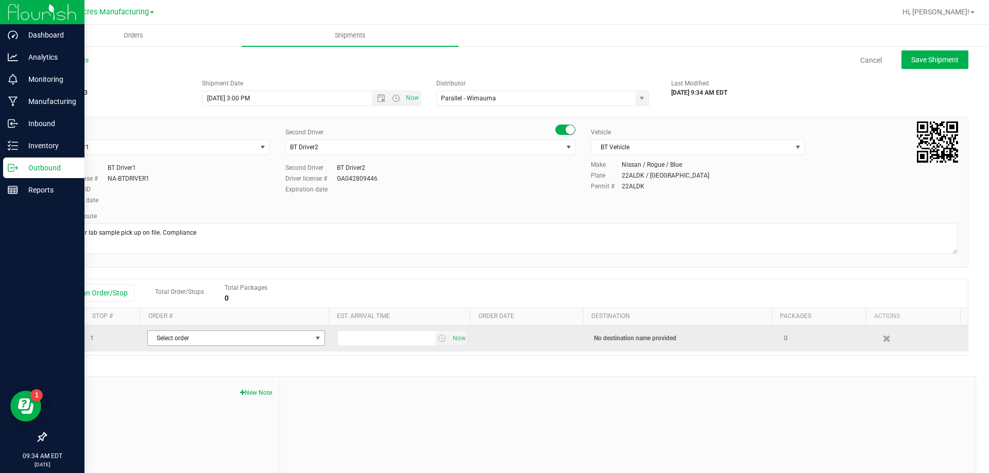
click at [183, 336] on span "Select order" at bounding box center [230, 338] width 164 height 14
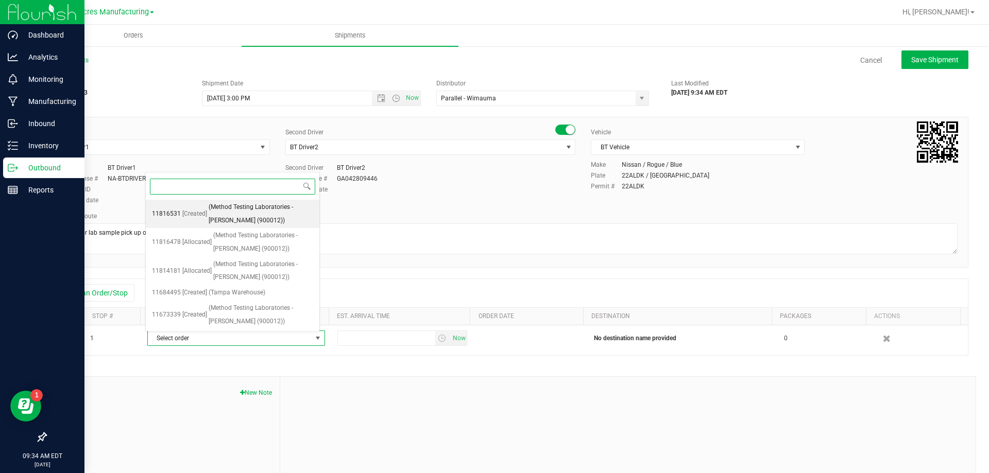
click at [221, 224] on span "(Method Testing Laboratories - [PERSON_NAME] (900012))" at bounding box center [261, 214] width 105 height 26
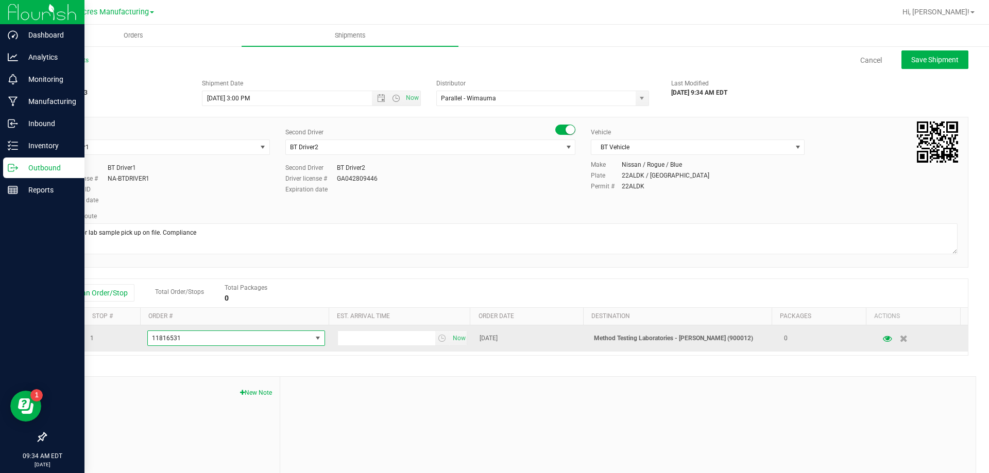
click at [262, 339] on span "11816531" at bounding box center [230, 338] width 164 height 14
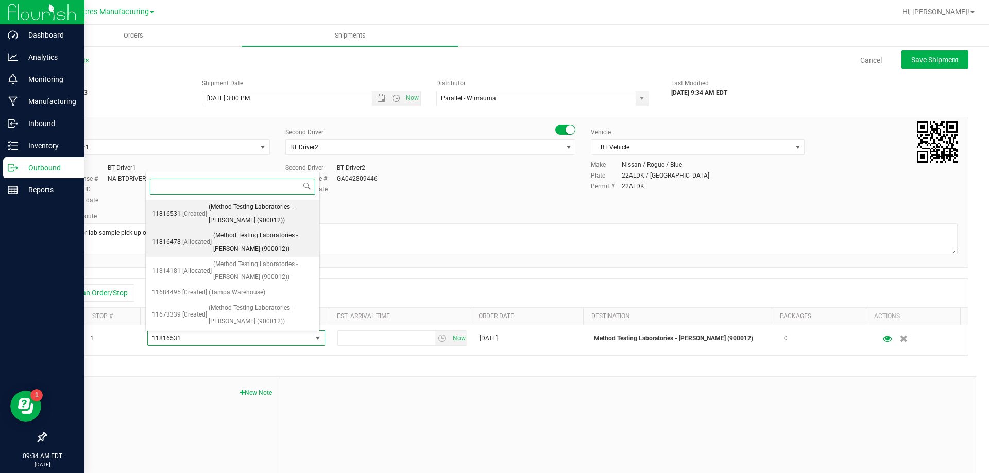
click at [269, 242] on span "(Method Testing Laboratories - [PERSON_NAME] (900012))" at bounding box center [263, 242] width 100 height 26
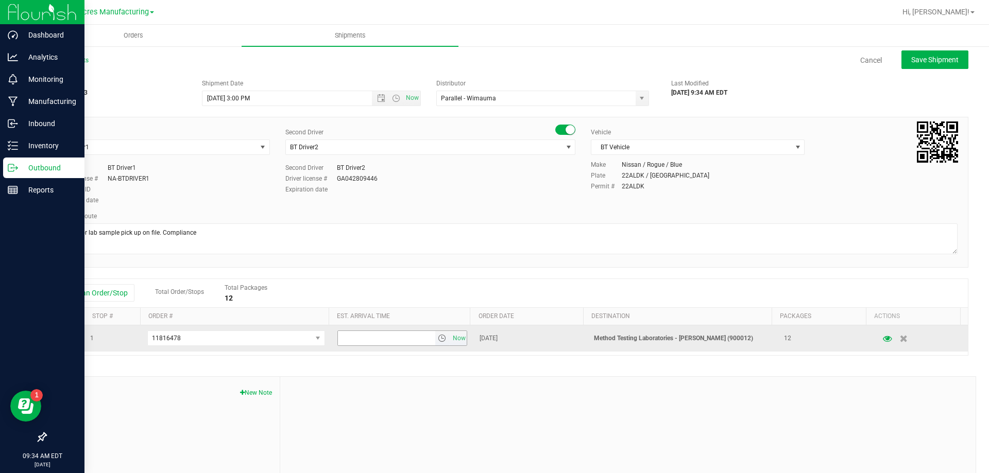
click at [438, 341] on span "select" at bounding box center [442, 338] width 8 height 8
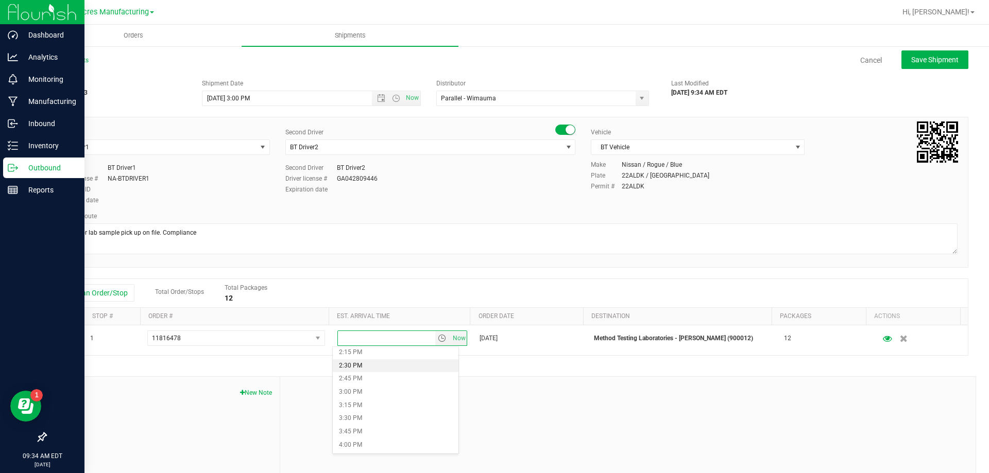
scroll to position [773, 0]
click at [366, 430] on li "4:00 PM" at bounding box center [396, 430] width 126 height 13
click at [933, 69] on button "Save Shipment" at bounding box center [934, 59] width 67 height 19
type input "[DATE] 7:00 PM"
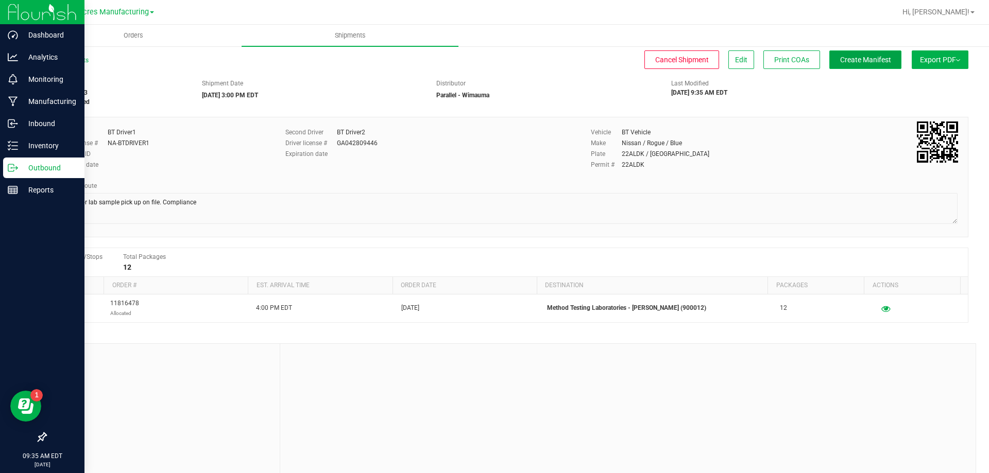
click at [854, 64] on span "Create Manifest" at bounding box center [865, 60] width 51 height 8
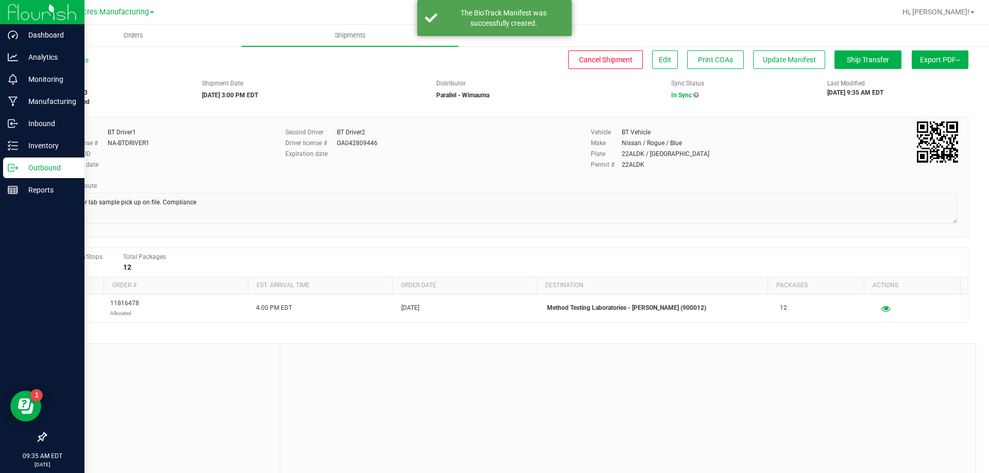
click at [915, 55] on button "Export PDF" at bounding box center [940, 59] width 57 height 19
click at [903, 79] on span "Manifest by Package ID" at bounding box center [924, 82] width 65 height 7
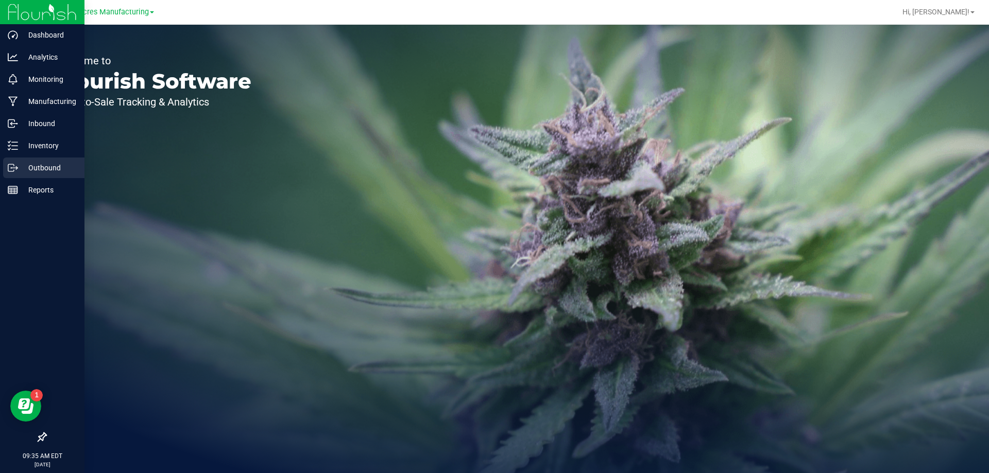
click at [57, 159] on div "Outbound" at bounding box center [43, 168] width 81 height 21
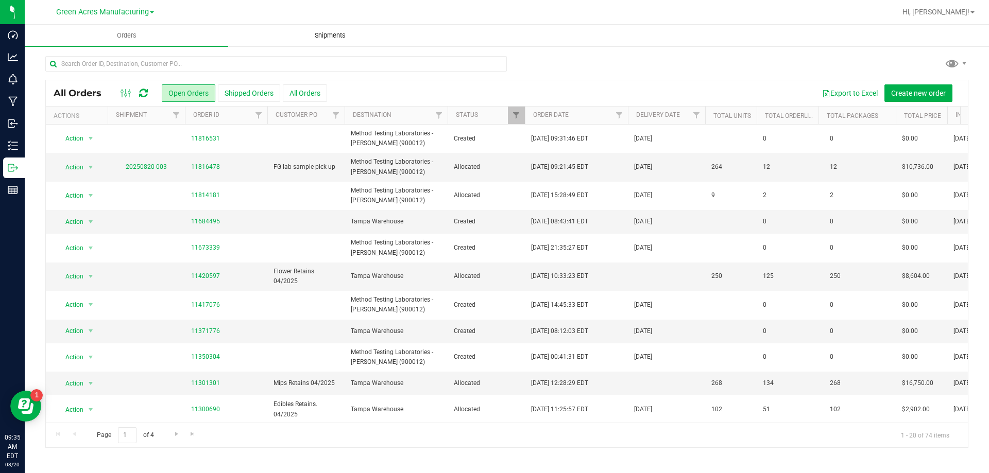
click at [323, 37] on span "Shipments" at bounding box center [330, 35] width 59 height 9
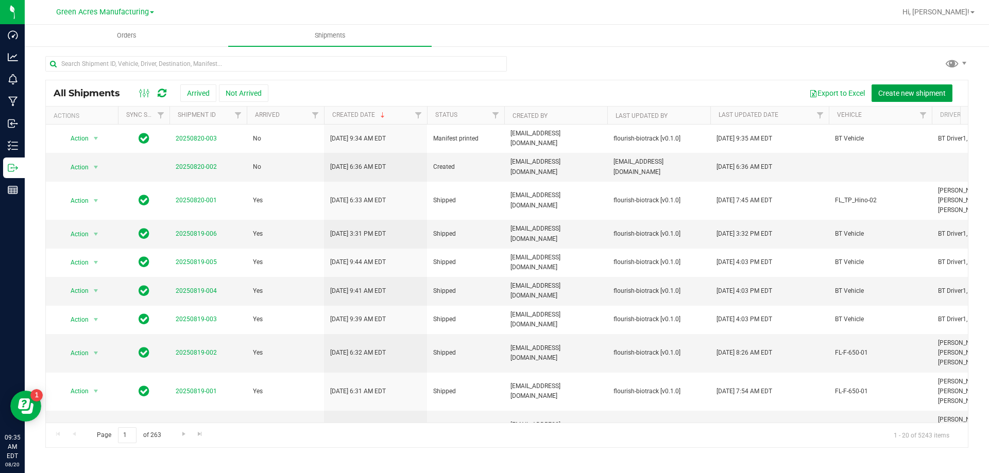
click at [904, 94] on span "Create new shipment" at bounding box center [911, 93] width 67 height 8
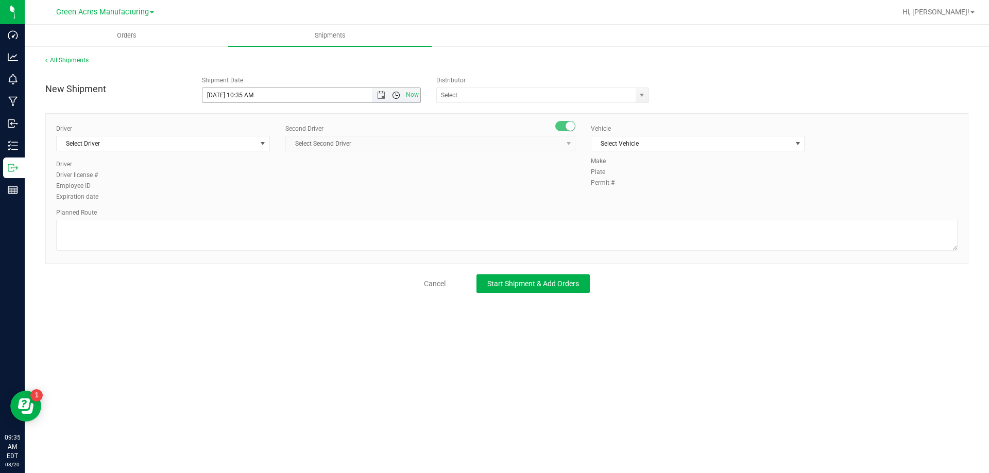
click at [394, 97] on span "Open the time view" at bounding box center [396, 95] width 8 height 8
click at [278, 199] on li "3:00 PM" at bounding box center [310, 200] width 217 height 13
type input "[DATE] 3:00 PM"
click at [481, 107] on div "New Shipment Shipment Date 8/20/2025 3:00 PM Now Distributor 374 LABS LLC AccuS…" at bounding box center [506, 182] width 923 height 222
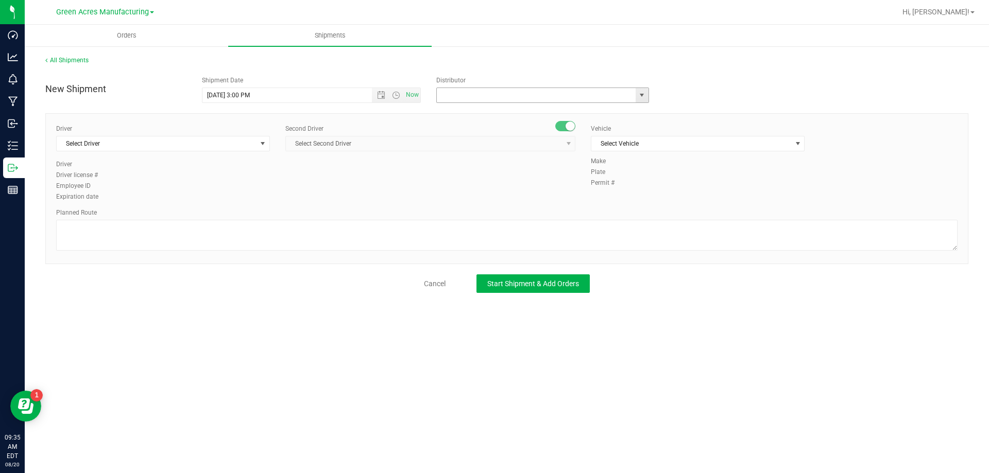
click at [489, 98] on input "text" at bounding box center [533, 95] width 193 height 14
type input "Parallel - Wimauma"
click at [195, 143] on span "Select Driver" at bounding box center [157, 144] width 200 height 14
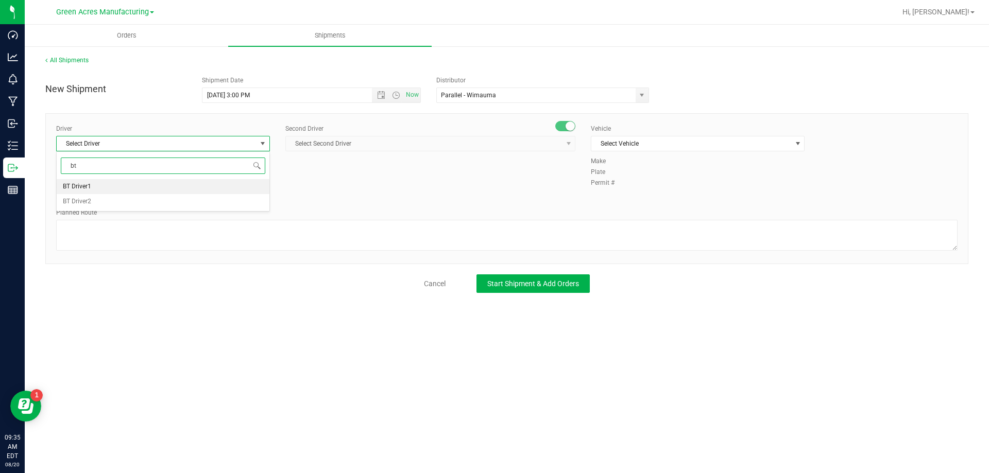
click at [166, 189] on li "BT Driver1" at bounding box center [163, 186] width 213 height 15
type input "bt"
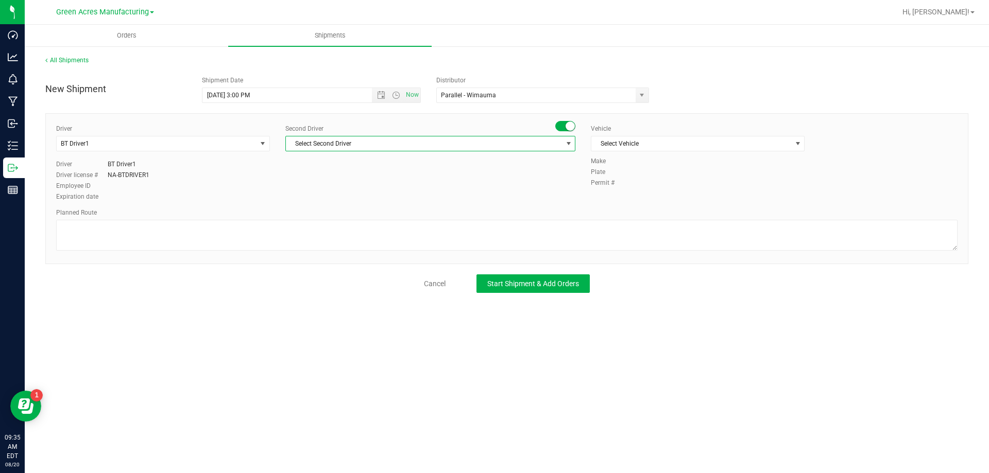
click at [391, 150] on span "Select Second Driver" at bounding box center [424, 144] width 276 height 14
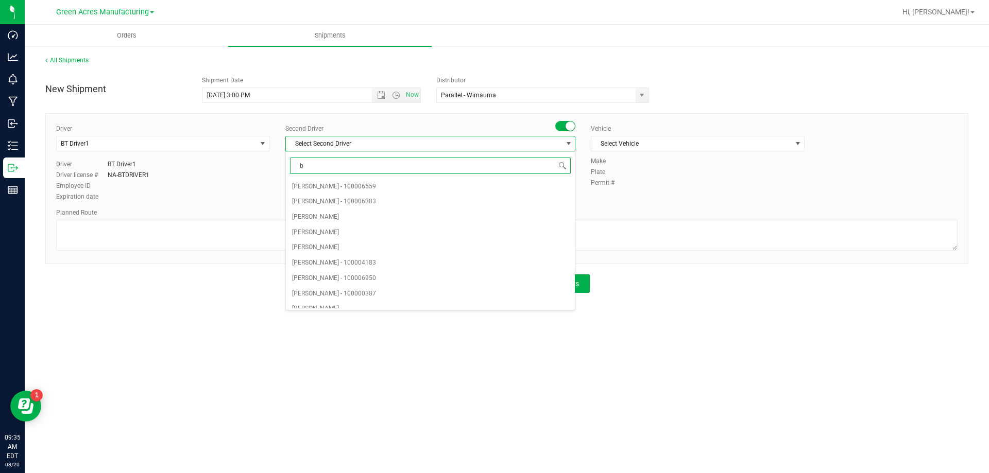
type input "bt"
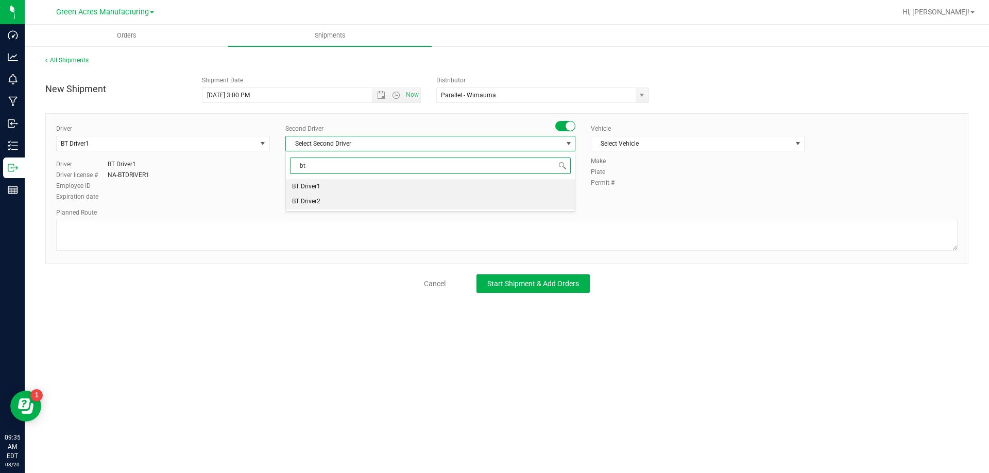
click at [332, 206] on li "BT Driver2" at bounding box center [430, 201] width 289 height 15
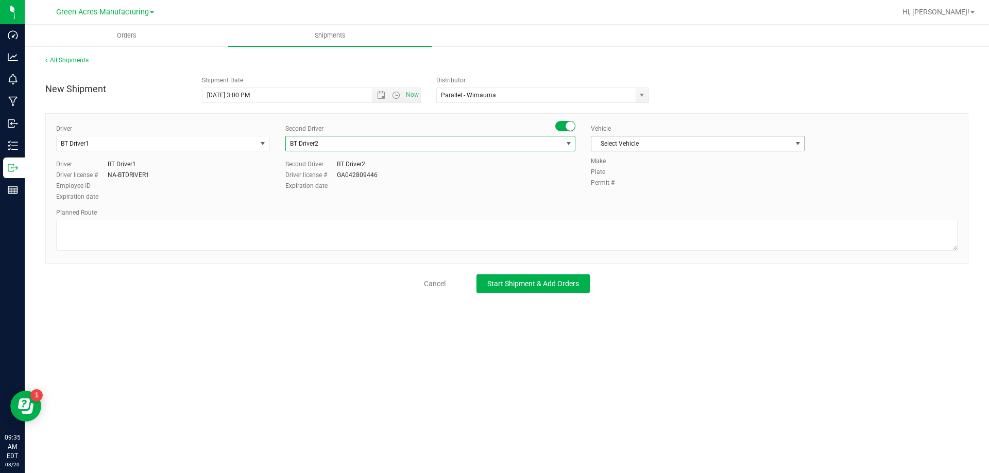
click at [666, 143] on span "Select Vehicle" at bounding box center [691, 144] width 200 height 14
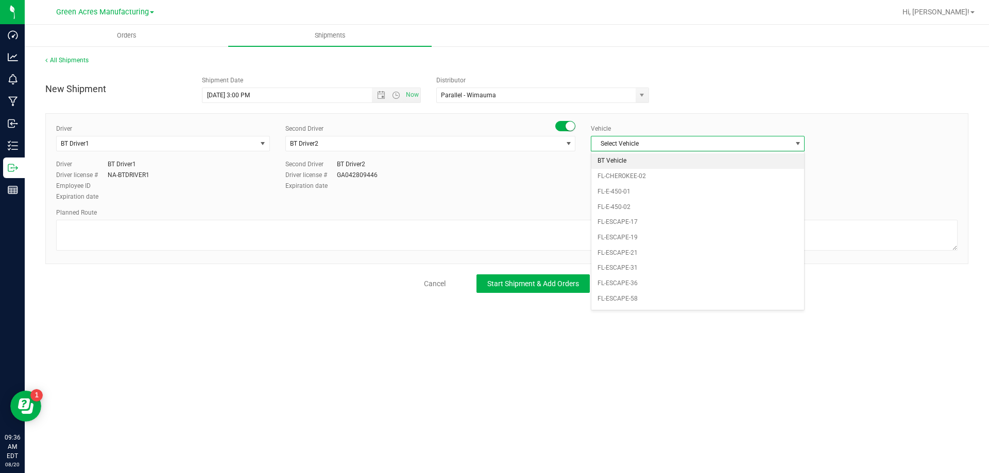
click at [637, 164] on li "BT Vehicle" at bounding box center [697, 160] width 213 height 15
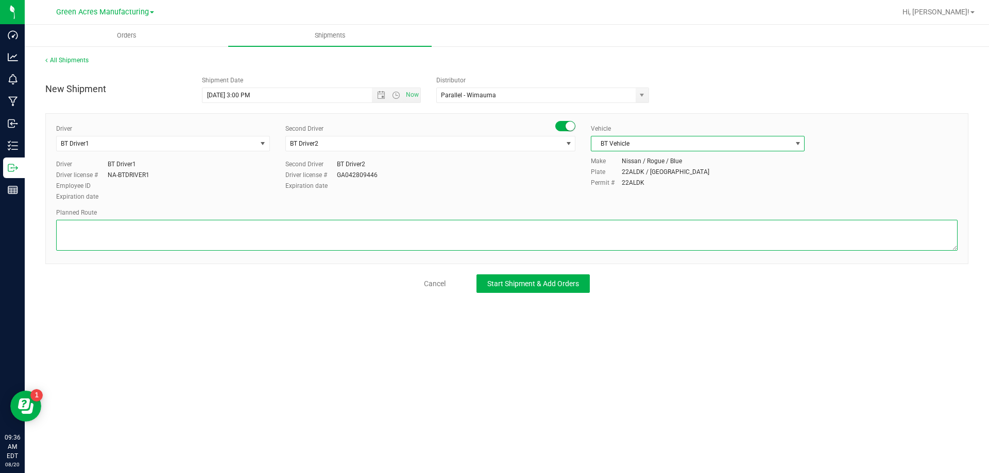
click at [543, 223] on textarea at bounding box center [506, 235] width 901 height 31
type textarea "Route for lab sample pick up on file. Extractions"
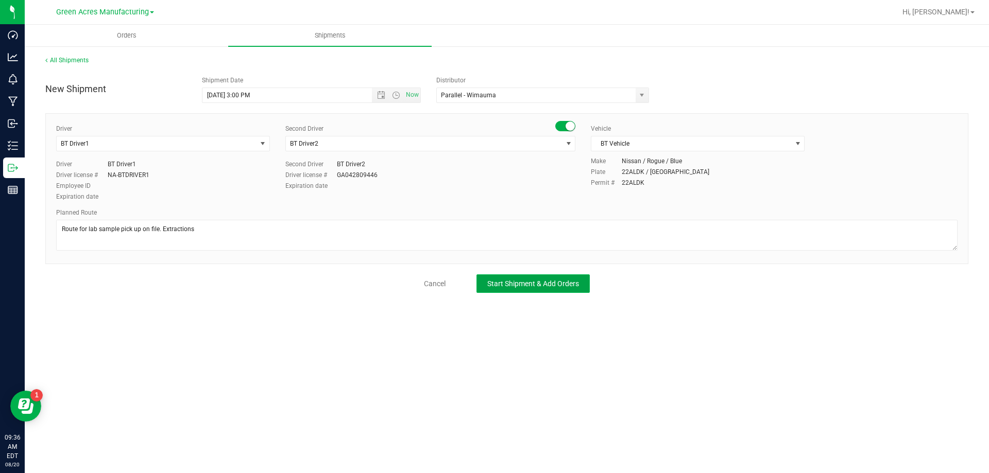
click at [543, 280] on span "Start Shipment & Add Orders" at bounding box center [533, 284] width 92 height 8
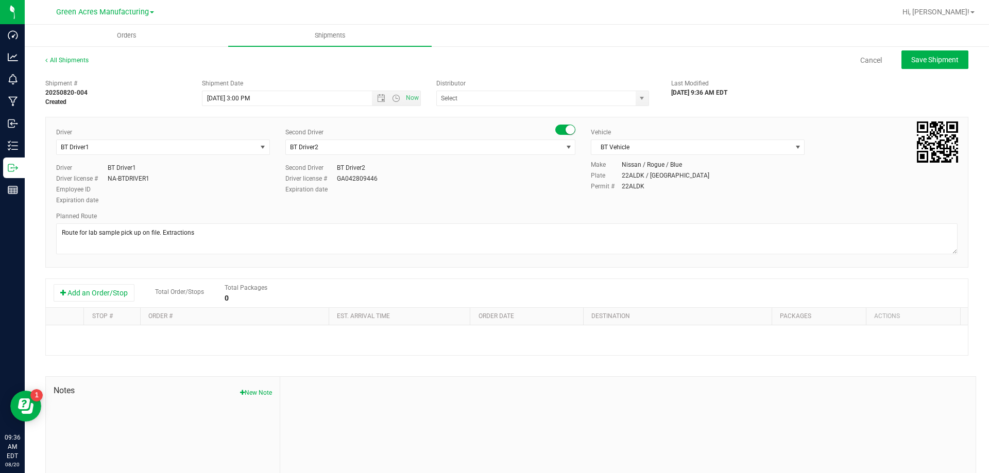
type input "Parallel - Wimauma"
click at [117, 294] on button "Add an Order/Stop" at bounding box center [94, 293] width 81 height 18
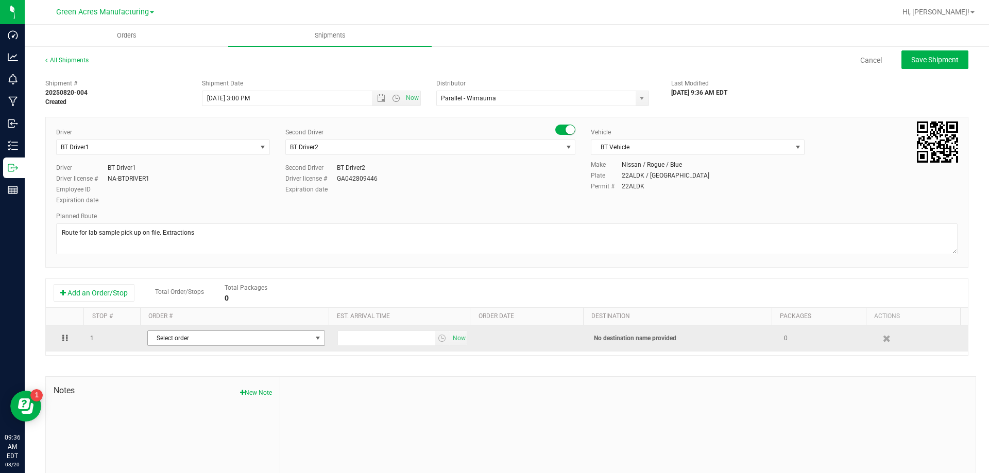
click at [242, 339] on span "Select order" at bounding box center [230, 338] width 164 height 14
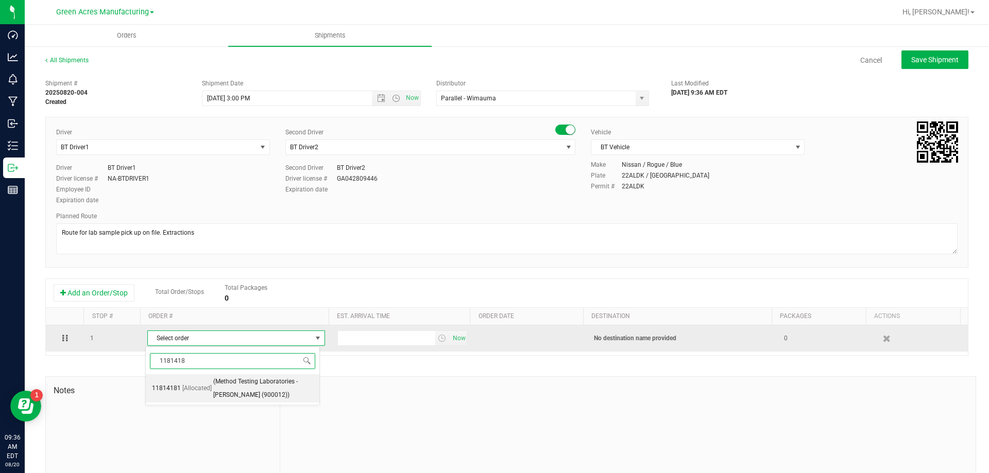
type input "11814181"
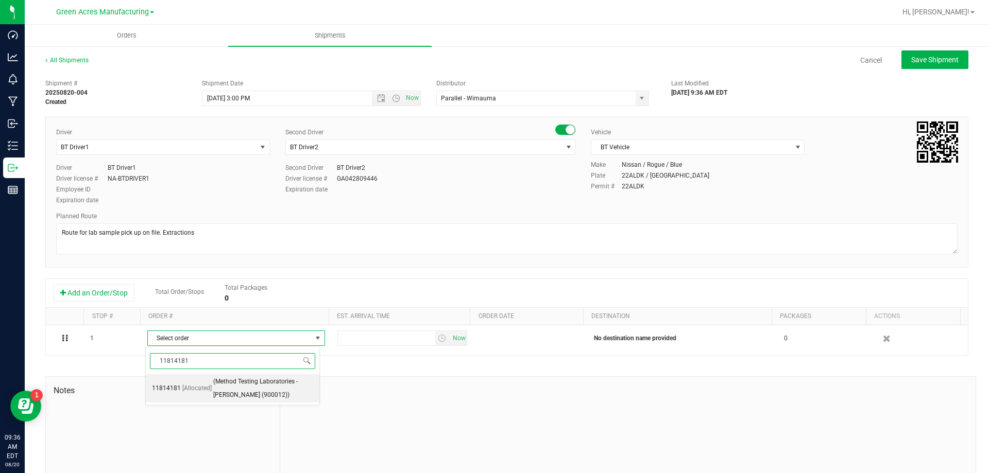
click at [258, 383] on span "(Method Testing Laboratories - [PERSON_NAME] (900012))" at bounding box center [263, 389] width 100 height 26
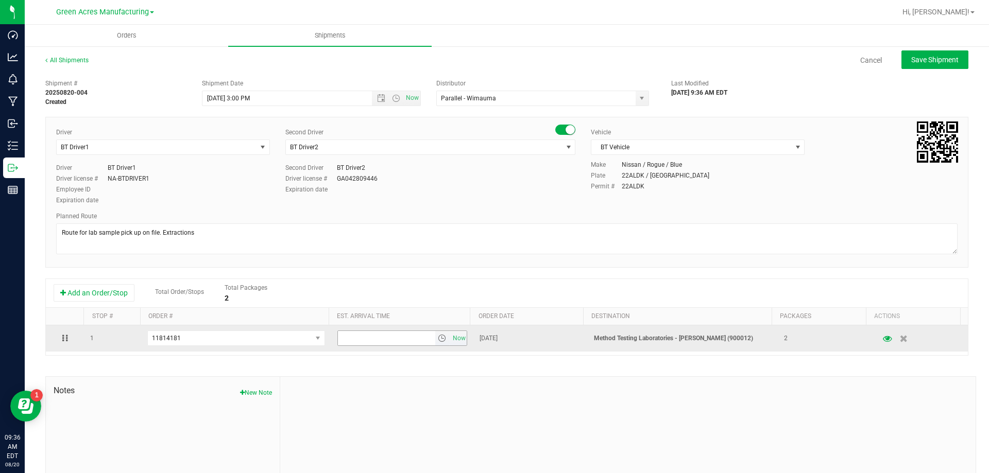
click at [438, 339] on span "select" at bounding box center [442, 338] width 8 height 8
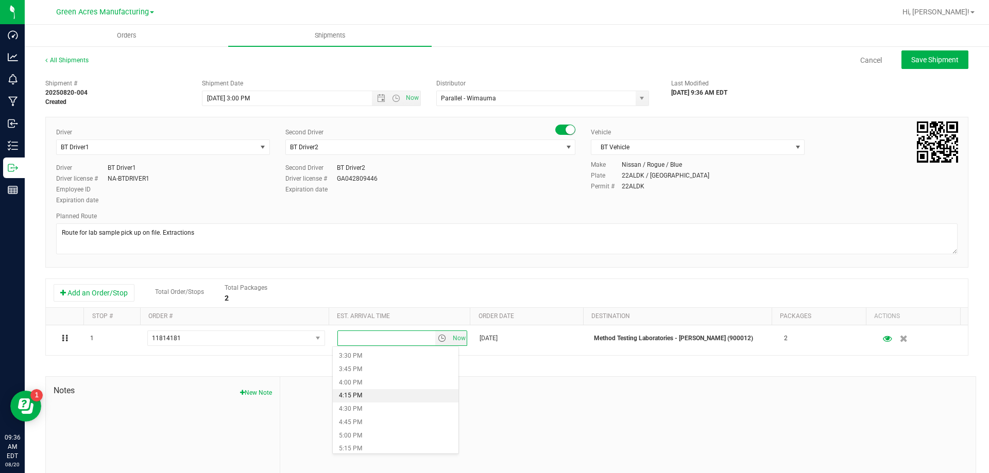
scroll to position [824, 0]
click at [400, 374] on li "4:00 PM" at bounding box center [396, 378] width 126 height 13
click at [911, 61] on span "Save Shipment" at bounding box center [934, 60] width 47 height 8
type input "[DATE] 7:00 PM"
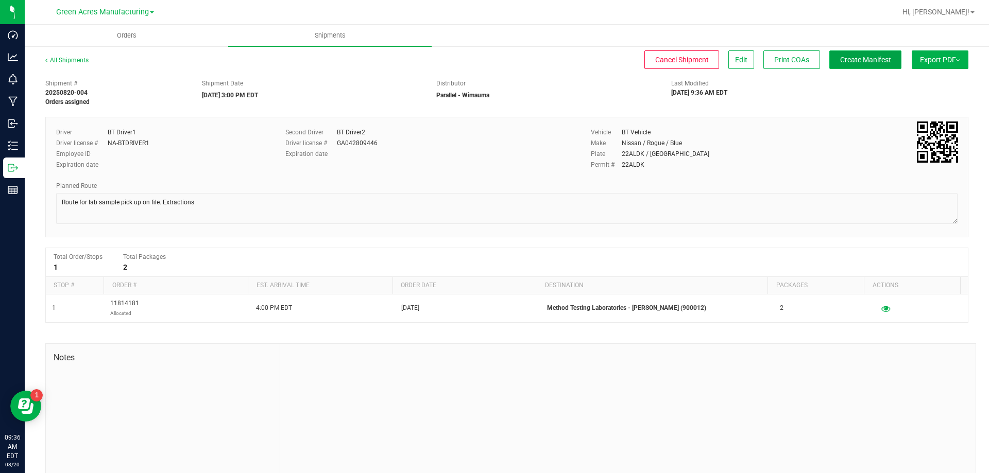
click at [883, 60] on button "Create Manifest" at bounding box center [865, 59] width 72 height 19
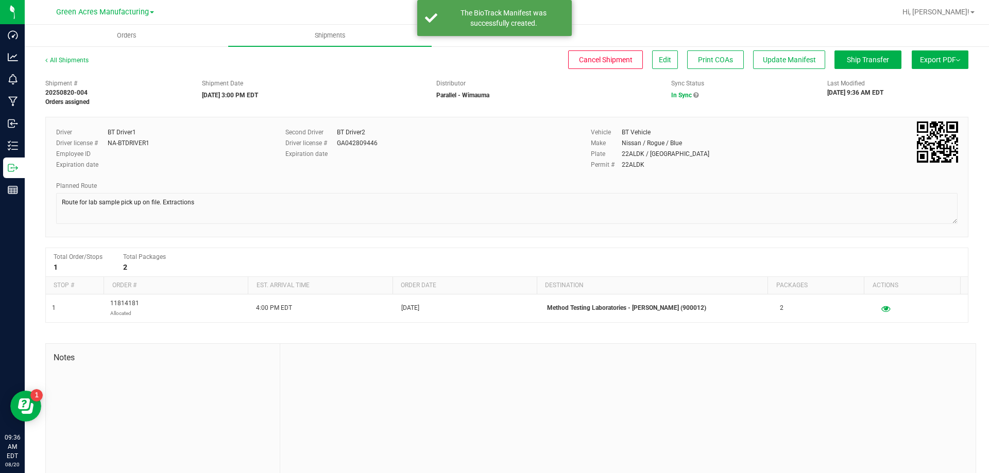
click at [920, 64] on button "Export PDF" at bounding box center [940, 59] width 57 height 19
click at [920, 78] on li "Manifest by Package ID" at bounding box center [937, 82] width 104 height 15
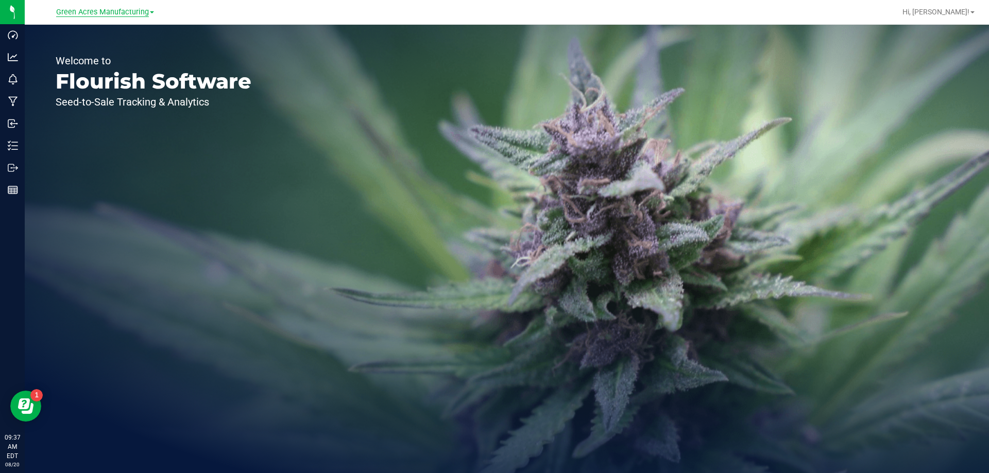
click at [114, 12] on span "Green Acres Manufacturing" at bounding box center [102, 12] width 93 height 9
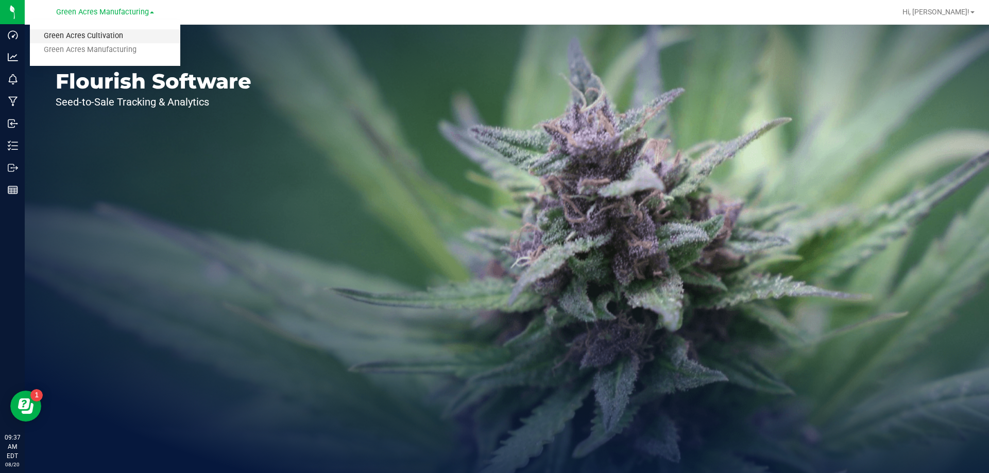
click at [113, 31] on link "Green Acres Cultivation" at bounding box center [105, 36] width 150 height 14
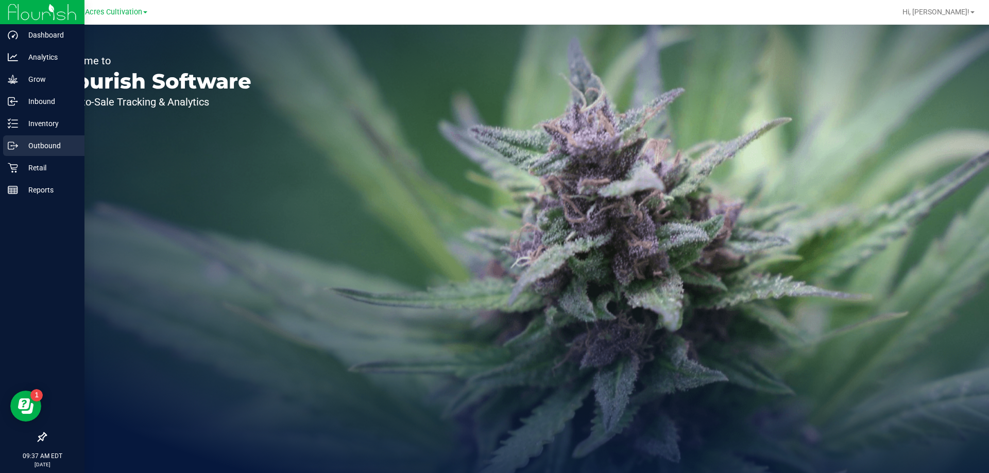
click at [29, 143] on p "Outbound" at bounding box center [49, 146] width 62 height 12
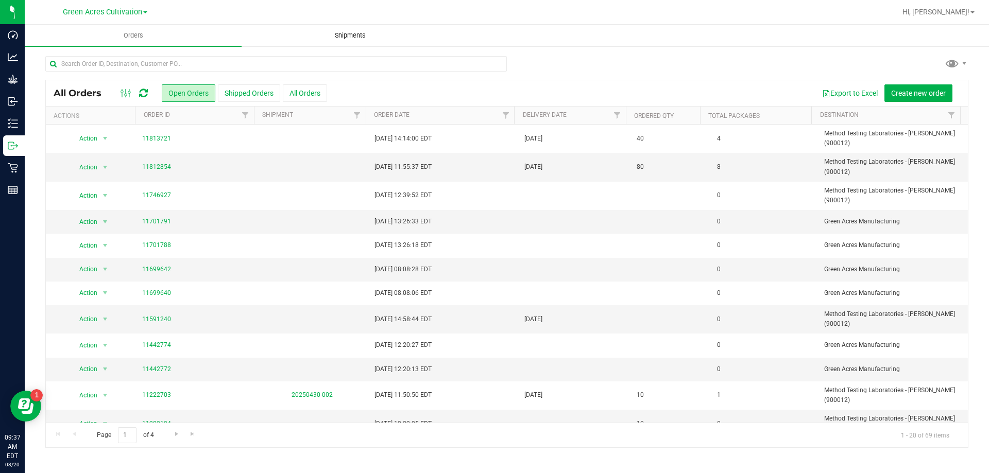
click at [363, 34] on span "Shipments" at bounding box center [350, 35] width 59 height 9
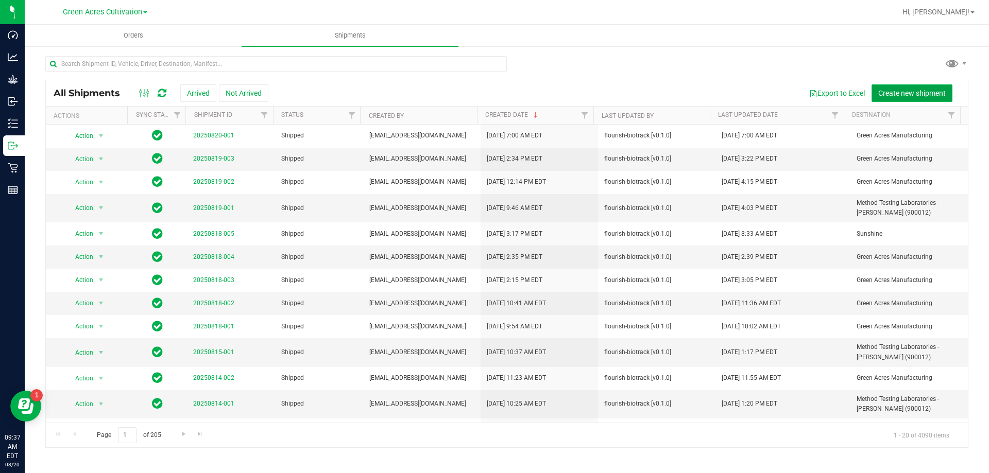
click at [891, 87] on button "Create new shipment" at bounding box center [912, 93] width 81 height 18
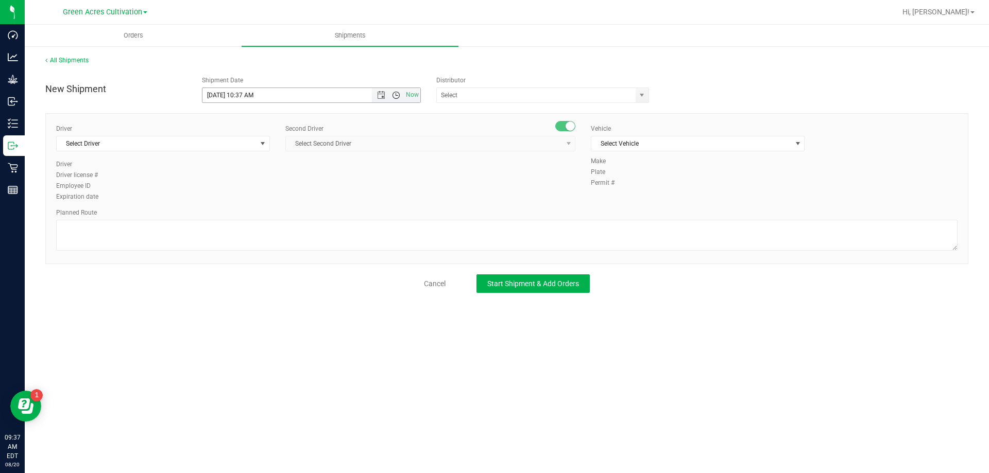
click at [398, 92] on span "Open the time view" at bounding box center [396, 95] width 8 height 8
click at [256, 148] on li "3:00 PM" at bounding box center [310, 148] width 217 height 13
type input "[DATE] 3:00 PM"
click at [467, 96] on input "text" at bounding box center [533, 95] width 193 height 14
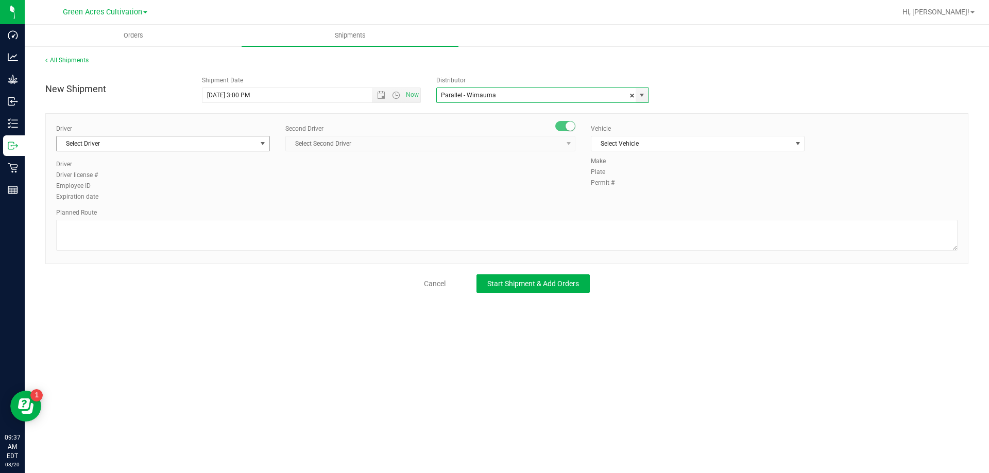
type input "Parallel - Wimauma"
click at [263, 146] on span "select" at bounding box center [263, 144] width 8 height 8
click at [174, 187] on li "BT Driver1" at bounding box center [163, 186] width 213 height 15
type input "bt"
click at [322, 141] on span "Select Second Driver" at bounding box center [424, 144] width 276 height 14
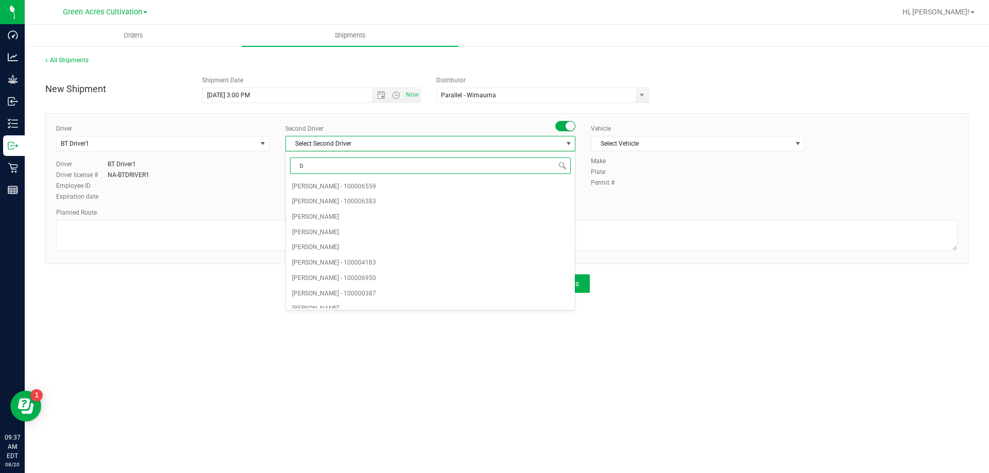
type input "bt"
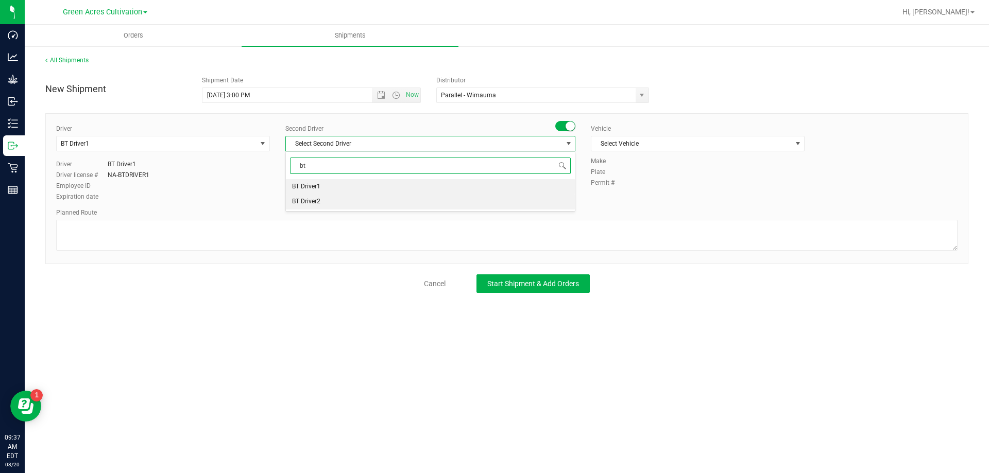
click at [315, 195] on span "BT Driver2" at bounding box center [306, 201] width 28 height 13
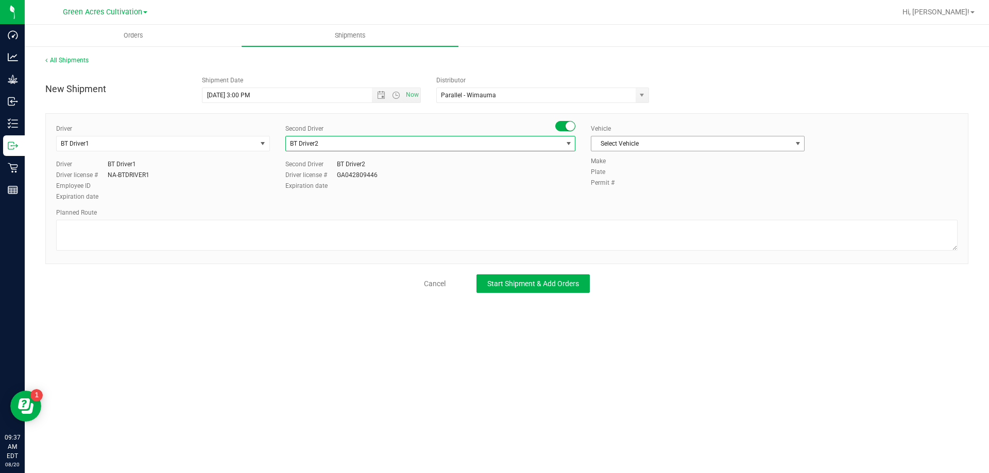
click at [607, 147] on span "Select Vehicle" at bounding box center [691, 144] width 200 height 14
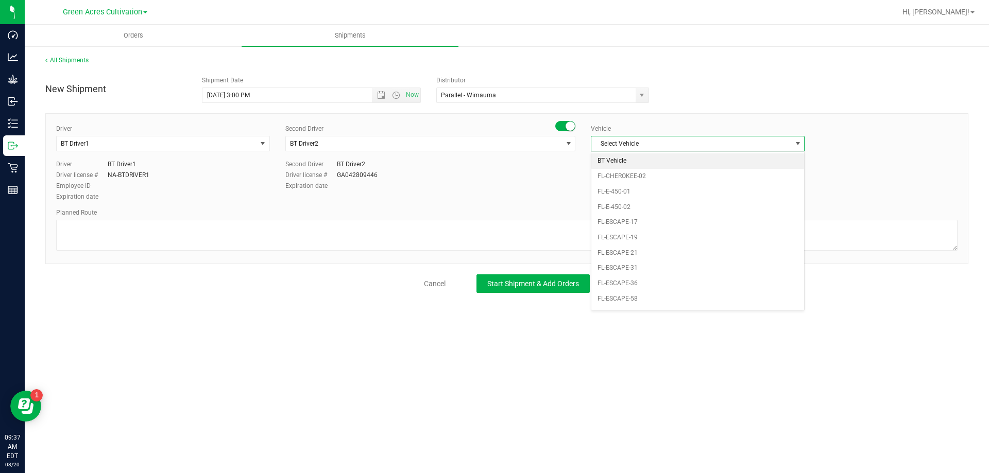
click at [608, 155] on li "BT Vehicle" at bounding box center [697, 160] width 213 height 15
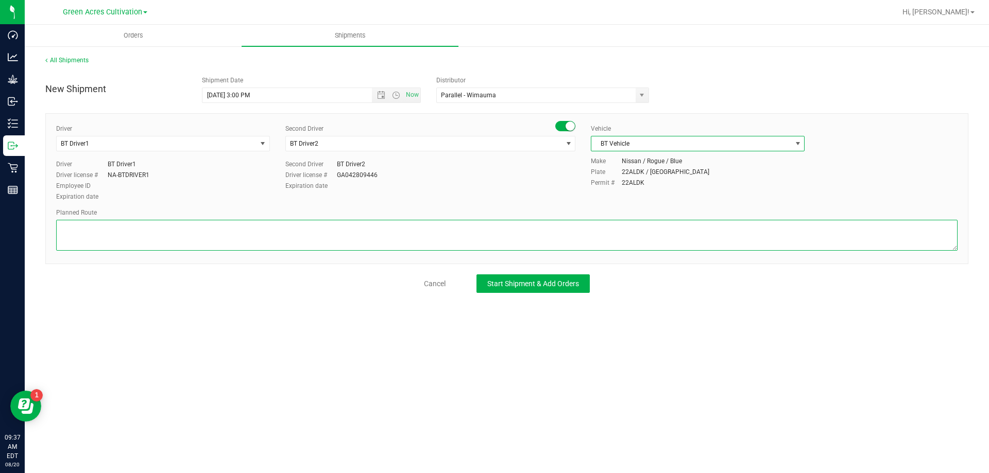
click at [502, 238] on textarea at bounding box center [506, 235] width 901 height 31
click at [227, 223] on textarea at bounding box center [506, 235] width 901 height 31
type textarea "Route for lab sample pick up on file. Trim Room"
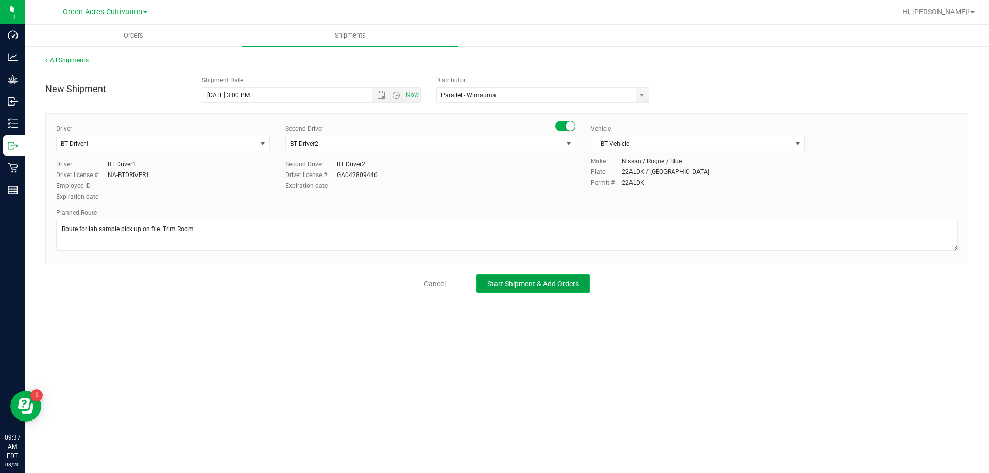
click at [519, 291] on button "Start Shipment & Add Orders" at bounding box center [532, 284] width 113 height 19
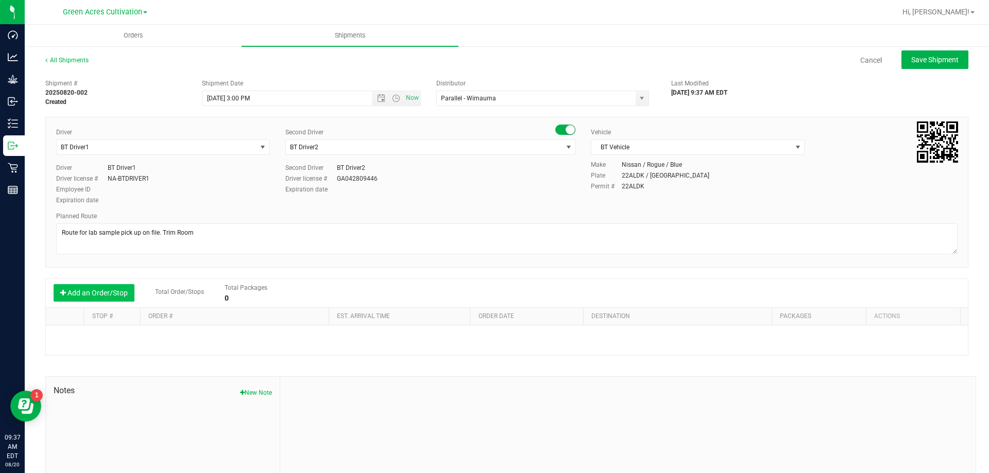
click at [95, 285] on button "Add an Order/Stop" at bounding box center [94, 293] width 81 height 18
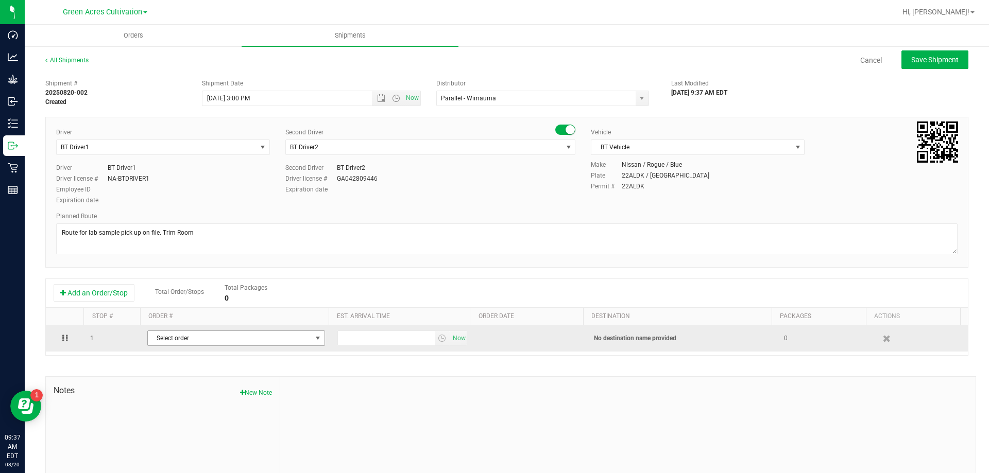
click at [209, 336] on span "Select order" at bounding box center [230, 338] width 164 height 14
click at [281, 343] on span "Select order" at bounding box center [230, 338] width 164 height 14
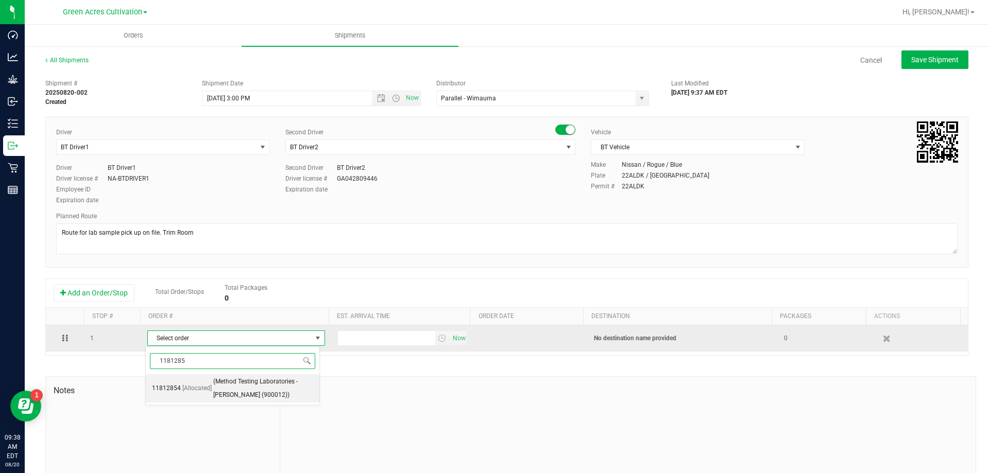
type input "11812854"
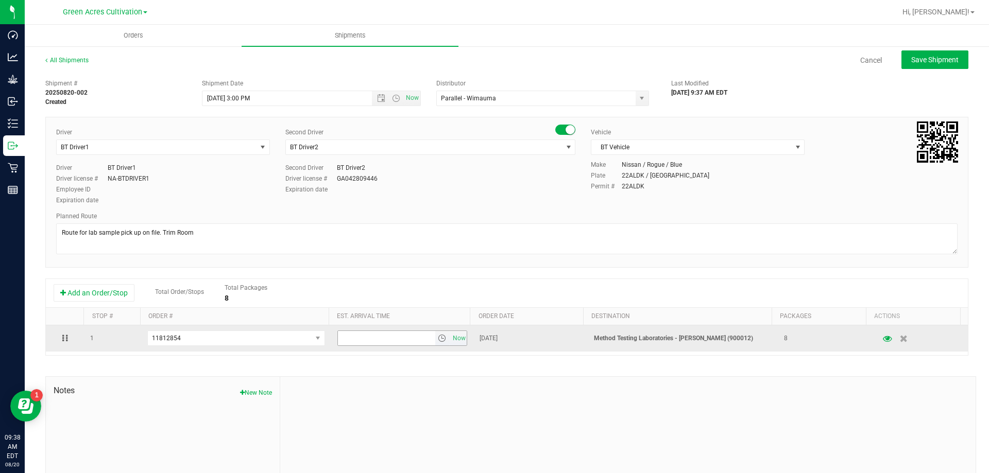
click at [437, 334] on span "select" at bounding box center [442, 338] width 15 height 14
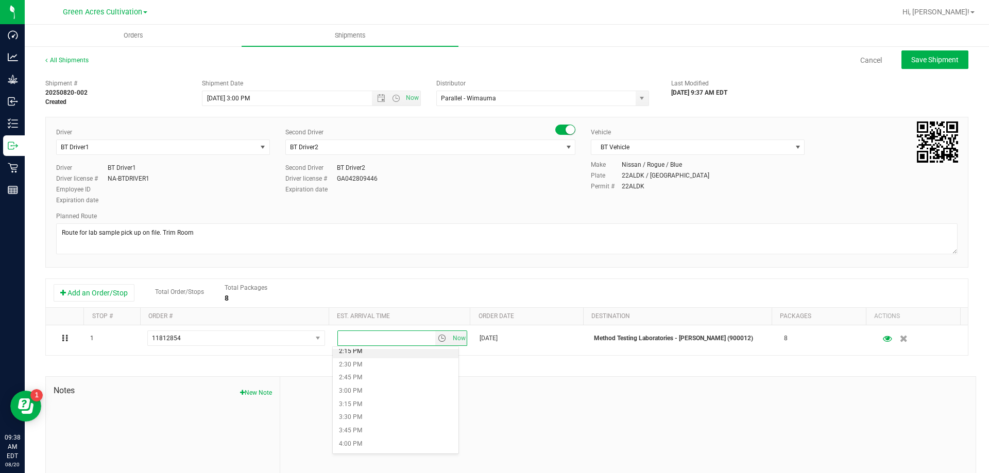
scroll to position [773, 0]
click at [384, 425] on li "4:00 PM" at bounding box center [396, 430] width 126 height 13
click at [950, 71] on div "All Shipments Cancel Save Shipment" at bounding box center [506, 65] width 923 height 19
click at [946, 61] on span "Save Shipment" at bounding box center [934, 60] width 47 height 8
type input "[DATE] 7:00 PM"
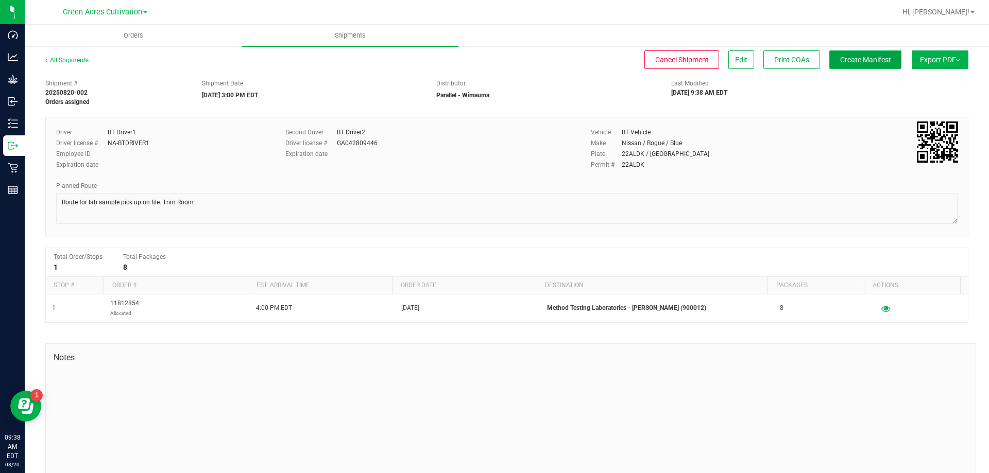
click at [877, 59] on span "Create Manifest" at bounding box center [865, 60] width 51 height 8
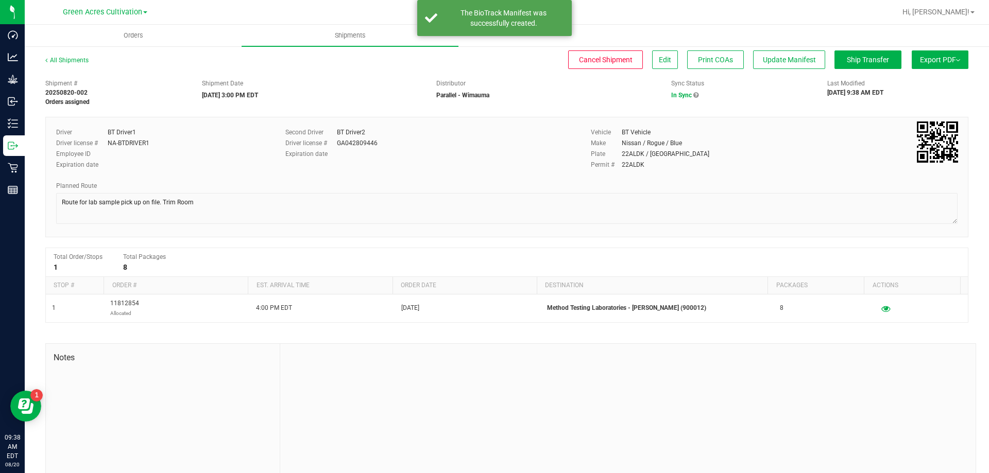
click at [913, 59] on button "Export PDF" at bounding box center [940, 59] width 57 height 19
click at [916, 76] on li "Manifest by Package ID" at bounding box center [937, 82] width 104 height 15
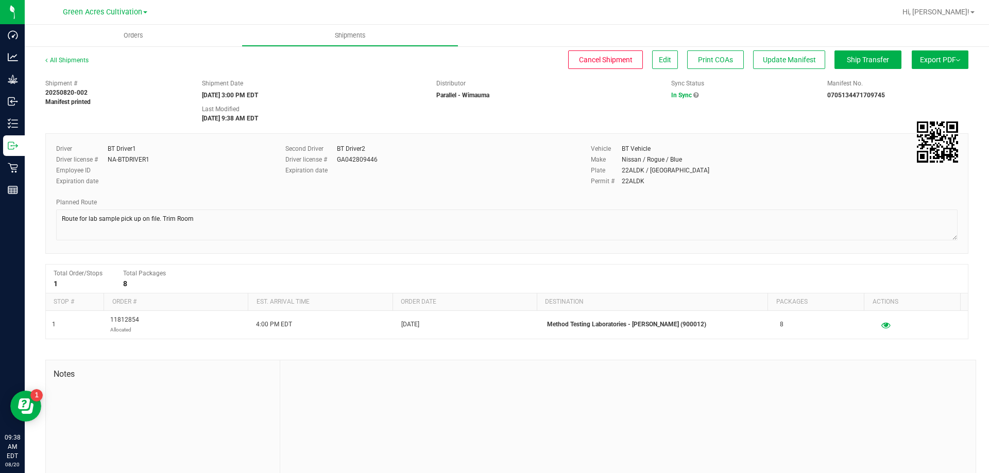
click at [907, 59] on div "Export PDF Manifest by Package ID Manifest by Lot NY Manifest Standard Maine Tr…" at bounding box center [938, 65] width 62 height 19
click at [915, 60] on button "Export PDF" at bounding box center [940, 59] width 57 height 19
click at [906, 82] on span "Manifest by Package ID" at bounding box center [924, 82] width 65 height 7
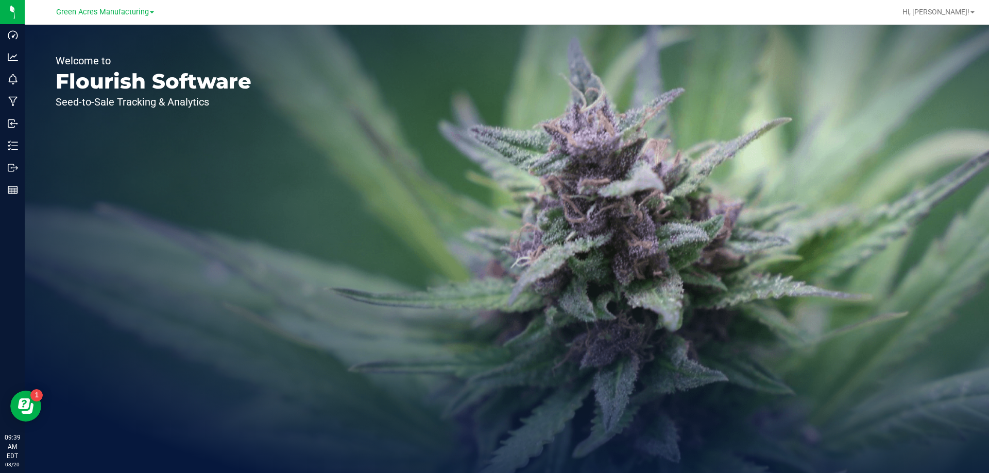
click at [140, 7] on link "Green Acres Manufacturing" at bounding box center [105, 12] width 98 height 10
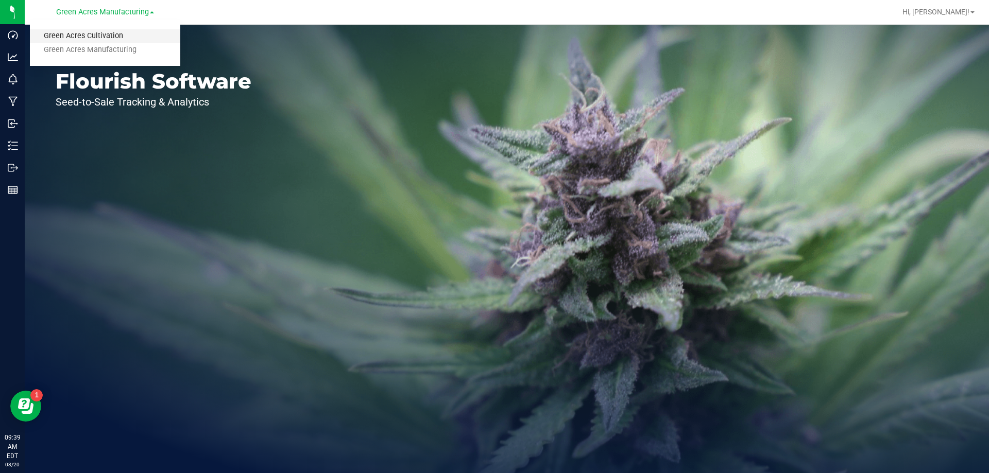
click at [128, 32] on link "Green Acres Cultivation" at bounding box center [105, 36] width 150 height 14
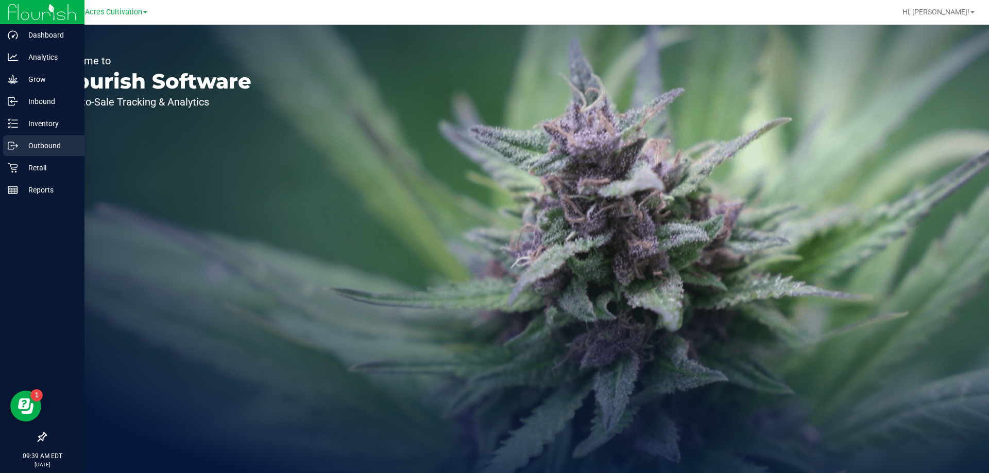
click at [40, 140] on p "Outbound" at bounding box center [49, 146] width 62 height 12
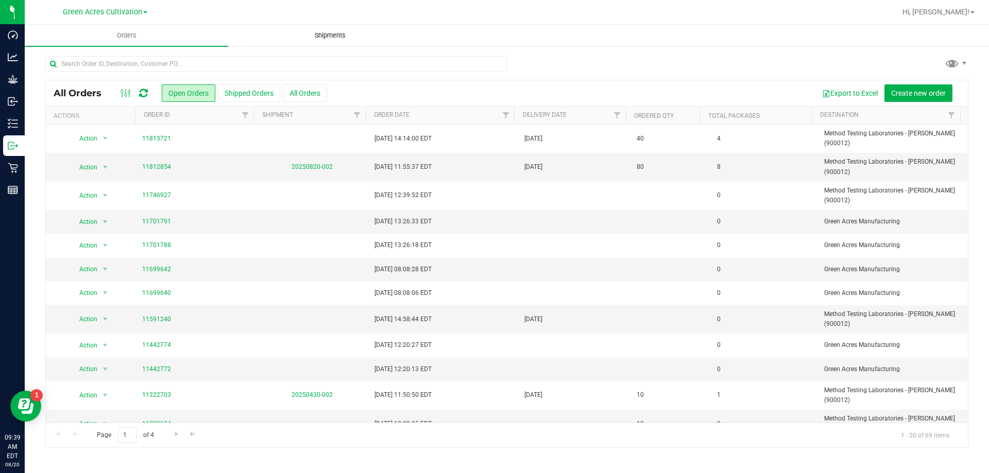
click at [310, 37] on span "Shipments" at bounding box center [330, 35] width 59 height 9
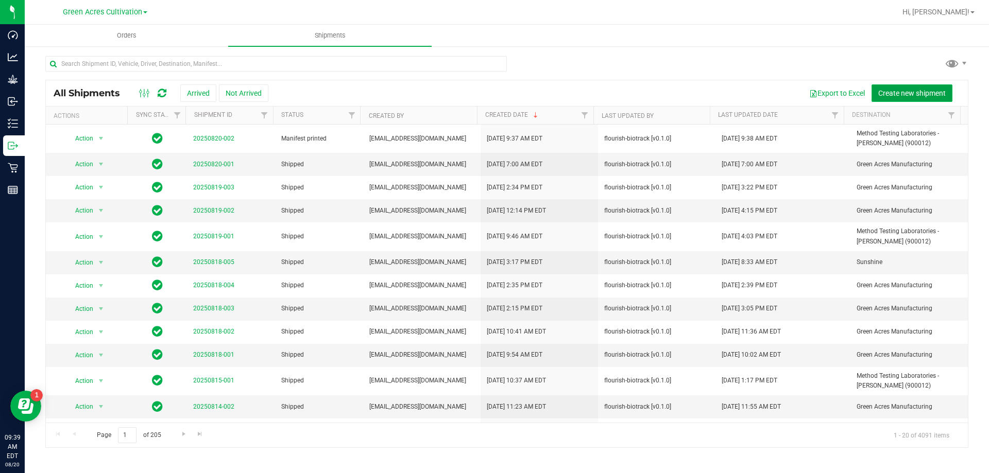
click at [892, 89] on span "Create new shipment" at bounding box center [911, 93] width 67 height 8
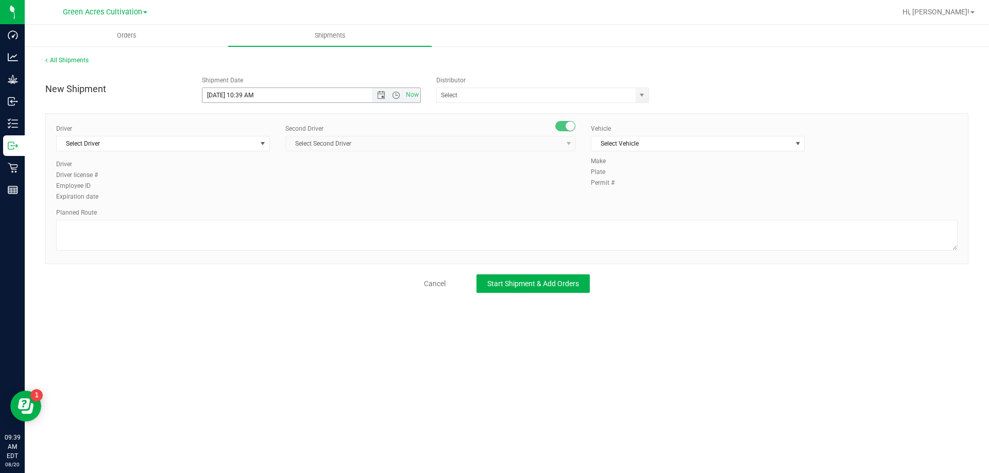
click at [392, 90] on span "Now" at bounding box center [396, 95] width 48 height 14
click at [393, 95] on span "Open the time view" at bounding box center [396, 95] width 8 height 8
click at [260, 148] on li "3:00 PM" at bounding box center [310, 148] width 217 height 13
type input "[DATE] 3:00 PM"
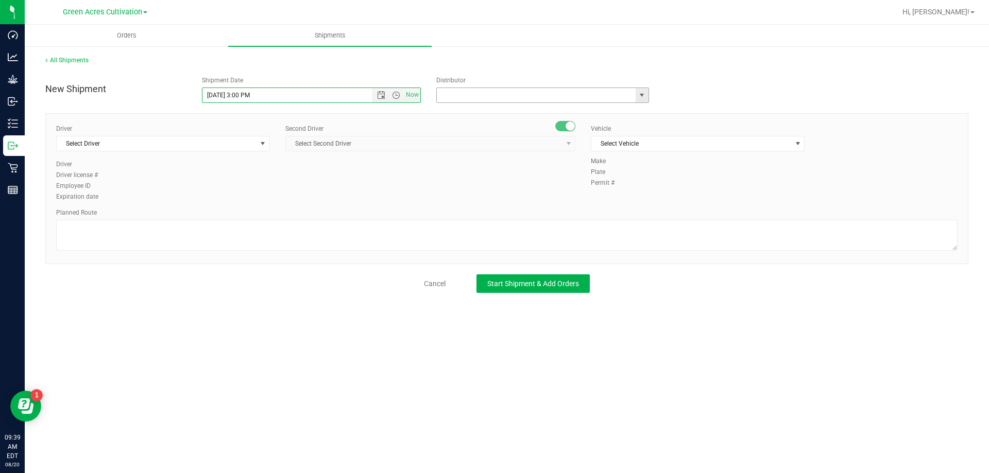
click at [467, 98] on input "text" at bounding box center [533, 95] width 193 height 14
type input "Parallel - Wimauma"
click at [242, 137] on span "Select Driver" at bounding box center [157, 144] width 200 height 14
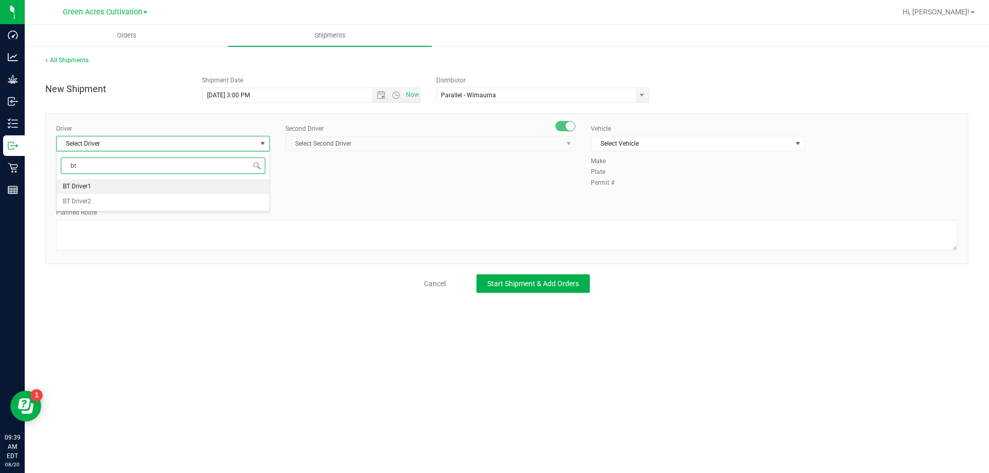
click at [159, 184] on li "BT Driver1" at bounding box center [163, 186] width 213 height 15
type input "bt"
click at [351, 141] on span "Select Second Driver" at bounding box center [424, 144] width 276 height 14
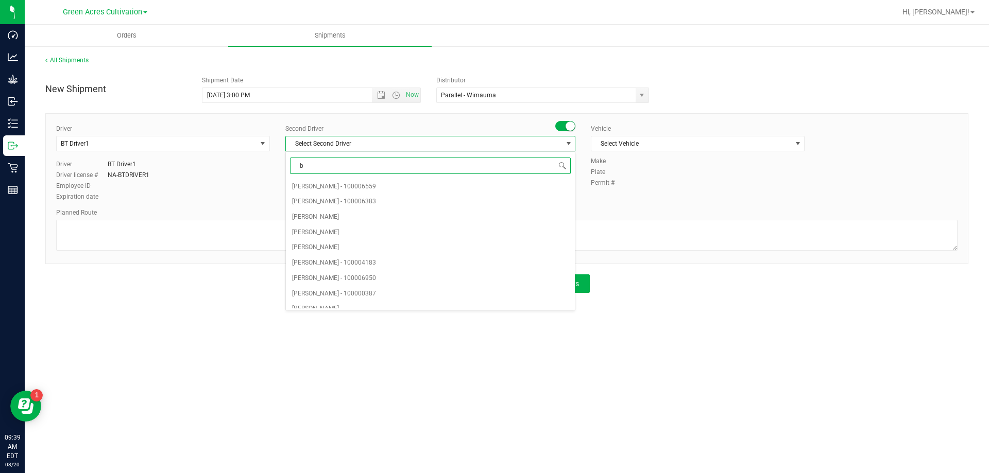
type input "bt"
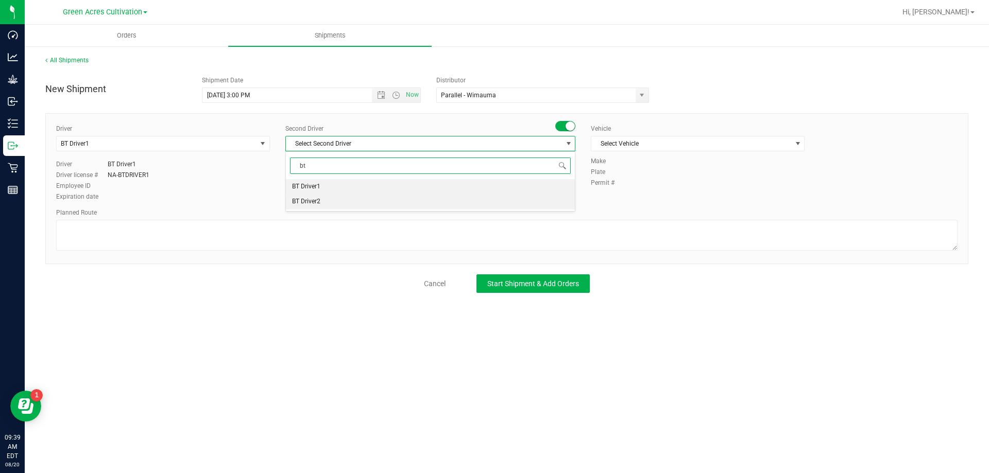
click at [338, 197] on li "BT Driver2" at bounding box center [430, 201] width 289 height 15
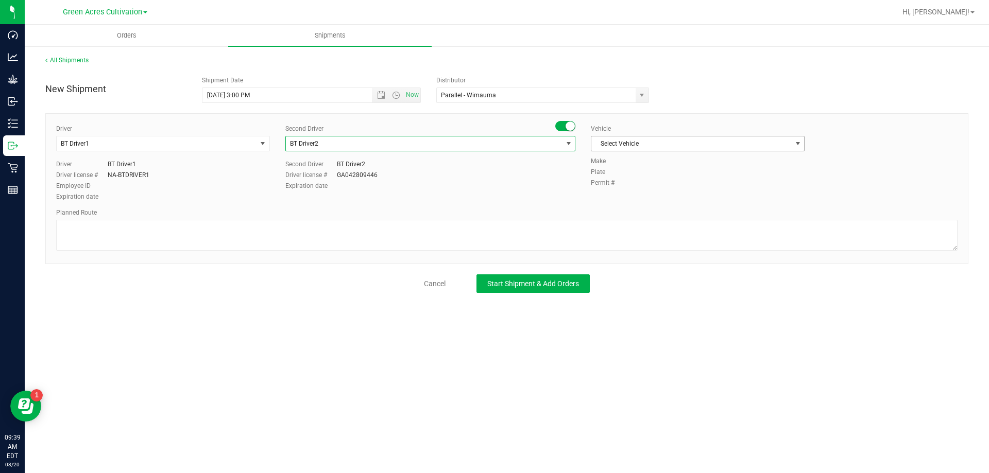
click at [633, 137] on span "Select Vehicle" at bounding box center [691, 144] width 200 height 14
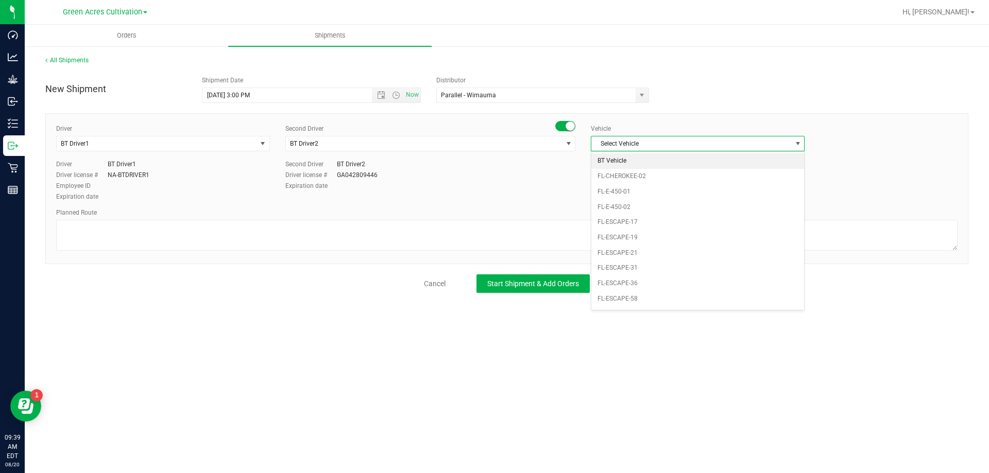
click at [622, 158] on li "BT Vehicle" at bounding box center [697, 160] width 213 height 15
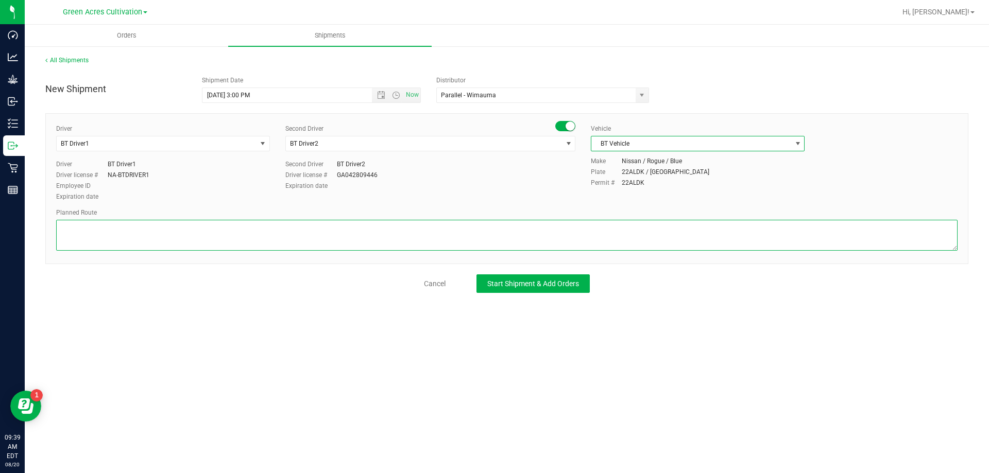
click at [542, 220] on textarea at bounding box center [506, 235] width 901 height 31
type textarea "Route for lab sample pick up on file. Dry Room"
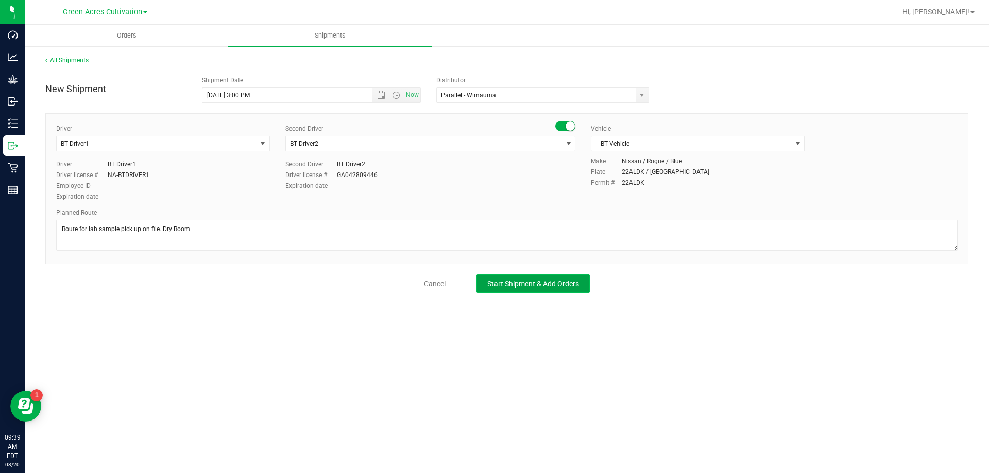
click at [588, 286] on button "Start Shipment & Add Orders" at bounding box center [532, 284] width 113 height 19
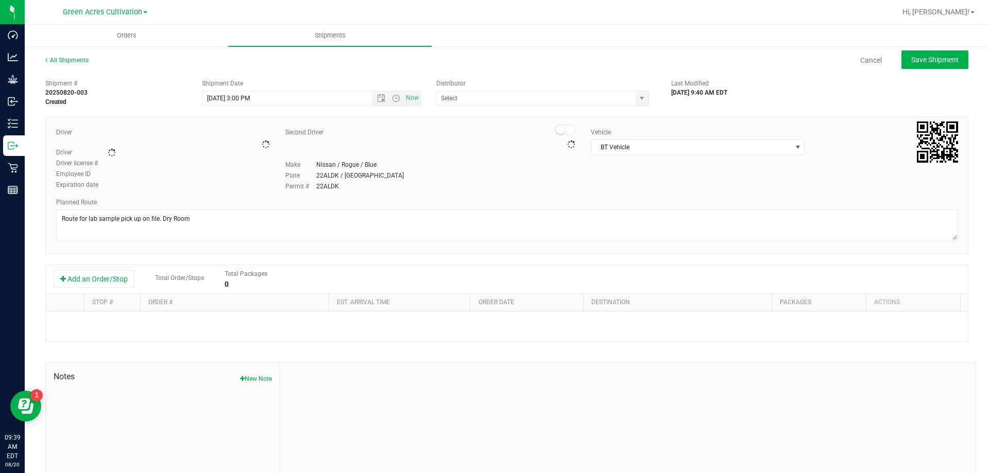
type input "Parallel - Wimauma"
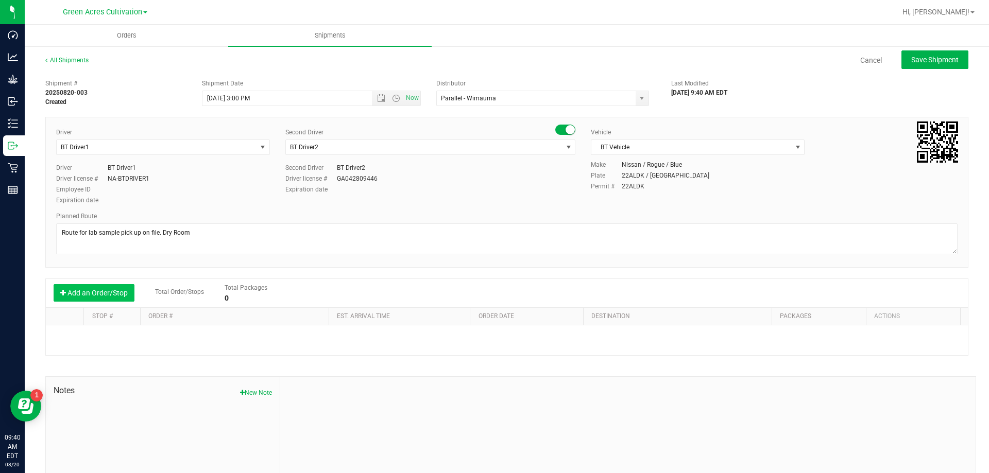
click at [113, 294] on button "Add an Order/Stop" at bounding box center [94, 293] width 81 height 18
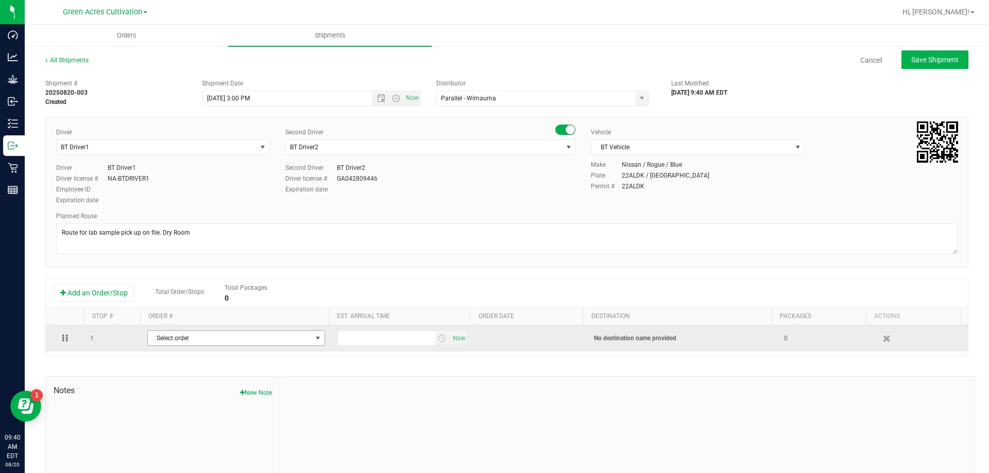
click at [191, 339] on span "Select order" at bounding box center [230, 338] width 164 height 14
click at [281, 344] on span "Select order" at bounding box center [230, 338] width 164 height 14
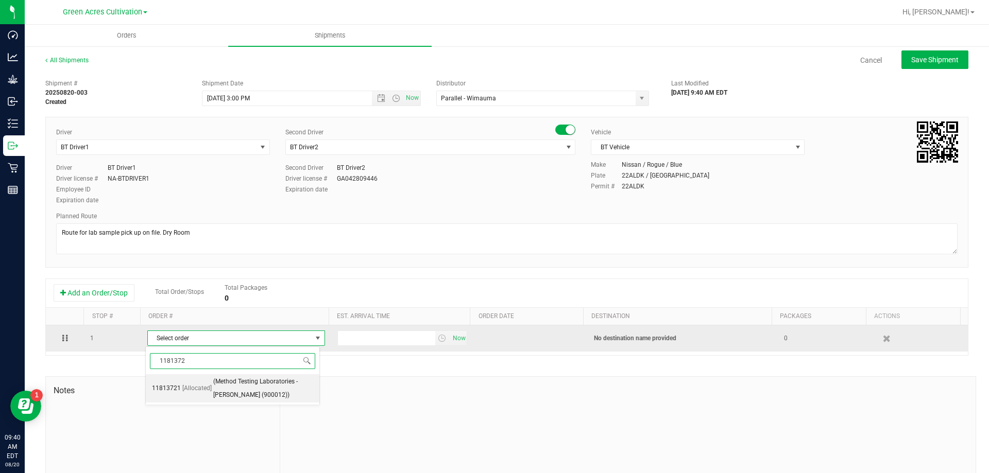
type input "11813721"
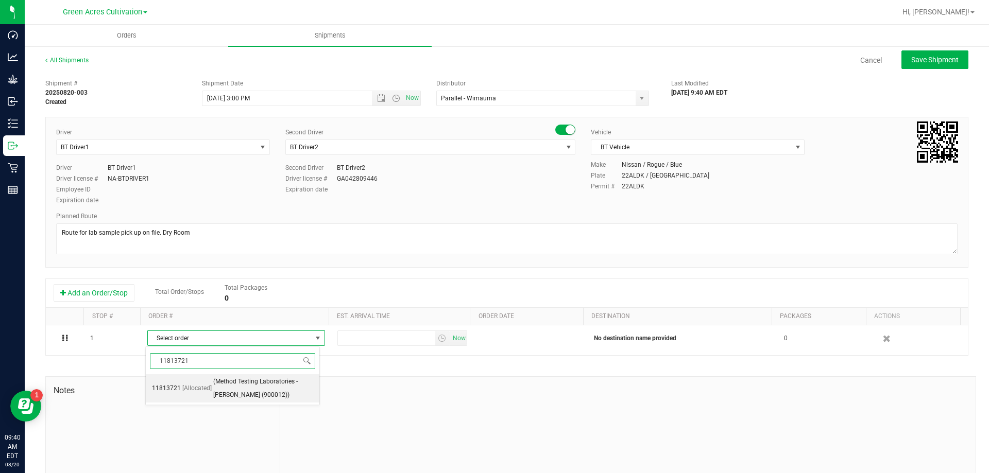
click at [249, 388] on span "(Method Testing Laboratories - [PERSON_NAME] (900012))" at bounding box center [263, 389] width 100 height 26
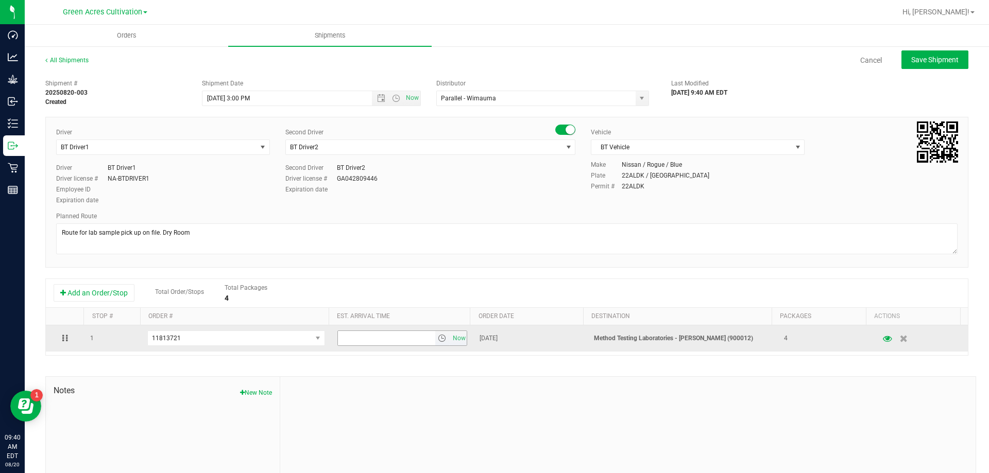
click at [438, 335] on span "select" at bounding box center [442, 338] width 8 height 8
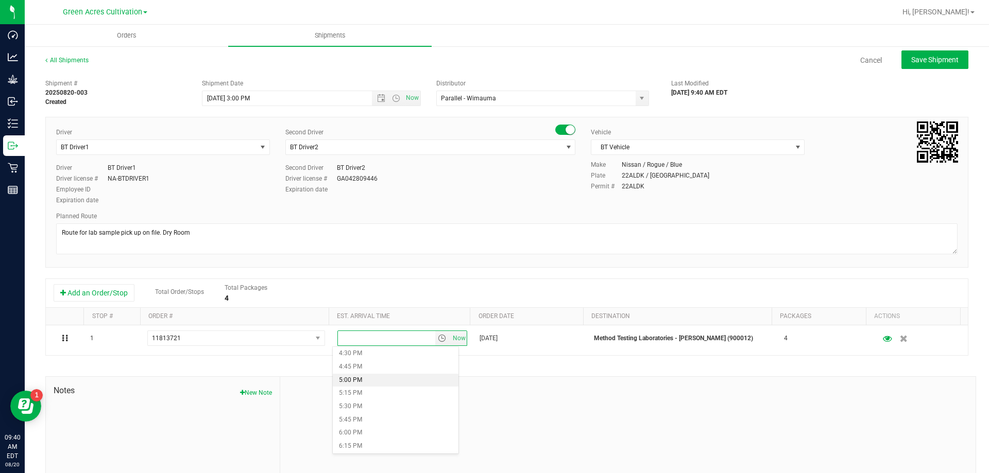
scroll to position [824, 0]
click at [390, 379] on li "4:00 PM" at bounding box center [396, 378] width 126 height 13
click at [911, 56] on span "Save Shipment" at bounding box center [934, 60] width 47 height 8
type input "[DATE] 7:00 PM"
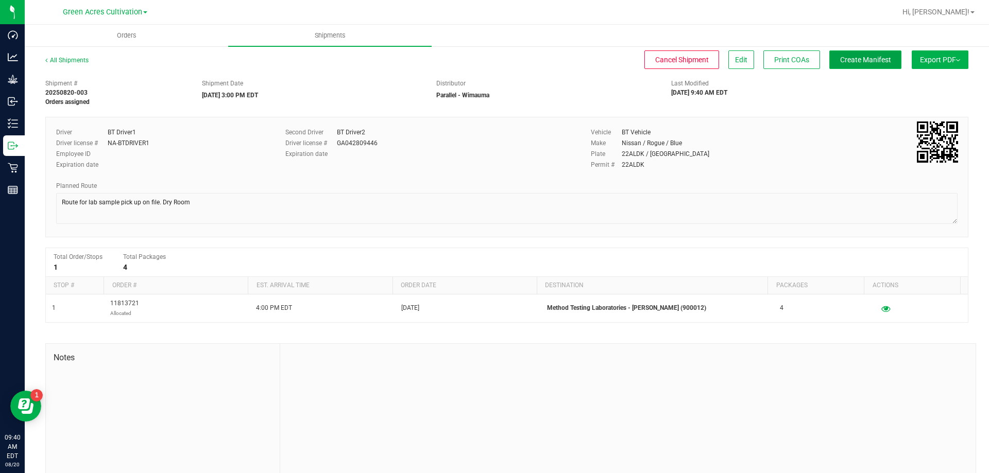
click at [879, 62] on span "Create Manifest" at bounding box center [865, 60] width 51 height 8
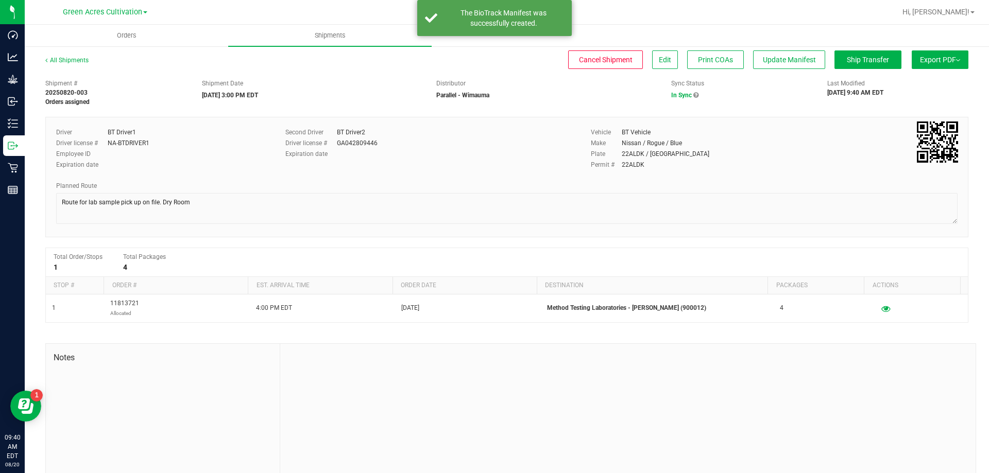
click at [932, 55] on button "Export PDF" at bounding box center [940, 59] width 57 height 19
click at [925, 81] on span "Manifest by Package ID" at bounding box center [924, 82] width 65 height 7
